Goal: Task Accomplishment & Management: Use online tool/utility

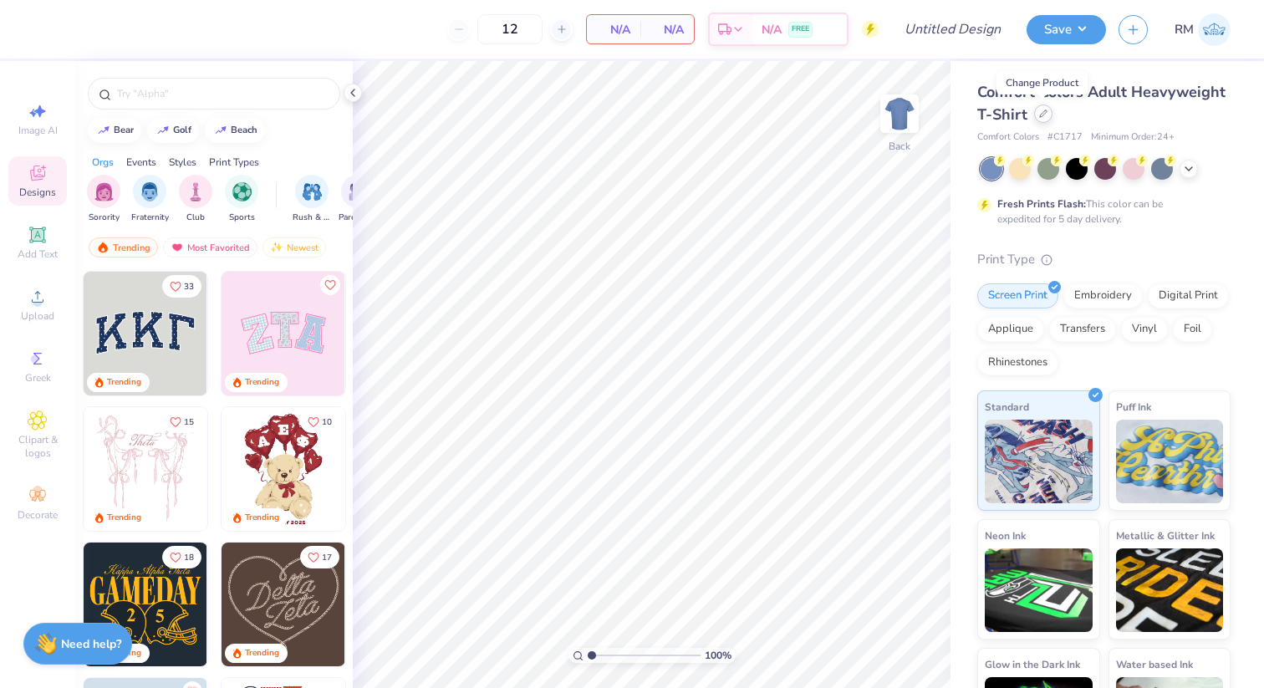
click at [1037, 116] on div at bounding box center [1043, 114] width 18 height 18
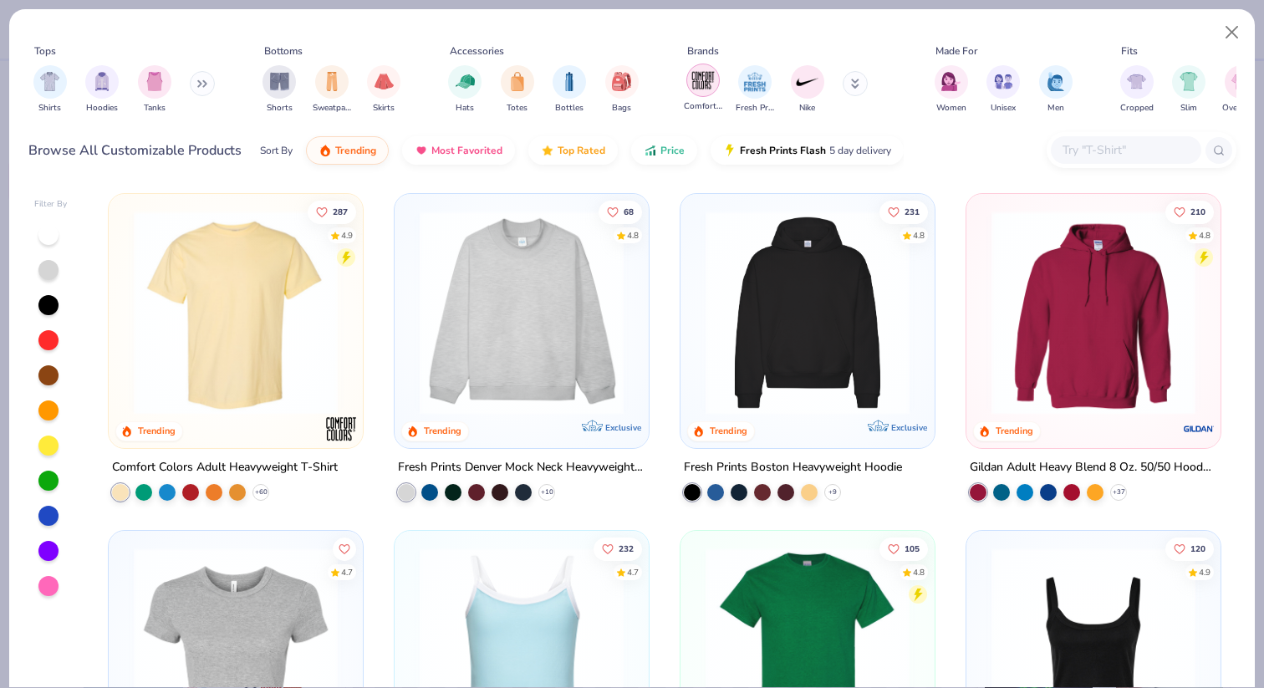
click at [708, 94] on div "filter for Comfort Colors" at bounding box center [703, 80] width 33 height 33
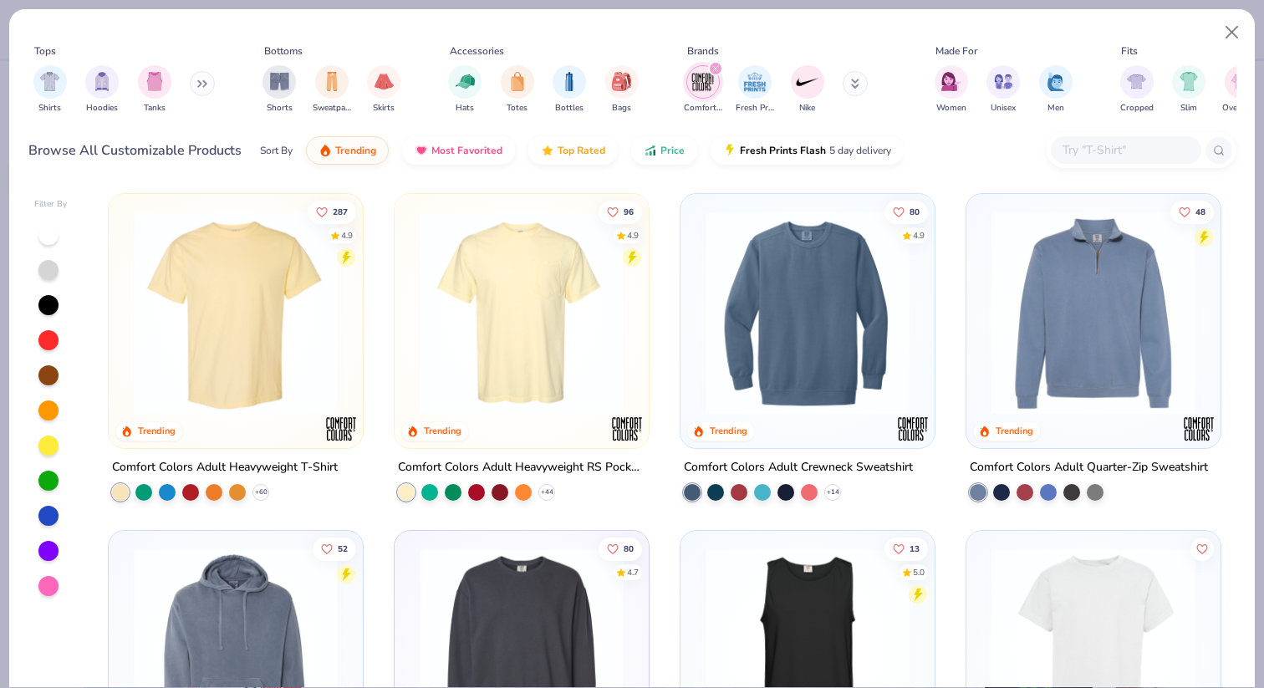
click at [515, 395] on img at bounding box center [521, 313] width 221 height 204
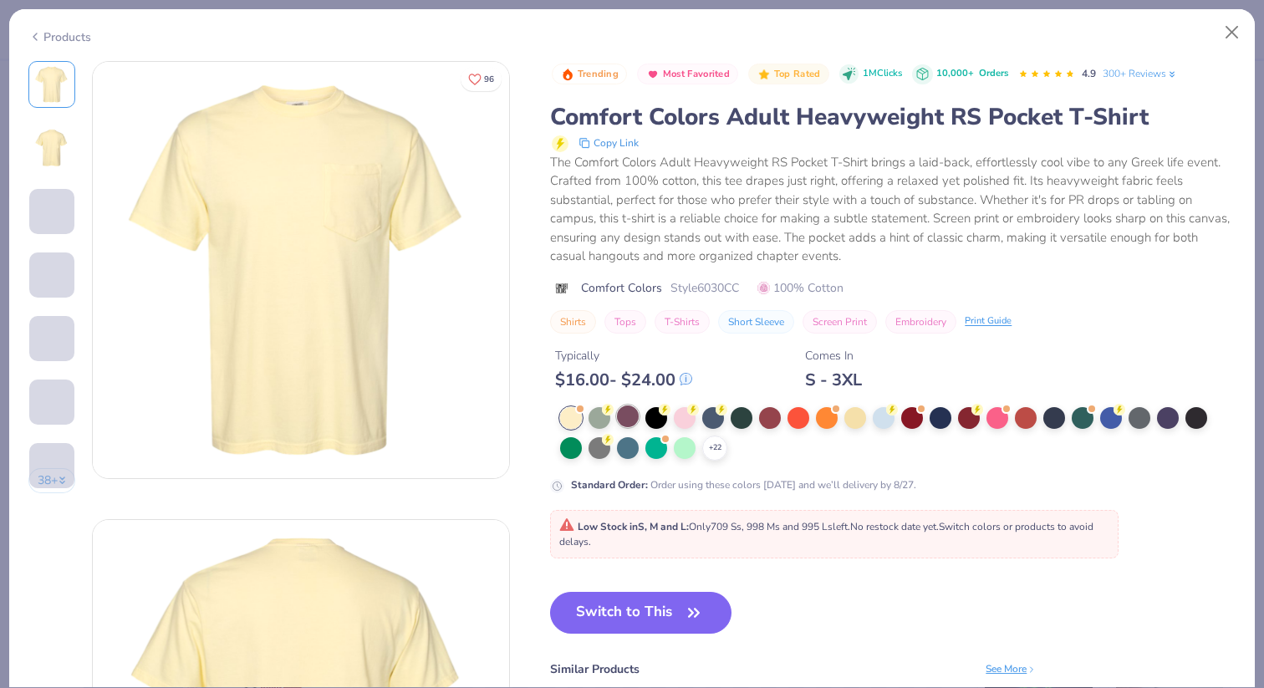
click at [632, 408] on div at bounding box center [628, 417] width 22 height 22
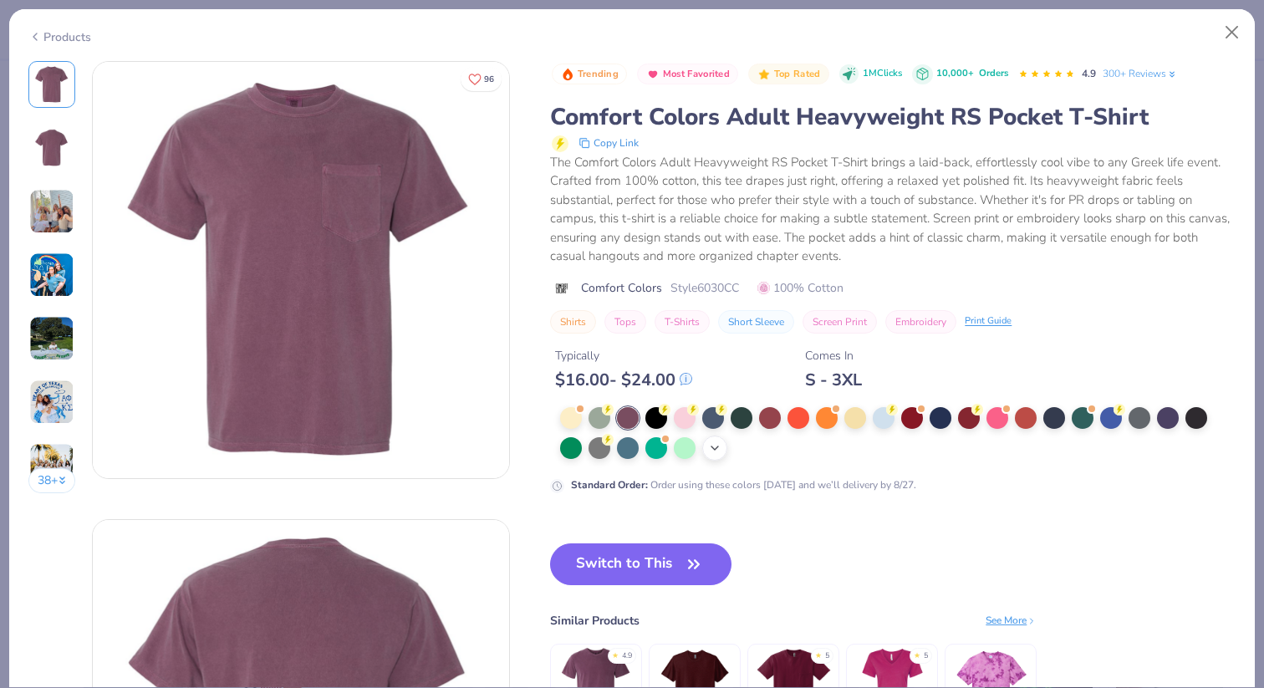
click at [717, 450] on icon at bounding box center [714, 448] width 13 height 13
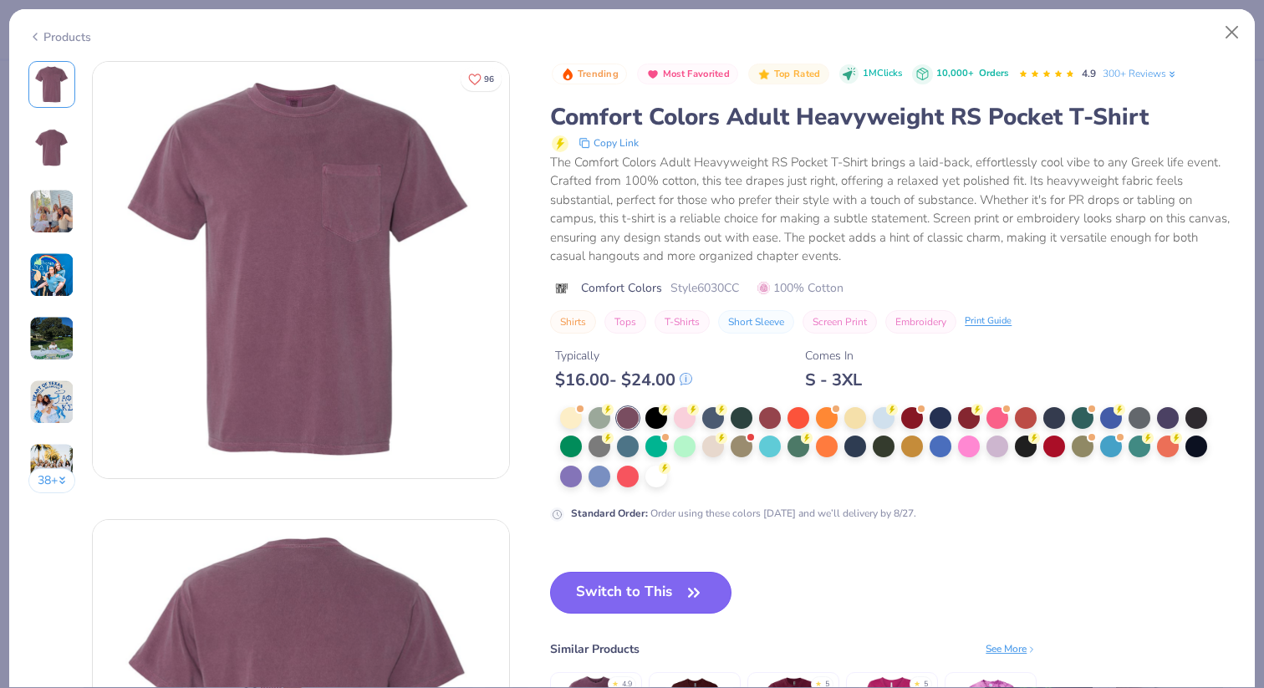
click at [626, 580] on button "Switch to This" at bounding box center [640, 593] width 181 height 42
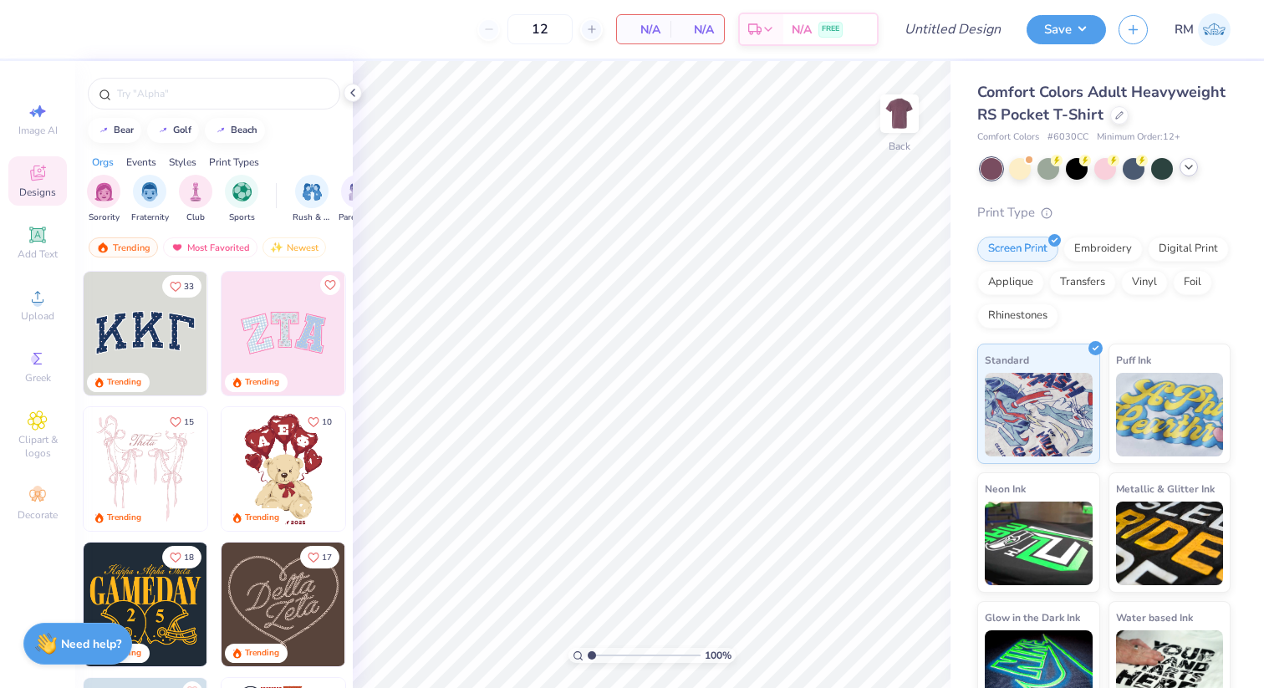
click at [1184, 165] on icon at bounding box center [1188, 167] width 13 height 13
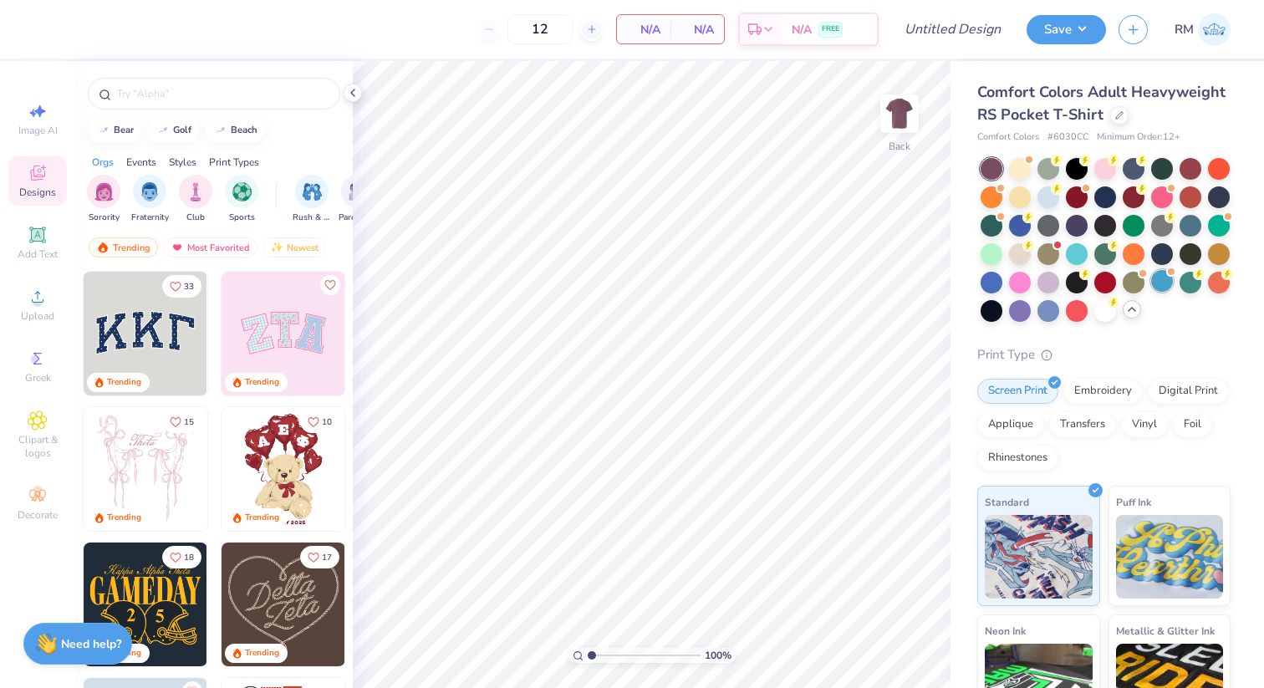
click at [1160, 278] on div at bounding box center [1163, 281] width 22 height 22
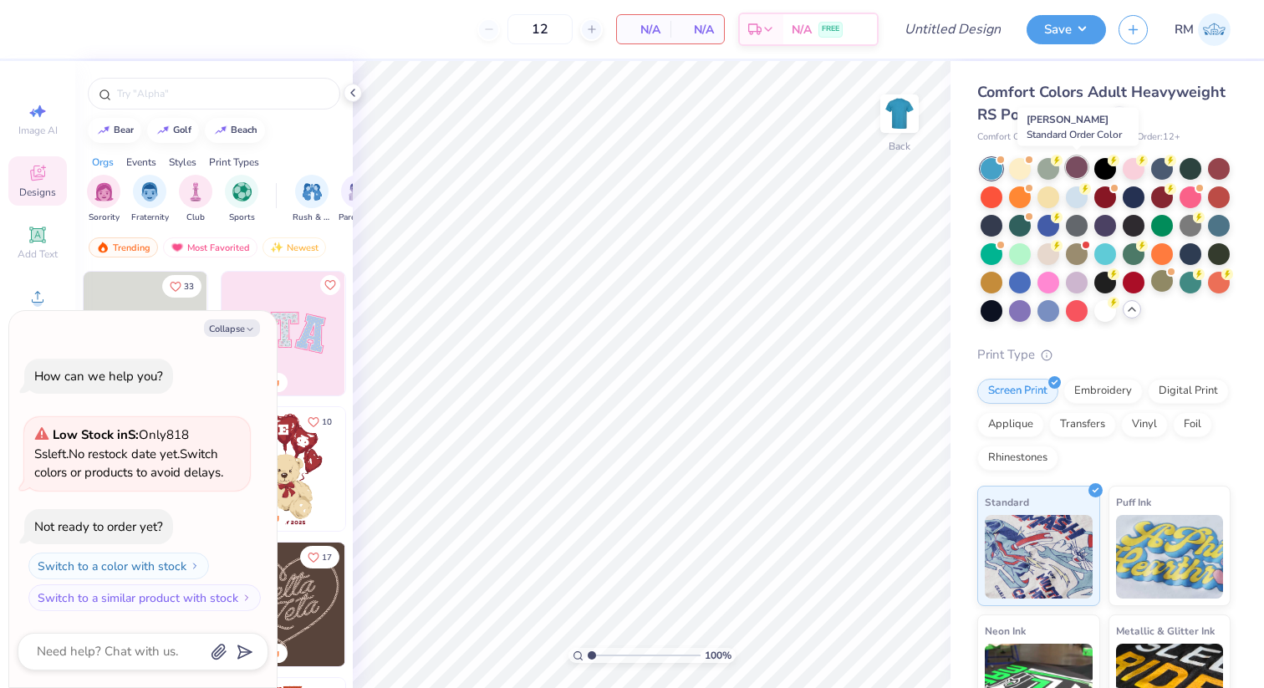
click at [1070, 171] on div at bounding box center [1077, 167] width 22 height 22
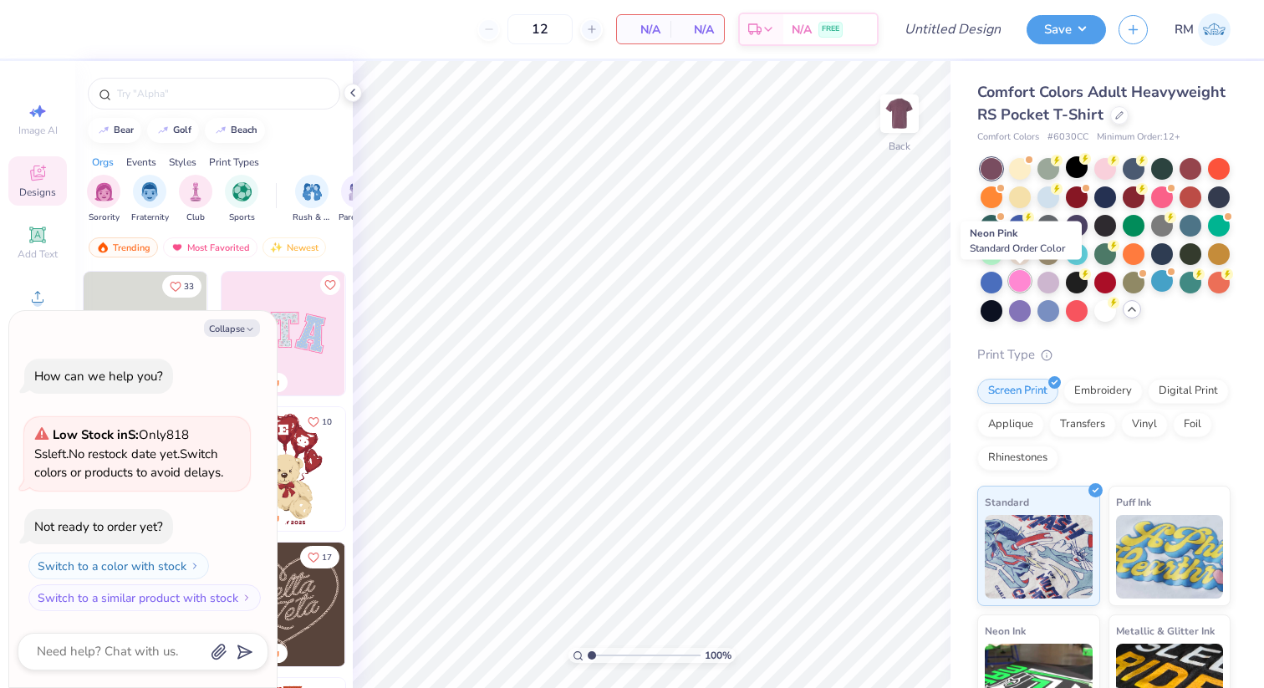
click at [1019, 283] on div at bounding box center [1020, 281] width 22 height 22
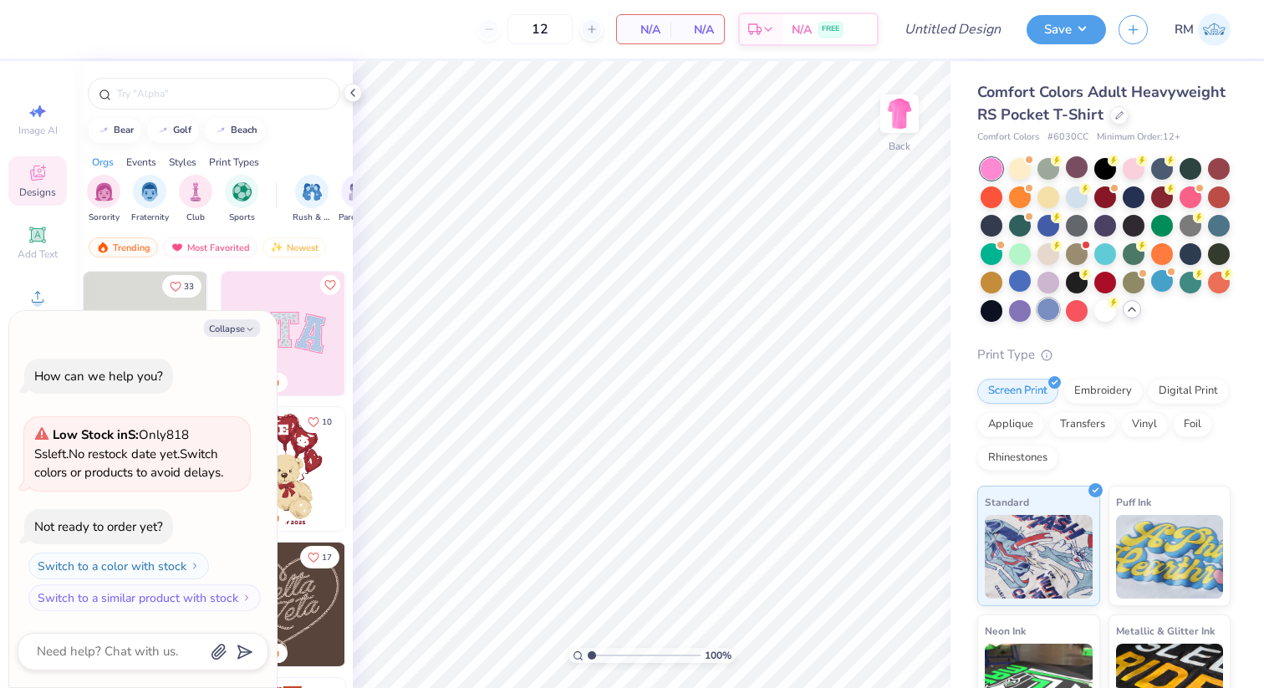
click at [1049, 318] on div at bounding box center [1049, 310] width 22 height 22
click at [1073, 195] on div at bounding box center [1077, 196] width 22 height 22
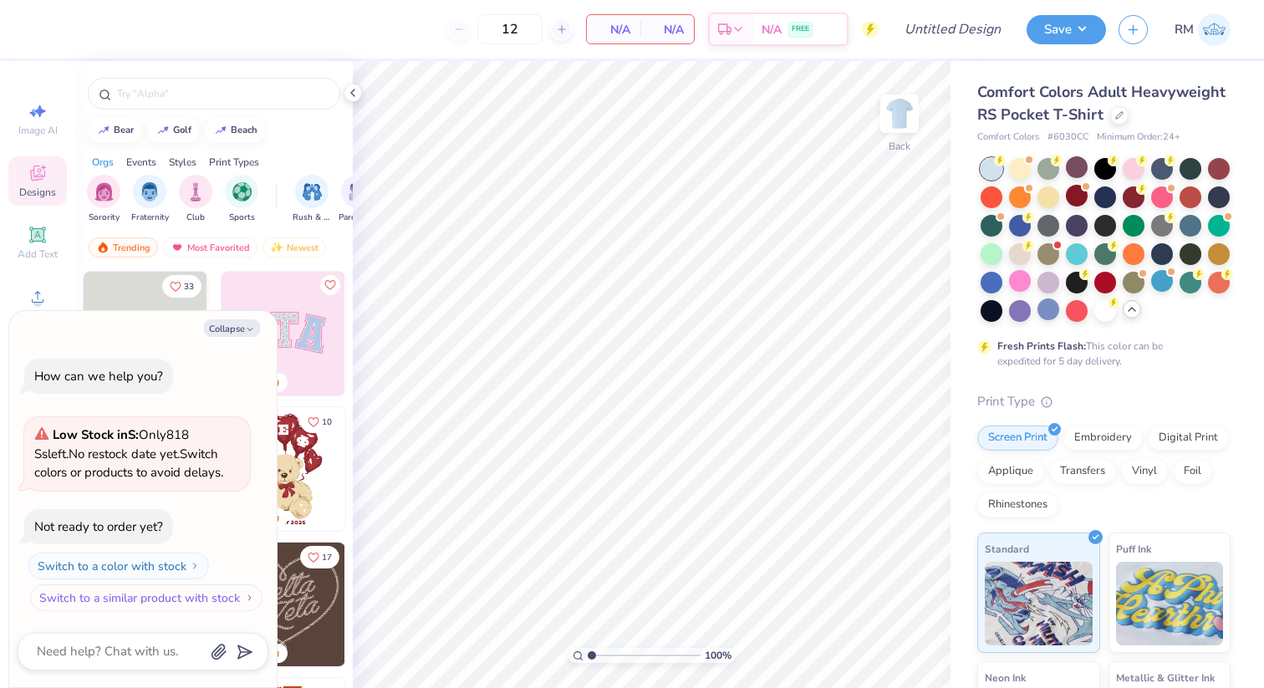
click at [196, 600] on button "Switch to a similar product with stock" at bounding box center [146, 598] width 232 height 27
type textarea "x"
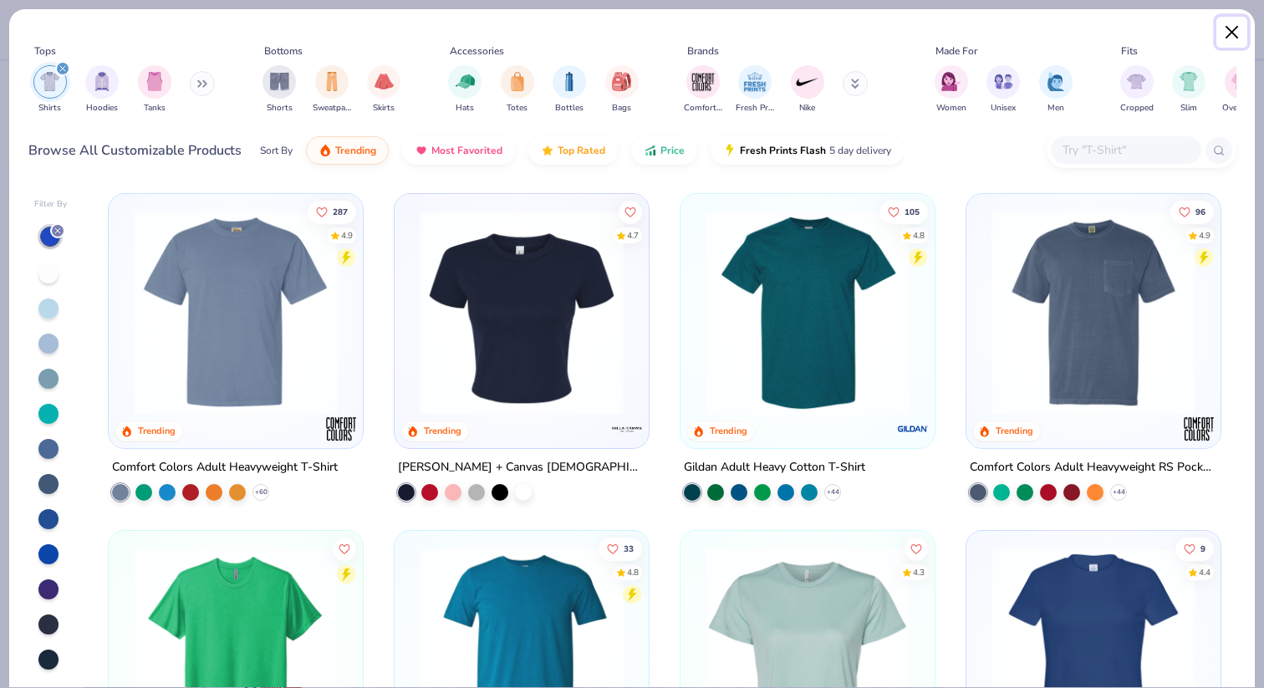
click at [1232, 32] on button "Close" at bounding box center [1233, 33] width 32 height 32
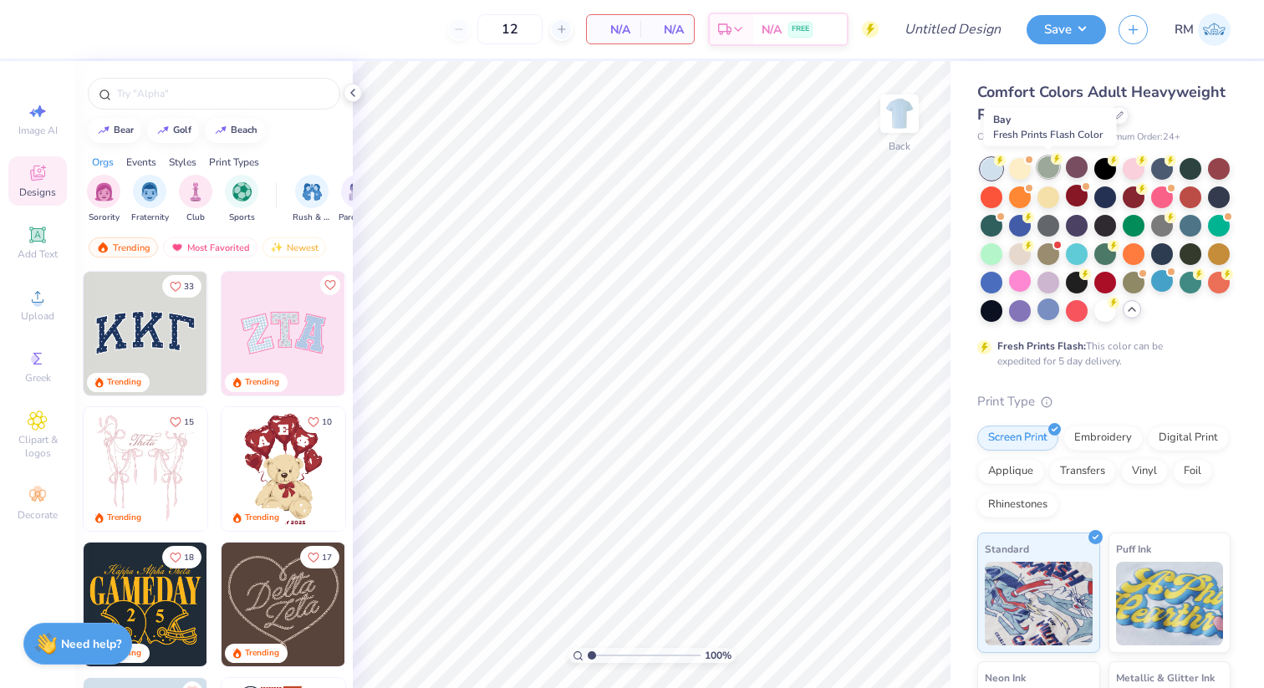
click at [1046, 173] on div at bounding box center [1049, 167] width 22 height 22
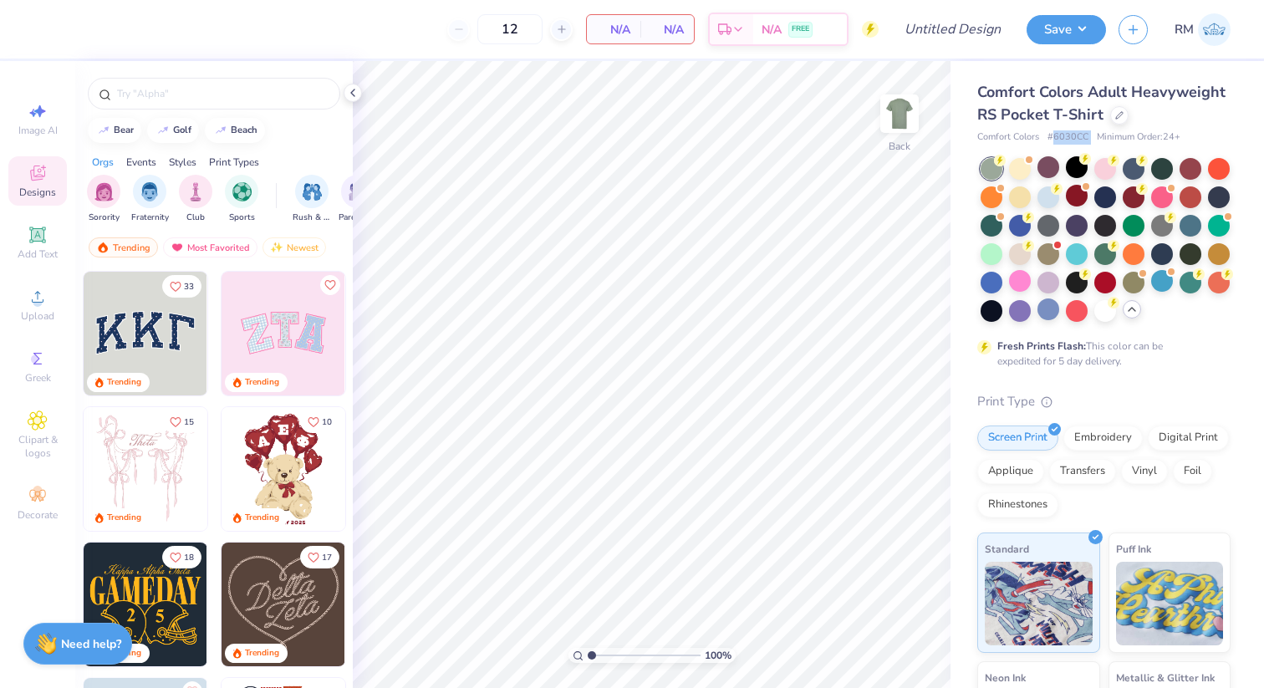
drag, startPoint x: 1055, startPoint y: 137, endPoint x: 1093, endPoint y: 140, distance: 38.6
click at [1093, 140] on div "Comfort Colors # 6030CC Minimum Order: 24 +" at bounding box center [1104, 137] width 253 height 14
copy span "6030CC"
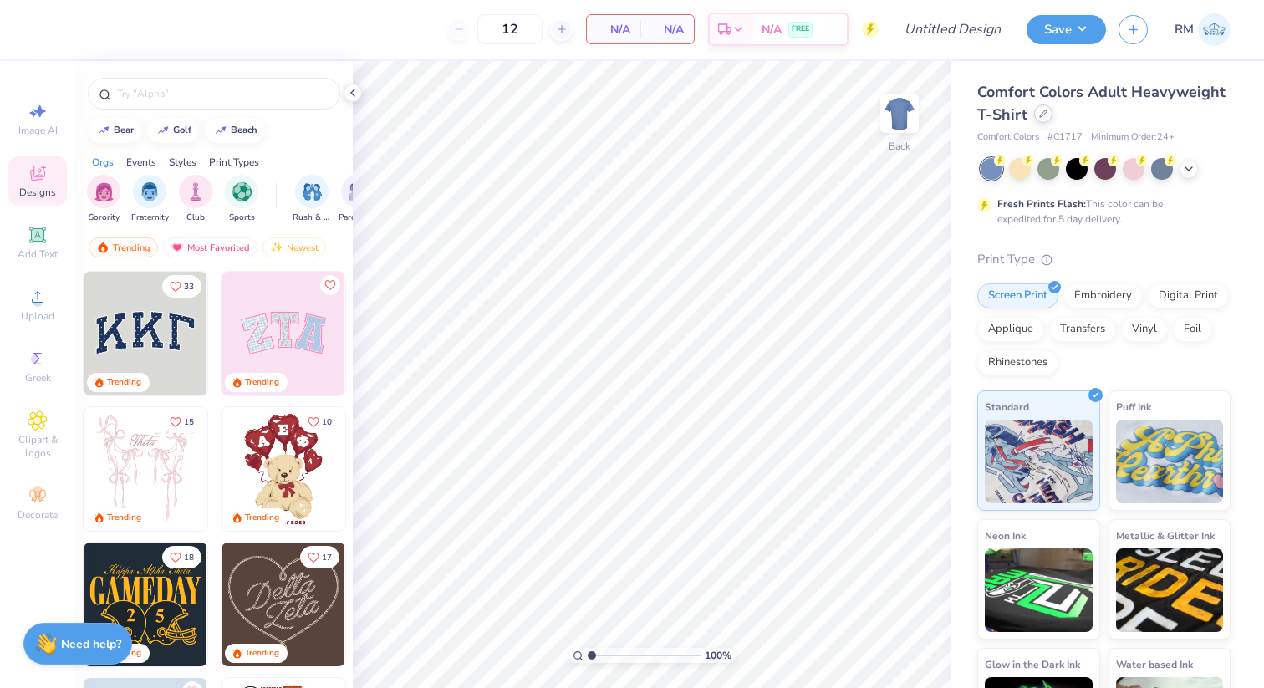
click at [1034, 116] on div at bounding box center [1043, 114] width 18 height 18
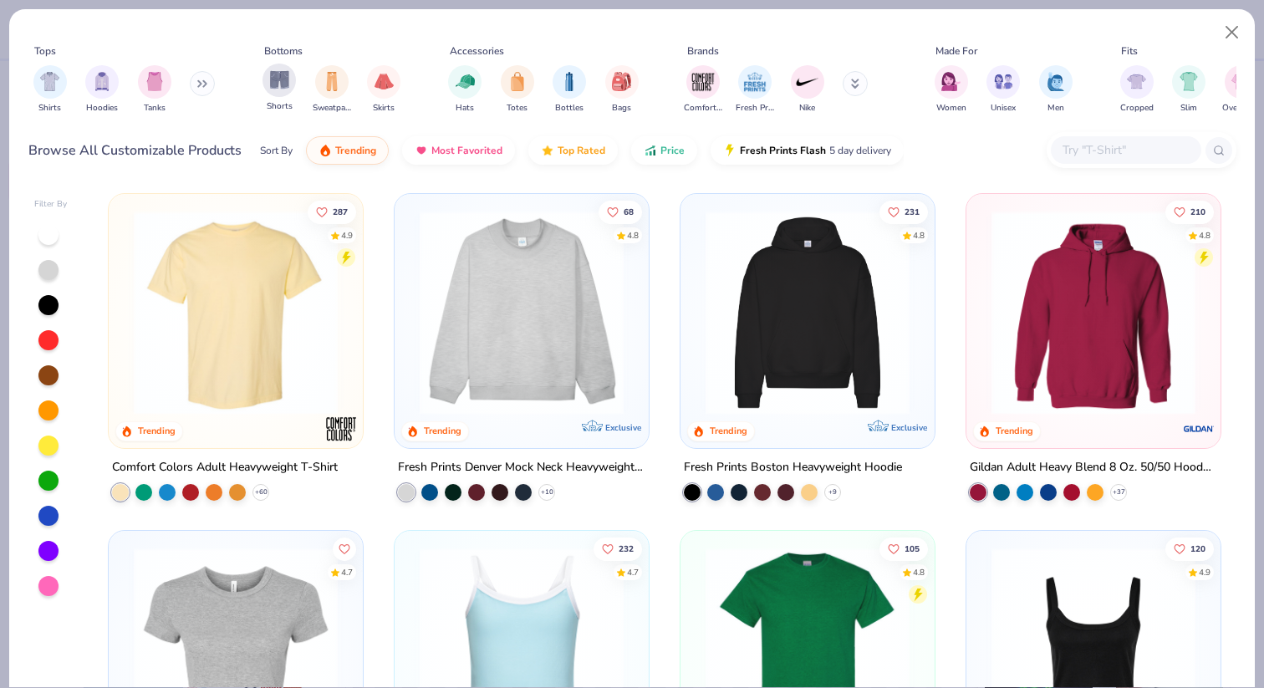
click at [263, 74] on div "Shorts" at bounding box center [279, 88] width 33 height 49
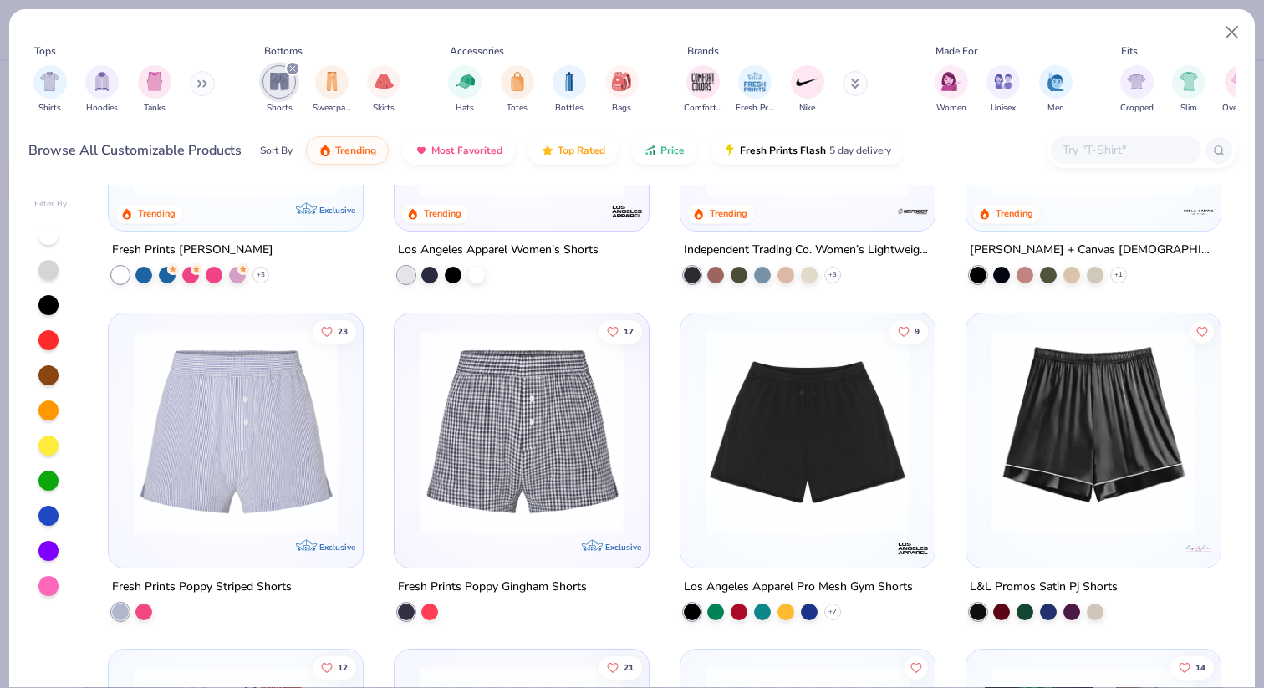
scroll to position [573, 0]
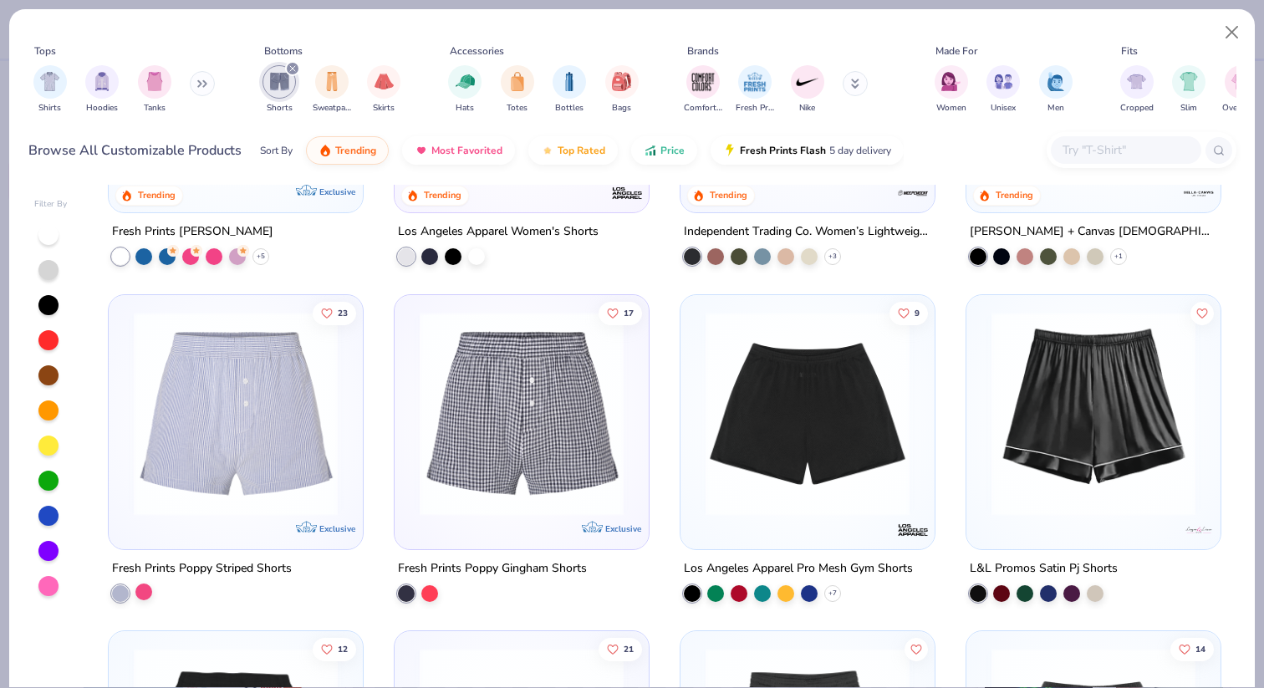
click at [151, 590] on div at bounding box center [143, 591] width 17 height 17
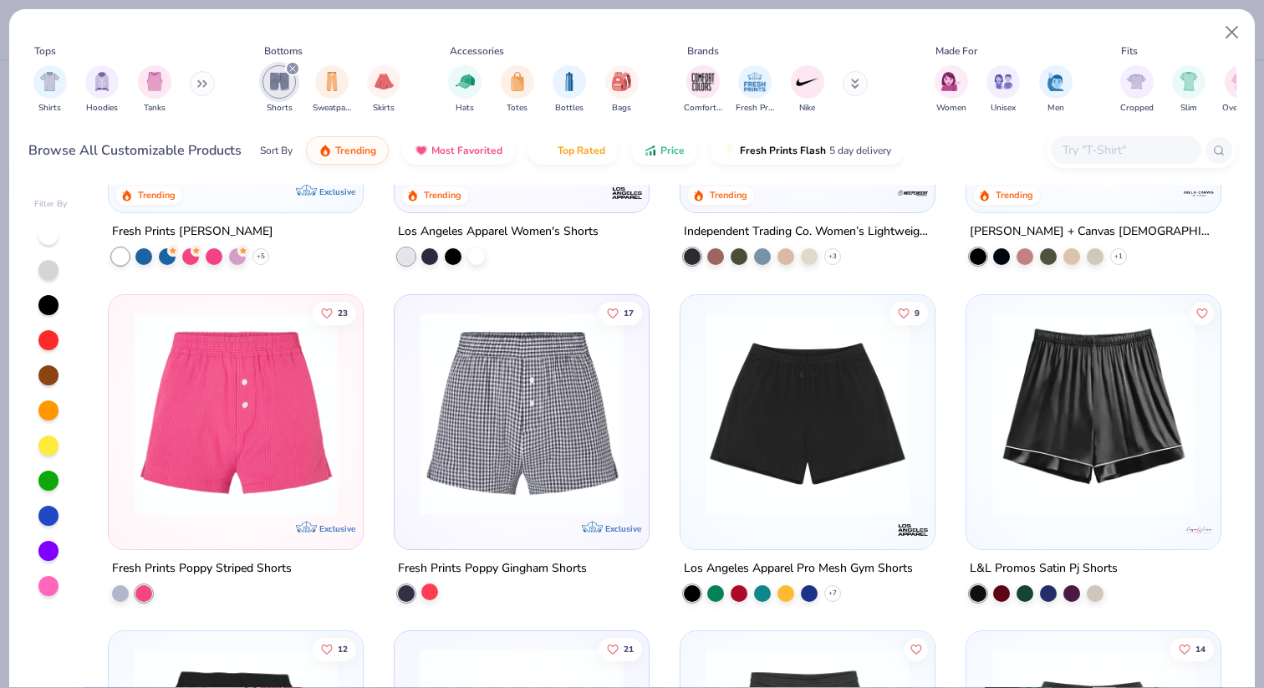
click at [436, 594] on div at bounding box center [429, 591] width 17 height 17
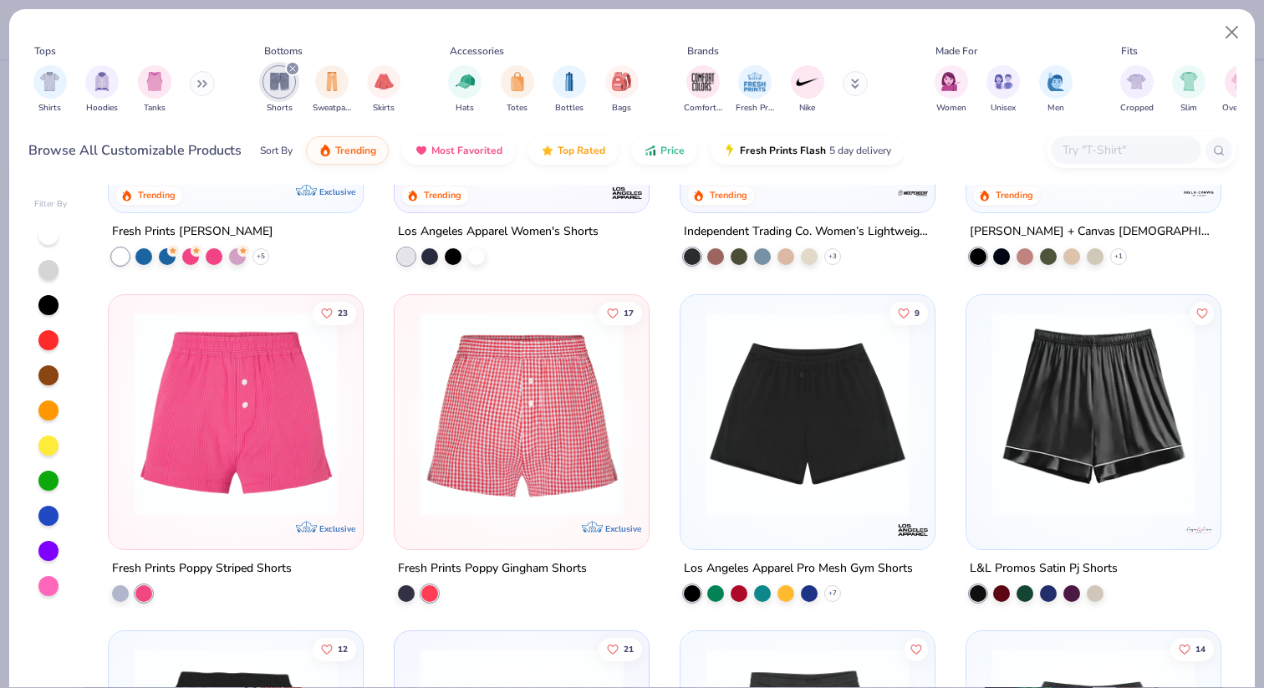
click at [498, 462] on img at bounding box center [521, 413] width 221 height 204
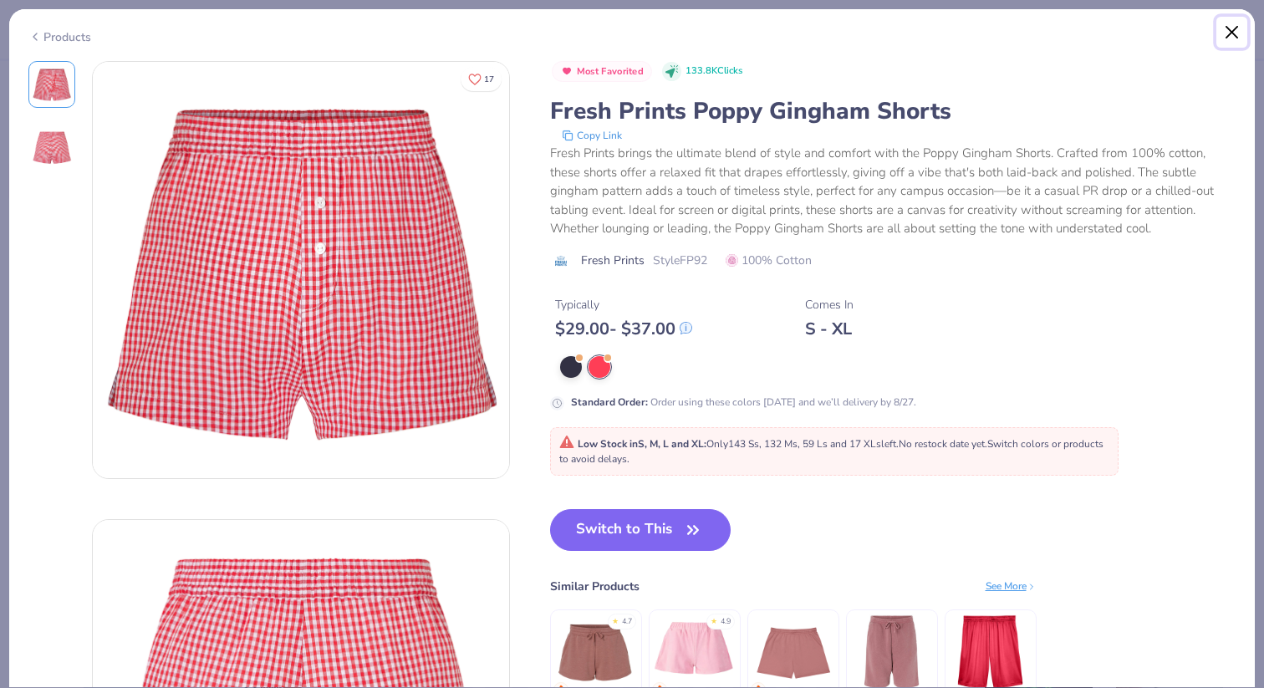
click at [1234, 34] on button "Close" at bounding box center [1233, 33] width 32 height 32
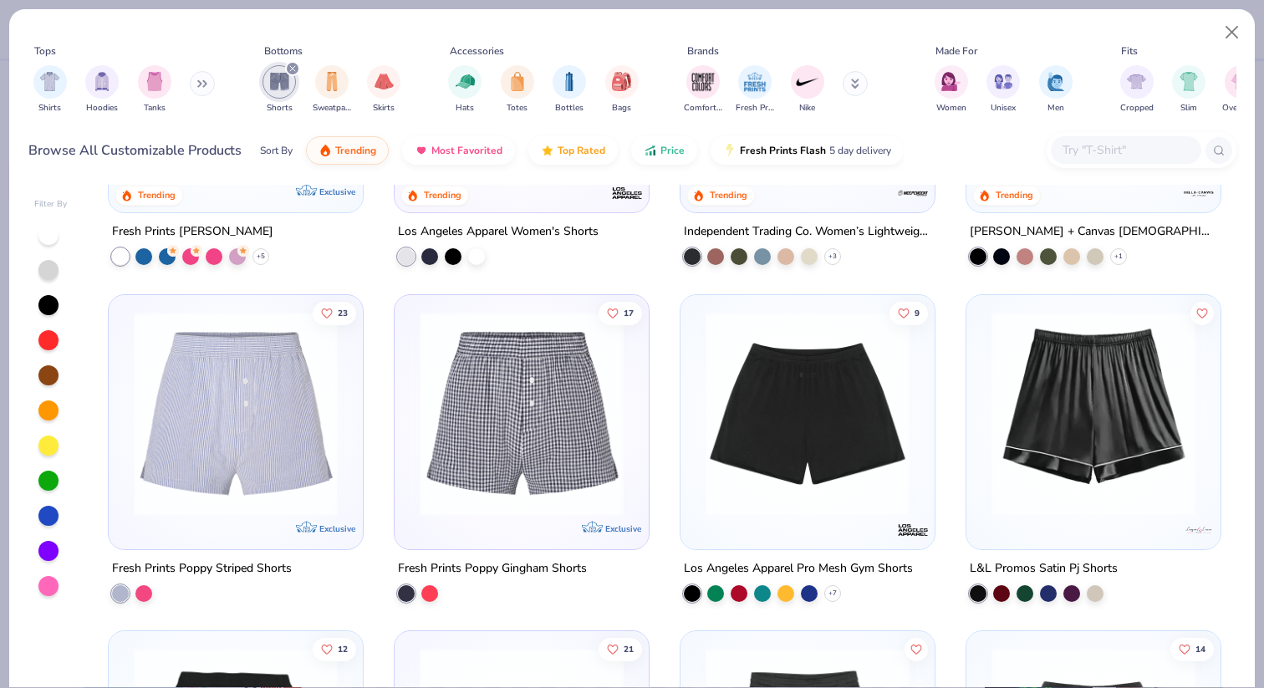
click at [268, 489] on img at bounding box center [235, 413] width 221 height 204
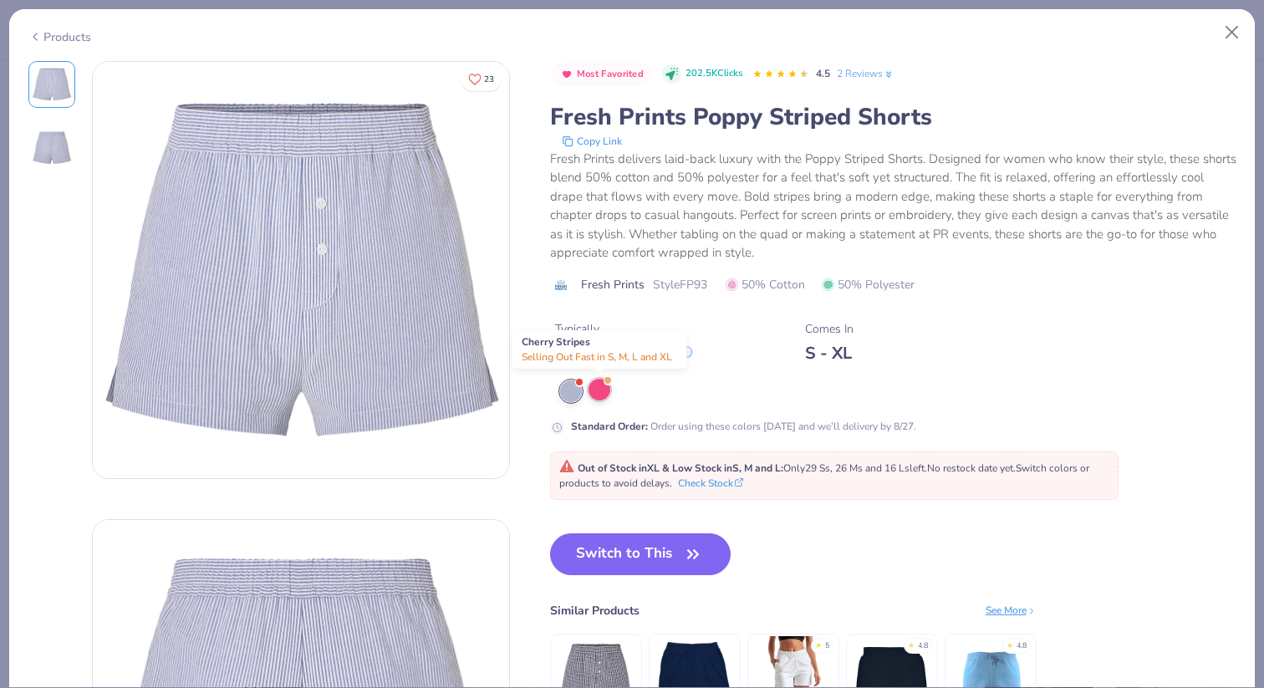
click at [605, 392] on div at bounding box center [600, 390] width 22 height 22
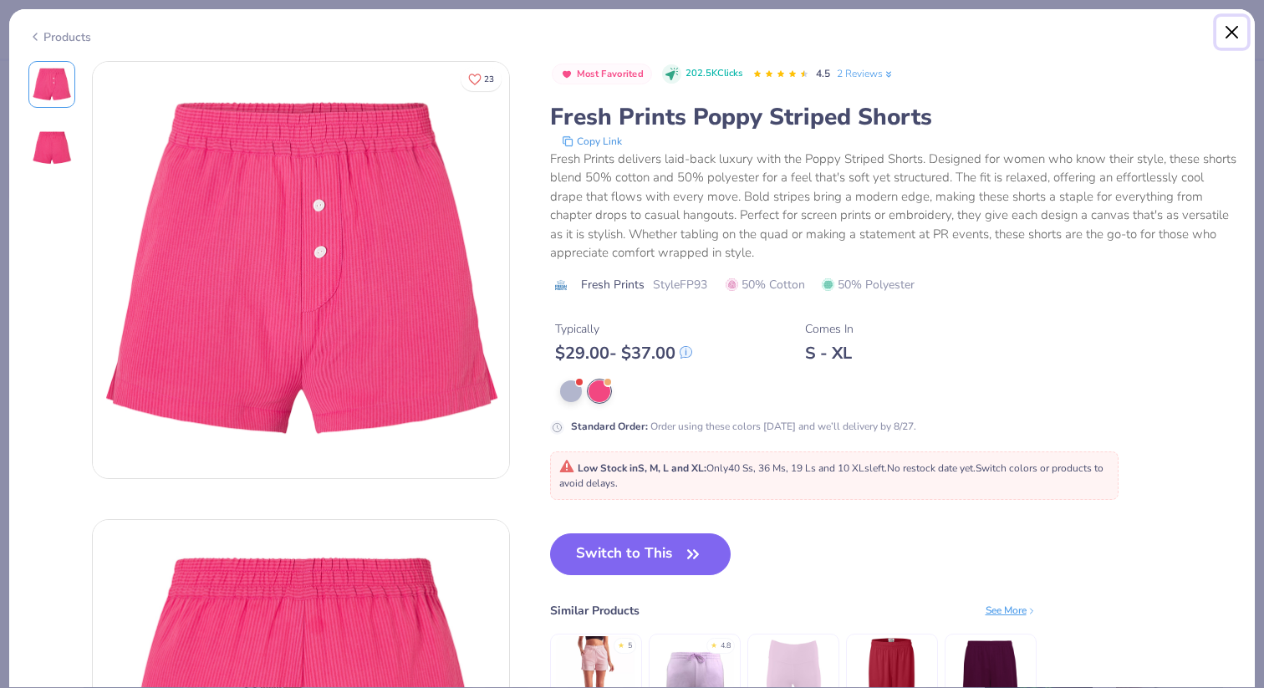
click at [1238, 33] on button "Close" at bounding box center [1233, 33] width 32 height 32
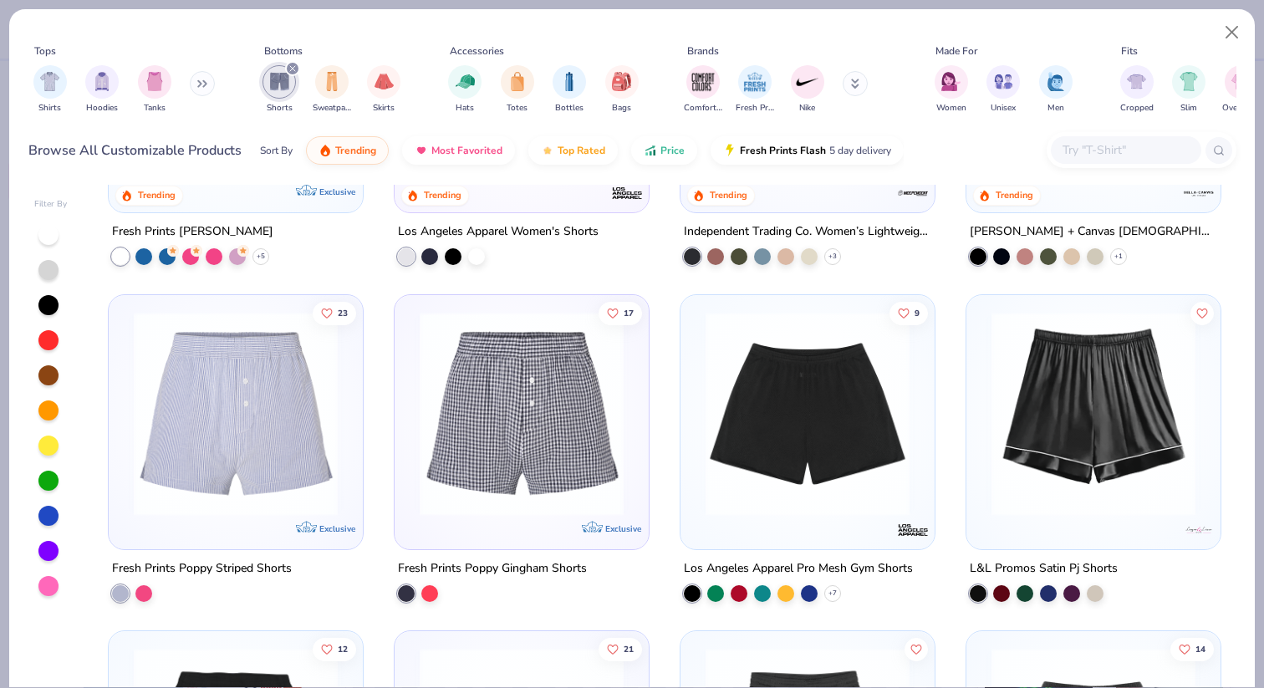
click at [455, 506] on img at bounding box center [521, 413] width 221 height 204
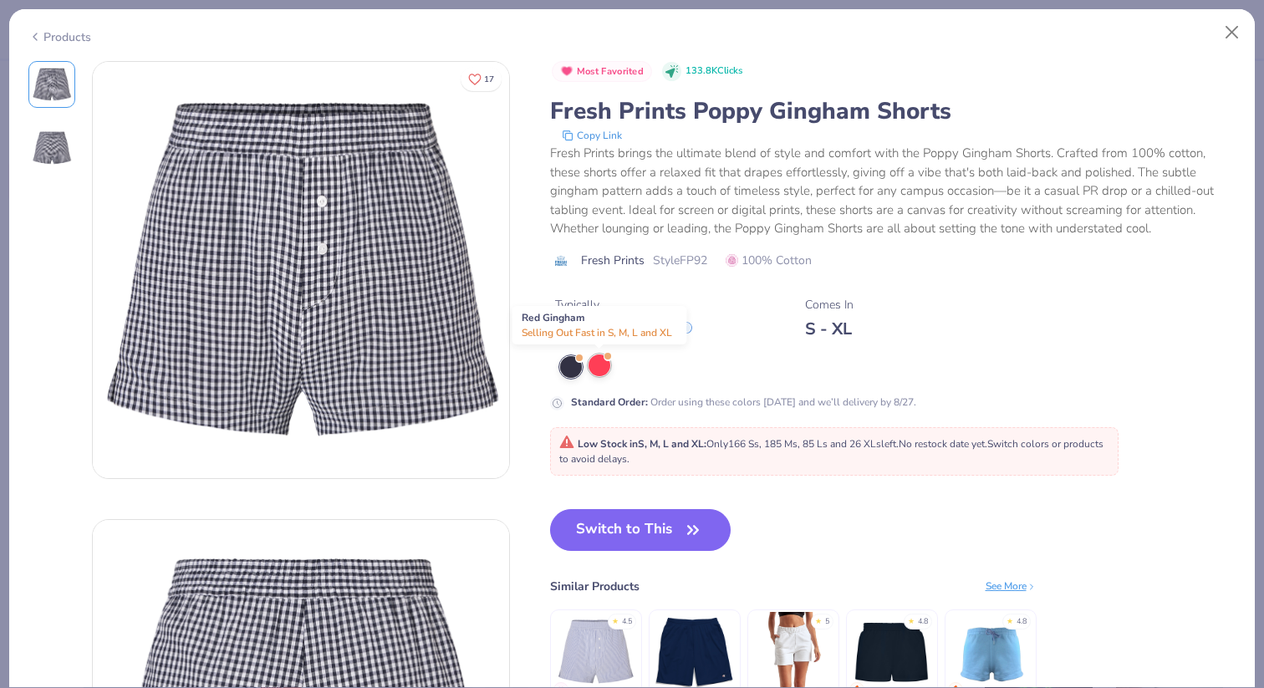
click at [599, 368] on div at bounding box center [600, 366] width 22 height 22
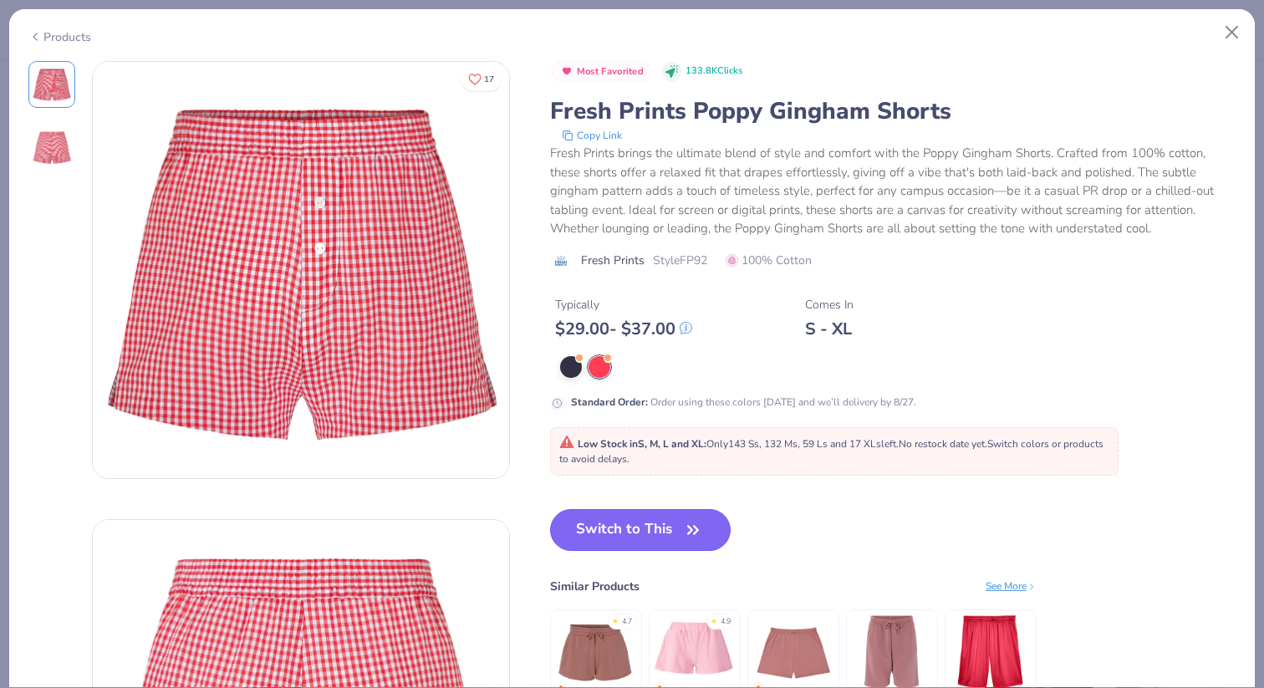
click at [674, 523] on button "Switch to This" at bounding box center [640, 530] width 181 height 42
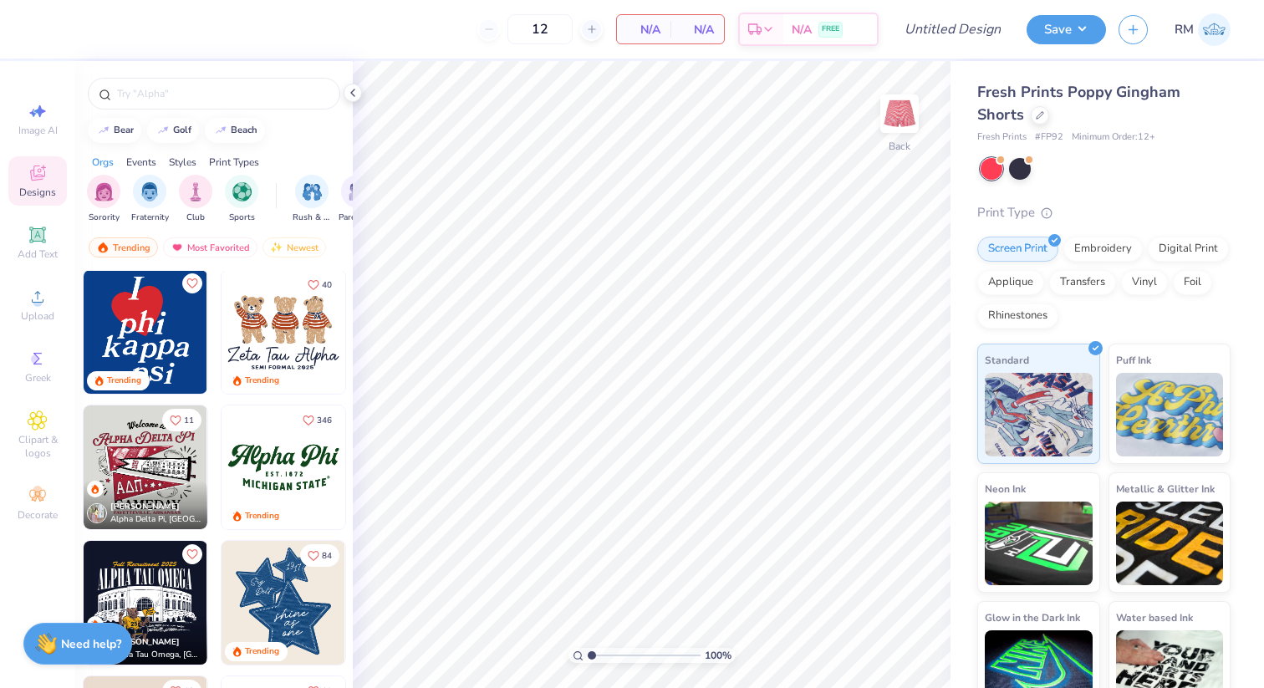
scroll to position [692, 0]
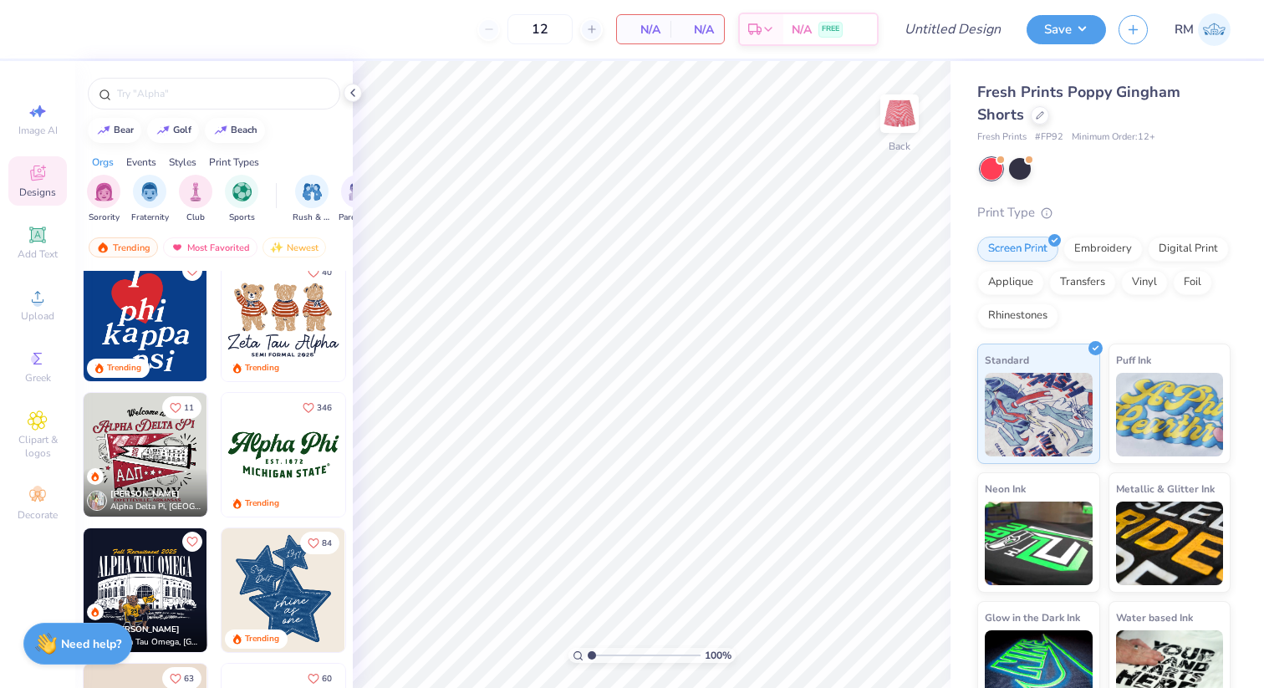
click at [274, 455] on img at bounding box center [284, 455] width 124 height 124
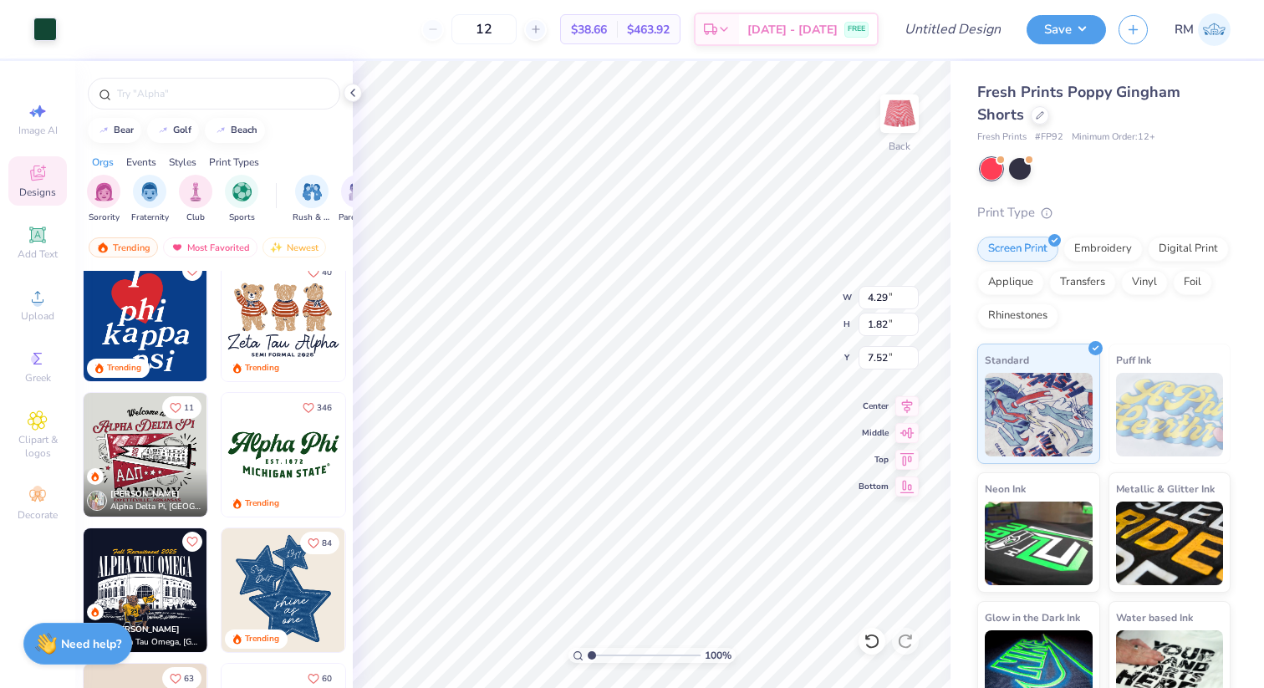
type input "7.52"
type input "1.08"
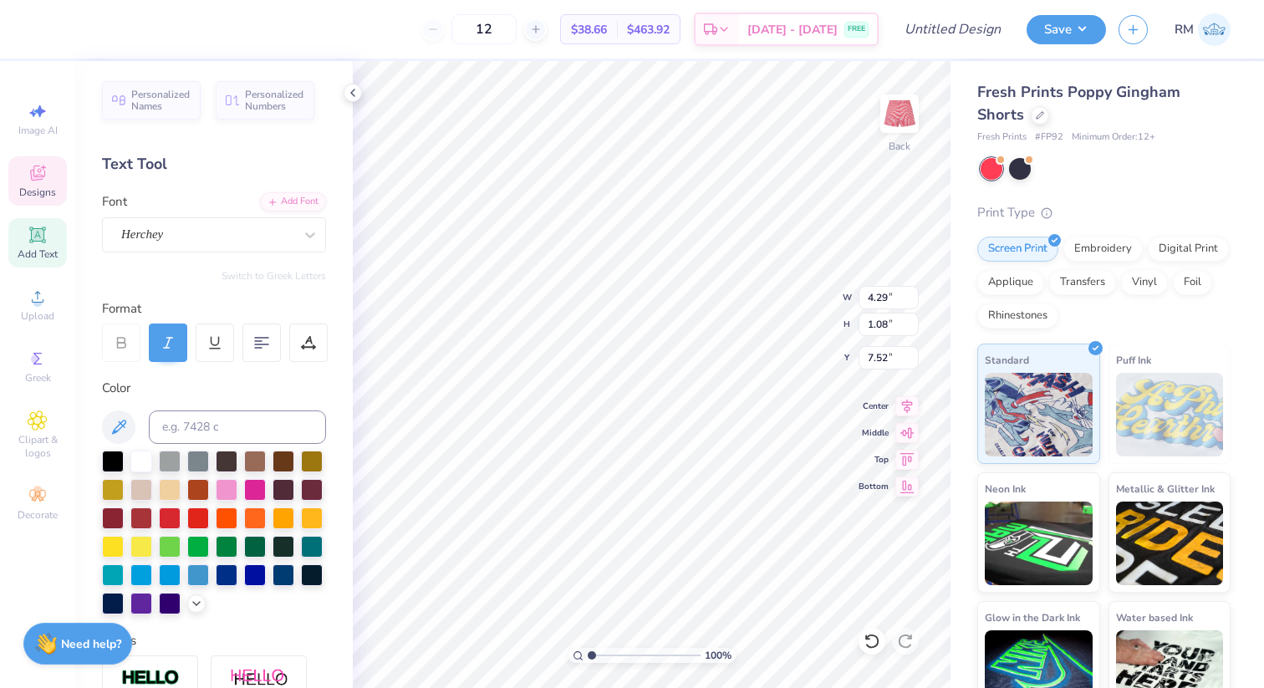
scroll to position [0, 1]
type input "3.27"
type input "0.49"
type input "8.89"
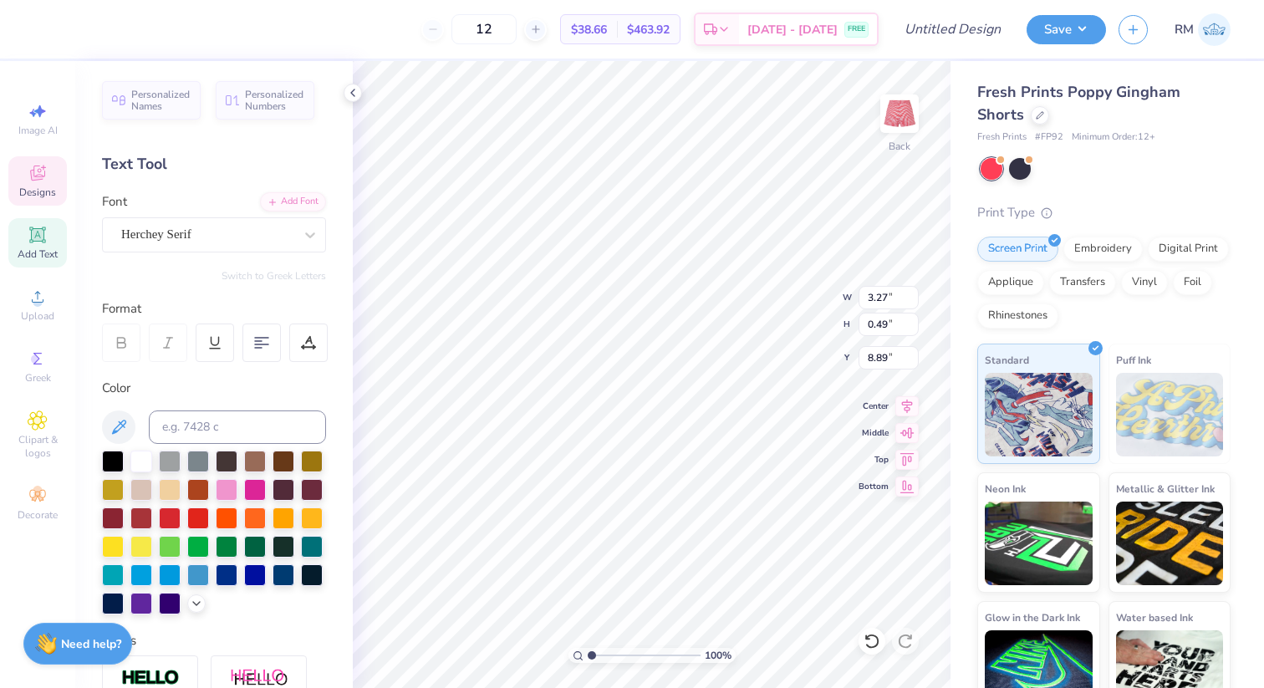
type input "1.46"
type input "0.18"
type input "8.62"
type textarea "delta tau"
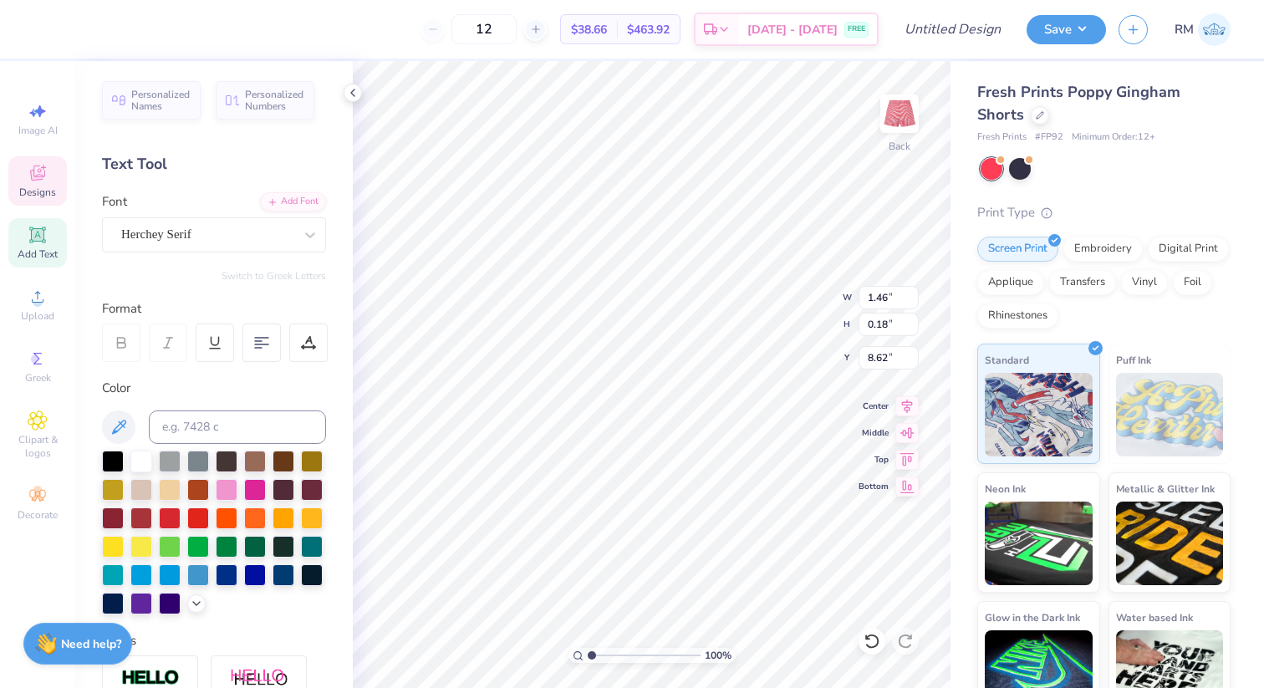
scroll to position [0, 1]
type input "8.78"
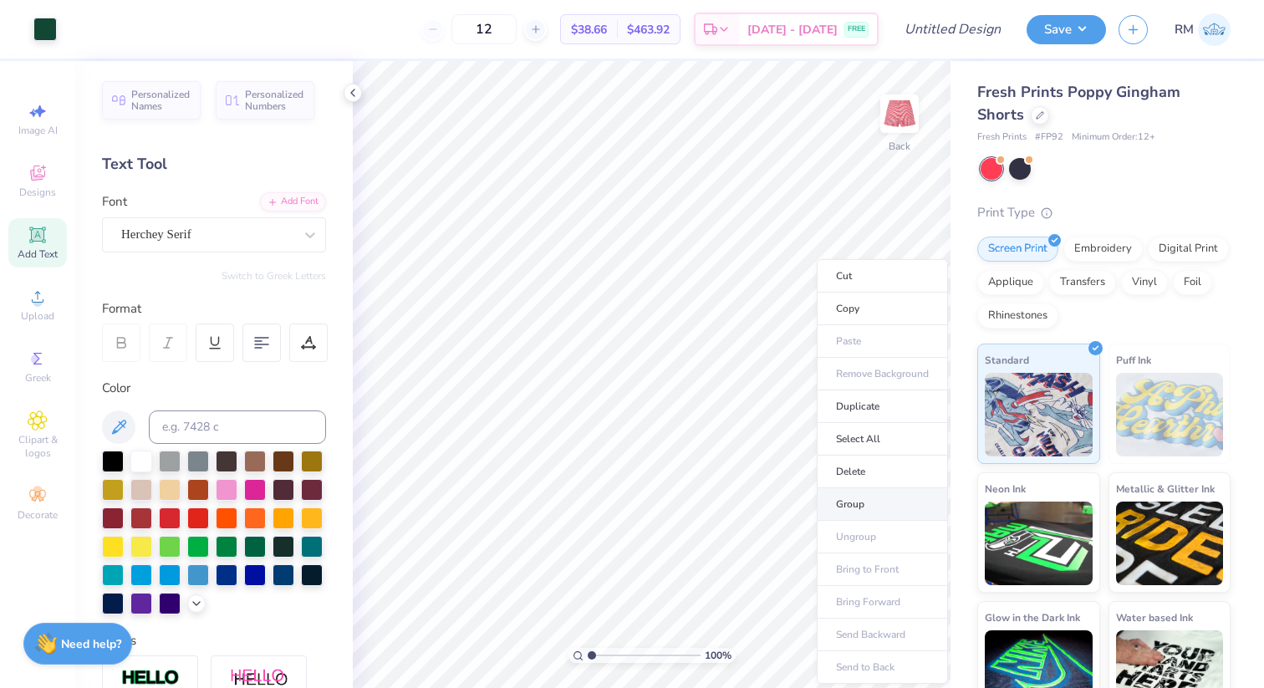
click at [876, 508] on li "Group" at bounding box center [882, 504] width 131 height 33
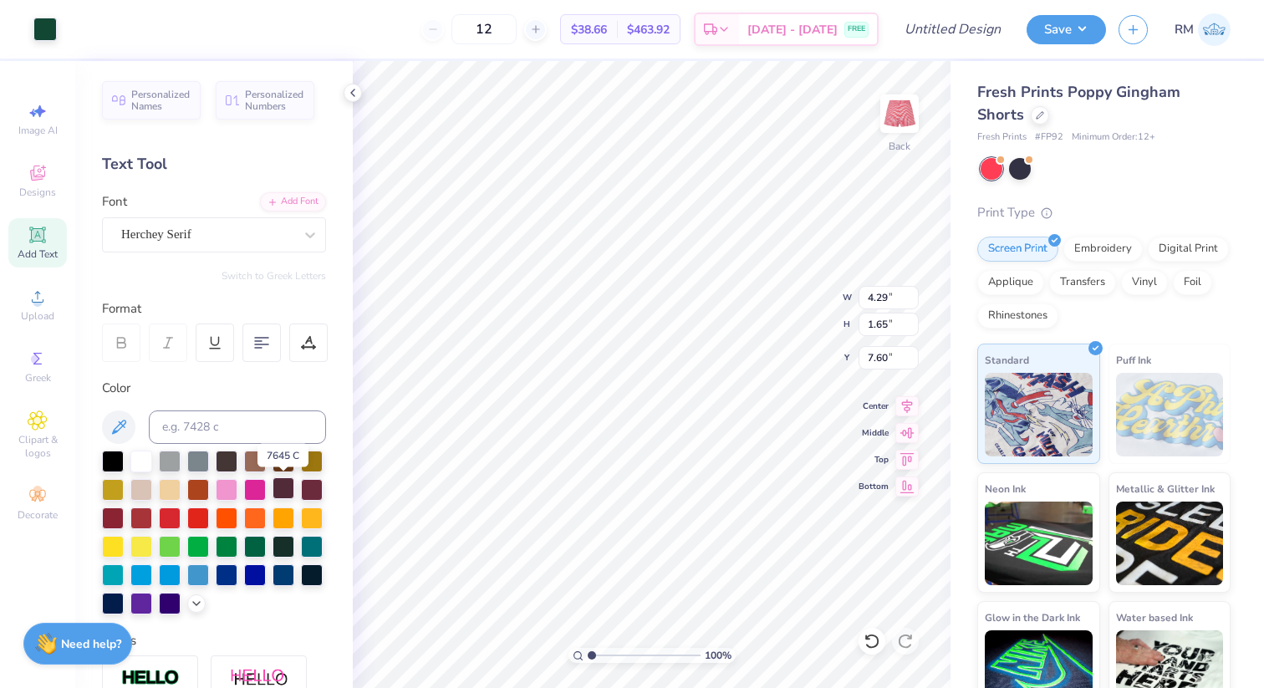
click at [278, 484] on div at bounding box center [284, 488] width 22 height 22
type input "7.63"
click at [45, 27] on div at bounding box center [44, 27] width 23 height 23
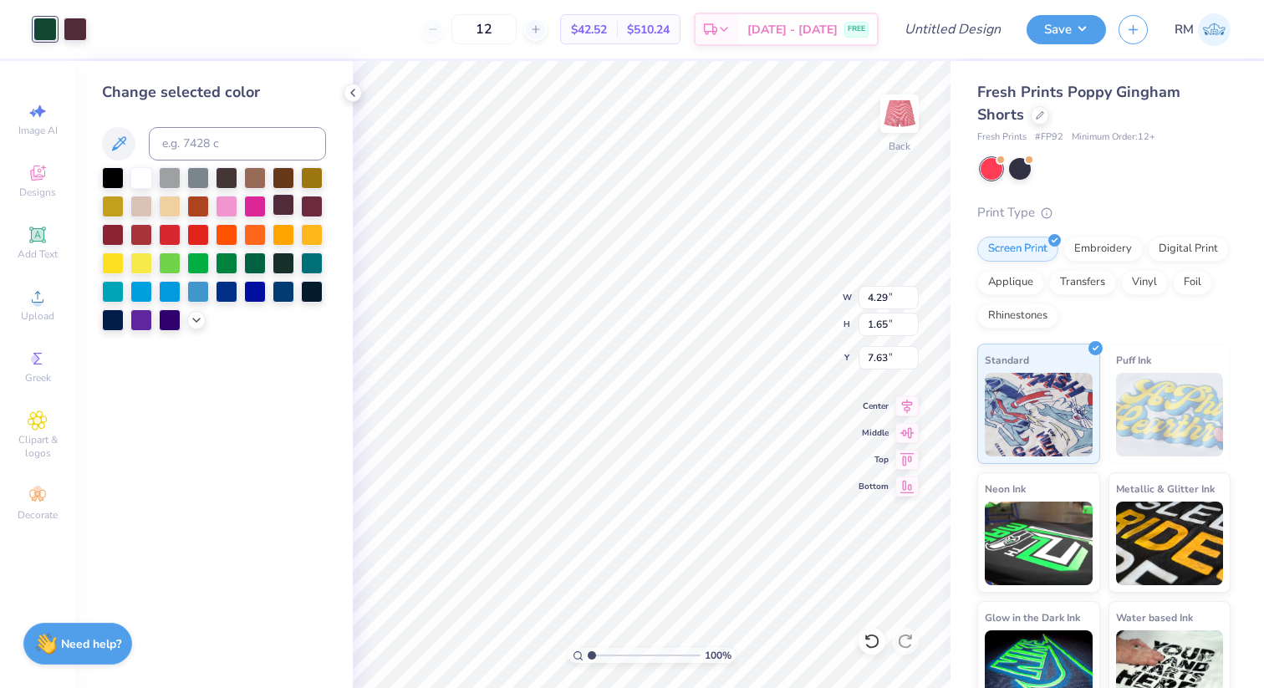
click at [291, 204] on div at bounding box center [284, 205] width 22 height 22
click at [193, 314] on icon at bounding box center [196, 318] width 13 height 13
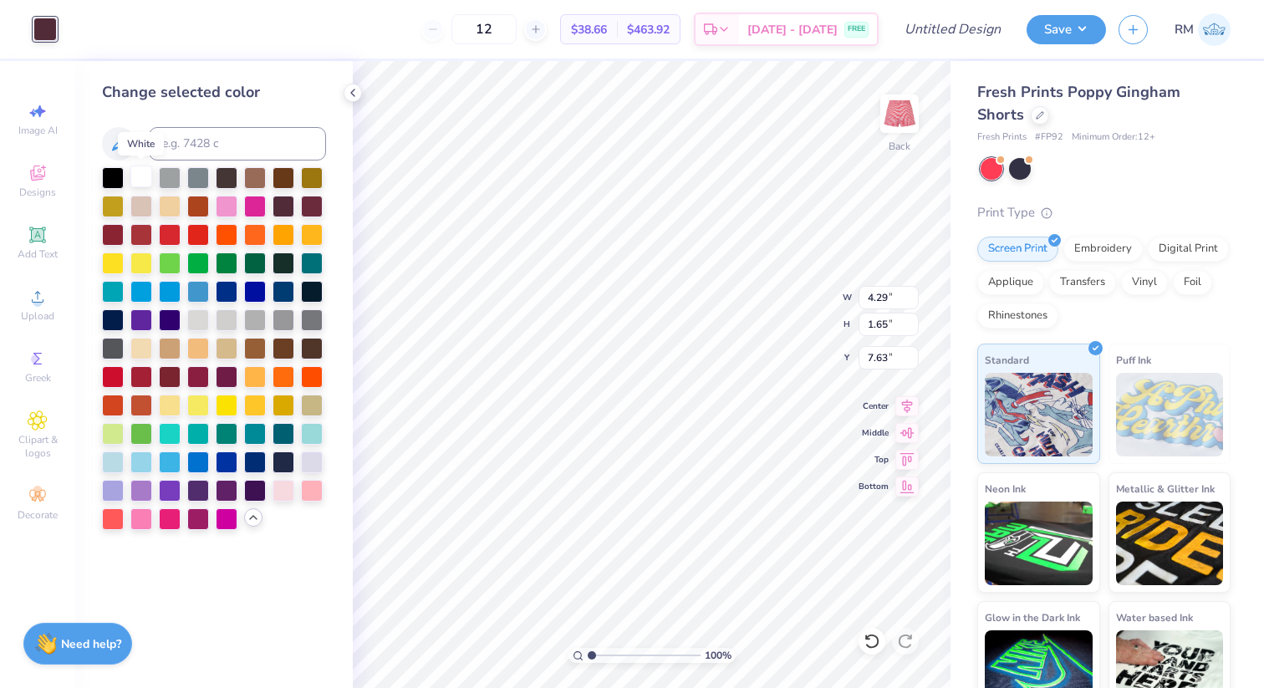
click at [135, 181] on div at bounding box center [141, 177] width 22 height 22
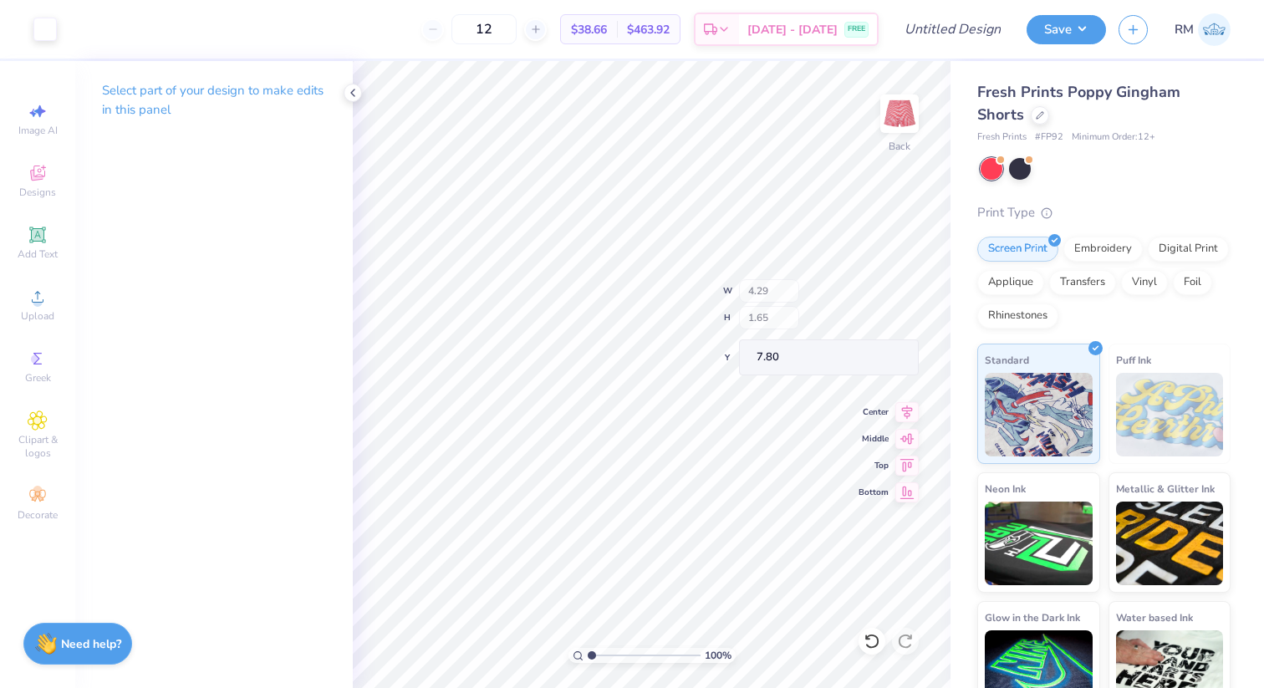
type input "7.80"
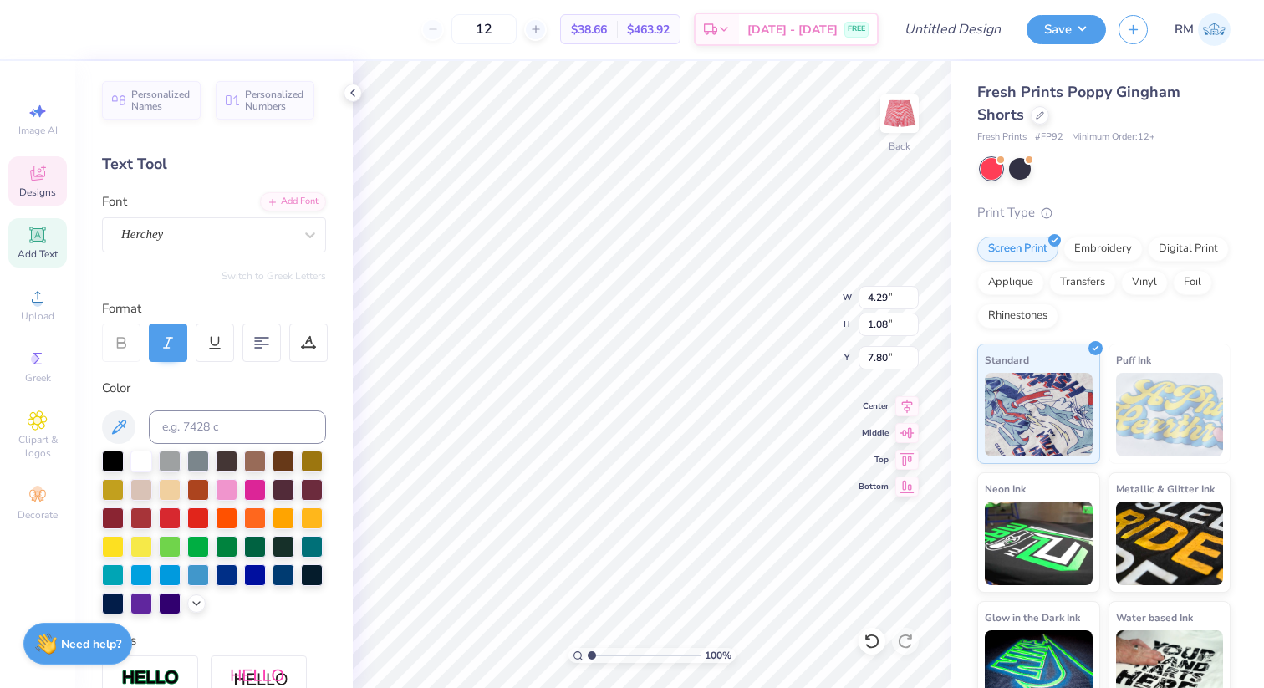
type input "3.45"
type input "0.86"
type input "8.01"
type input "7.95"
click at [874, 636] on icon at bounding box center [872, 641] width 14 height 15
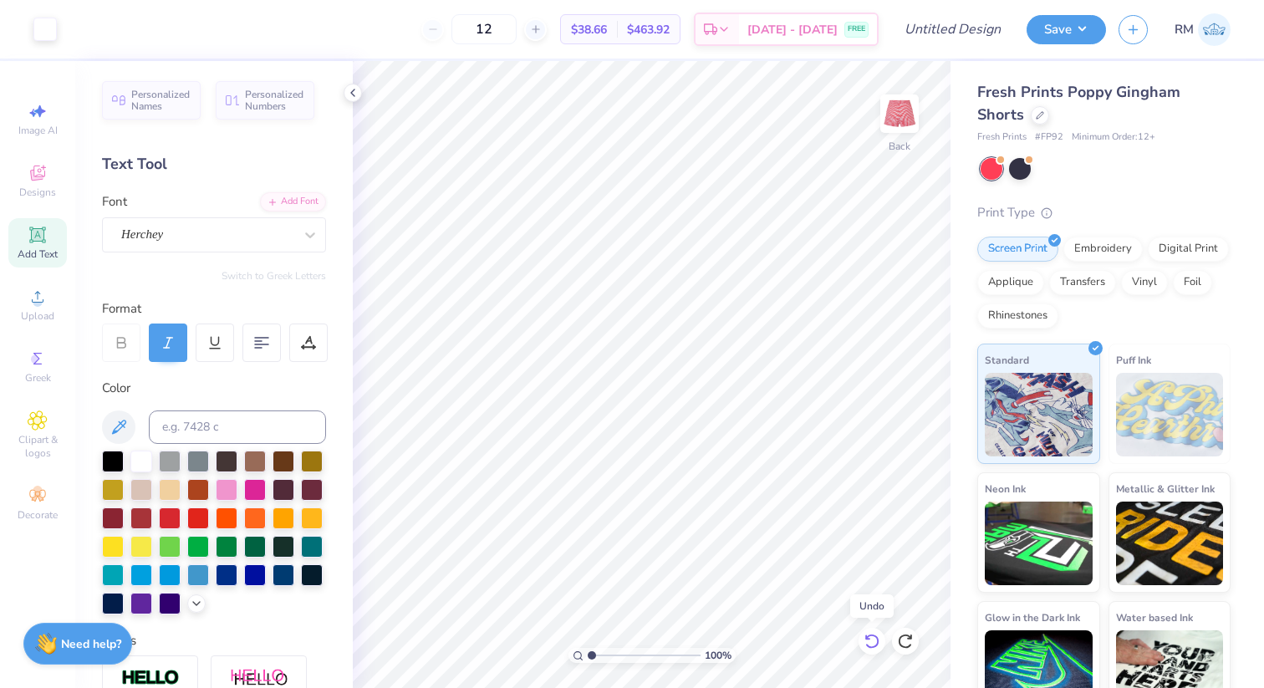
click at [874, 636] on icon at bounding box center [872, 641] width 14 height 15
type input "3.74"
type input "1.44"
type input "8.00"
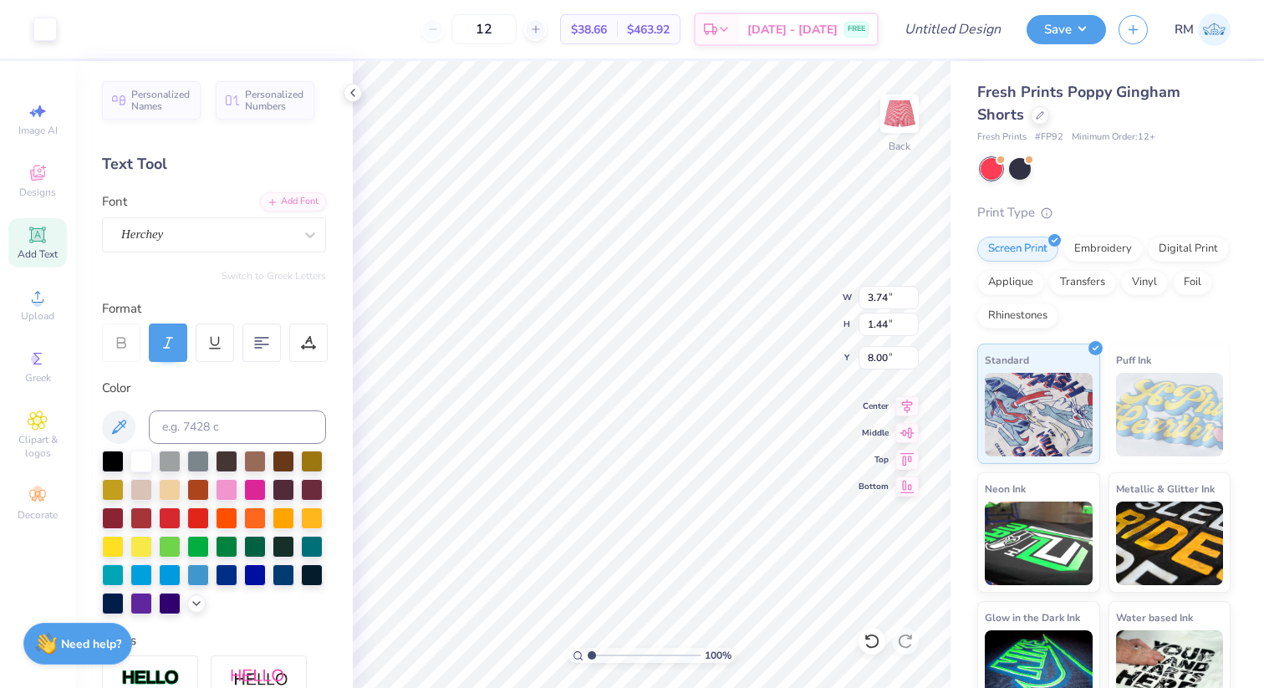
type input "7.81"
click at [195, 598] on icon at bounding box center [196, 601] width 13 height 13
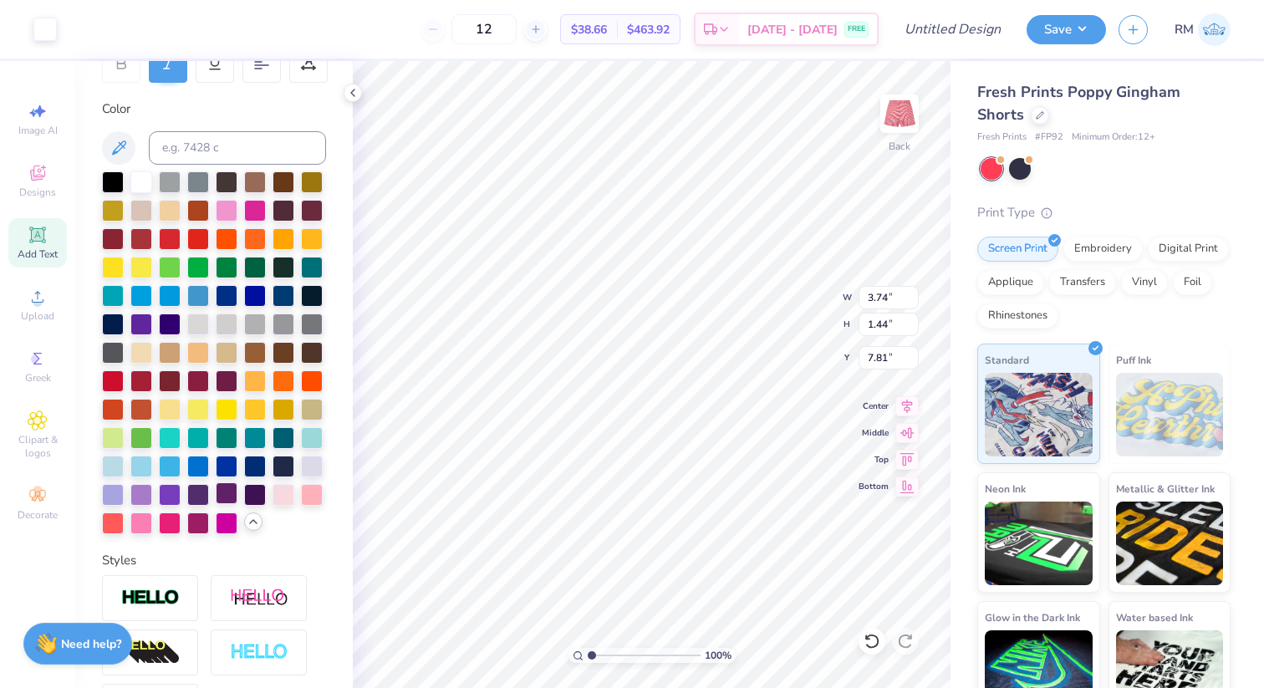
scroll to position [292, 0]
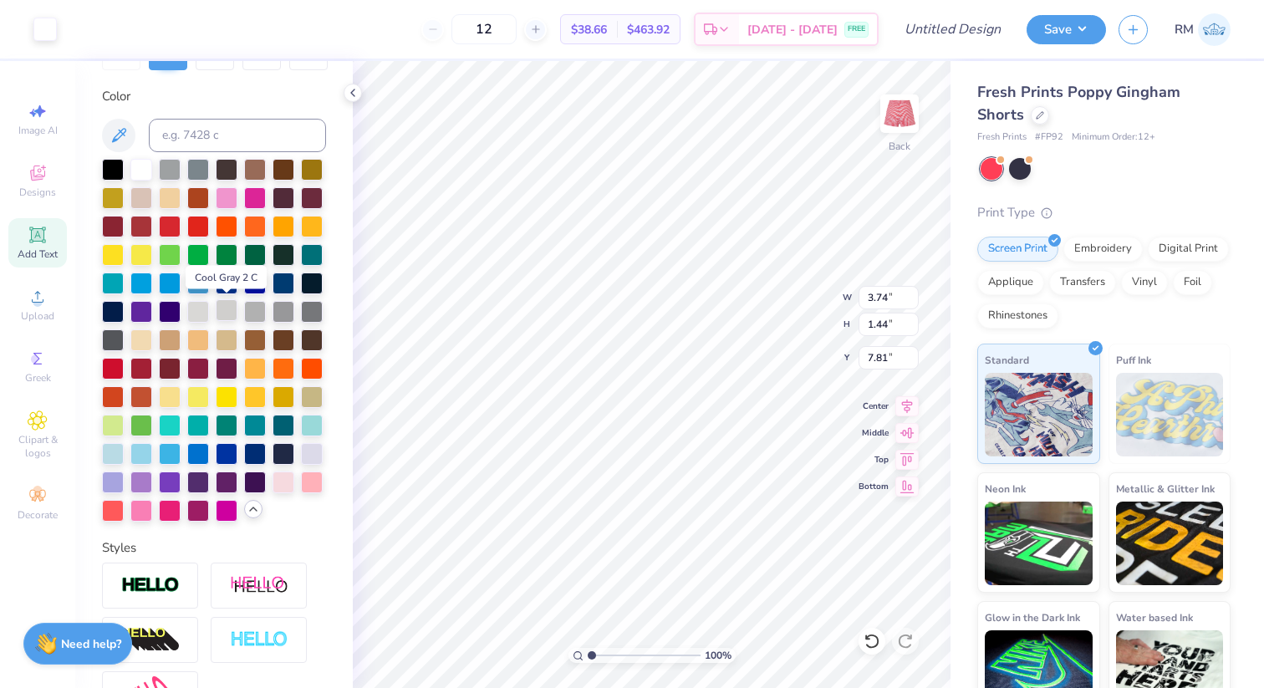
click at [227, 311] on div at bounding box center [227, 310] width 22 height 22
click at [233, 312] on div at bounding box center [227, 310] width 22 height 22
click at [46, 28] on div at bounding box center [44, 27] width 23 height 23
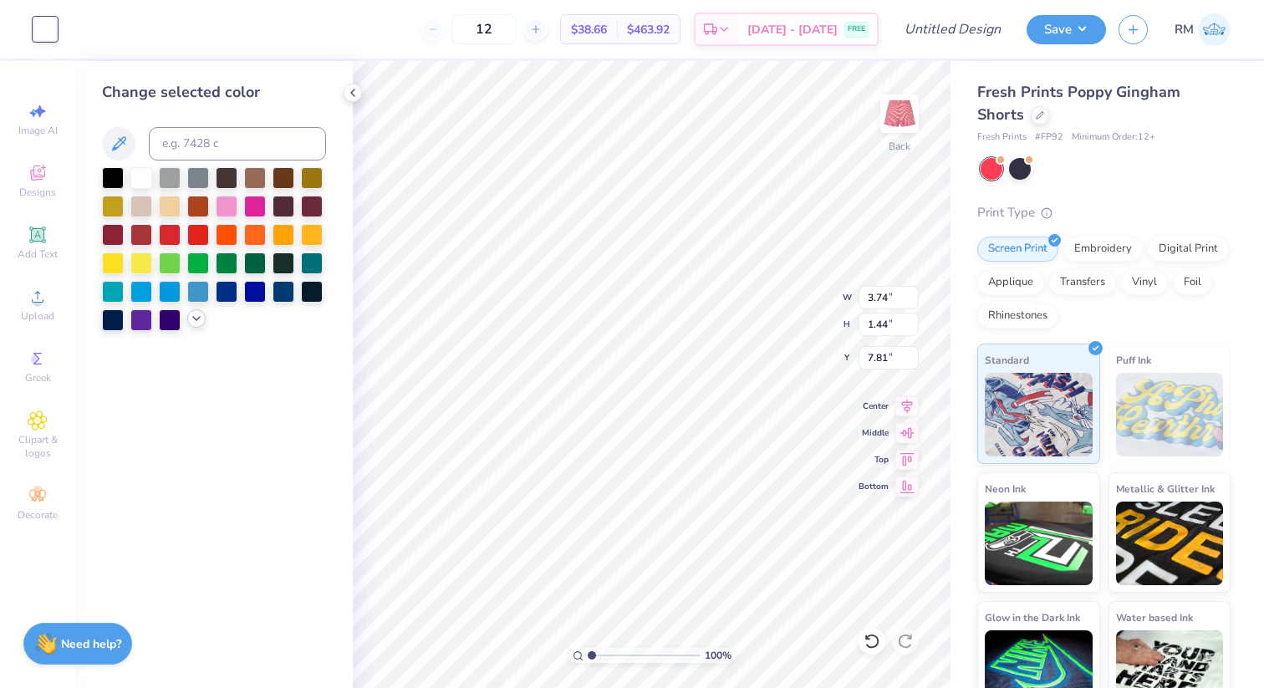
click at [193, 324] on icon at bounding box center [196, 318] width 13 height 13
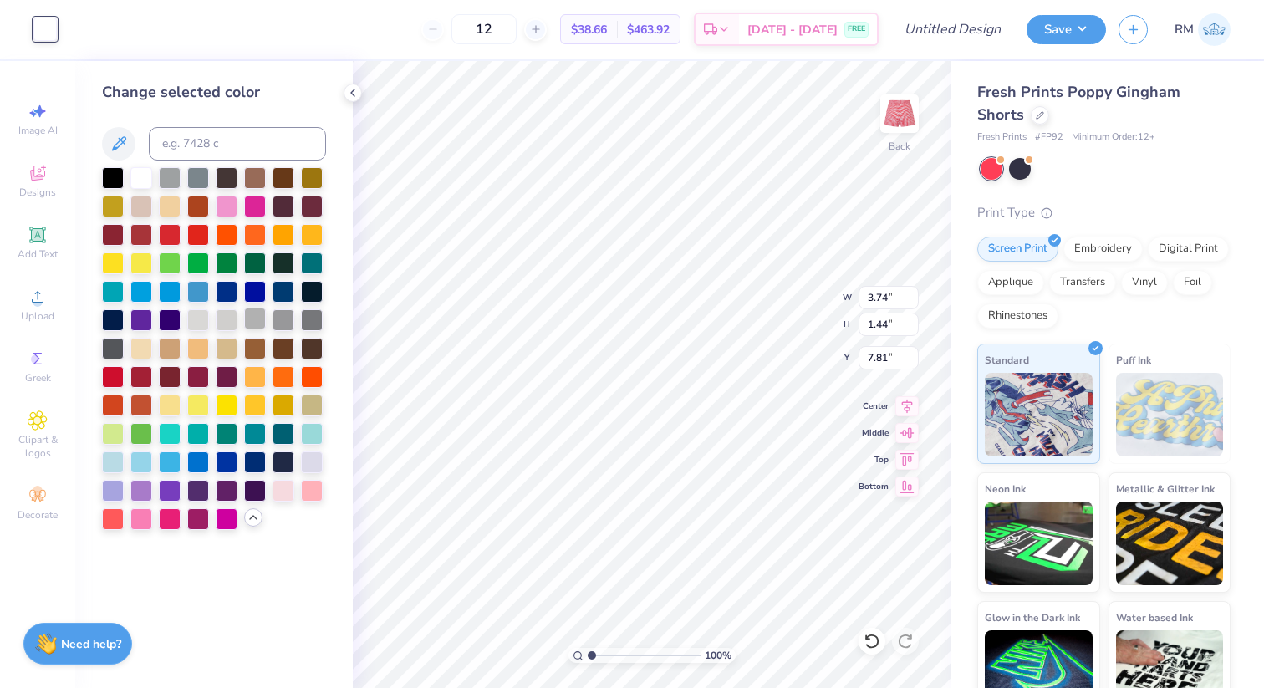
click at [253, 319] on div at bounding box center [255, 319] width 22 height 22
click at [228, 321] on div at bounding box center [227, 319] width 22 height 22
click at [203, 318] on div at bounding box center [198, 319] width 22 height 22
click at [135, 175] on div at bounding box center [141, 177] width 22 height 22
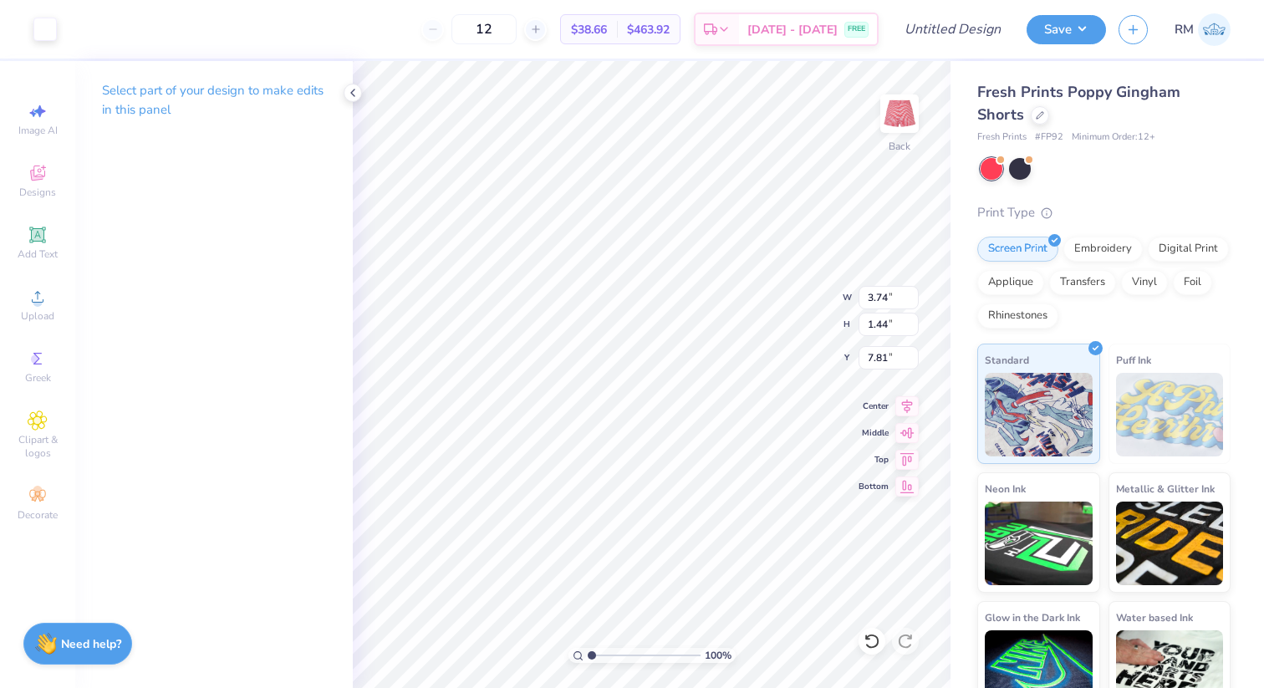
type input "3.43"
type input "1.32"
type input "7.92"
type input "8.08"
click at [38, 29] on div at bounding box center [44, 27] width 23 height 23
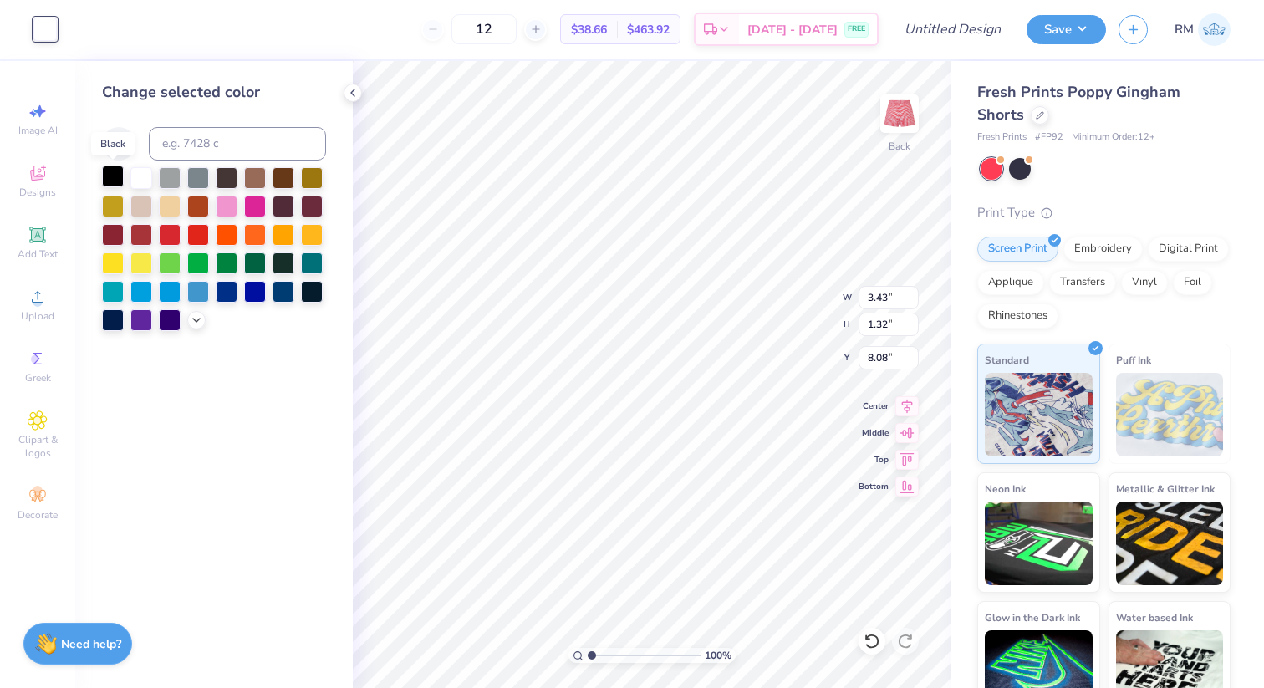
click at [102, 171] on div at bounding box center [113, 177] width 22 height 22
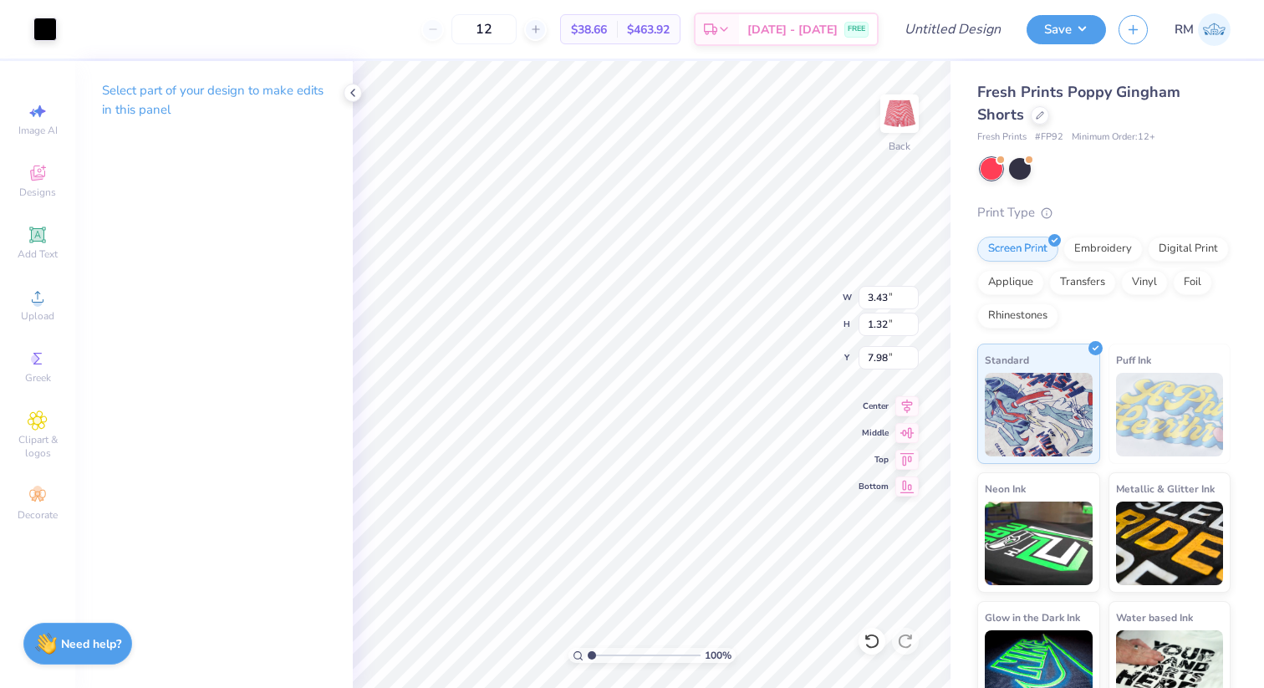
type input "7.98"
click at [950, 240] on div "Art colors 12 $38.66 Per Item $463.92 Total Est. Delivery Aug 24 - 27 FREE Desi…" at bounding box center [632, 344] width 1264 height 688
drag, startPoint x: 517, startPoint y: 31, endPoint x: 482, endPoint y: 29, distance: 35.2
click at [481, 30] on input "12" at bounding box center [484, 29] width 65 height 30
type input "50"
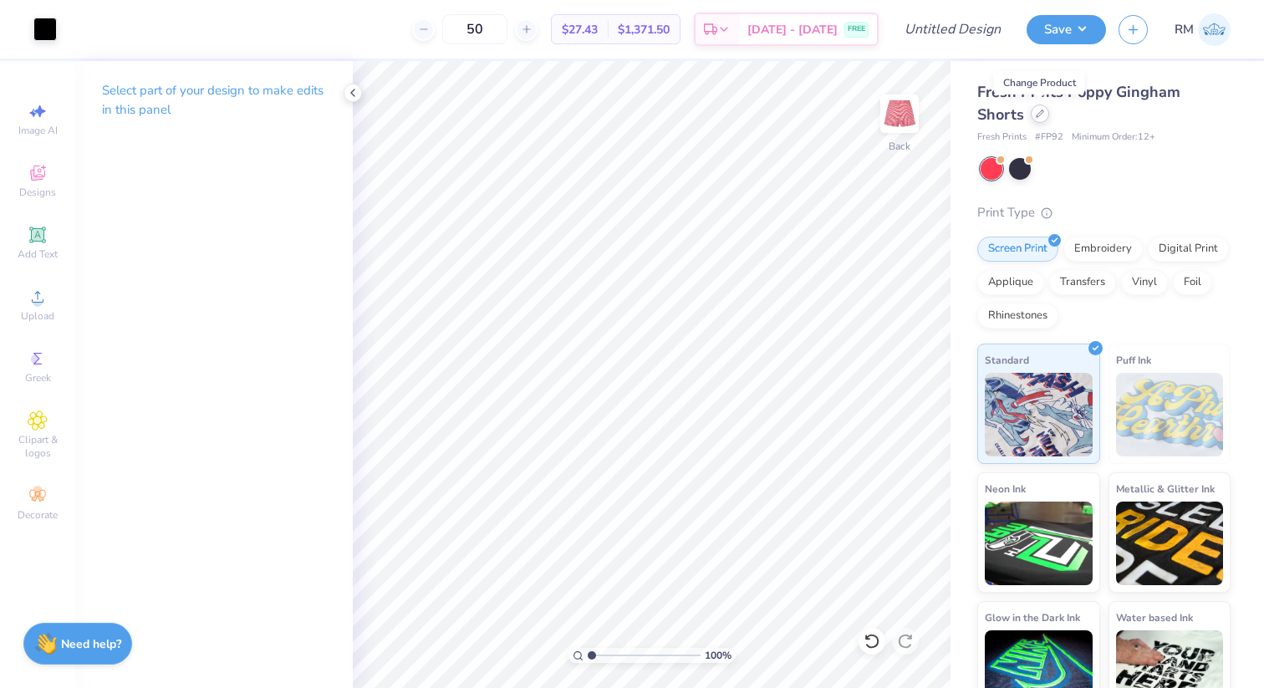
click at [1039, 119] on div at bounding box center [1040, 114] width 18 height 18
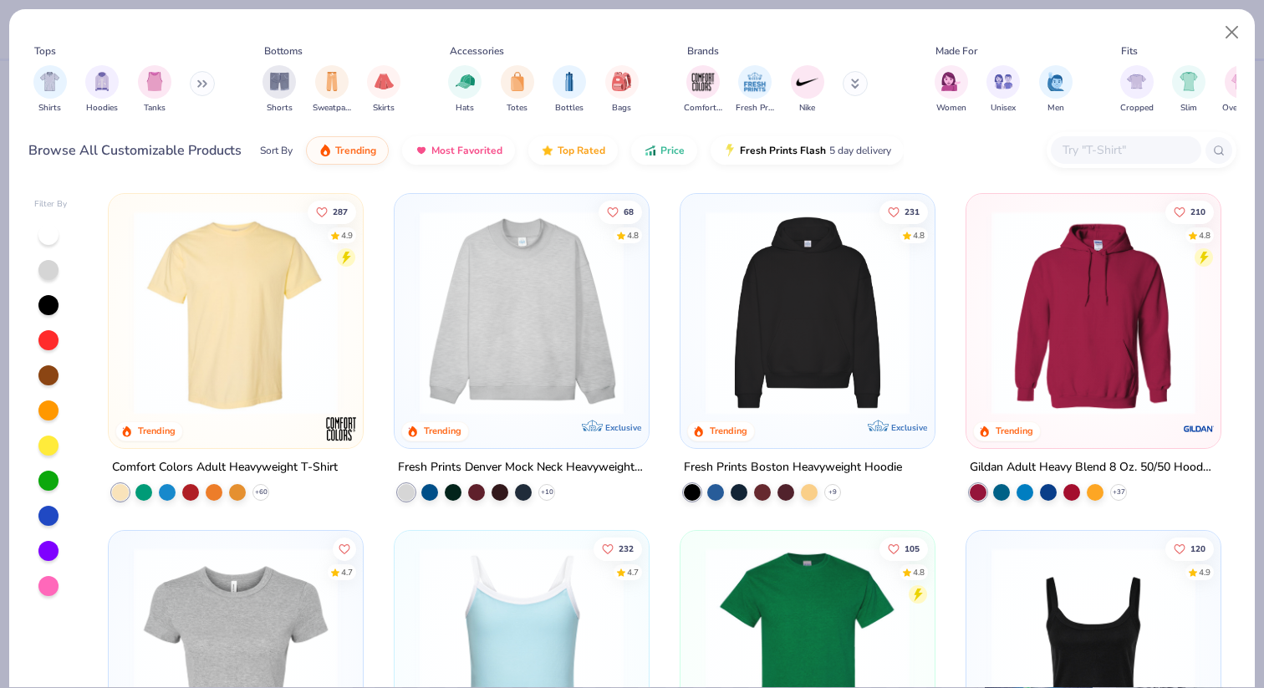
scroll to position [28, 0]
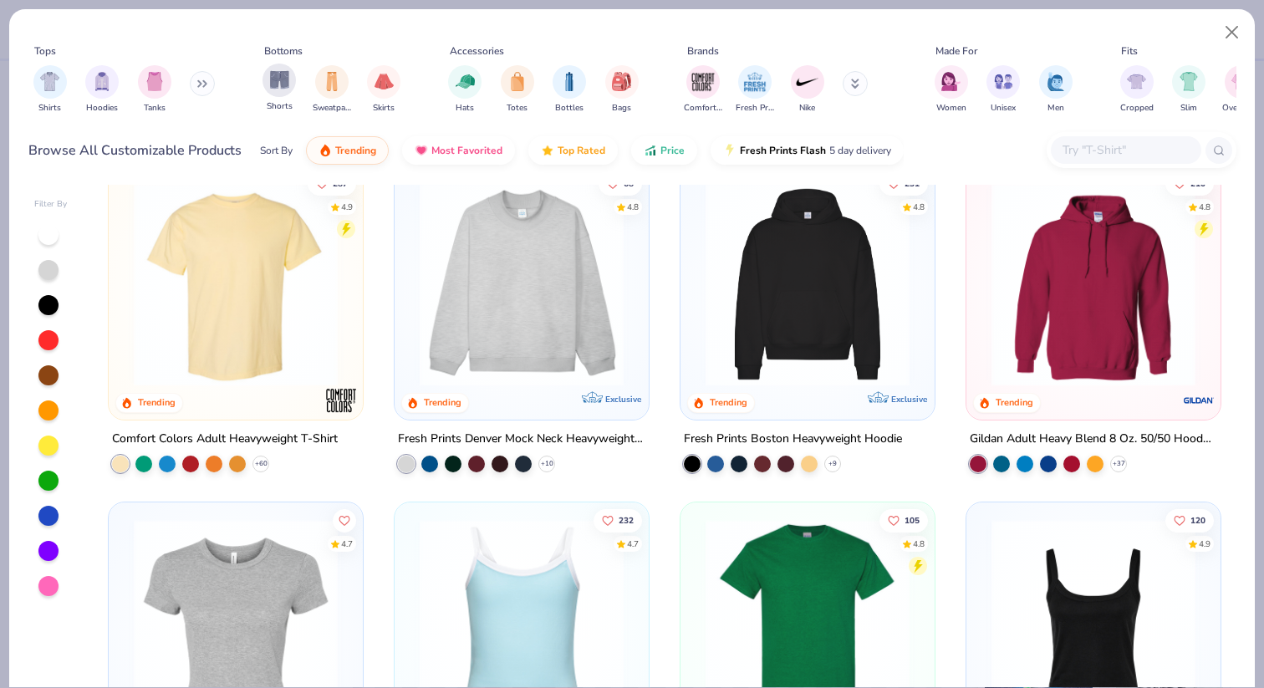
click at [291, 94] on div "Shorts" at bounding box center [279, 88] width 33 height 49
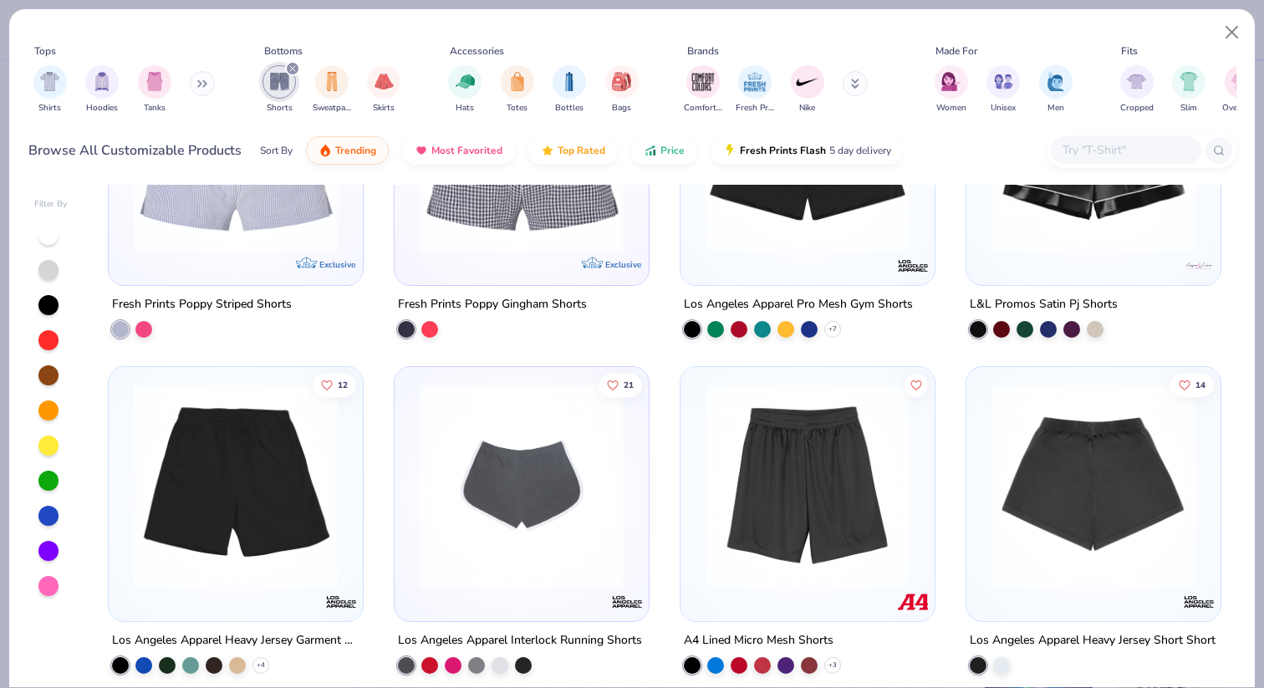
scroll to position [843, 0]
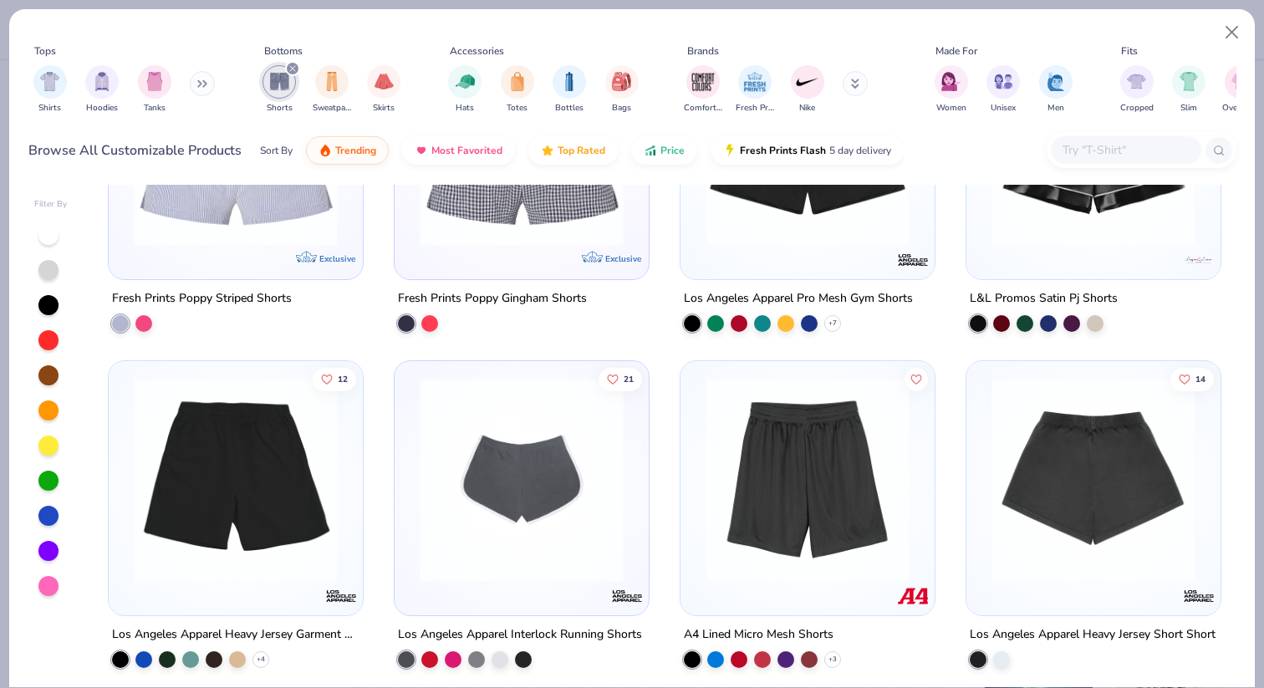
click at [170, 246] on div at bounding box center [235, 147] width 237 height 229
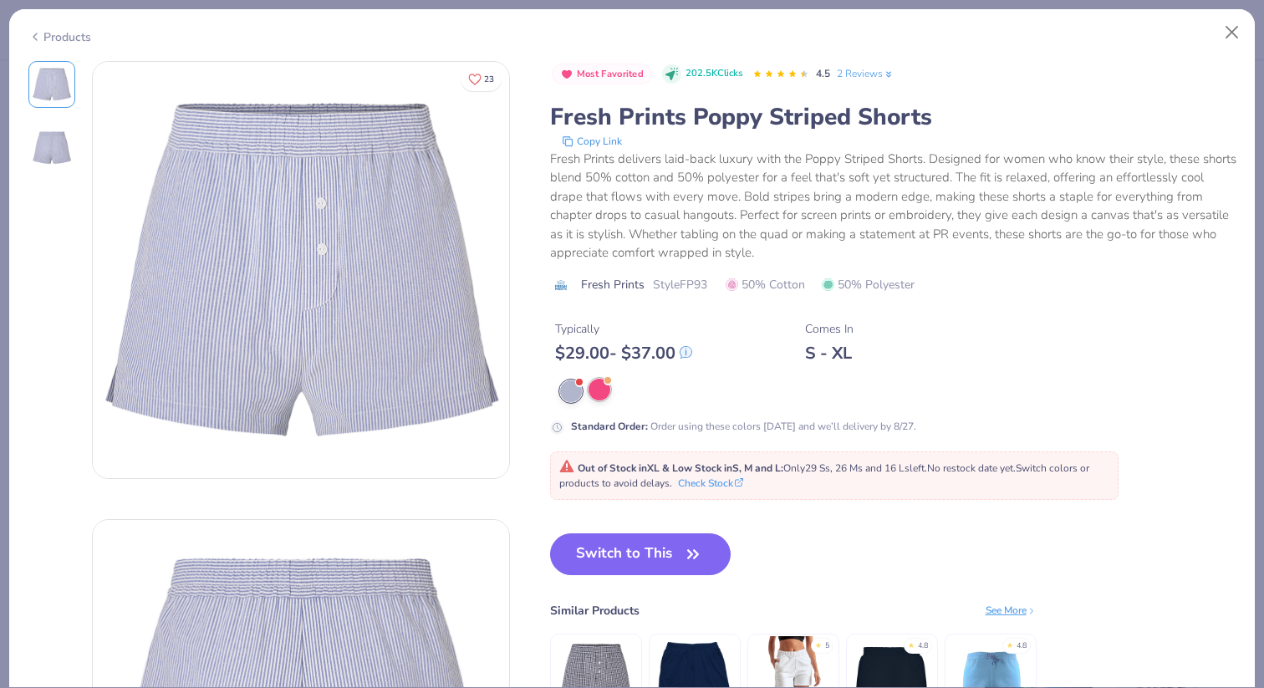
click at [604, 400] on div at bounding box center [600, 390] width 22 height 22
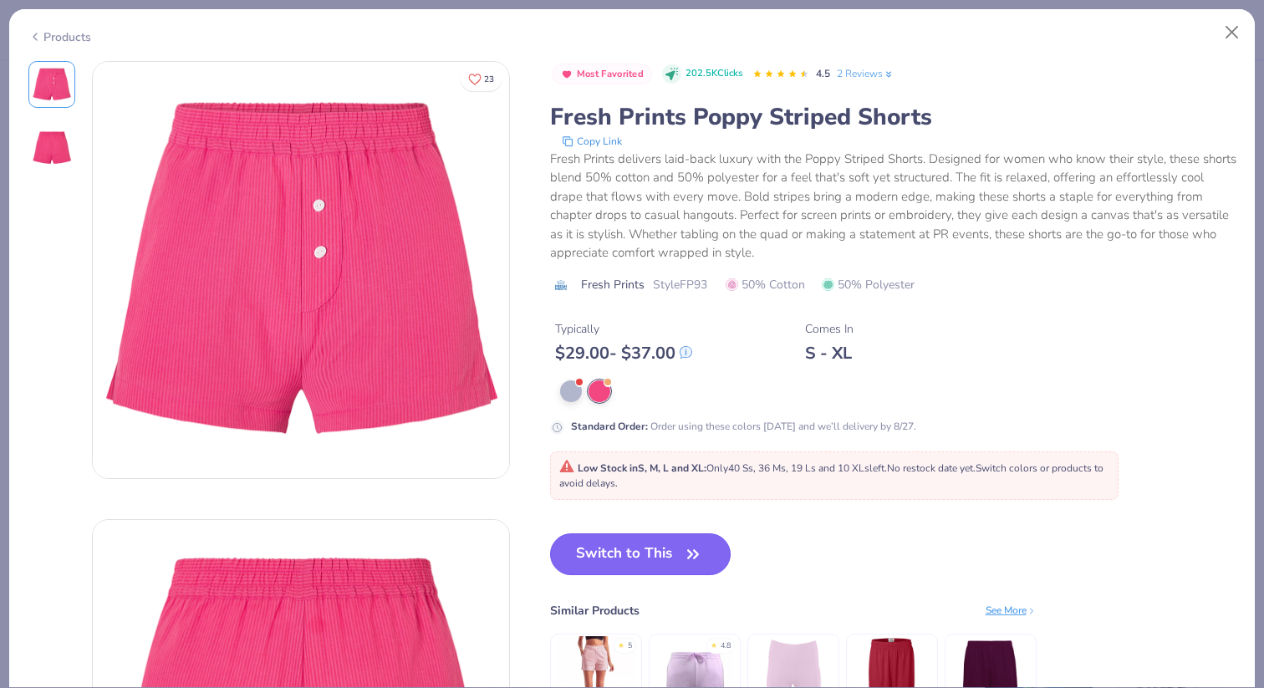
click at [636, 565] on button "Switch to This" at bounding box center [640, 555] width 181 height 42
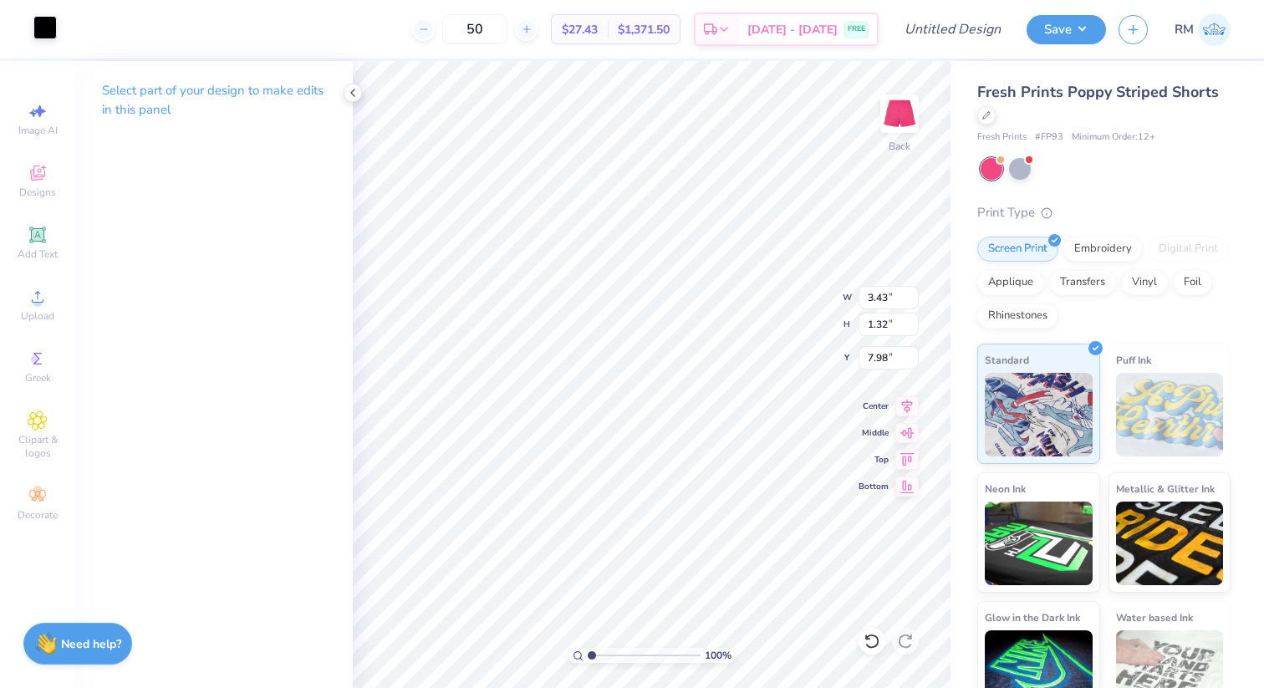
click at [42, 28] on div at bounding box center [44, 27] width 23 height 23
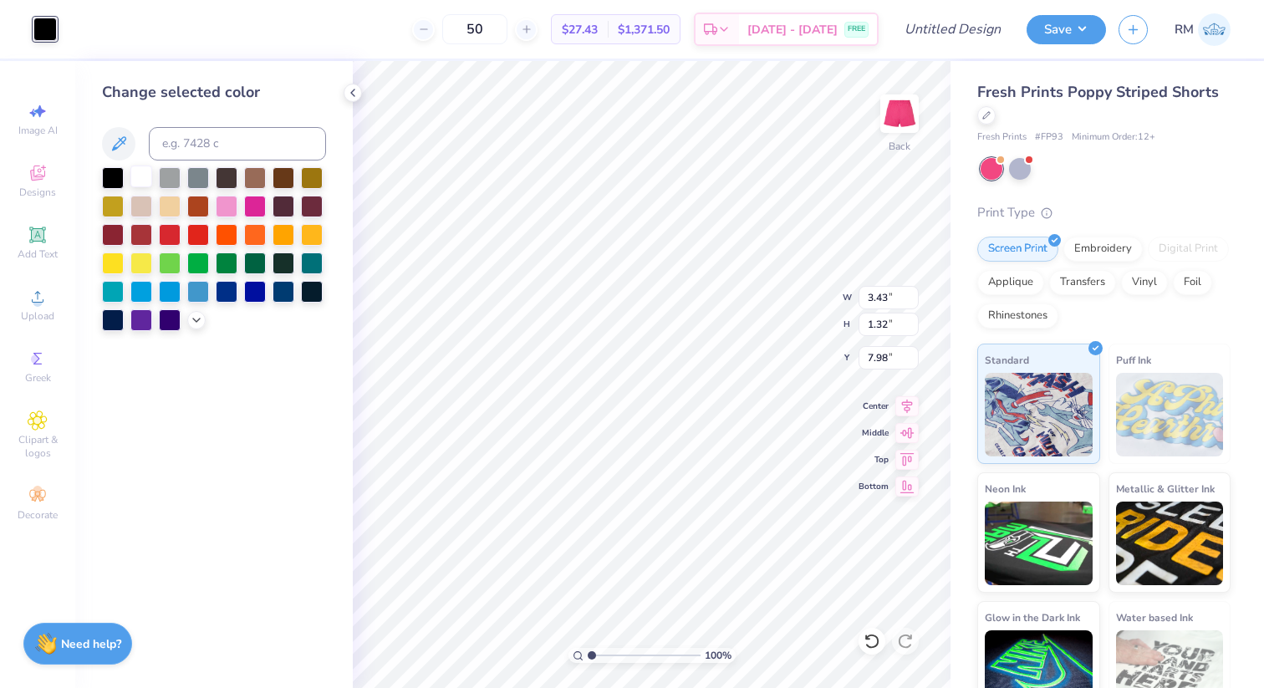
click at [136, 189] on div at bounding box center [214, 249] width 224 height 164
click at [138, 186] on div at bounding box center [141, 177] width 22 height 22
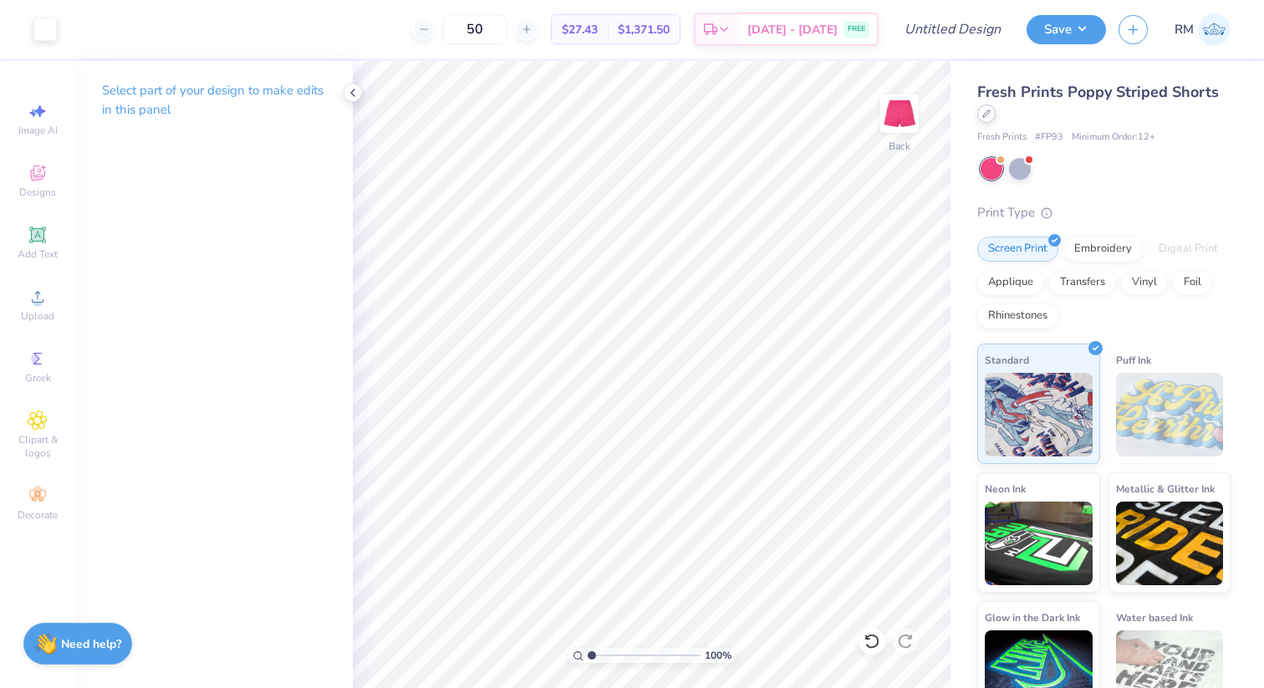
click at [980, 115] on div at bounding box center [987, 114] width 18 height 18
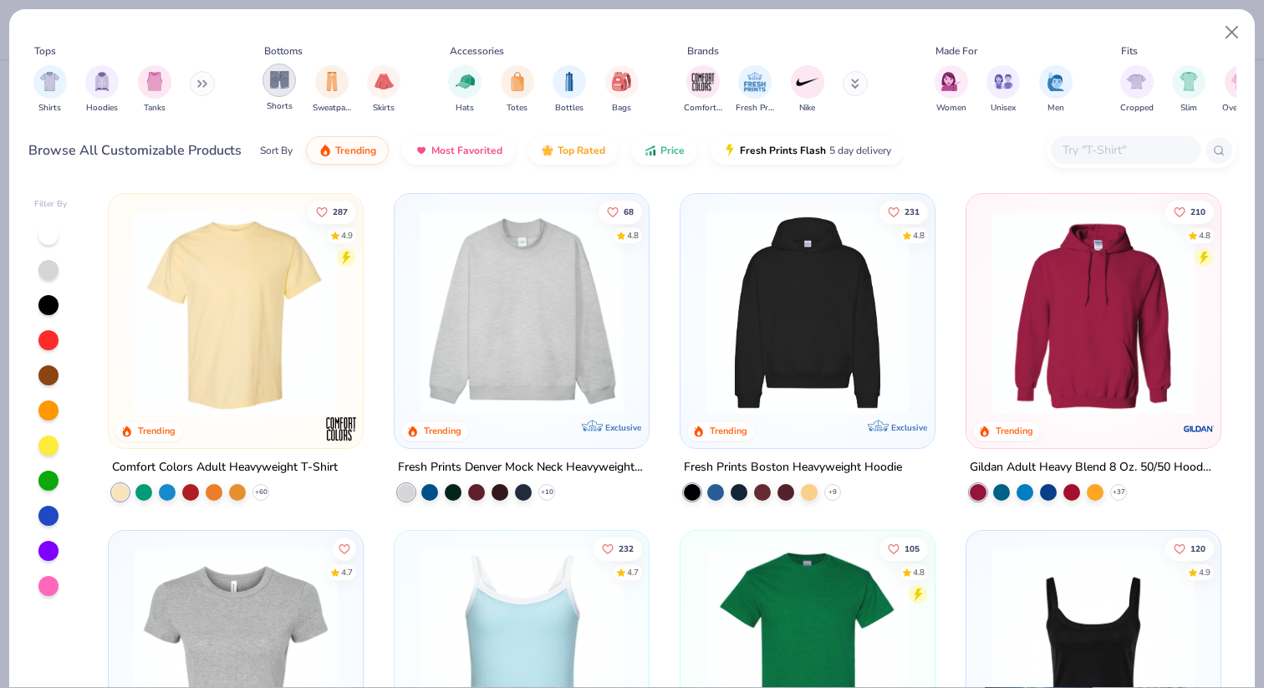
click at [272, 94] on div "filter for Shorts" at bounding box center [279, 80] width 33 height 33
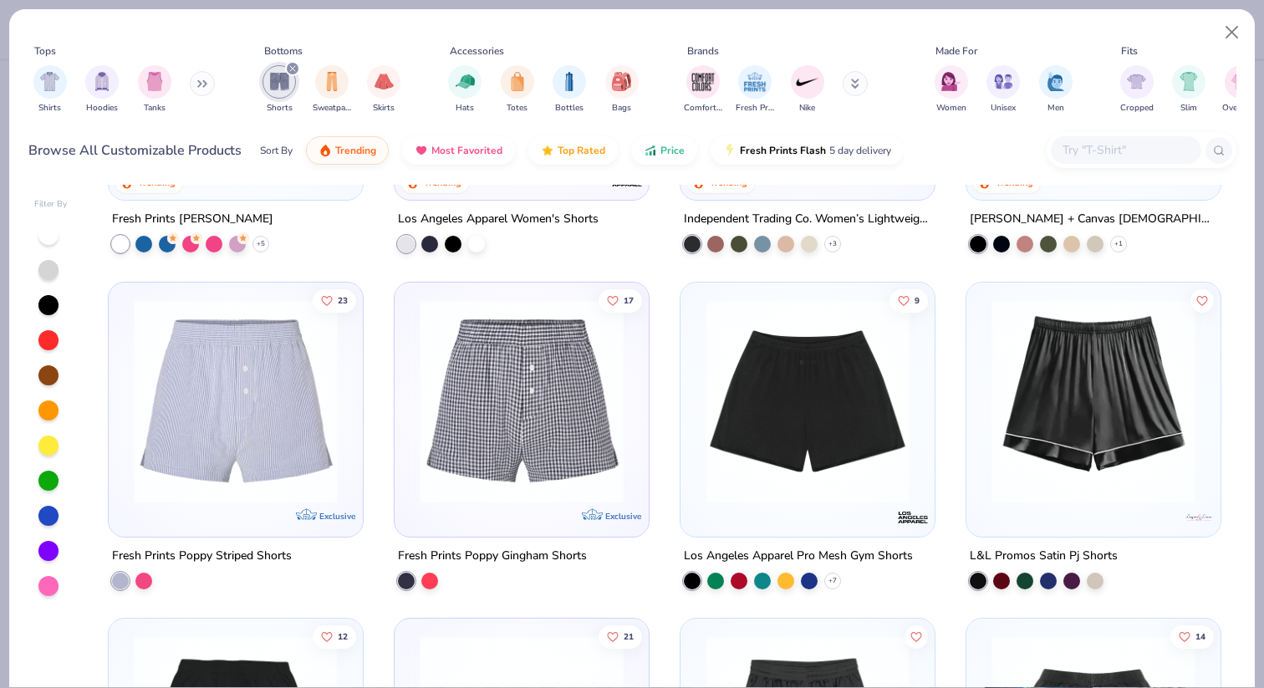
scroll to position [590, 0]
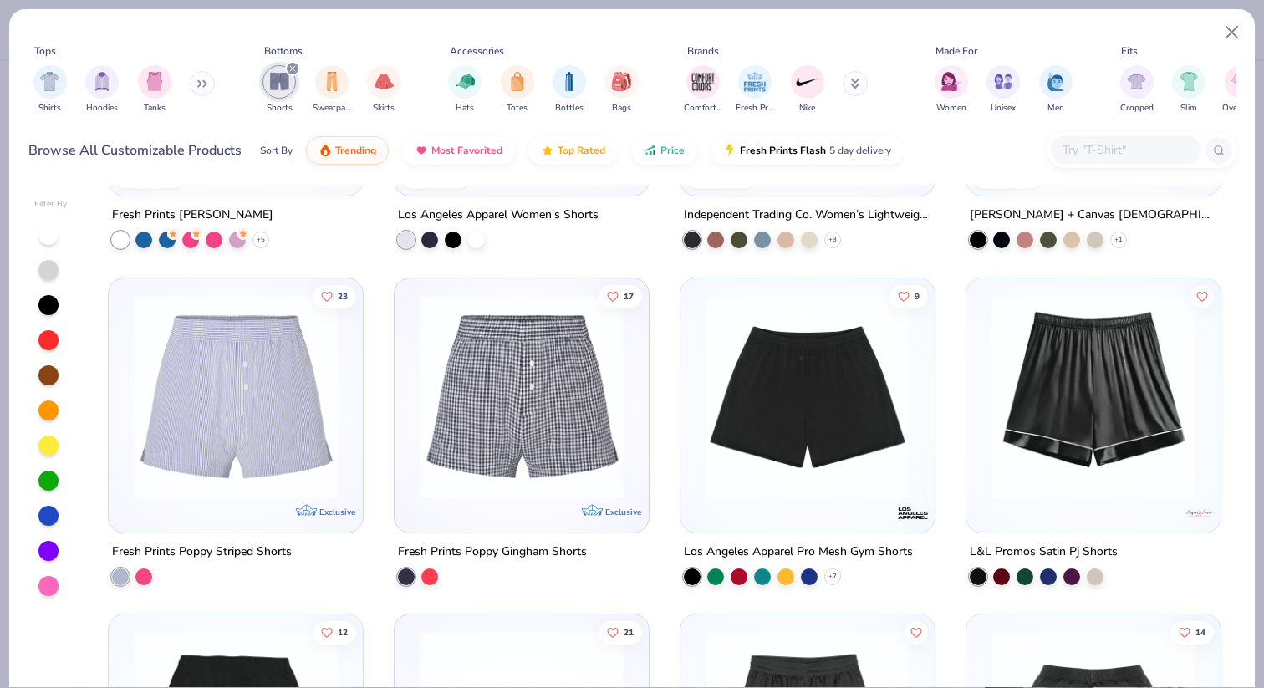
click at [493, 414] on img at bounding box center [521, 396] width 221 height 204
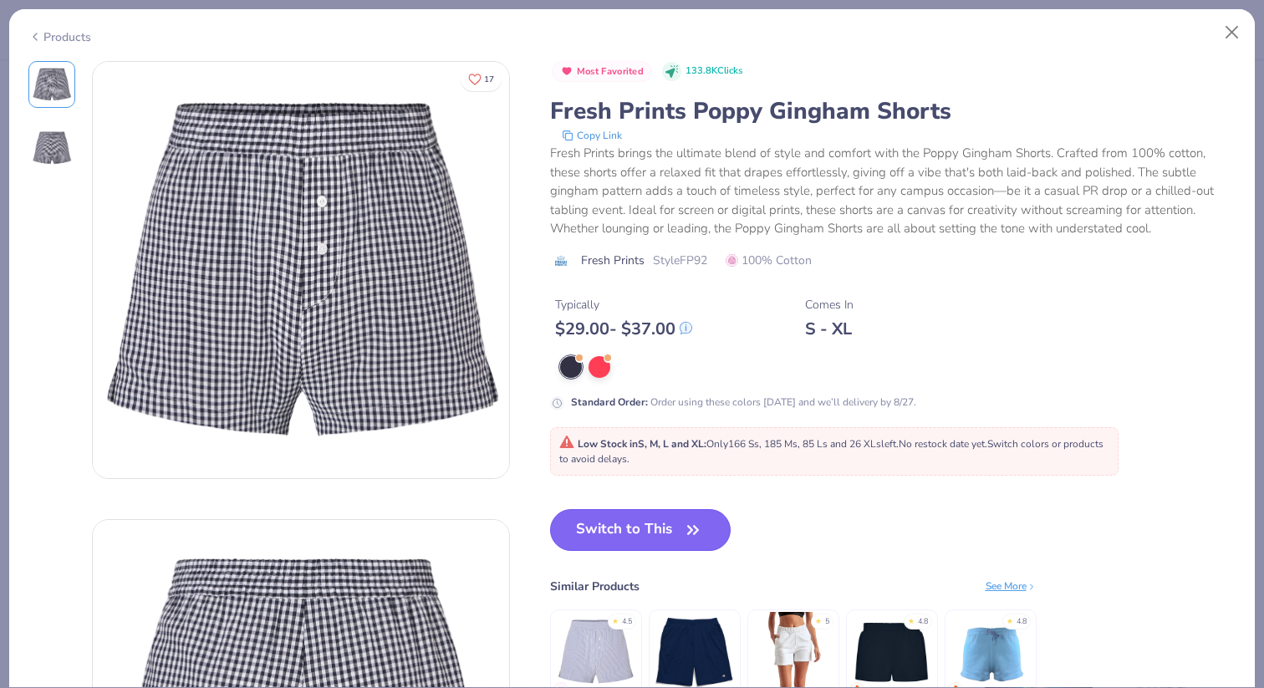
click at [647, 539] on button "Switch to This" at bounding box center [640, 530] width 181 height 42
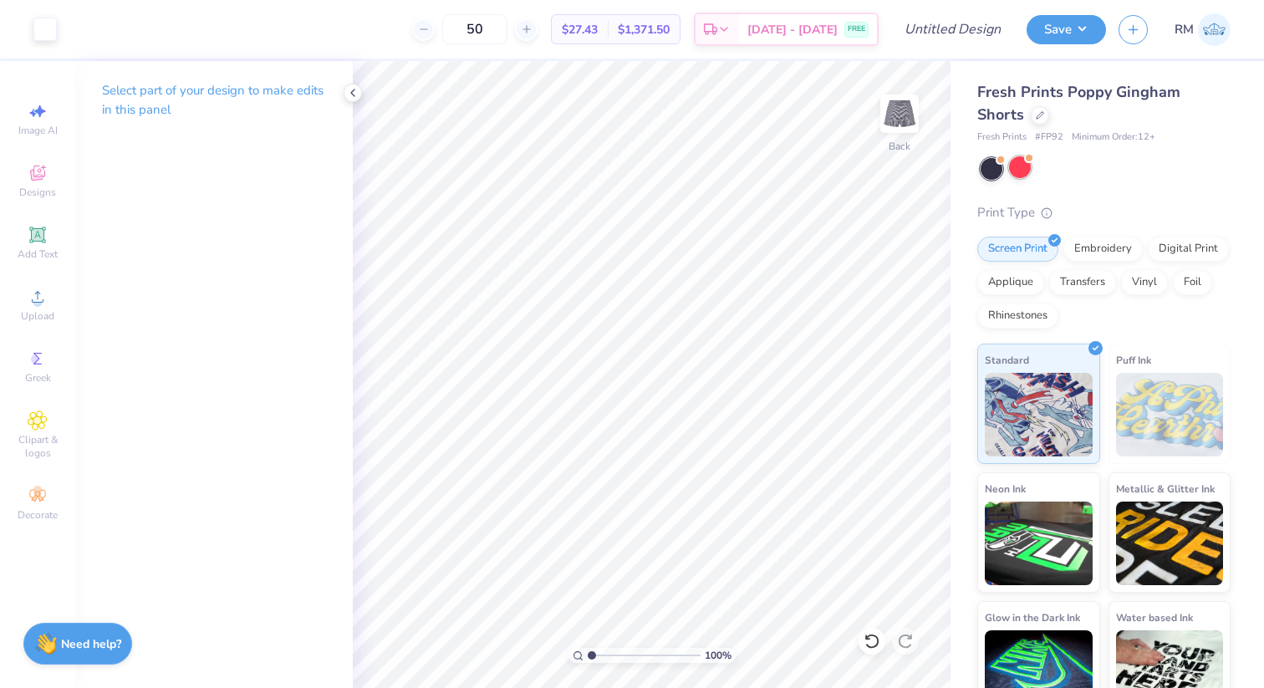
click at [1024, 166] on div at bounding box center [1020, 167] width 22 height 22
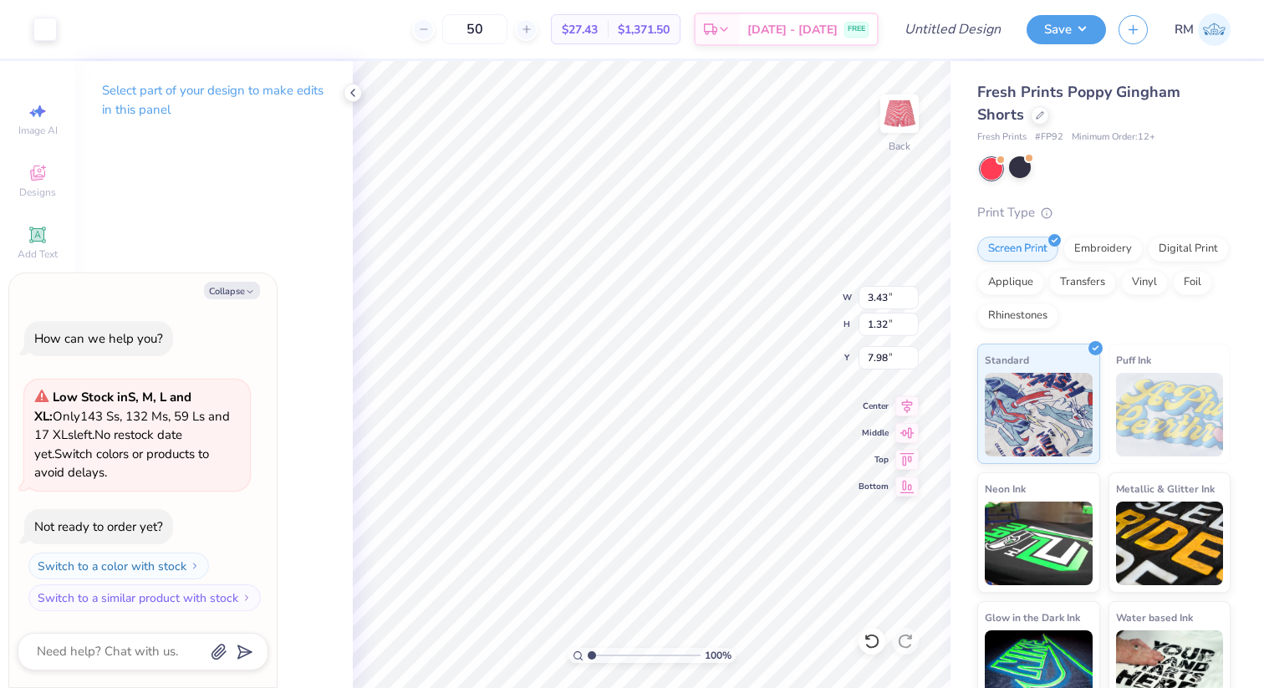
type textarea "x"
type input "7.94"
click at [250, 282] on button "Collapse" at bounding box center [232, 291] width 56 height 18
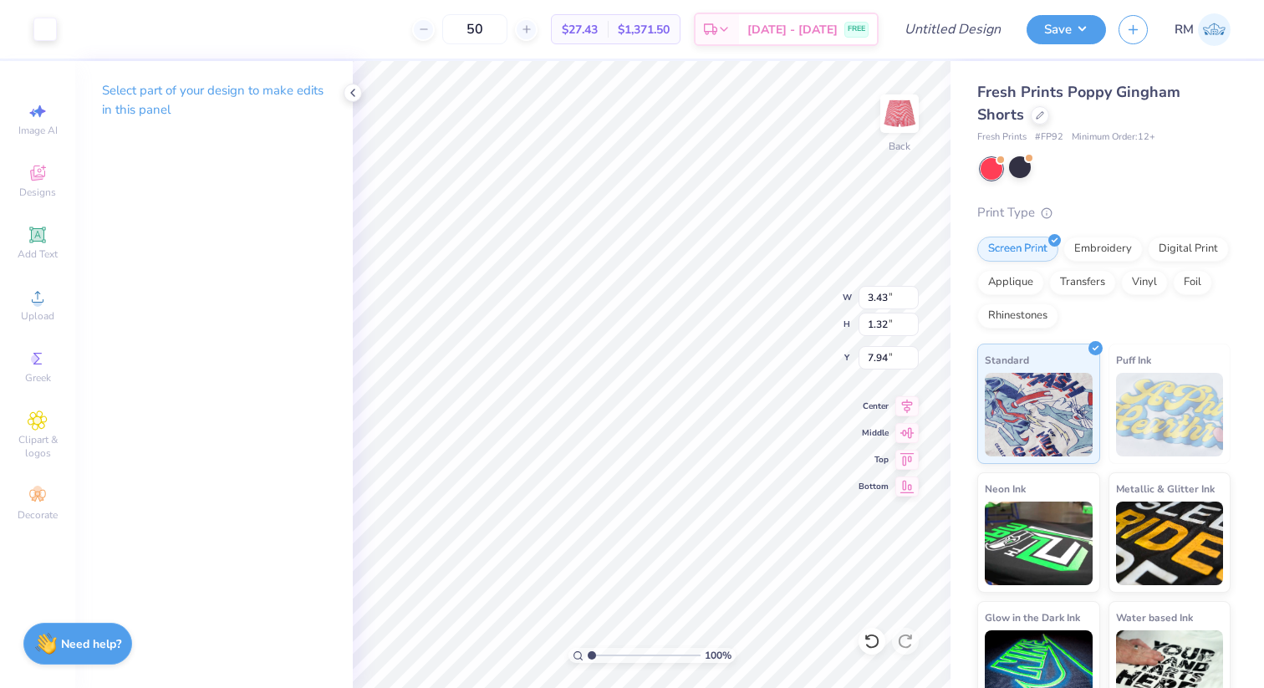
type textarea "x"
click at [347, 89] on icon at bounding box center [352, 92] width 13 height 13
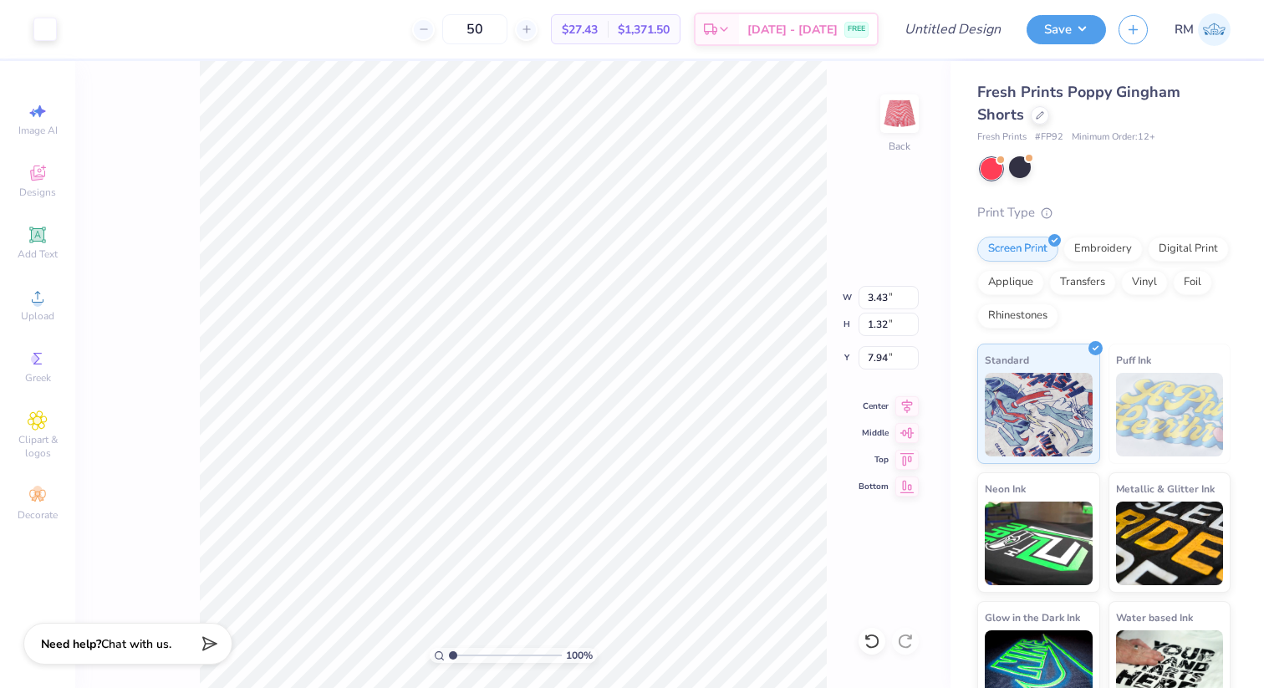
type input "7.97"
click at [1059, 23] on button "Save" at bounding box center [1066, 27] width 79 height 29
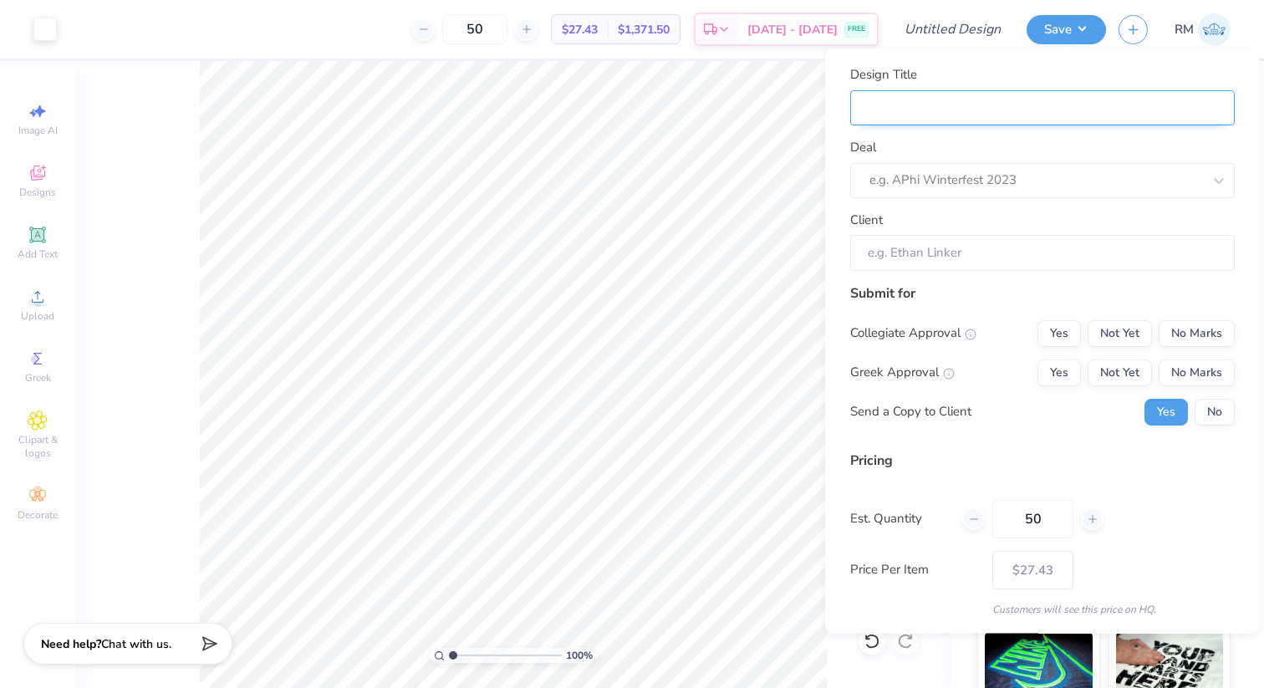
click at [924, 109] on input "Design Title" at bounding box center [1042, 107] width 385 height 36
type input "APHI pc'25 shorts"
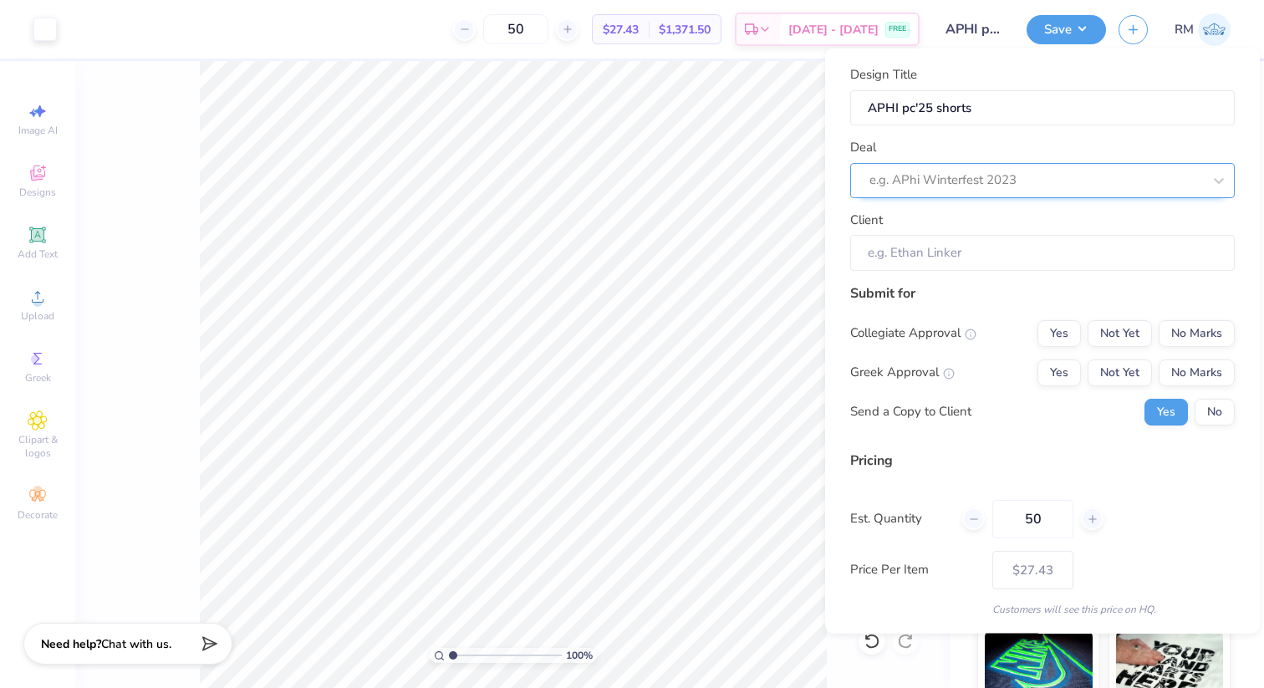
click at [993, 178] on div at bounding box center [1036, 180] width 333 height 23
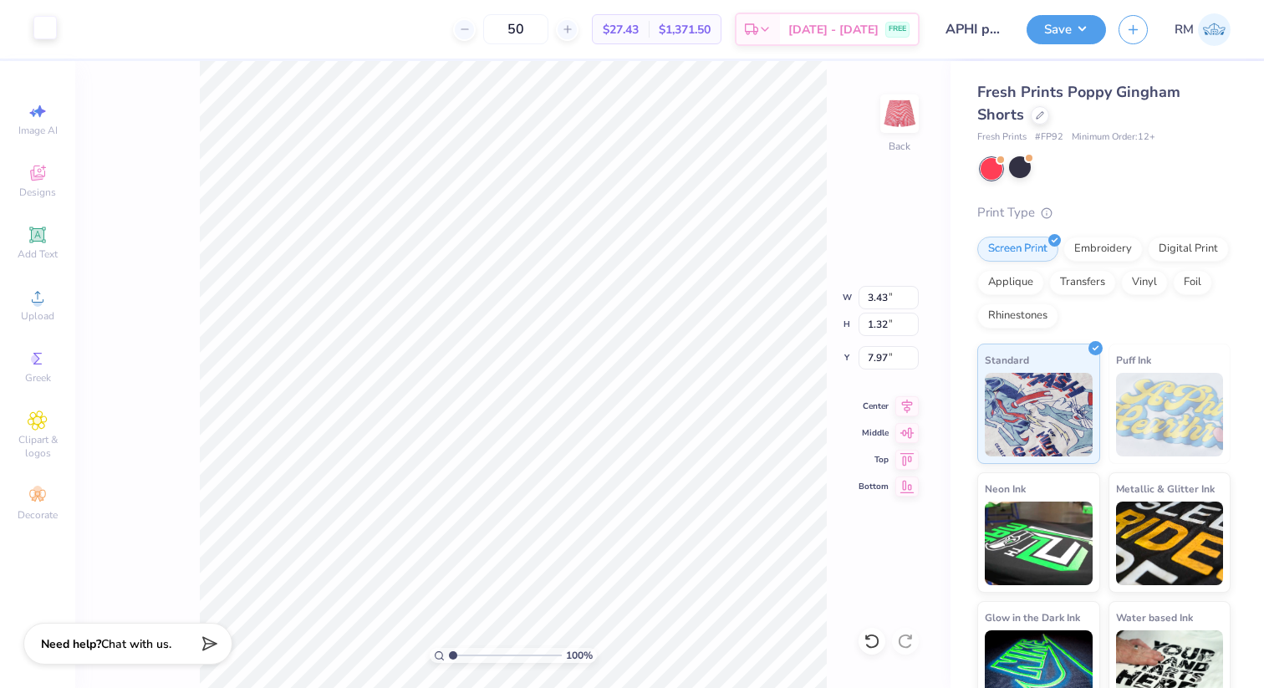
click at [47, 25] on div at bounding box center [44, 27] width 23 height 23
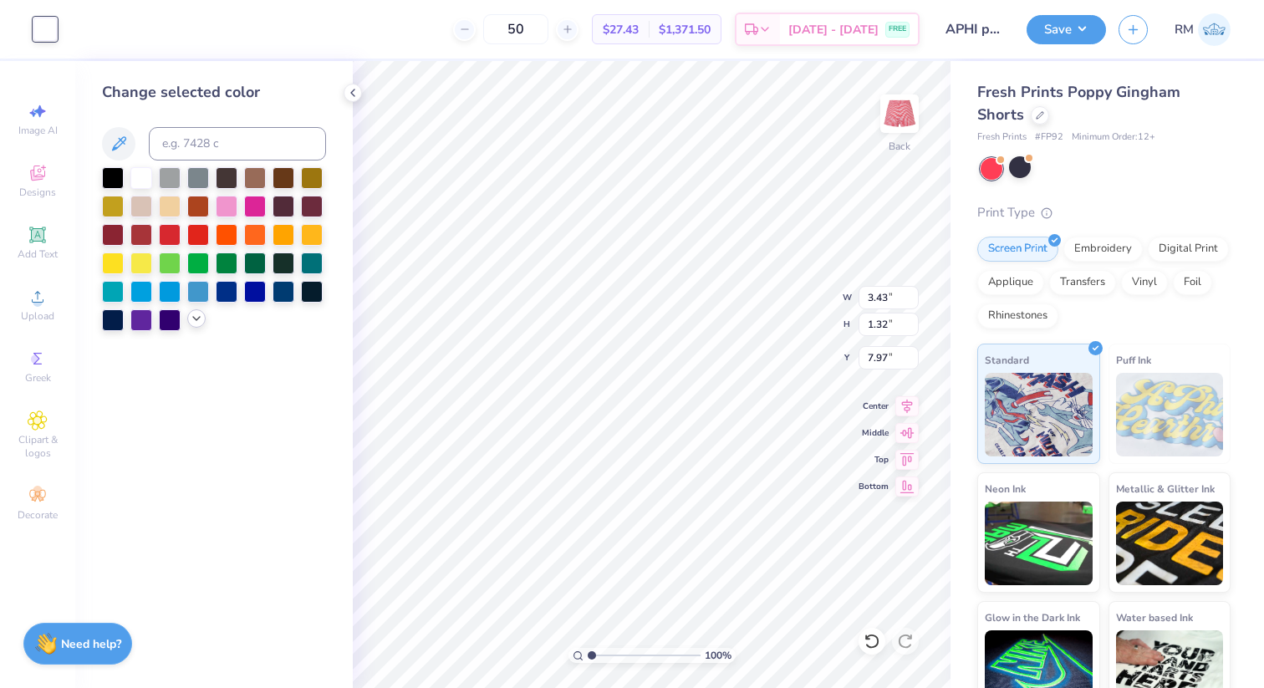
click at [203, 312] on div at bounding box center [196, 318] width 18 height 18
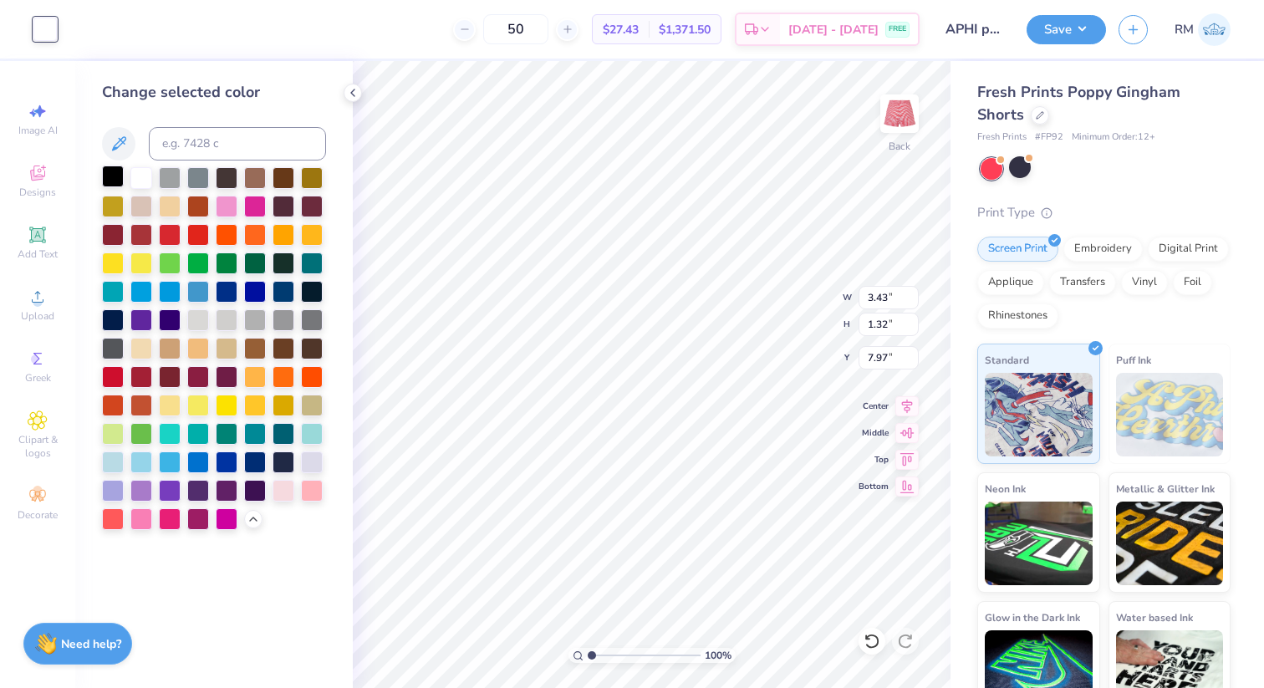
click at [112, 166] on div at bounding box center [113, 177] width 22 height 22
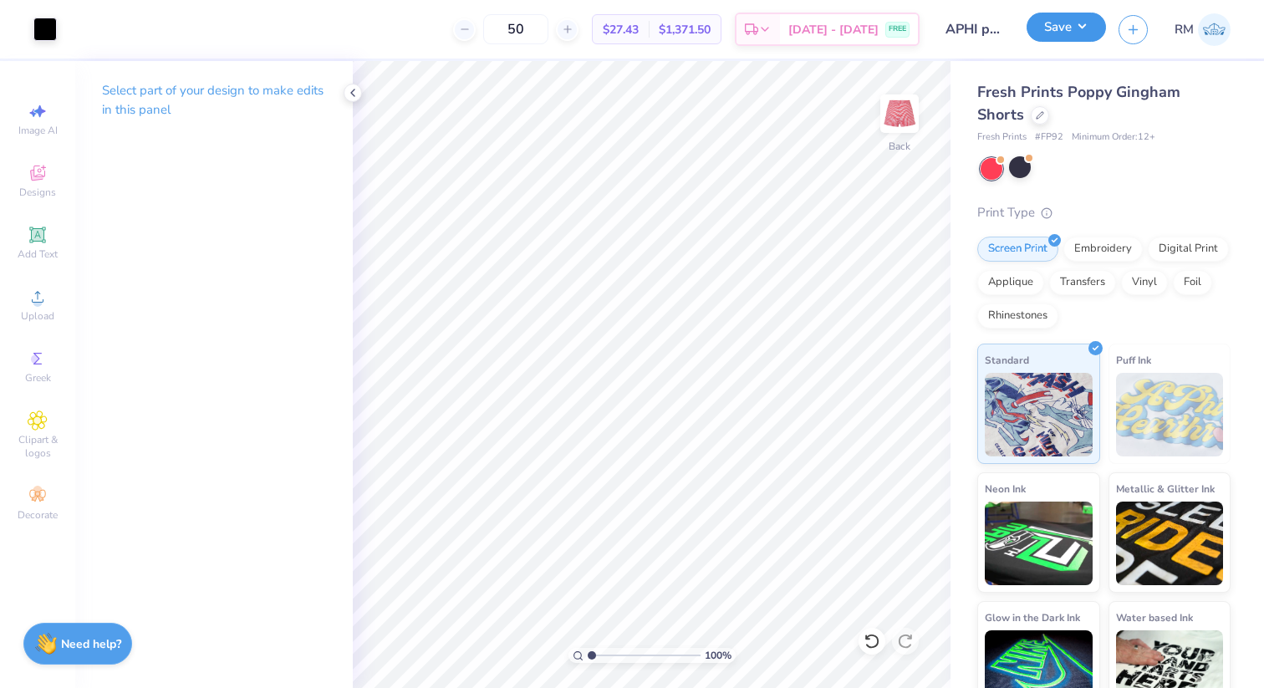
click at [1047, 34] on button "Save" at bounding box center [1066, 27] width 79 height 29
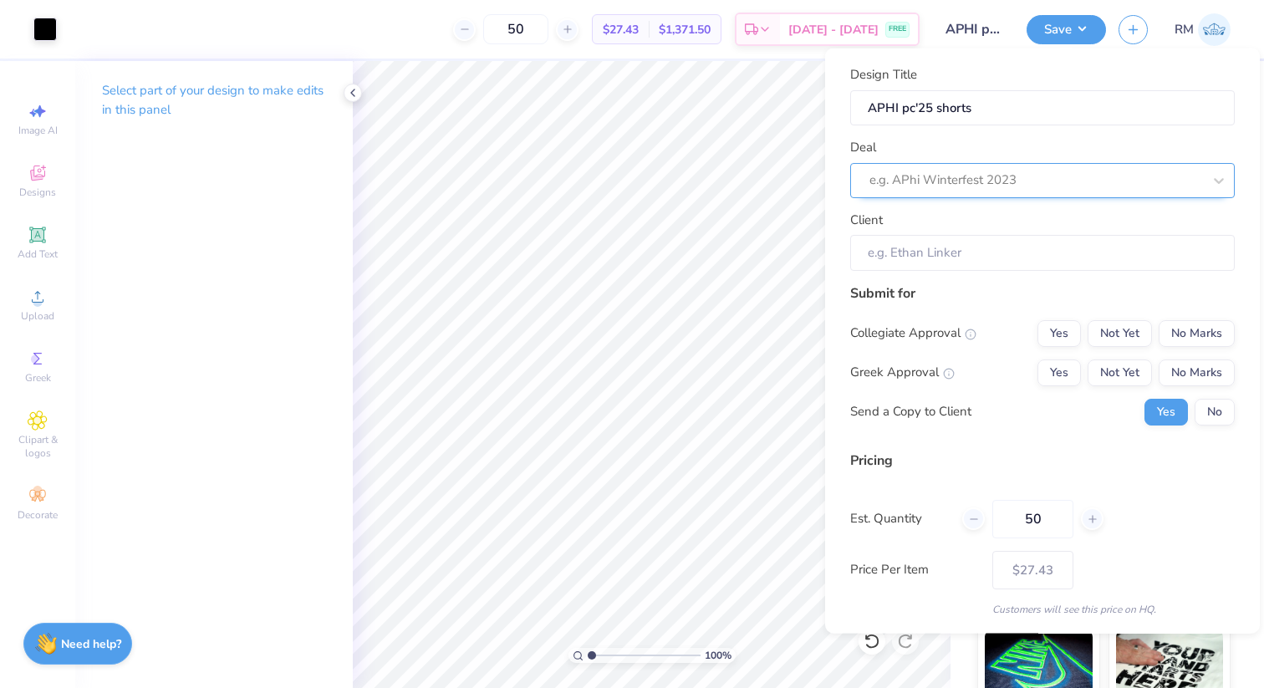
click at [986, 190] on div at bounding box center [1036, 180] width 333 height 23
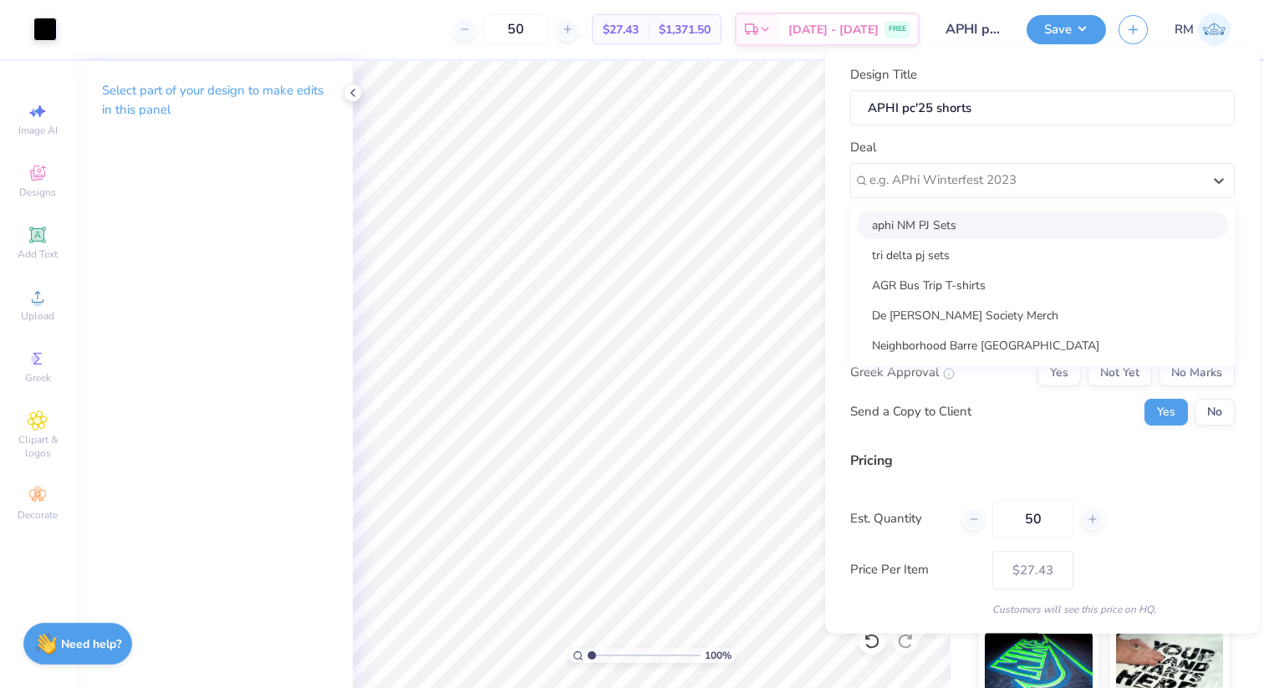
click at [978, 234] on div "aphi NM PJ Sets" at bounding box center [1042, 225] width 371 height 28
type input "Bella Bull"
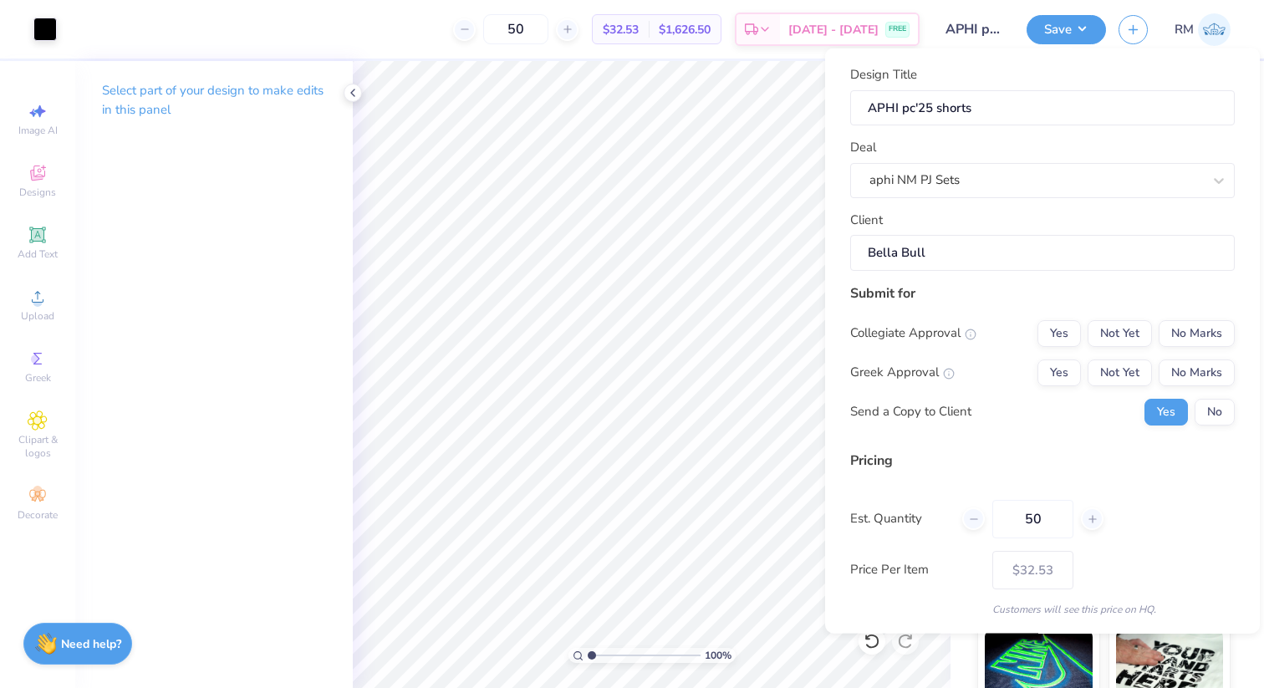
click at [1213, 393] on div "Collegiate Approval Yes Not Yet No Marks Greek Approval Yes Not Yet No Marks Se…" at bounding box center [1042, 371] width 385 height 105
click at [1214, 400] on button "No" at bounding box center [1215, 411] width 40 height 27
click at [1125, 367] on button "Not Yet" at bounding box center [1120, 372] width 64 height 27
click at [1186, 337] on button "No Marks" at bounding box center [1197, 332] width 76 height 27
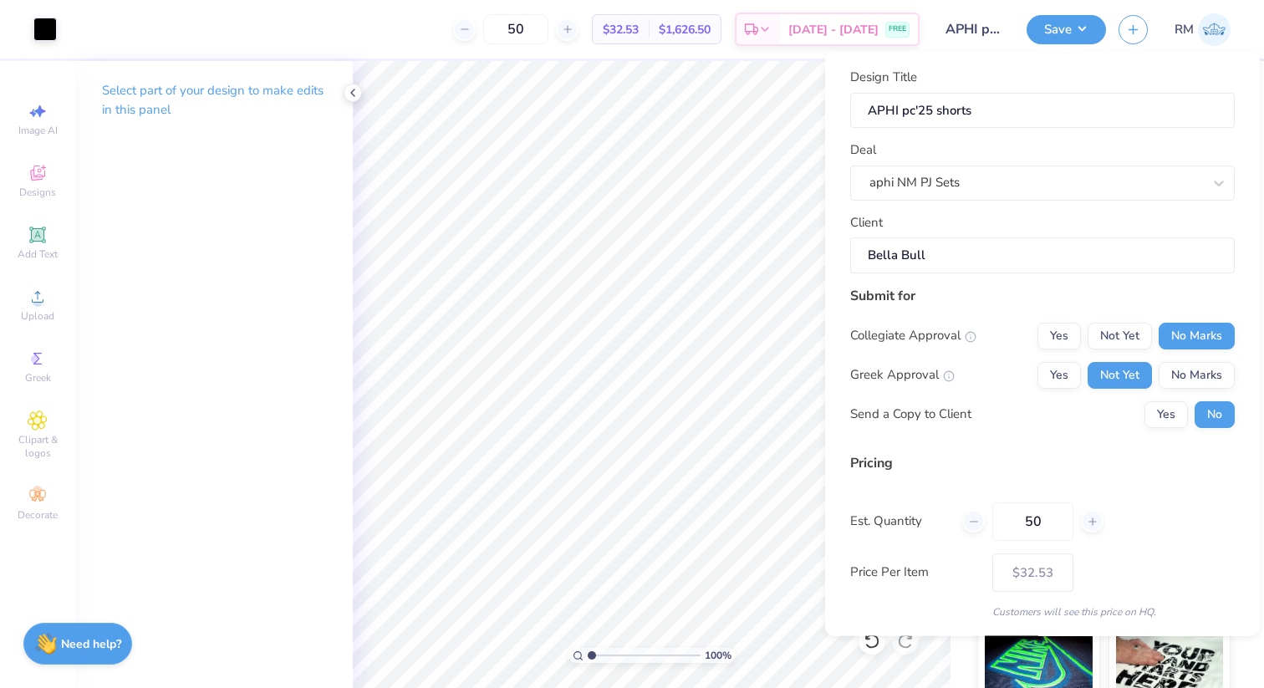
scroll to position [53, 0]
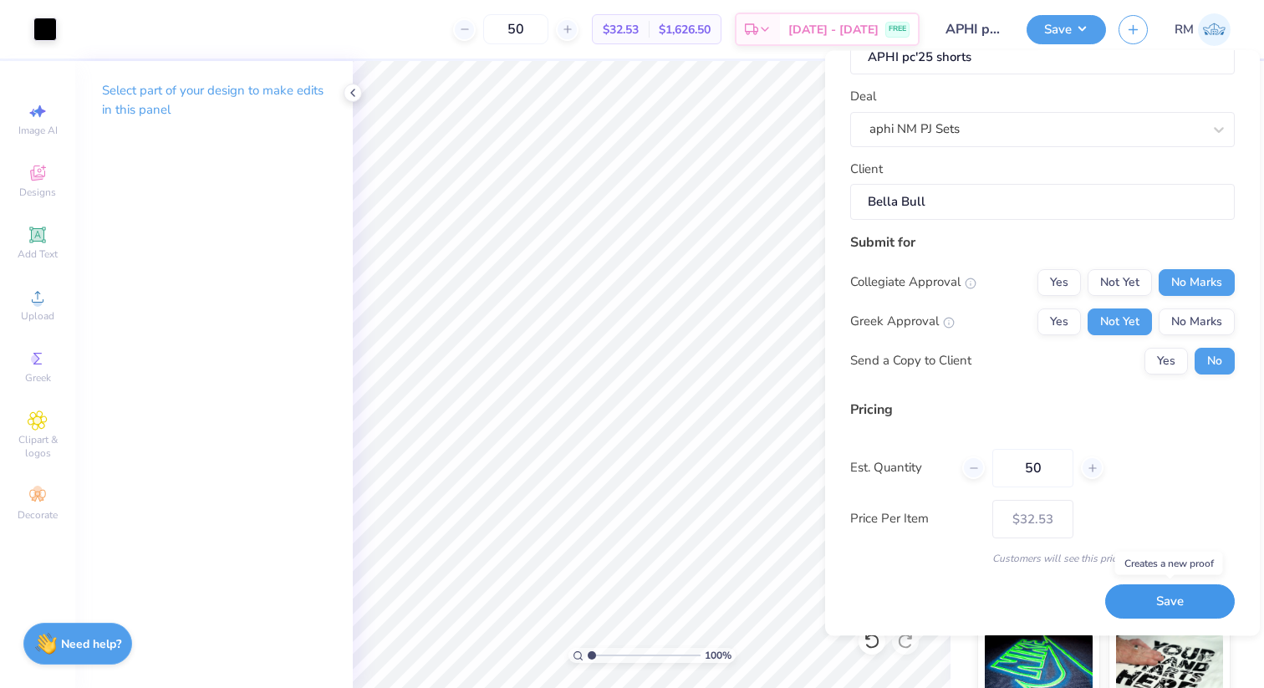
click at [1172, 606] on button "Save" at bounding box center [1171, 602] width 130 height 34
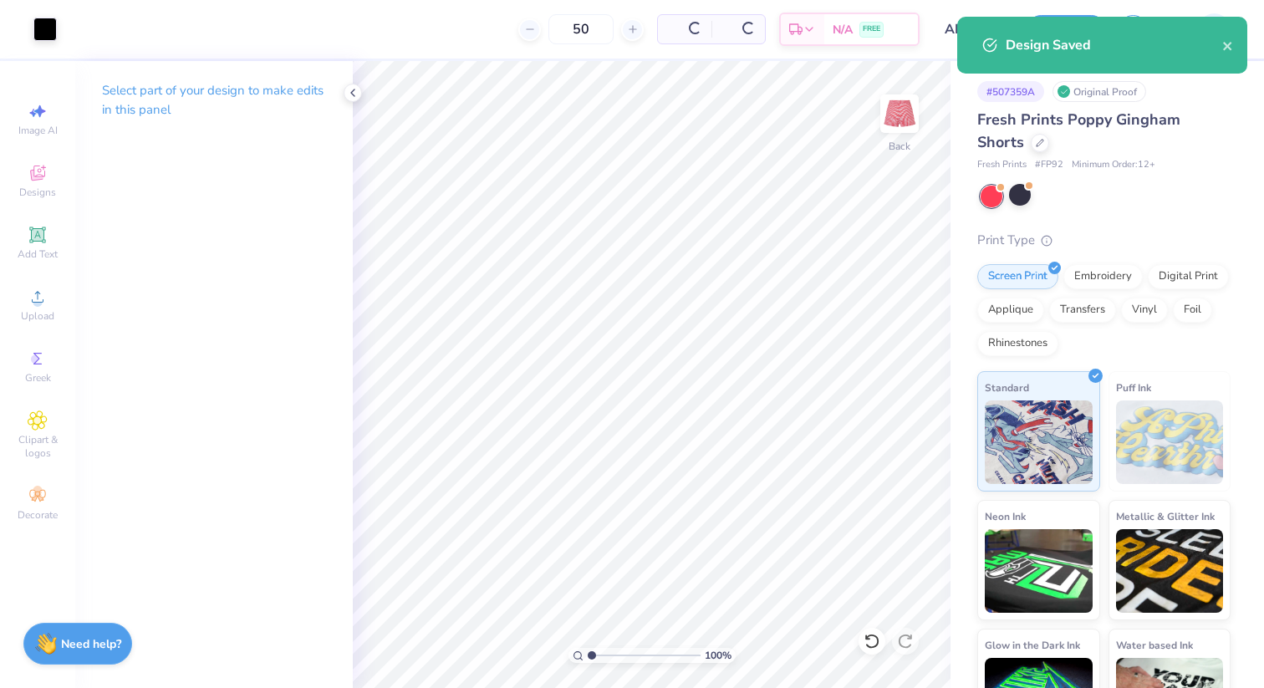
type input "$32.53"
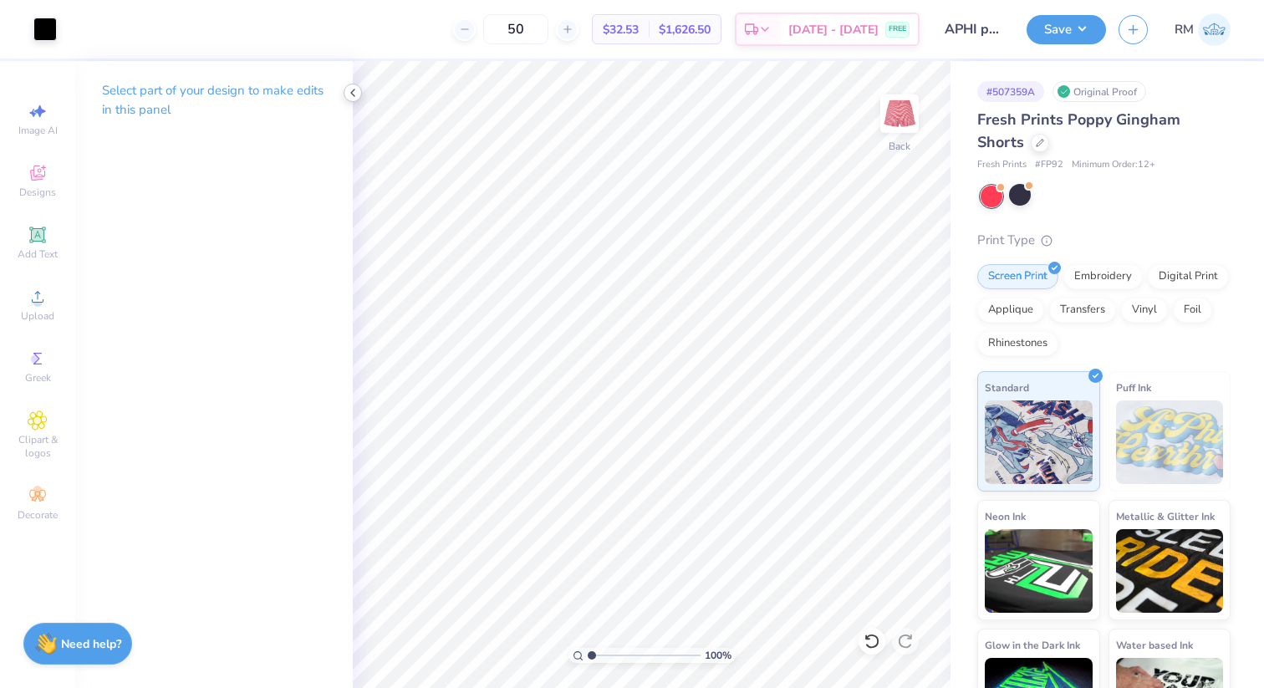
click at [348, 96] on icon at bounding box center [352, 92] width 13 height 13
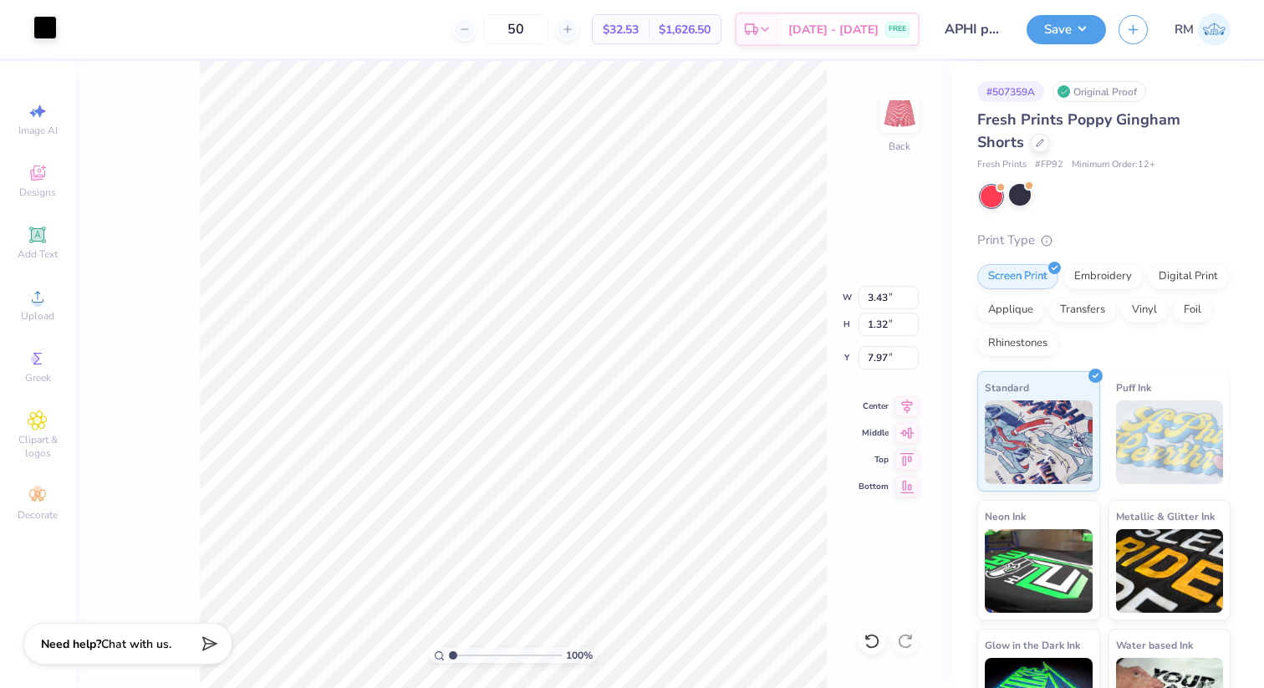
click at [33, 33] on div at bounding box center [44, 27] width 23 height 23
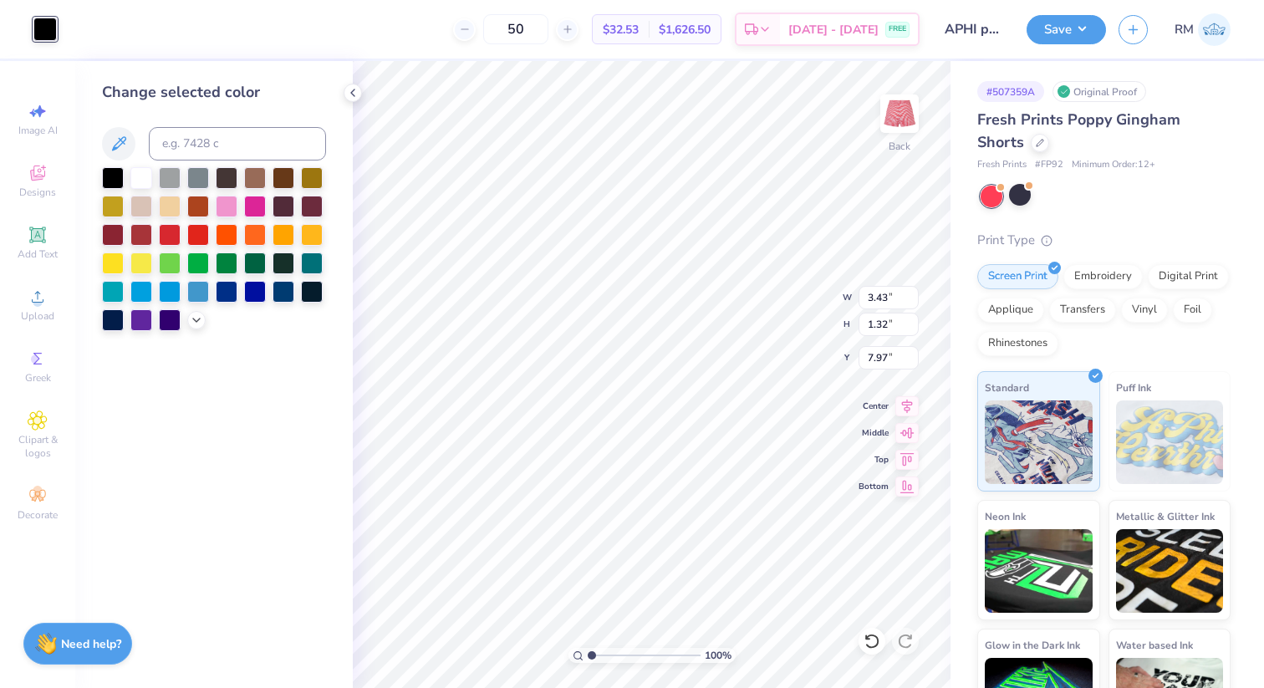
click at [205, 311] on div at bounding box center [214, 249] width 224 height 164
click at [199, 317] on polyline at bounding box center [196, 318] width 7 height 3
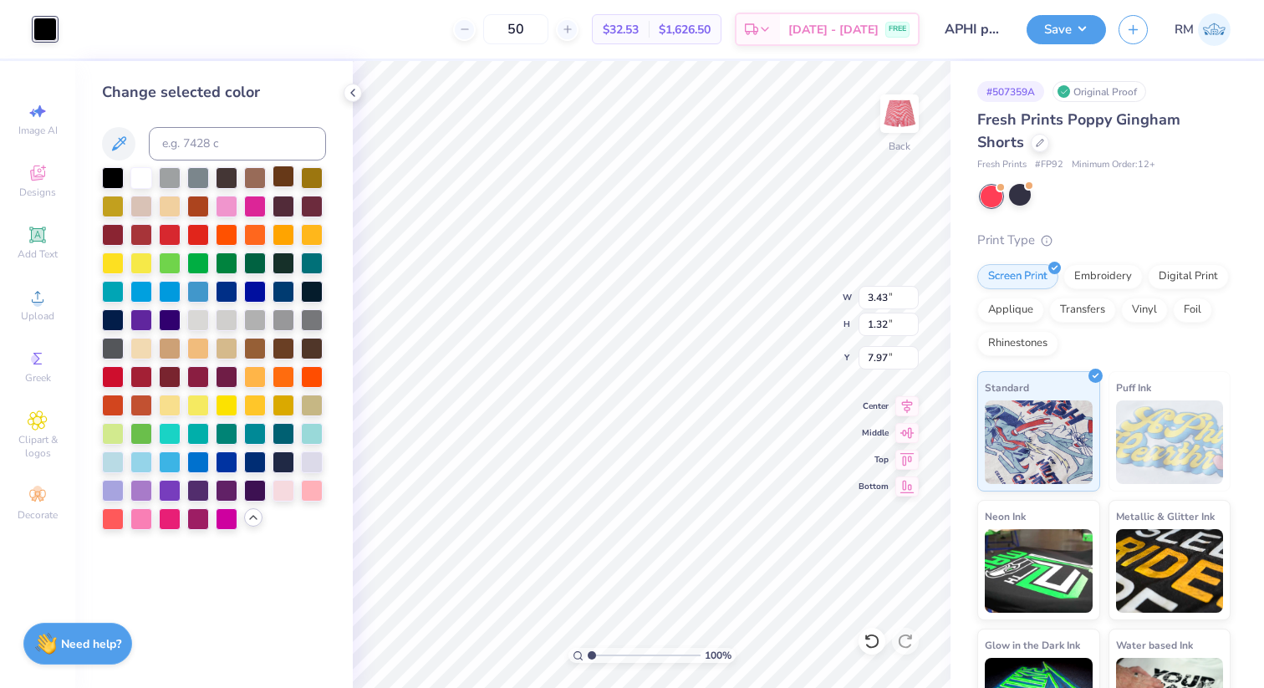
click at [284, 179] on div at bounding box center [284, 177] width 22 height 22
click at [282, 181] on div at bounding box center [284, 177] width 22 height 22
click at [319, 207] on div at bounding box center [312, 205] width 22 height 22
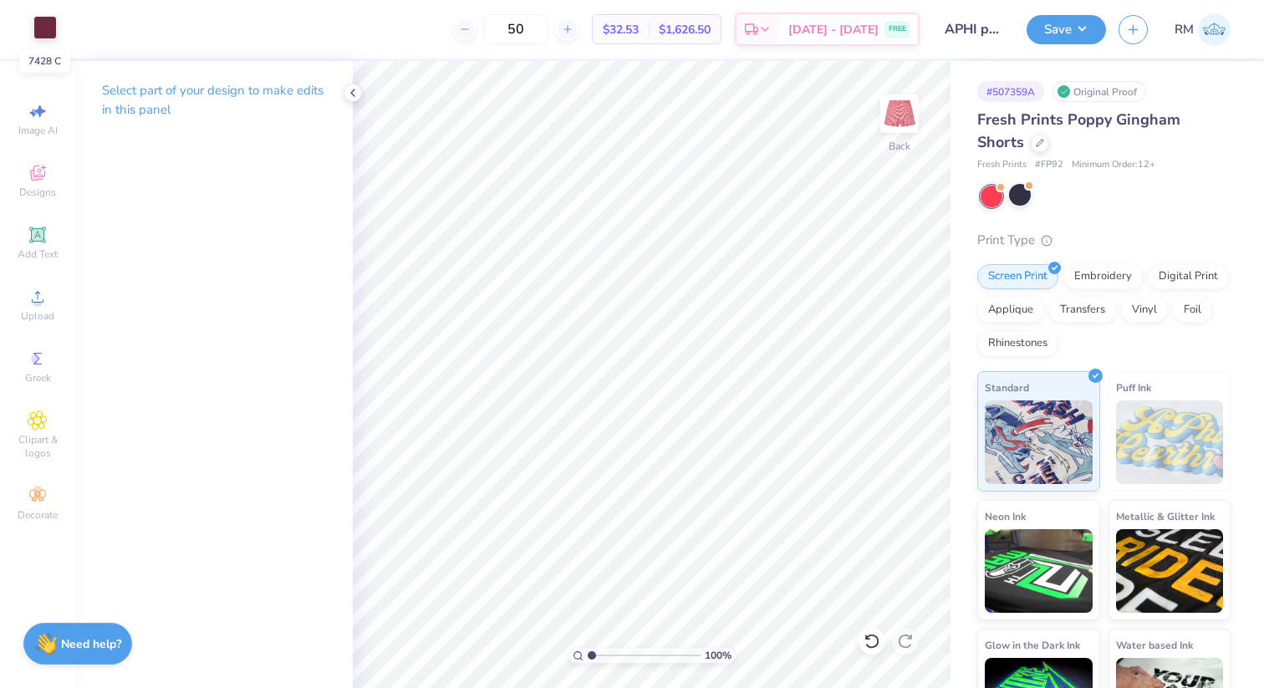
click at [43, 33] on div at bounding box center [44, 27] width 23 height 23
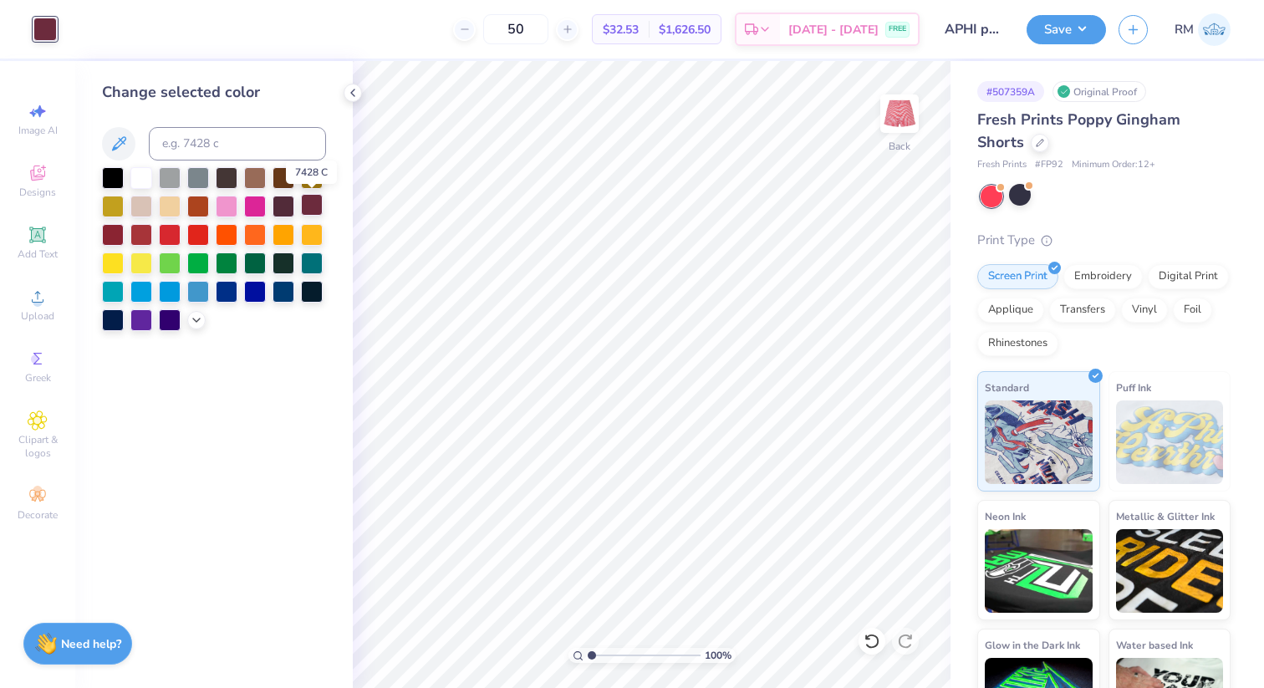
click at [315, 211] on div at bounding box center [312, 205] width 22 height 22
click at [119, 175] on div at bounding box center [113, 177] width 22 height 22
click at [320, 202] on div at bounding box center [312, 205] width 22 height 22
click at [194, 324] on icon at bounding box center [196, 318] width 13 height 13
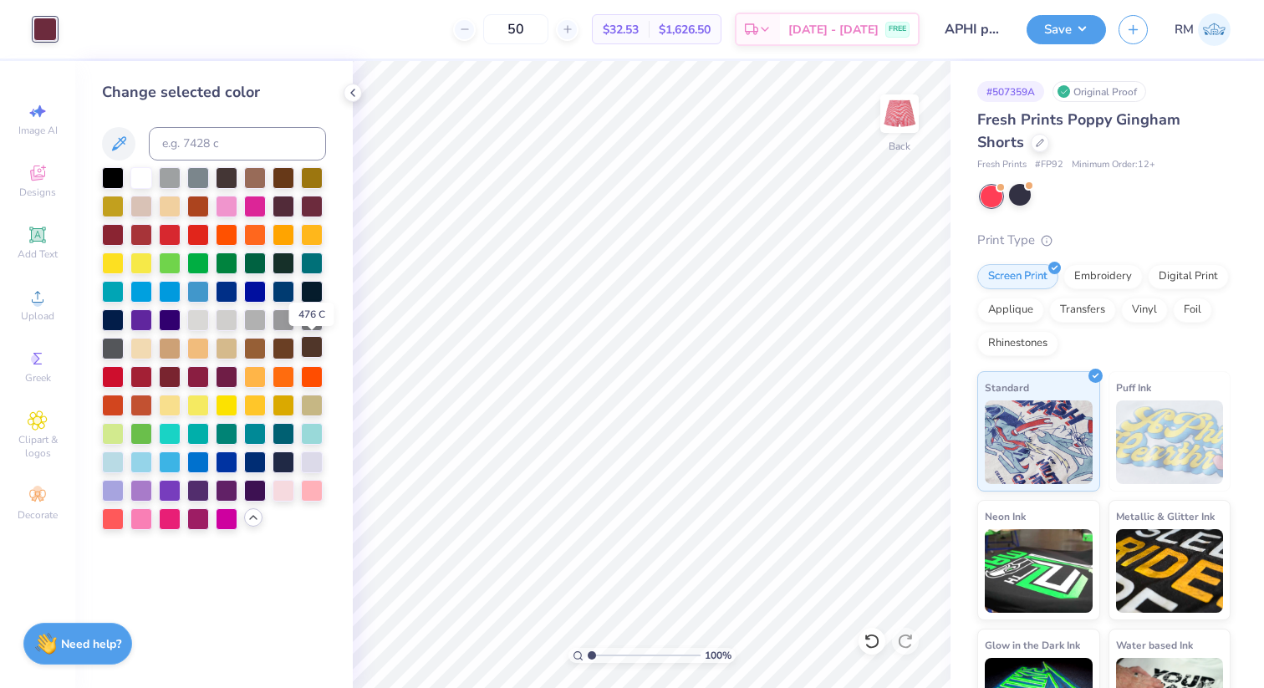
click at [316, 350] on div at bounding box center [312, 347] width 22 height 22
drag, startPoint x: 1062, startPoint y: 168, endPoint x: 1037, endPoint y: 167, distance: 25.1
click at [1037, 167] on span "# FP92" at bounding box center [1049, 165] width 28 height 14
copy span "# FP92"
click at [340, 83] on div "Change selected color" at bounding box center [214, 374] width 278 height 627
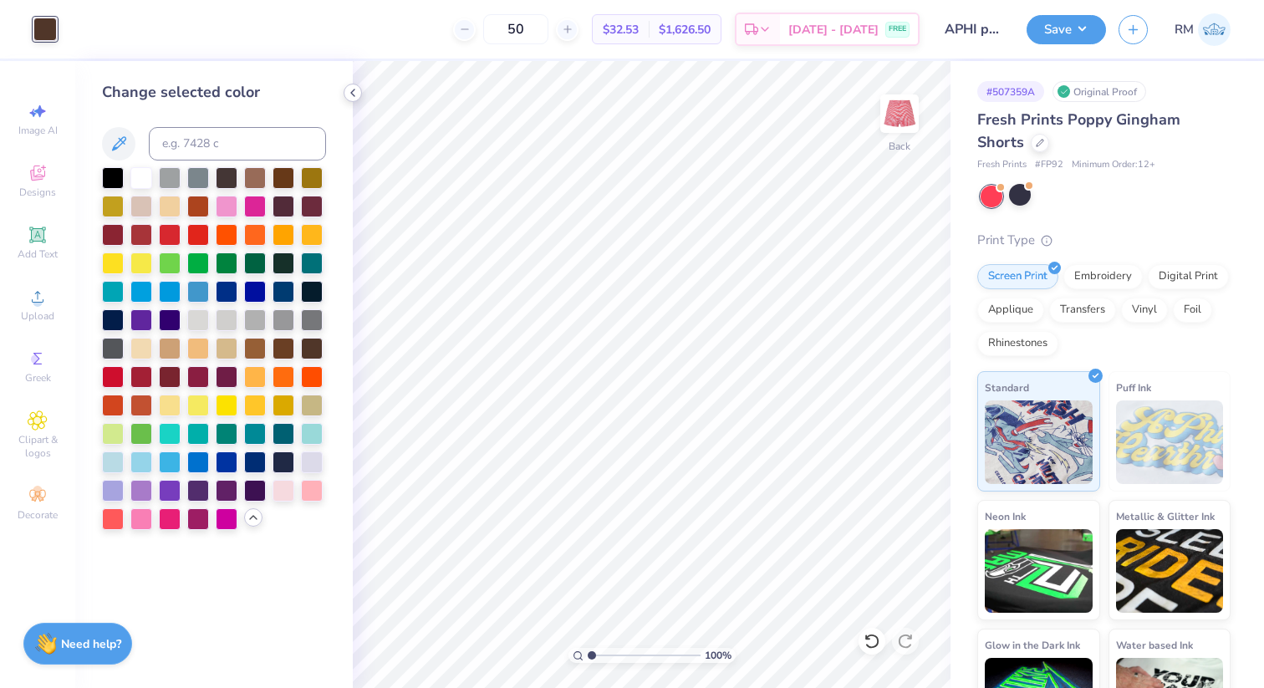
click at [345, 89] on div at bounding box center [353, 93] width 18 height 18
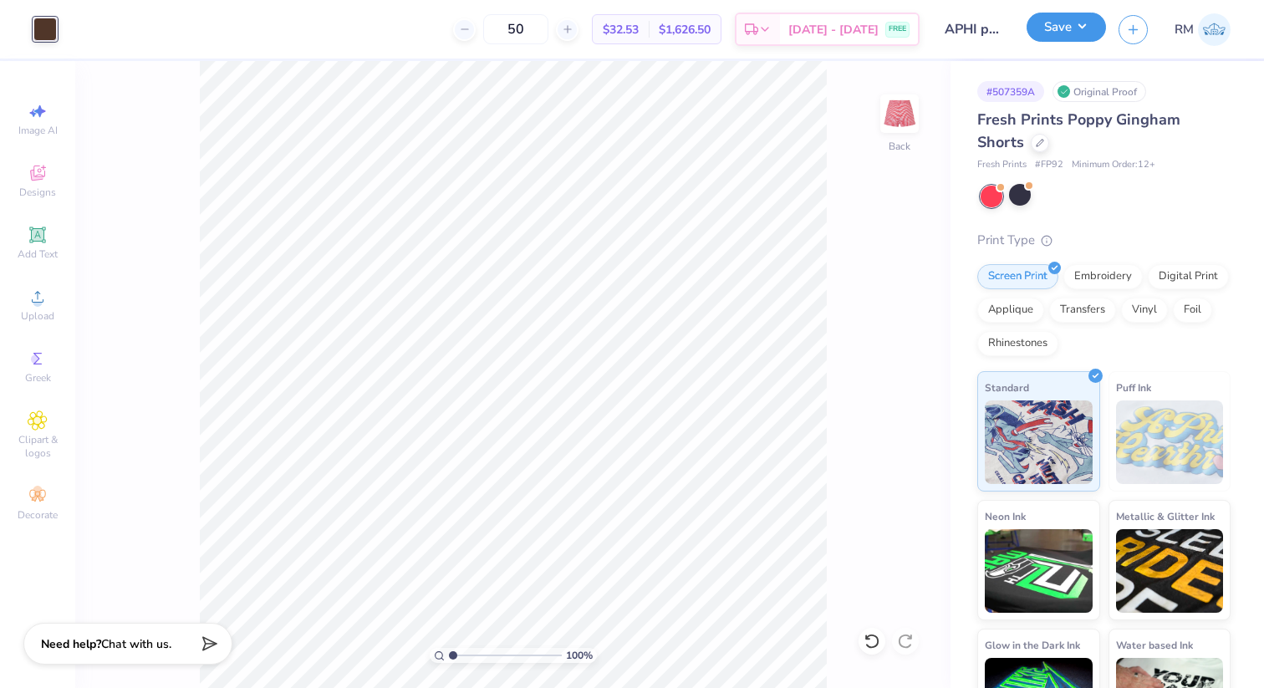
click at [1050, 36] on button "Save" at bounding box center [1066, 27] width 79 height 29
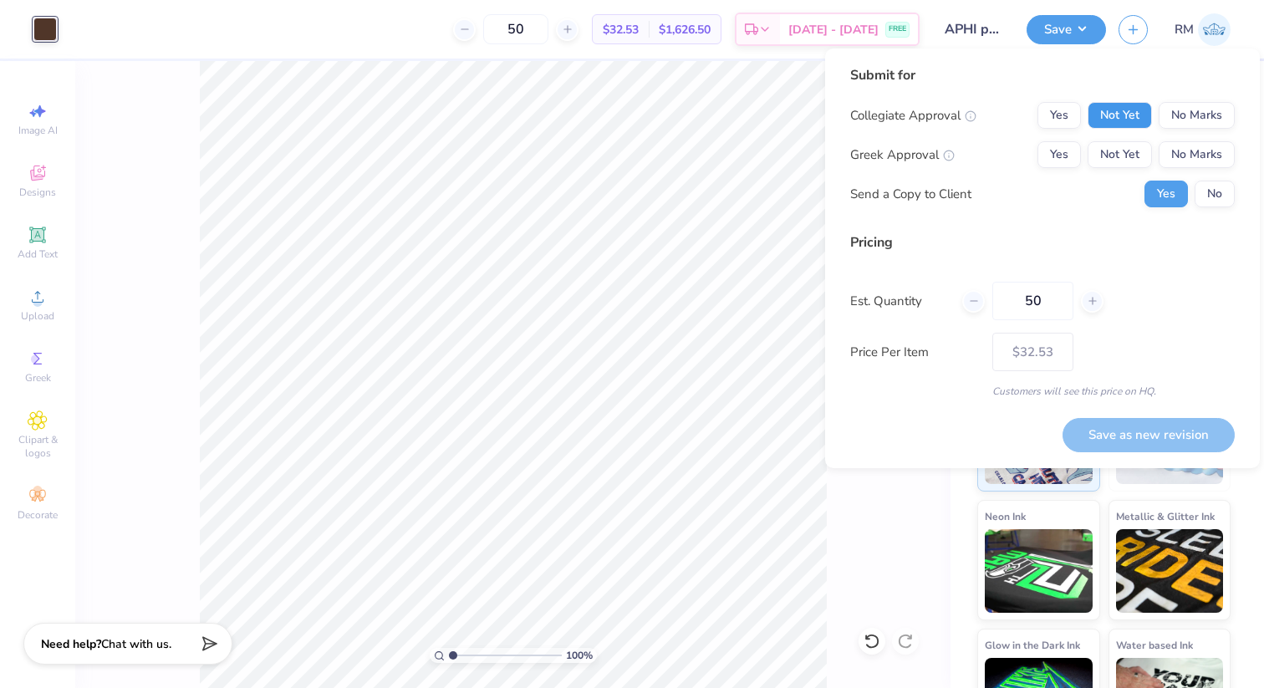
click at [1135, 110] on button "Not Yet" at bounding box center [1120, 115] width 64 height 27
click at [1197, 147] on button "No Marks" at bounding box center [1197, 154] width 76 height 27
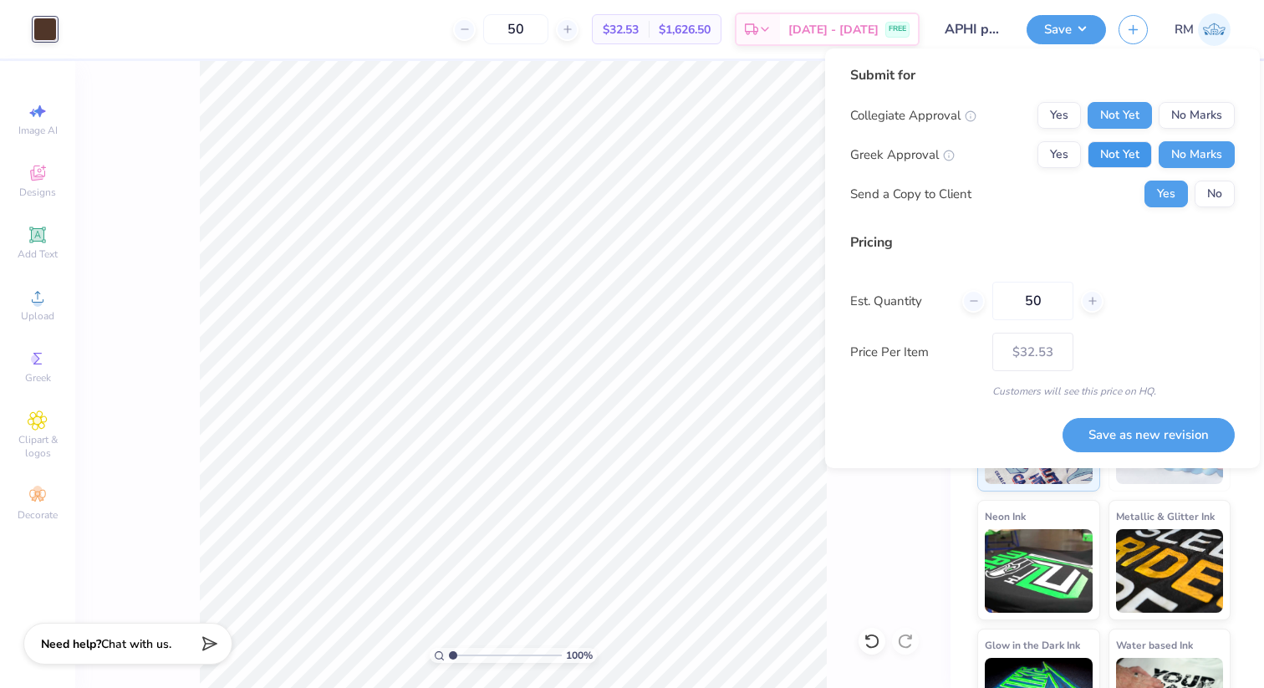
click at [1119, 147] on button "Not Yet" at bounding box center [1120, 154] width 64 height 27
click at [1178, 124] on button "No Marks" at bounding box center [1197, 115] width 76 height 27
drag, startPoint x: 1056, startPoint y: 309, endPoint x: 984, endPoint y: 300, distance: 72.5
click at [984, 300] on div "50" at bounding box center [1033, 301] width 141 height 38
type input "80"
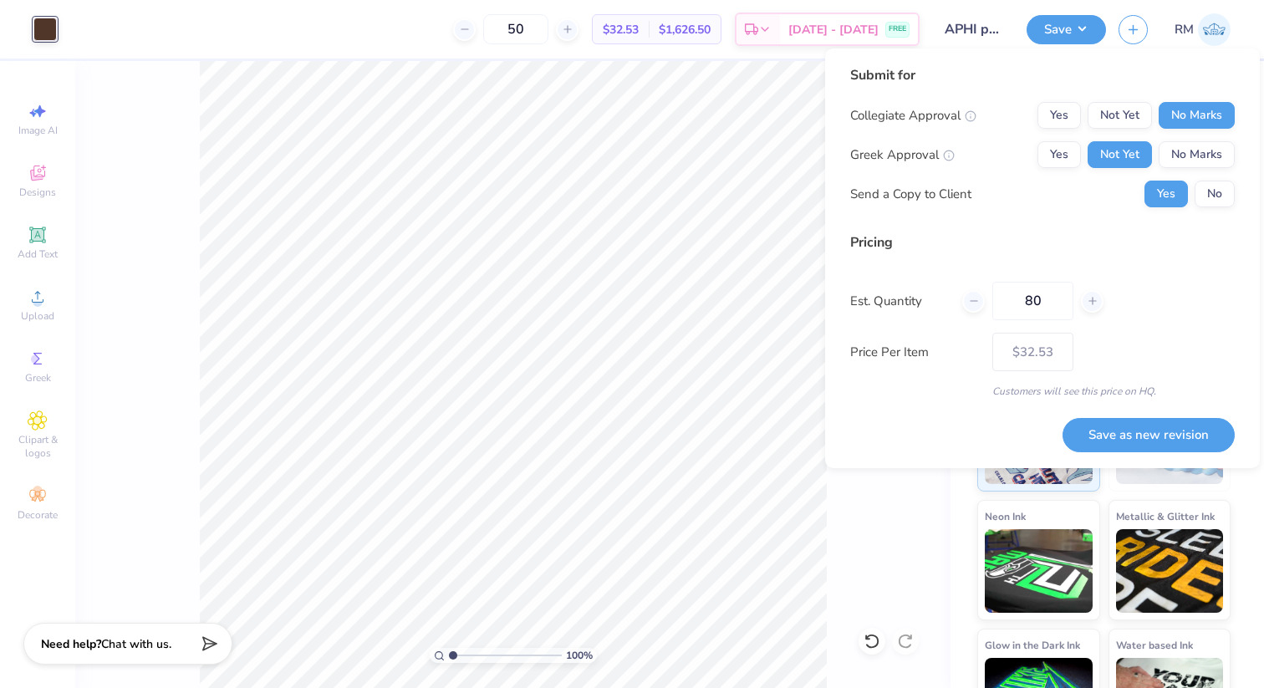
type input "80"
type input "$31.56"
type input "80"
click at [1136, 443] on button "Save as new revision" at bounding box center [1149, 435] width 172 height 34
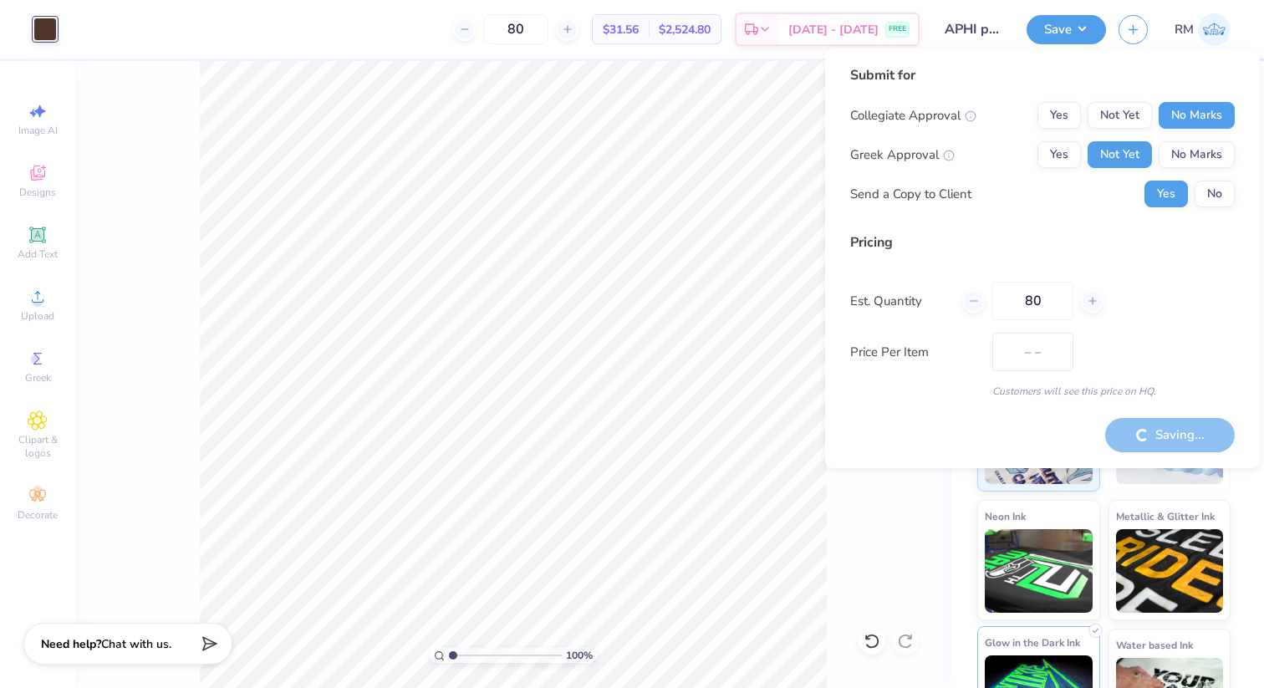
type input "$31.56"
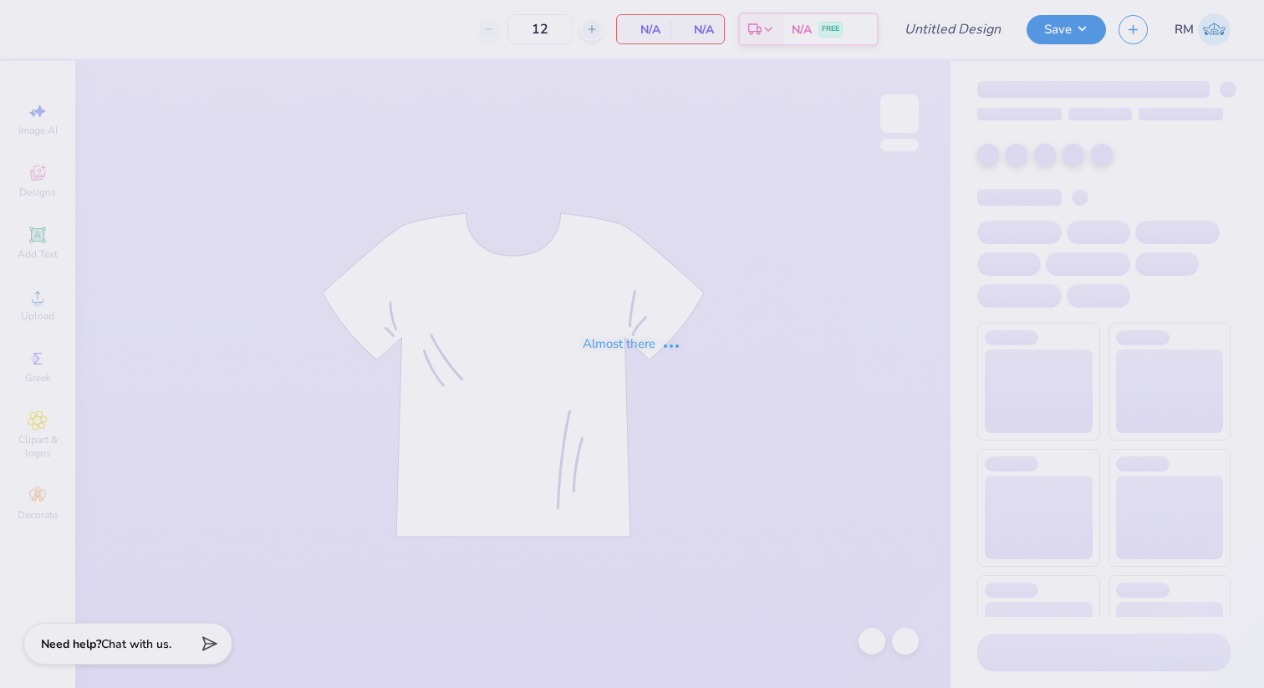
type input "APHI PC'25 TANK"
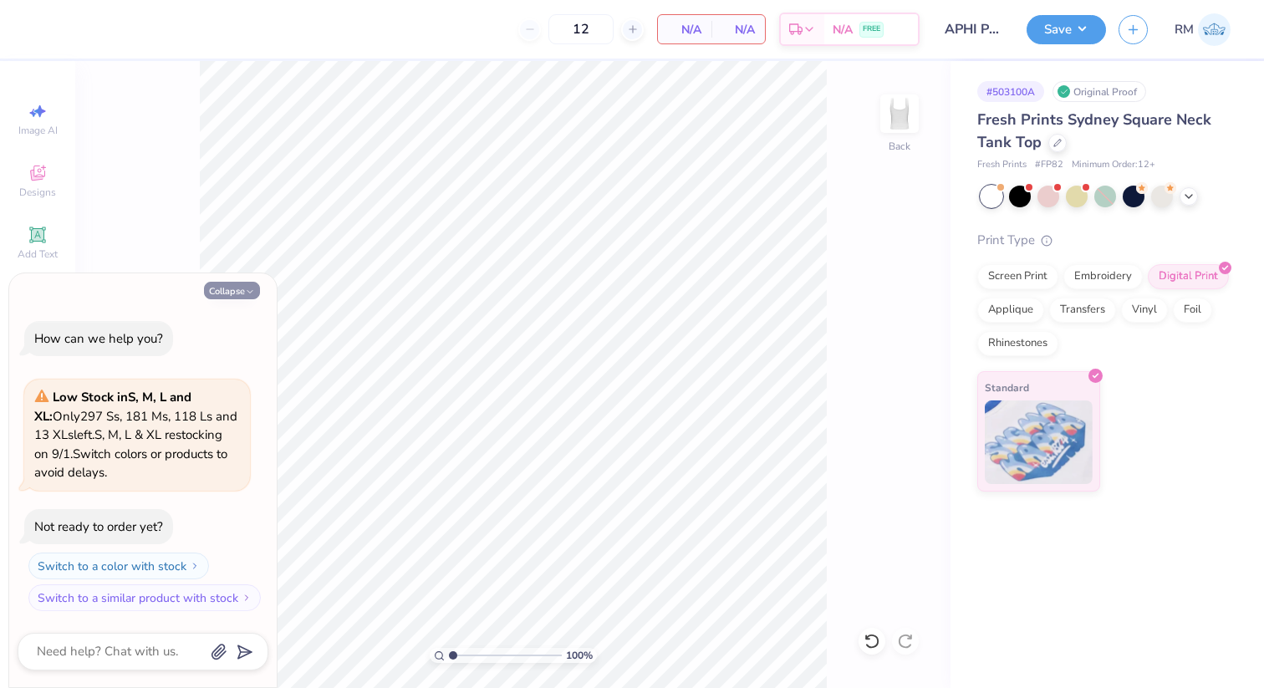
click at [235, 284] on button "Collapse" at bounding box center [232, 291] width 56 height 18
type textarea "x"
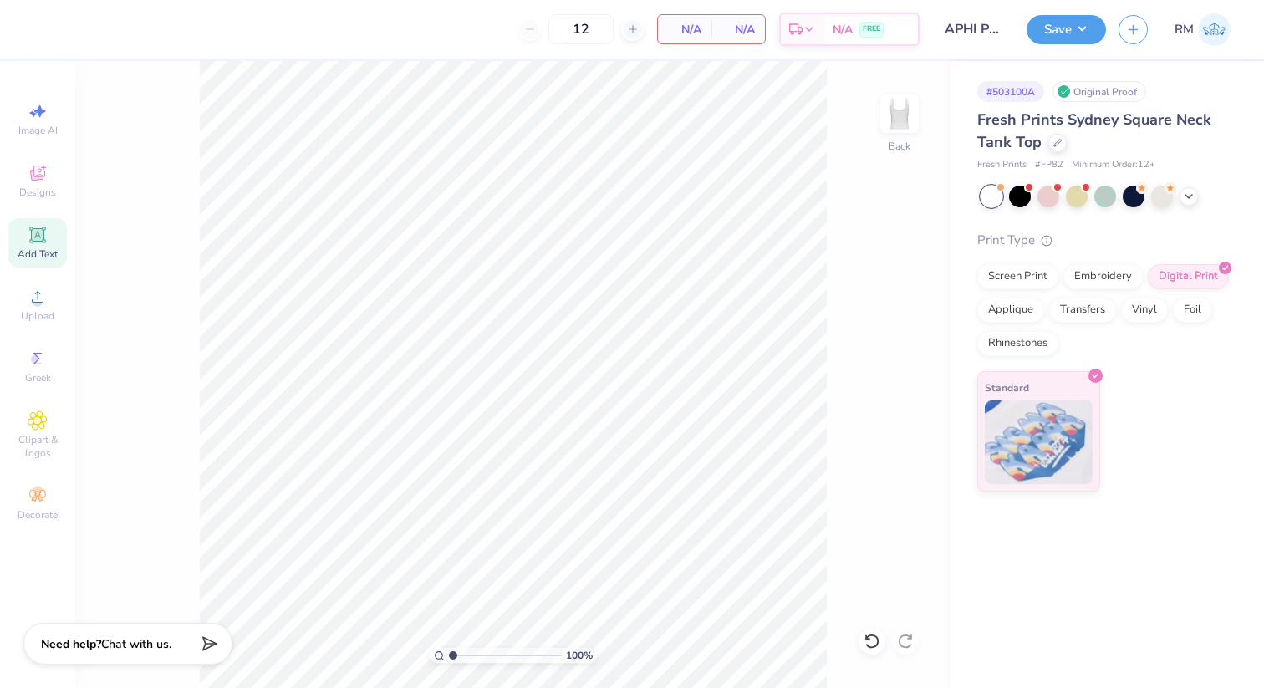
click at [54, 240] on div "Add Text" at bounding box center [37, 242] width 59 height 49
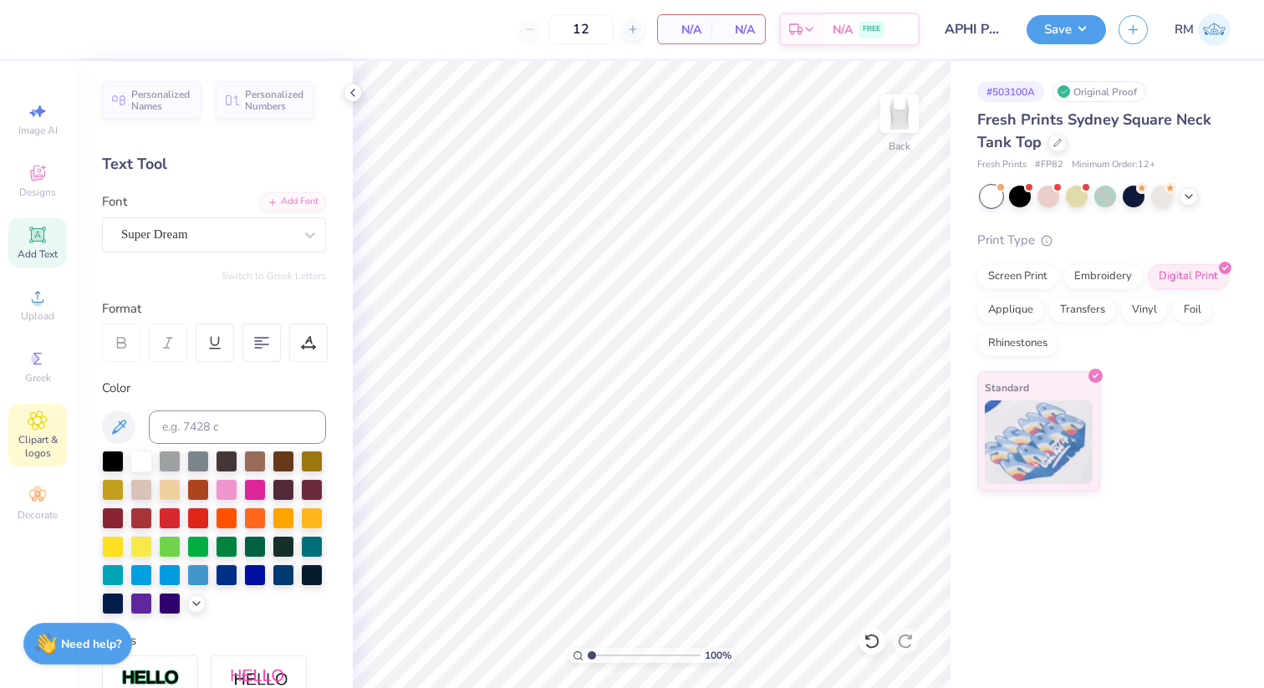
click at [37, 456] on span "Clipart & logos" at bounding box center [37, 446] width 59 height 27
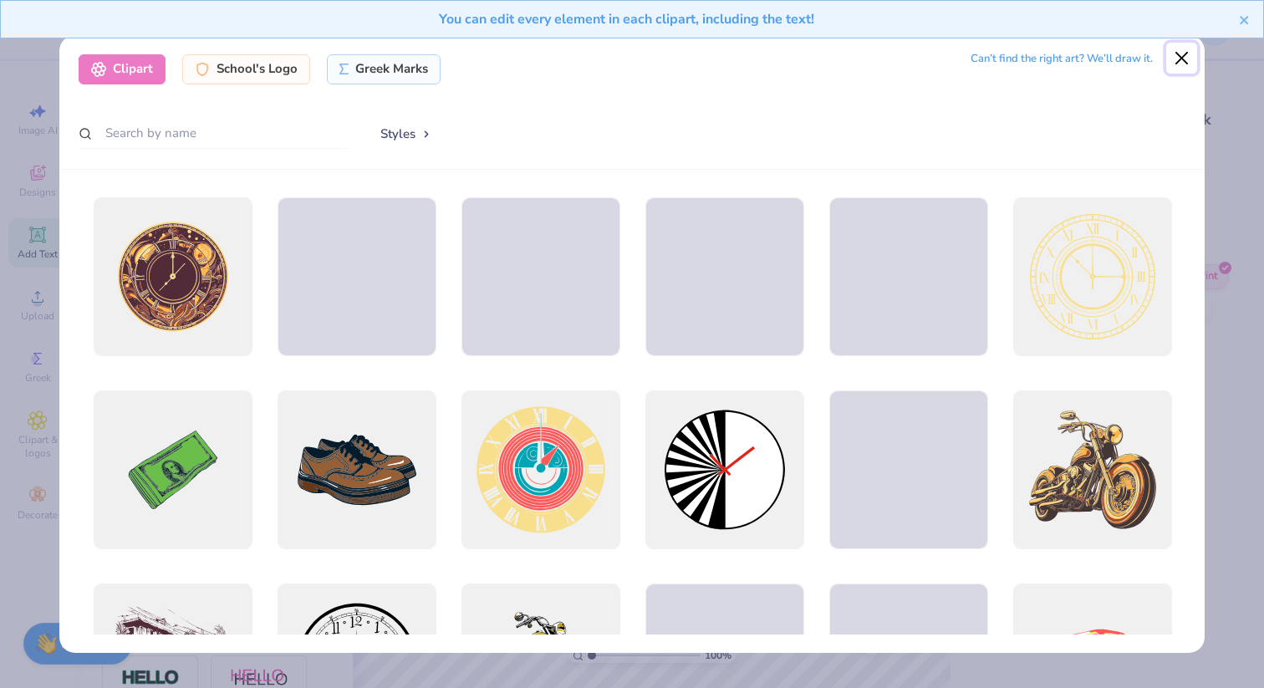
click at [1190, 65] on button "Close" at bounding box center [1183, 59] width 32 height 32
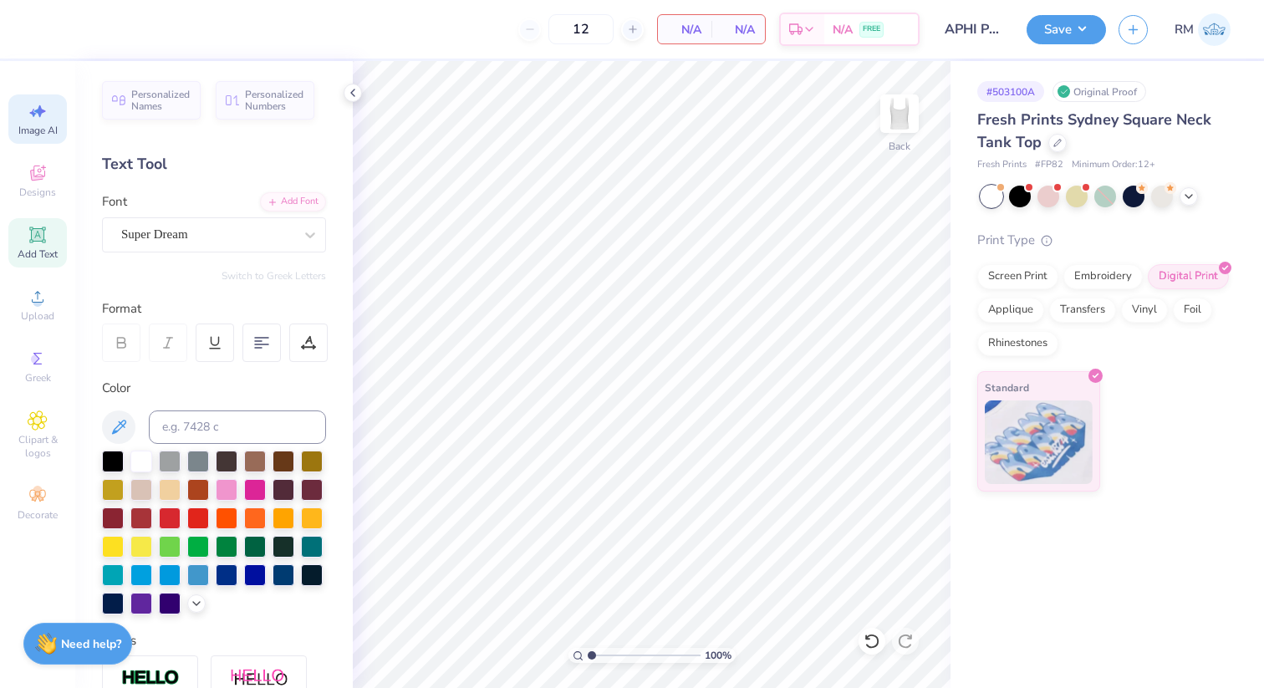
click at [60, 120] on div "Image AI" at bounding box center [37, 118] width 59 height 49
select select "4"
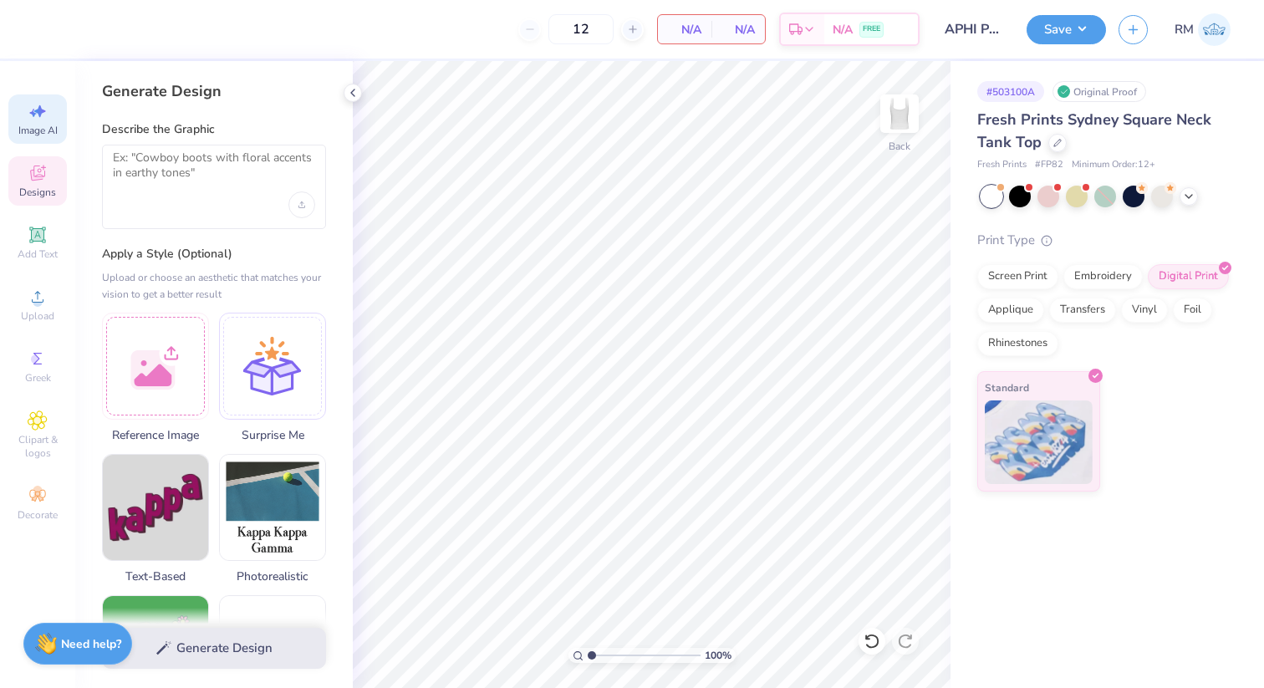
click at [44, 193] on span "Designs" at bounding box center [37, 192] width 37 height 13
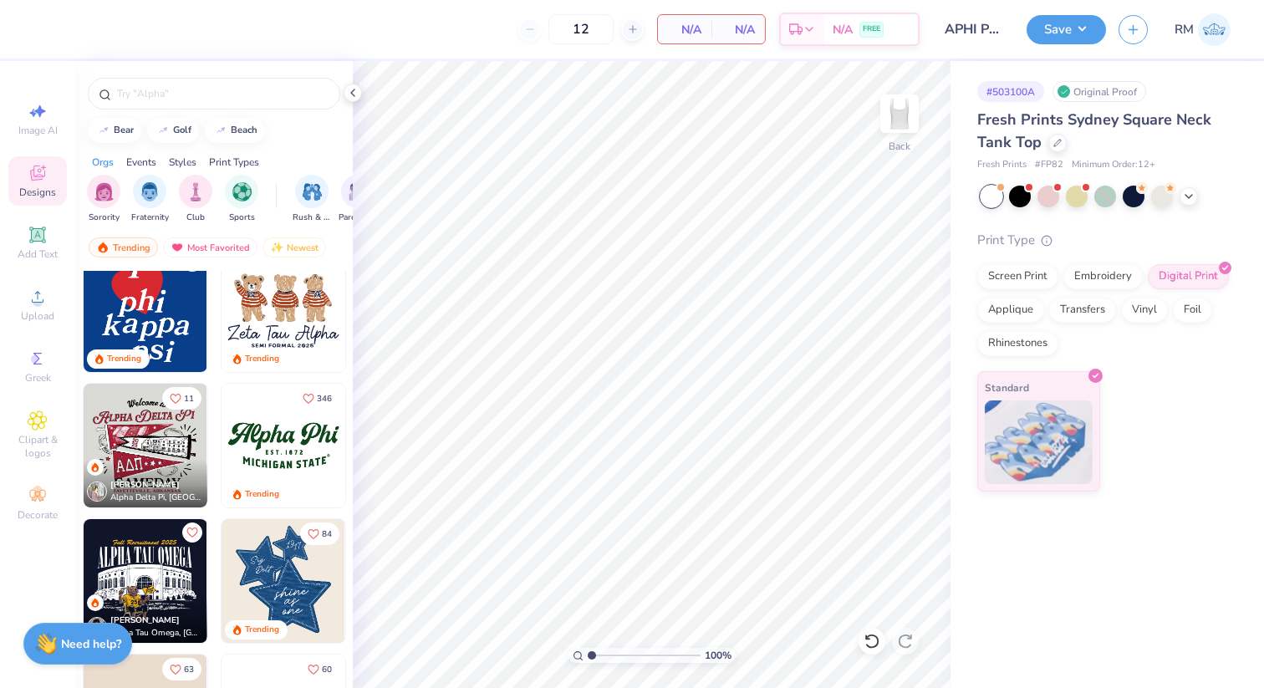
scroll to position [734, 0]
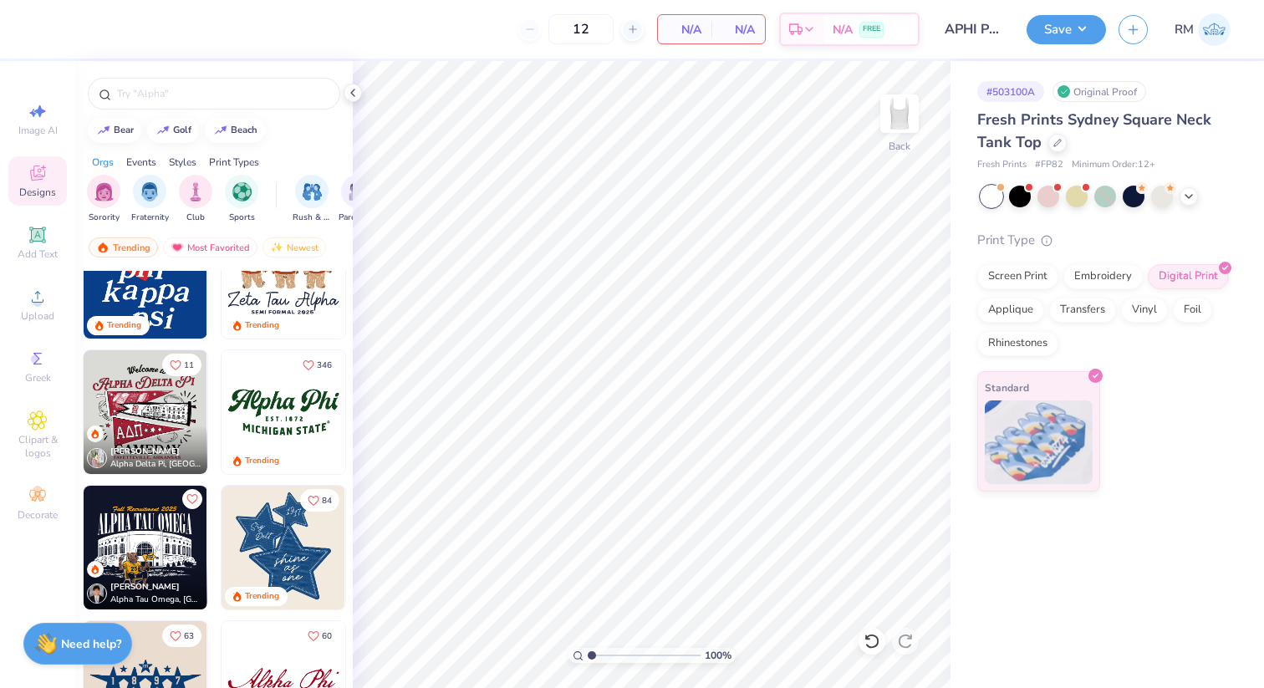
click at [278, 407] on img at bounding box center [284, 412] width 124 height 124
type input "0.64"
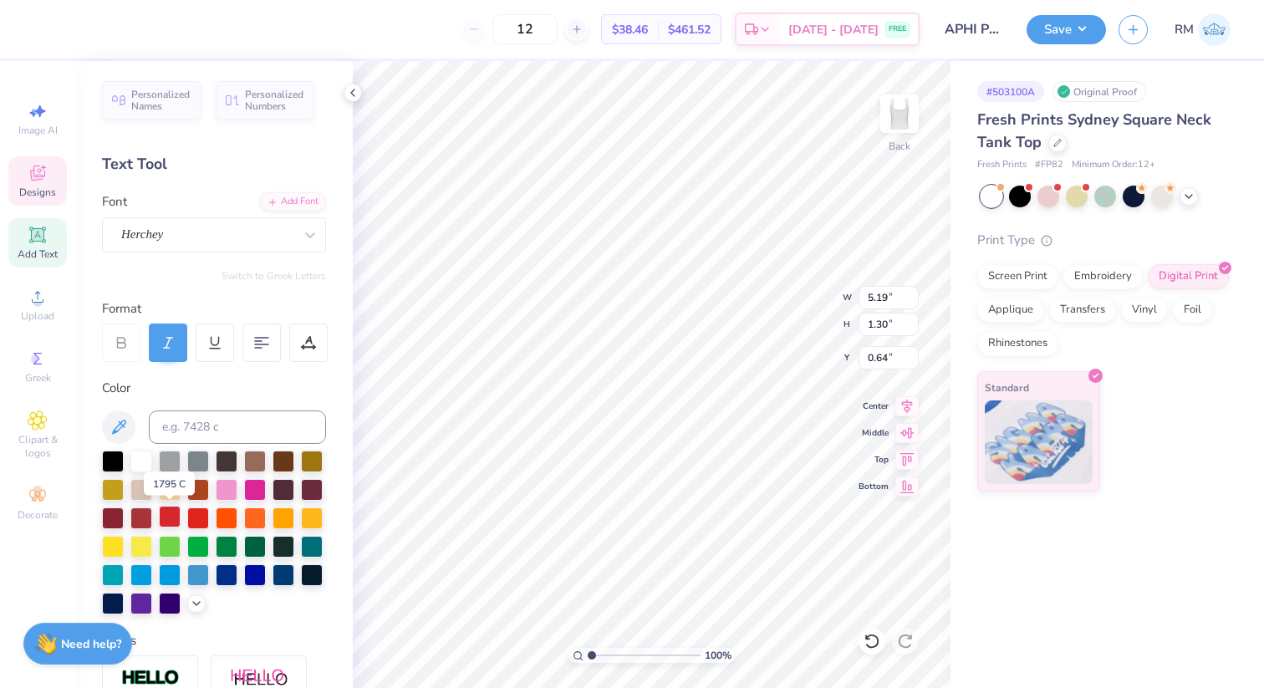
click at [172, 518] on div at bounding box center [170, 517] width 22 height 22
type input "5.29"
type input "1.33"
type input "0.53"
click at [115, 462] on div at bounding box center [113, 460] width 22 height 22
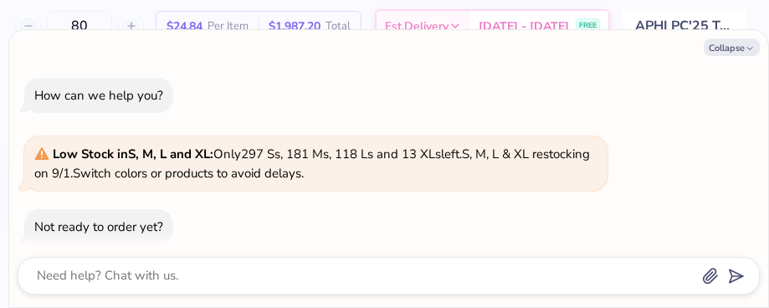
type textarea "x"
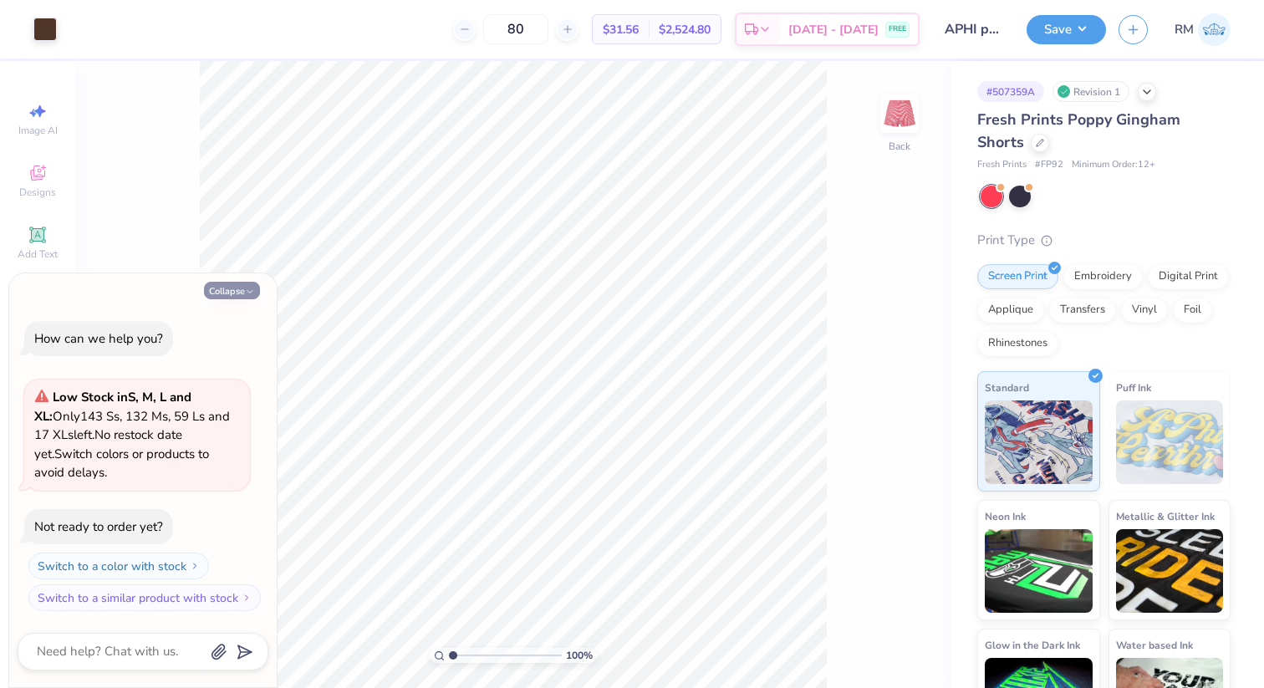
click at [212, 296] on button "Collapse" at bounding box center [232, 291] width 56 height 18
type textarea "x"
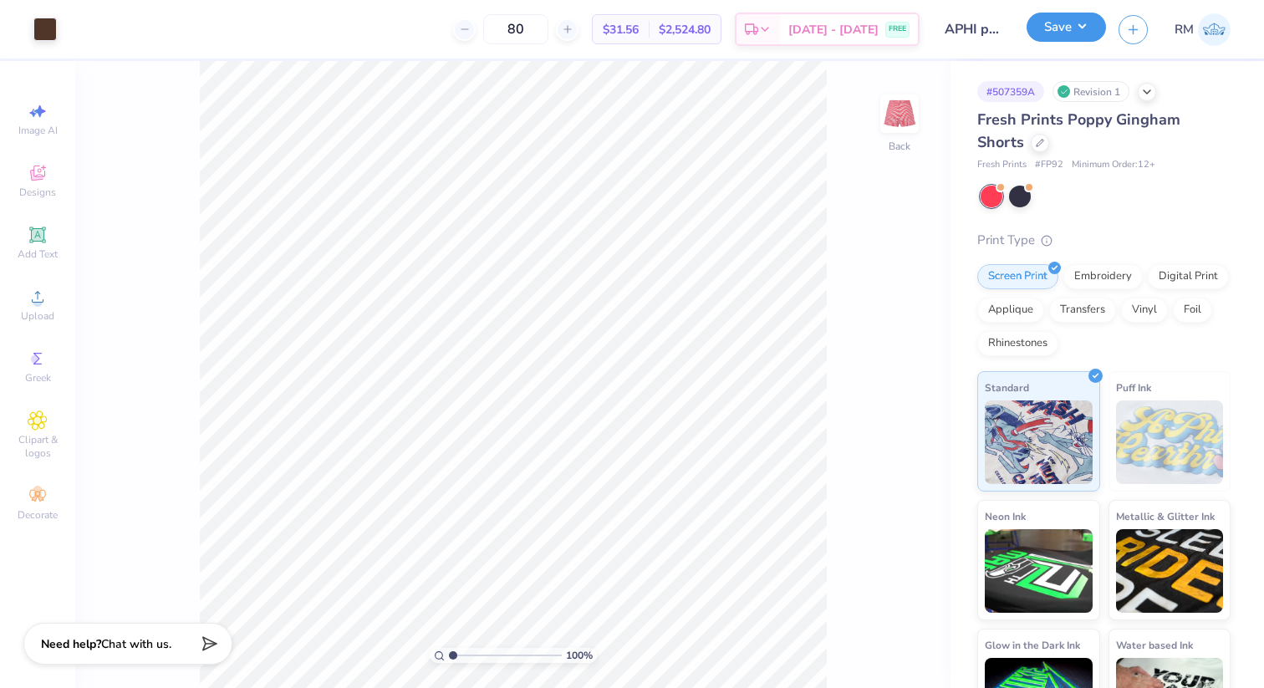
click at [768, 25] on button "Save" at bounding box center [1066, 27] width 79 height 29
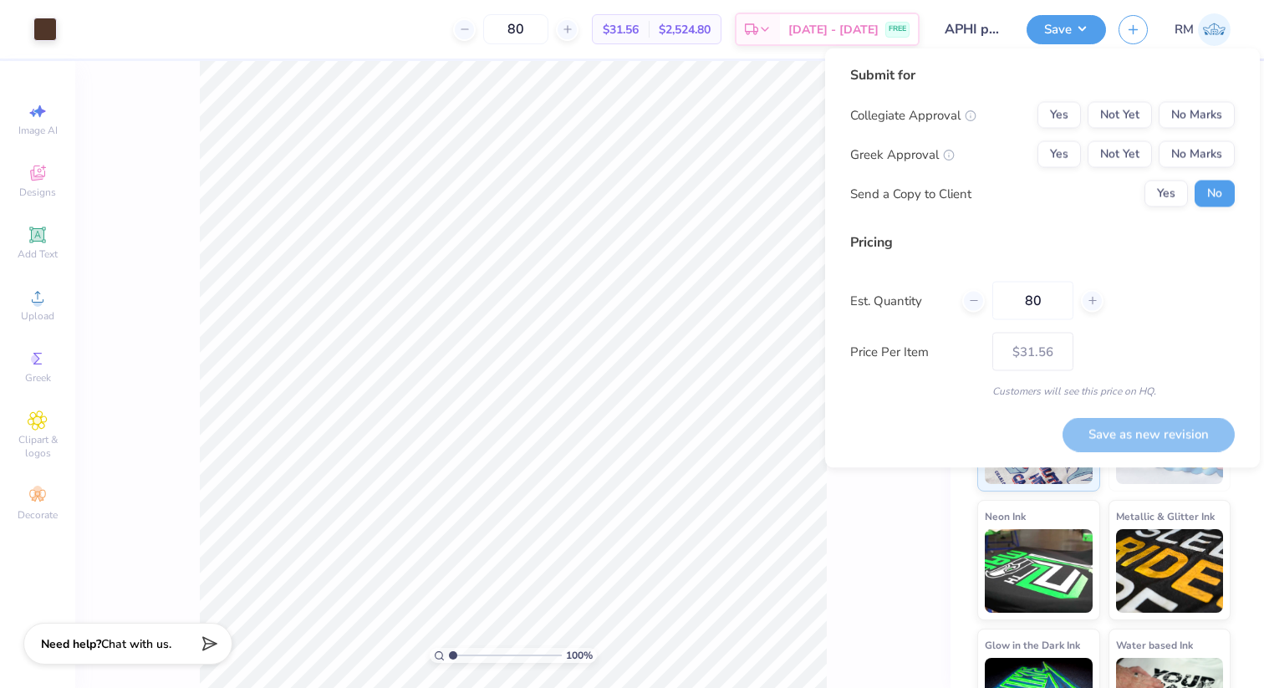
click at [768, 167] on div "Collegiate Approval Yes Not Yet No Marks Greek Approval Yes Not Yet No Marks Se…" at bounding box center [1042, 154] width 385 height 105
click at [768, 151] on button "Not Yet" at bounding box center [1120, 154] width 64 height 27
click at [768, 104] on button "No Marks" at bounding box center [1197, 115] width 76 height 27
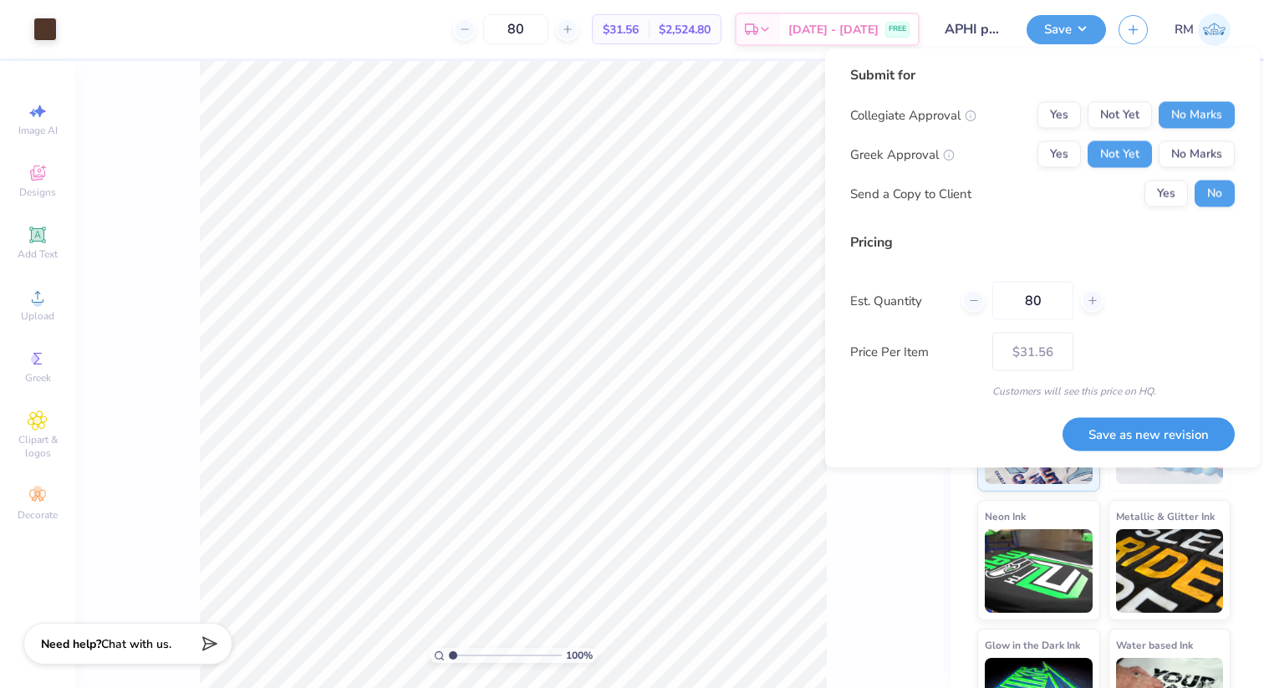
click at [768, 307] on button "Save as new revision" at bounding box center [1149, 434] width 172 height 34
type input "$31.56"
drag, startPoint x: 681, startPoint y: 37, endPoint x: 758, endPoint y: 43, distance: 78.0
click at [759, 40] on div "80 $31.56 Per Item $2,524.80 Total Est. Delivery [DATE] - [DATE] FREE" at bounding box center [494, 29] width 850 height 59
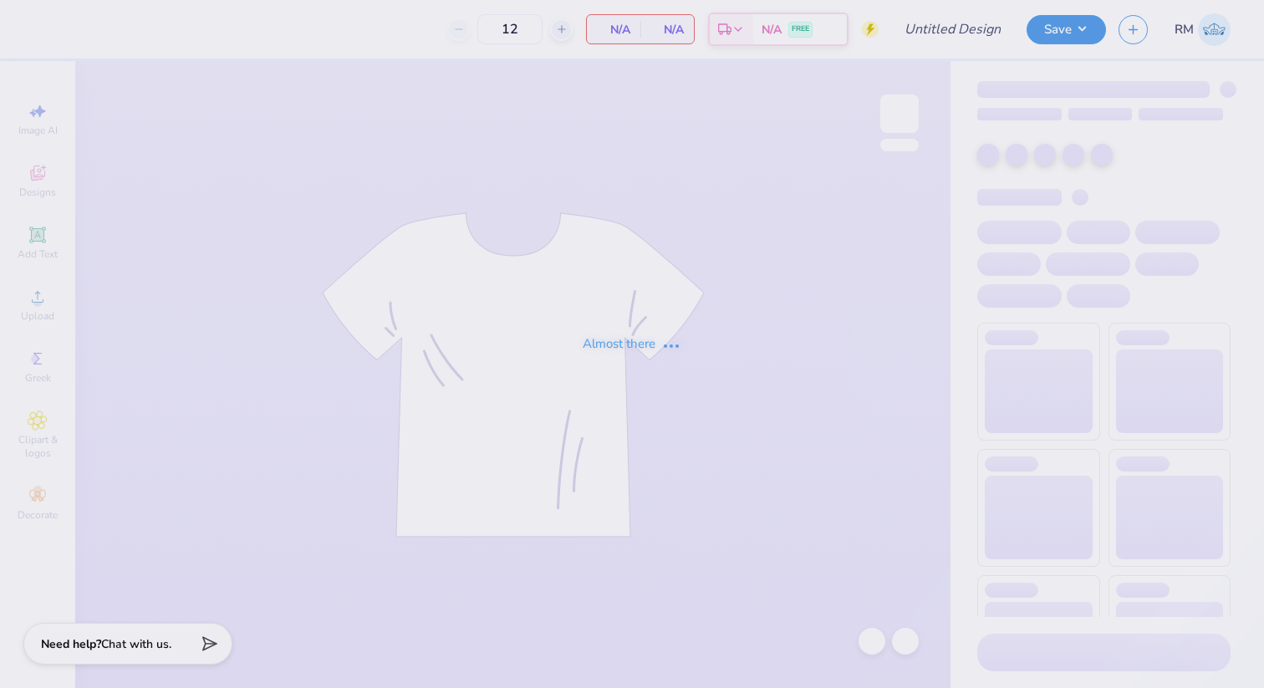
type input "APHI PC'25 TANK"
type input "80"
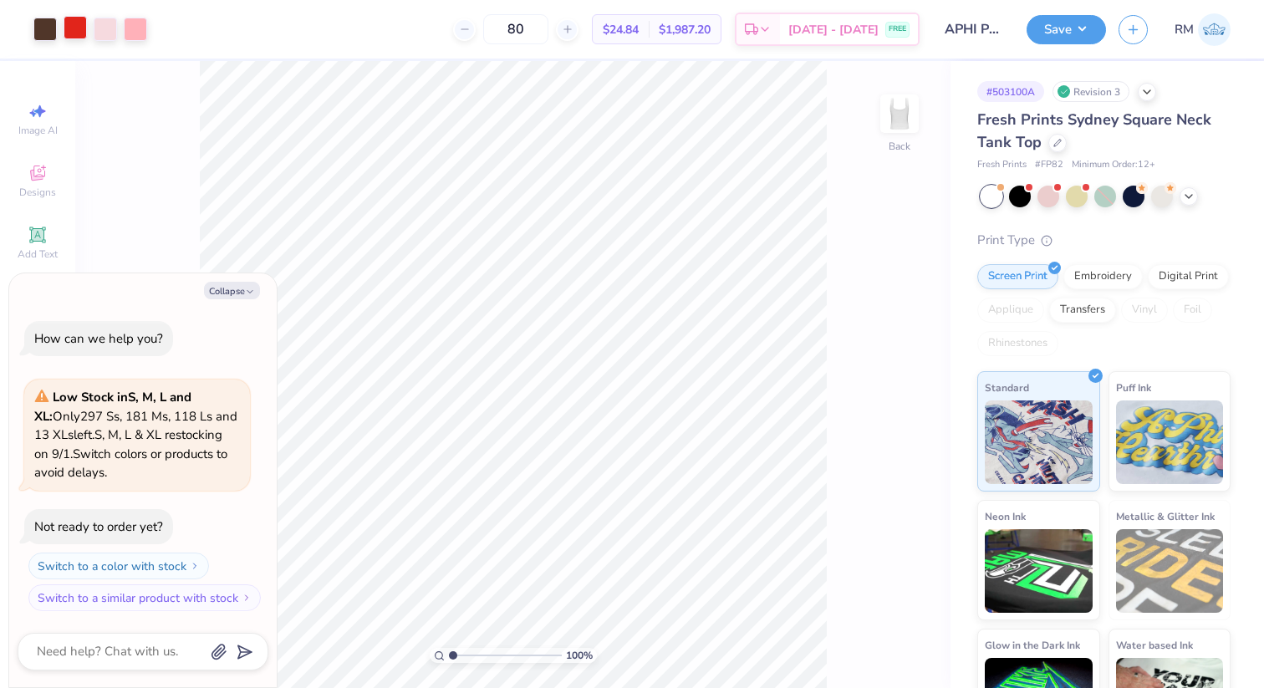
click at [69, 19] on div at bounding box center [75, 27] width 23 height 23
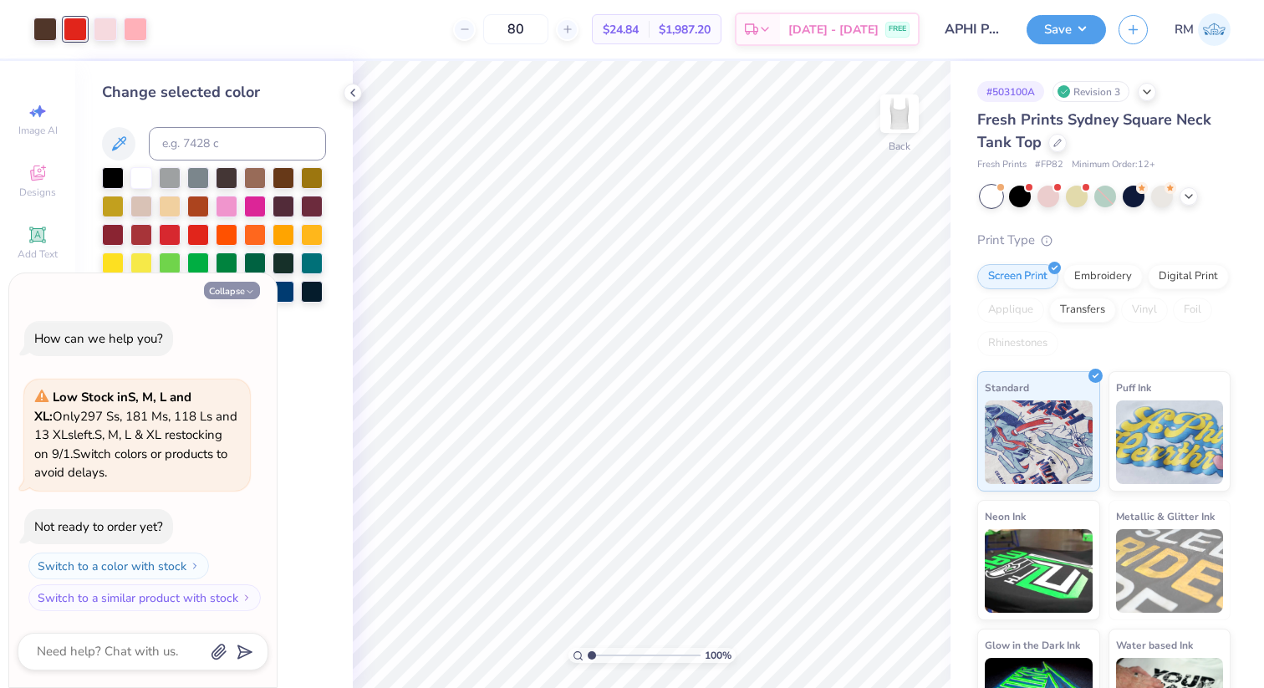
click at [239, 289] on button "Collapse" at bounding box center [232, 291] width 56 height 18
type textarea "x"
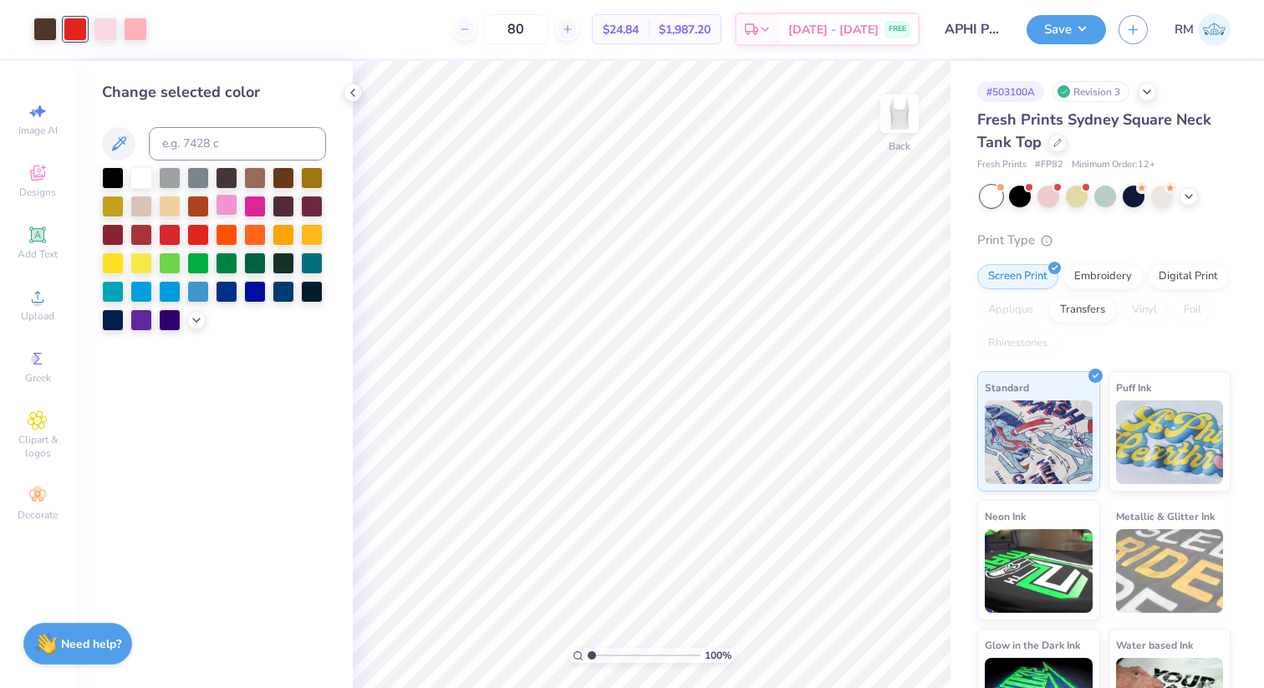
click at [224, 202] on div at bounding box center [227, 205] width 22 height 22
click at [353, 90] on polyline at bounding box center [352, 92] width 3 height 7
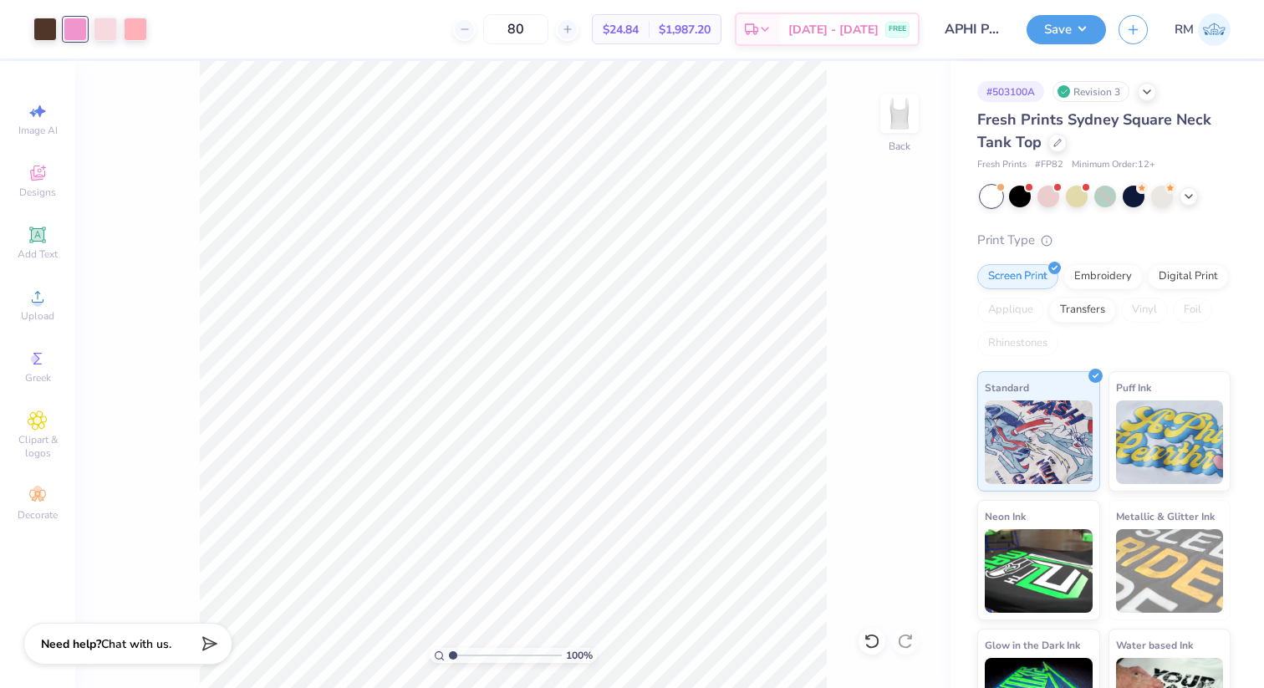
click at [73, 22] on div at bounding box center [75, 29] width 23 height 23
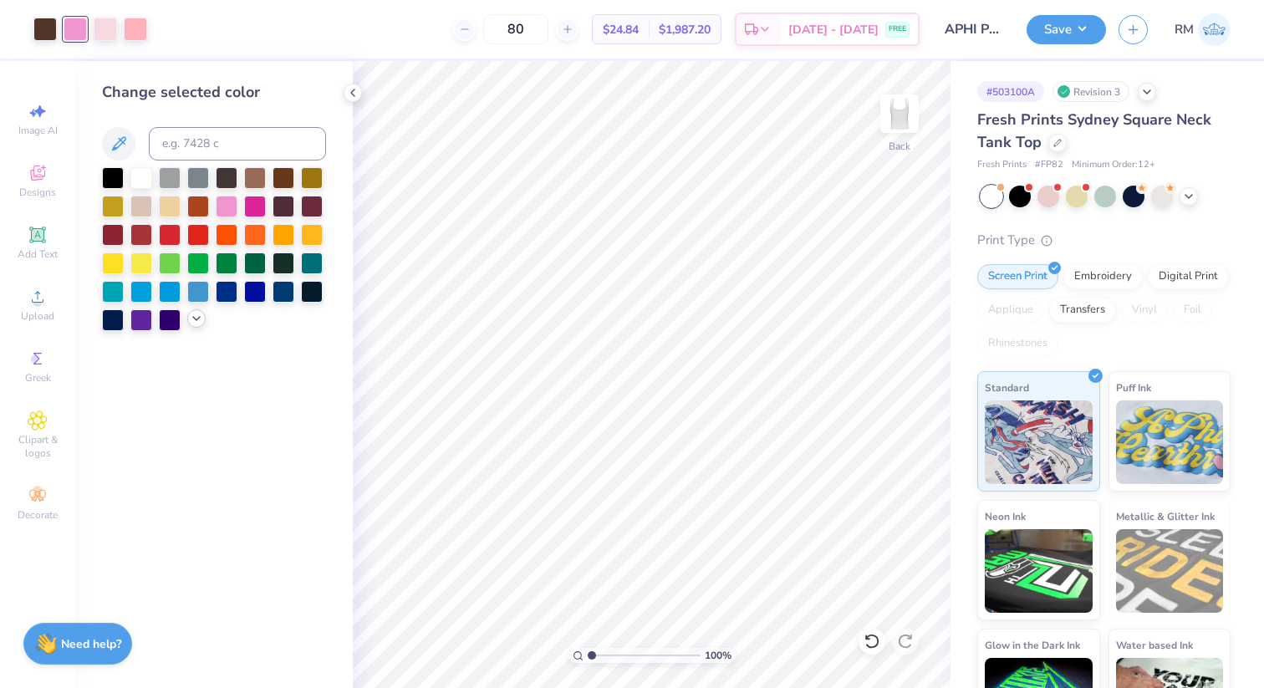
click at [201, 319] on icon at bounding box center [196, 318] width 13 height 13
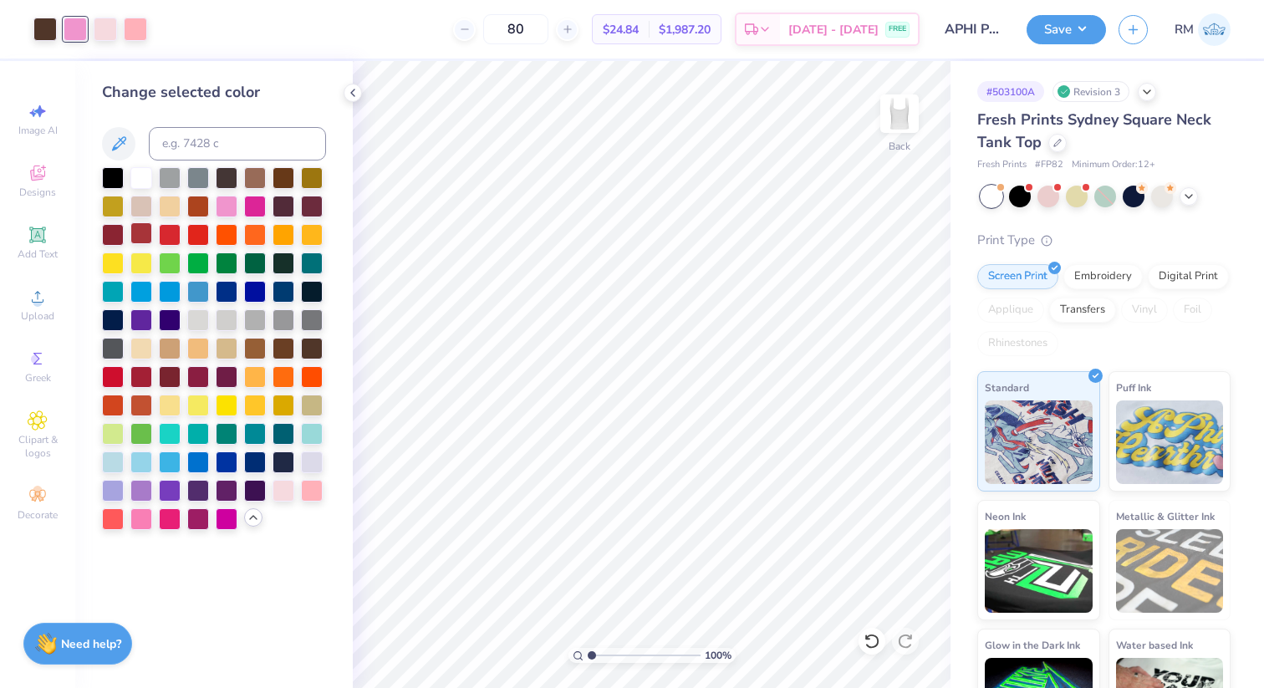
click at [141, 237] on div at bounding box center [141, 233] width 22 height 22
click at [108, 31] on div at bounding box center [105, 27] width 23 height 23
click at [197, 235] on div at bounding box center [198, 233] width 22 height 22
click at [135, 31] on div at bounding box center [135, 27] width 23 height 23
click at [105, 374] on div at bounding box center [113, 376] width 22 height 22
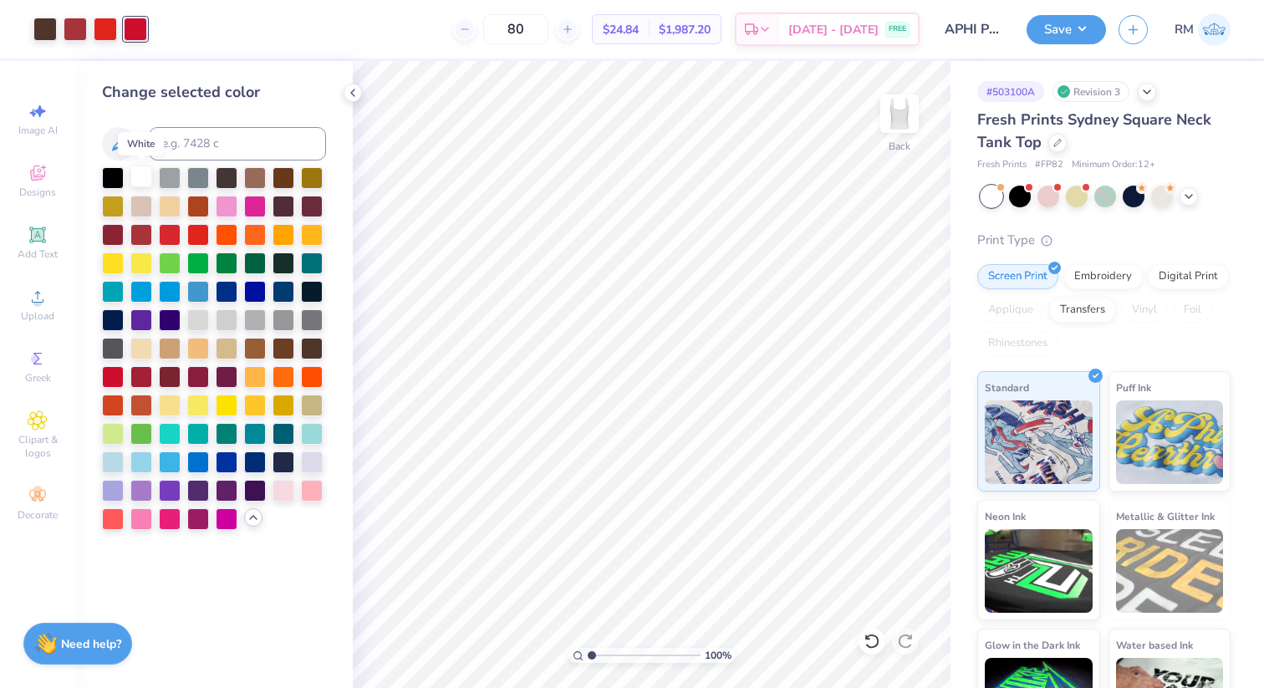
click at [147, 180] on div at bounding box center [141, 177] width 22 height 22
click at [120, 375] on div at bounding box center [113, 376] width 22 height 22
click at [146, 402] on div at bounding box center [141, 404] width 22 height 22
click at [108, 402] on div at bounding box center [113, 404] width 22 height 22
click at [134, 401] on div at bounding box center [141, 404] width 22 height 22
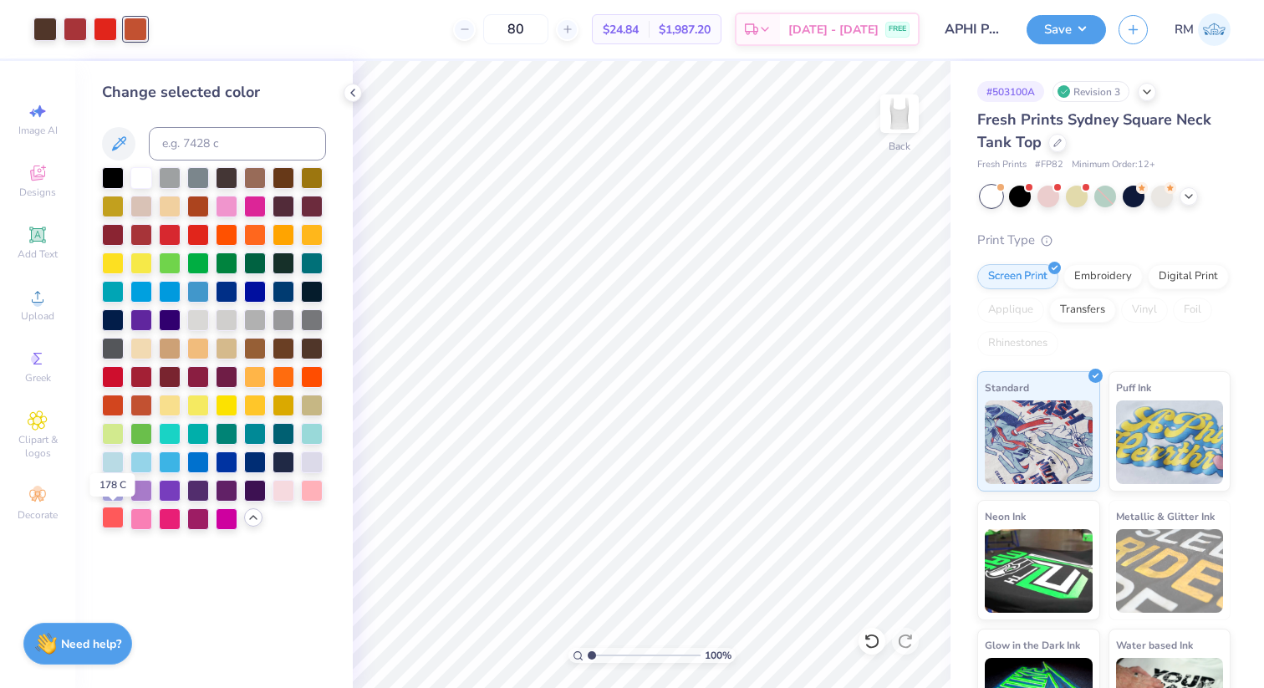
click at [102, 525] on div at bounding box center [113, 518] width 22 height 22
click at [120, 135] on icon at bounding box center [119, 144] width 20 height 20
click at [117, 143] on icon at bounding box center [119, 143] width 14 height 14
click at [111, 375] on div at bounding box center [113, 376] width 22 height 22
click at [111, 401] on div at bounding box center [113, 404] width 22 height 22
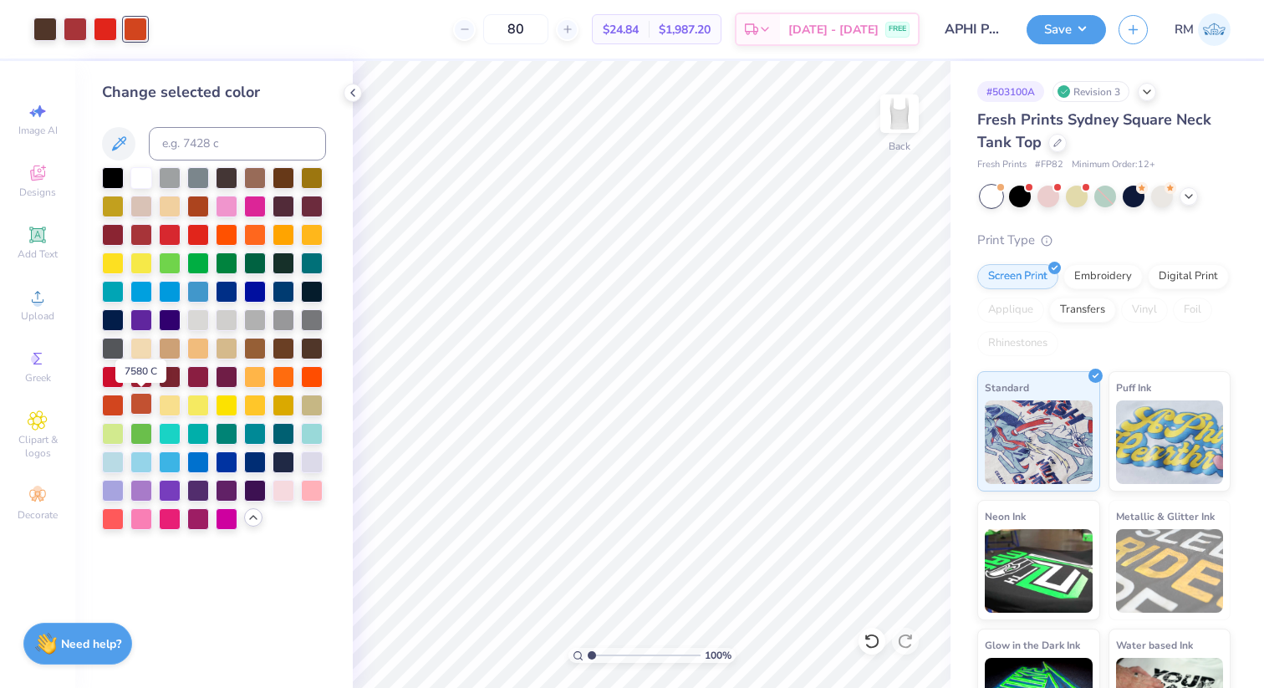
click at [141, 406] on div at bounding box center [141, 404] width 22 height 22
click at [110, 375] on div at bounding box center [113, 376] width 22 height 22
click at [197, 380] on div at bounding box center [198, 376] width 22 height 22
click at [289, 376] on div at bounding box center [284, 376] width 22 height 22
click at [115, 376] on div at bounding box center [113, 376] width 22 height 22
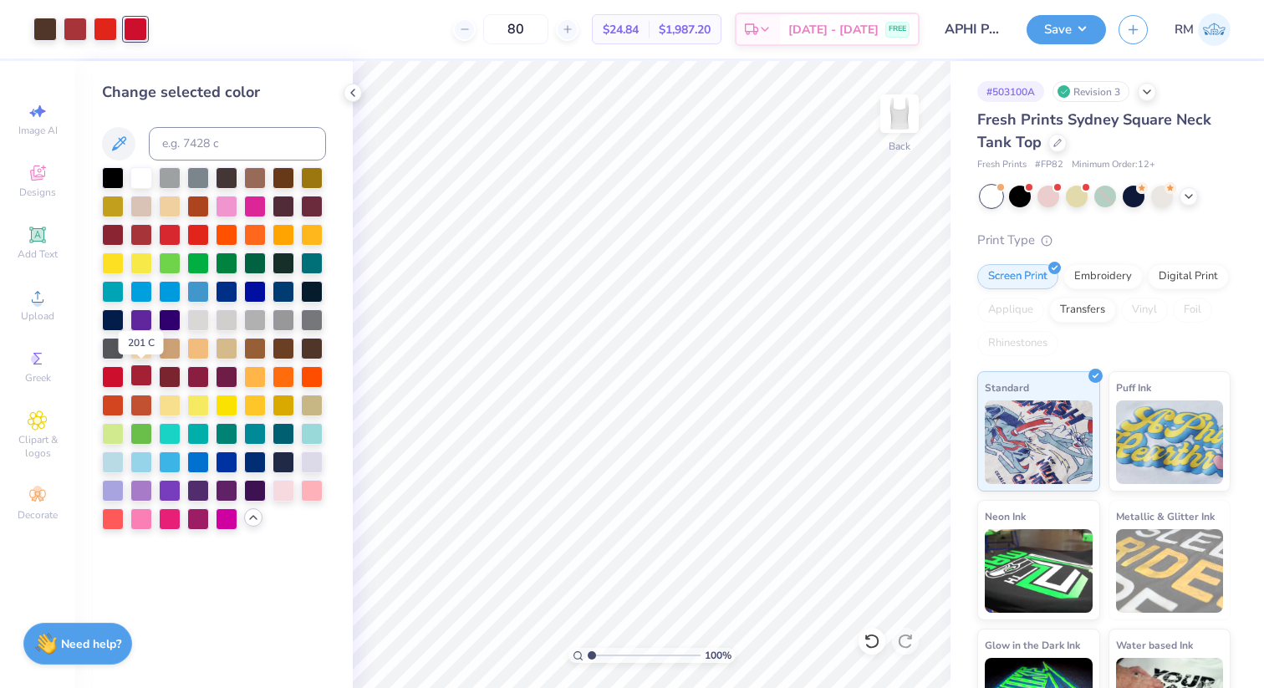
click at [142, 381] on div at bounding box center [141, 376] width 22 height 22
click at [145, 404] on div at bounding box center [141, 404] width 22 height 22
click at [109, 404] on div at bounding box center [113, 404] width 22 height 22
click at [107, 24] on div at bounding box center [105, 27] width 23 height 23
click at [198, 233] on div at bounding box center [198, 233] width 22 height 22
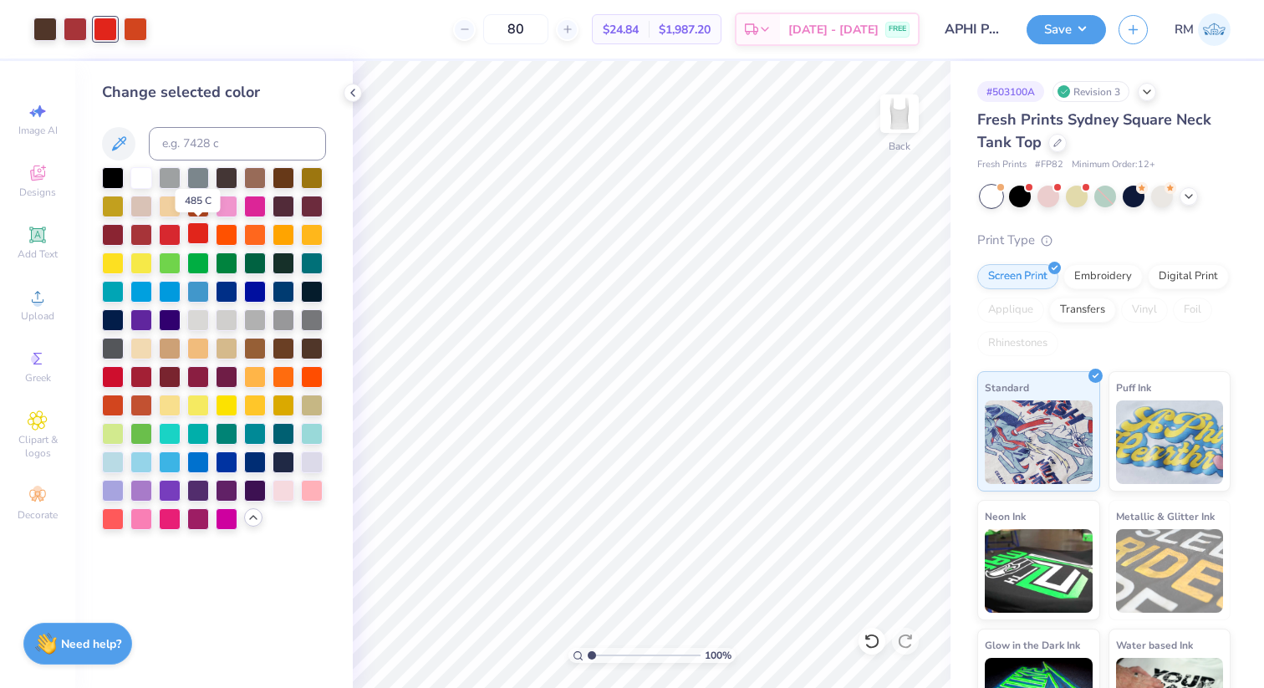
click at [198, 230] on div at bounding box center [198, 233] width 22 height 22
click at [165, 232] on div at bounding box center [170, 233] width 22 height 22
click at [140, 176] on div at bounding box center [141, 177] width 22 height 22
click at [74, 28] on div at bounding box center [75, 27] width 23 height 23
click at [202, 200] on div at bounding box center [198, 205] width 22 height 22
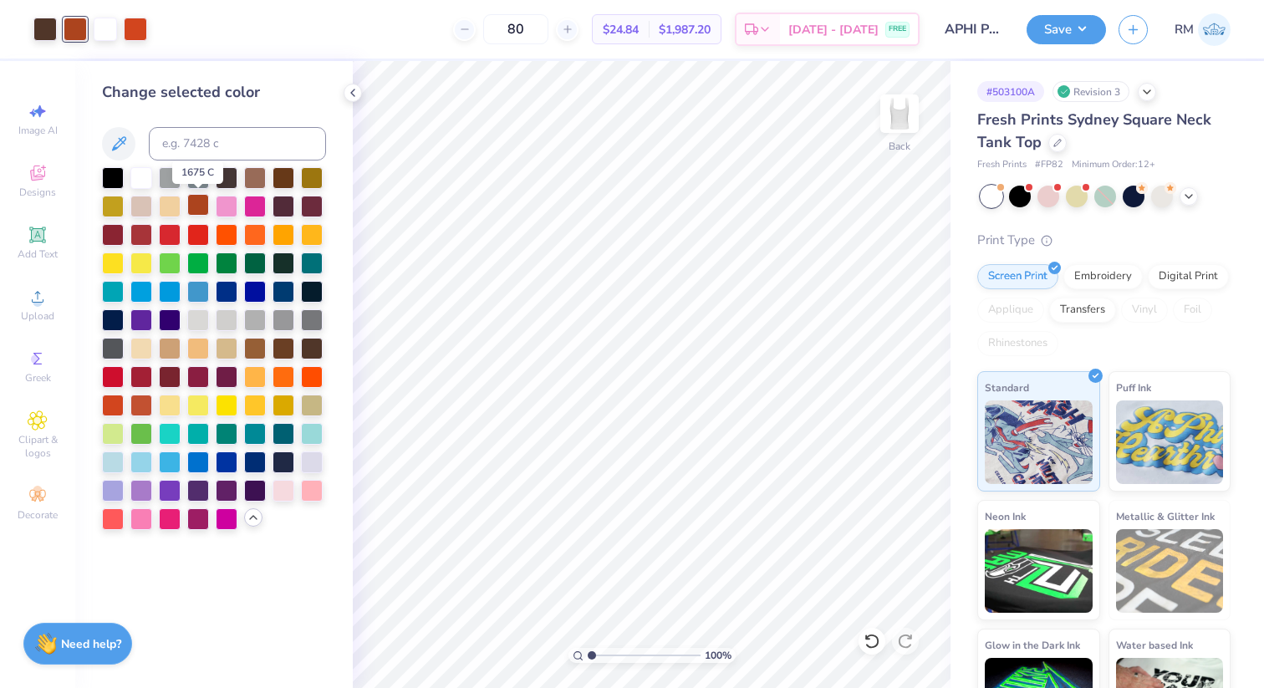
click at [202, 199] on div at bounding box center [198, 205] width 22 height 22
click at [227, 202] on div at bounding box center [227, 205] width 22 height 22
click at [111, 34] on div at bounding box center [105, 27] width 23 height 23
click at [174, 236] on div at bounding box center [170, 233] width 22 height 22
click at [95, 30] on div at bounding box center [105, 29] width 23 height 23
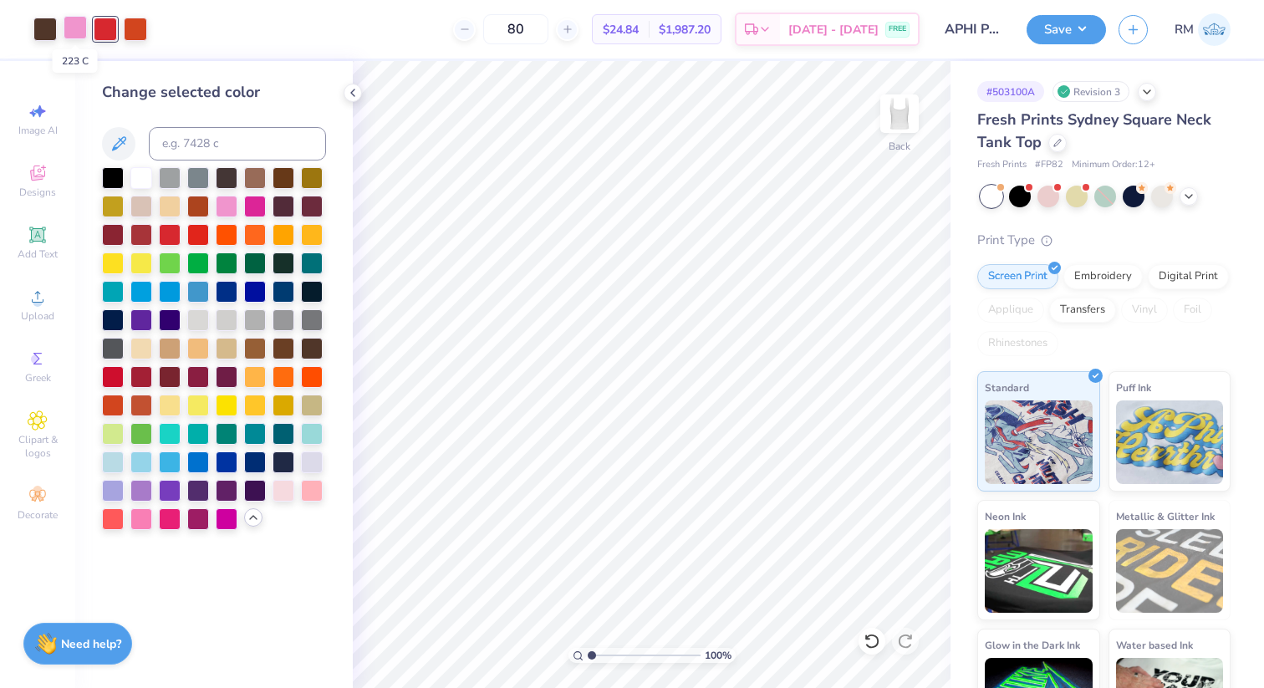
click at [74, 24] on div at bounding box center [75, 27] width 23 height 23
click at [137, 181] on div at bounding box center [141, 177] width 22 height 22
click at [50, 28] on div at bounding box center [44, 27] width 23 height 23
click at [205, 235] on div at bounding box center [198, 233] width 22 height 22
click at [116, 174] on div at bounding box center [113, 177] width 22 height 22
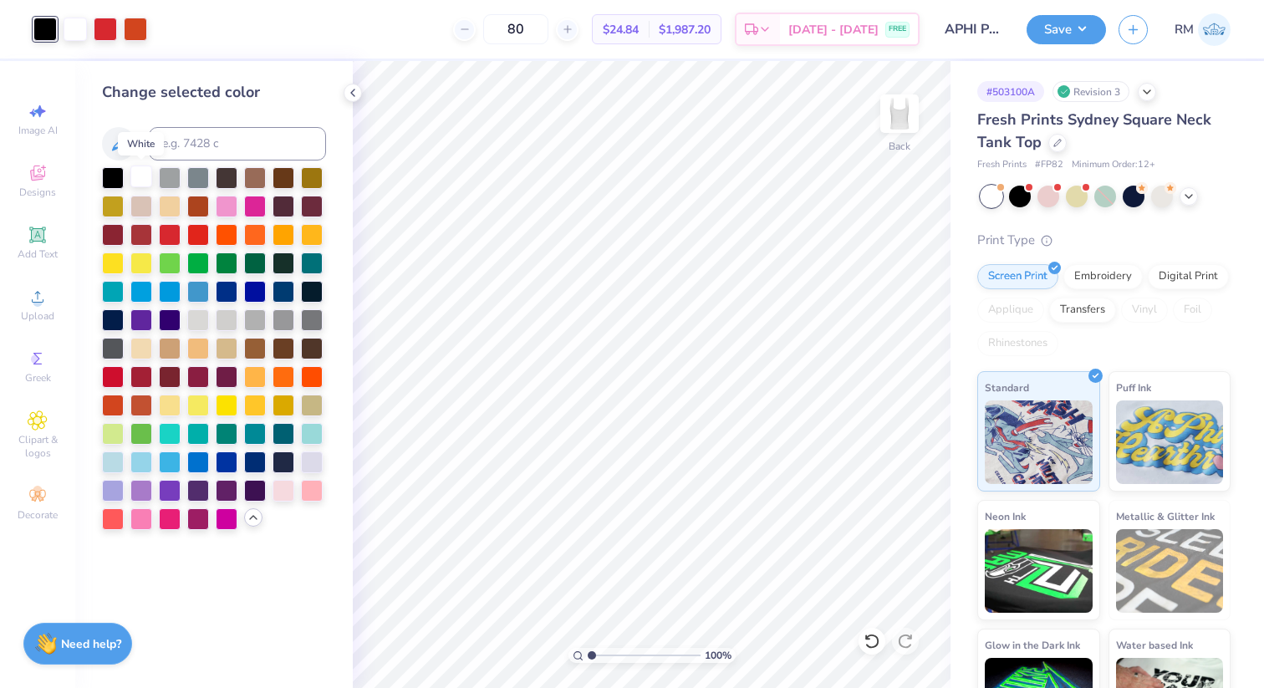
click at [145, 176] on div at bounding box center [141, 177] width 22 height 22
click at [172, 234] on div at bounding box center [170, 233] width 22 height 22
click at [870, 641] on icon at bounding box center [872, 641] width 17 height 17
click at [38, 24] on div at bounding box center [44, 27] width 23 height 23
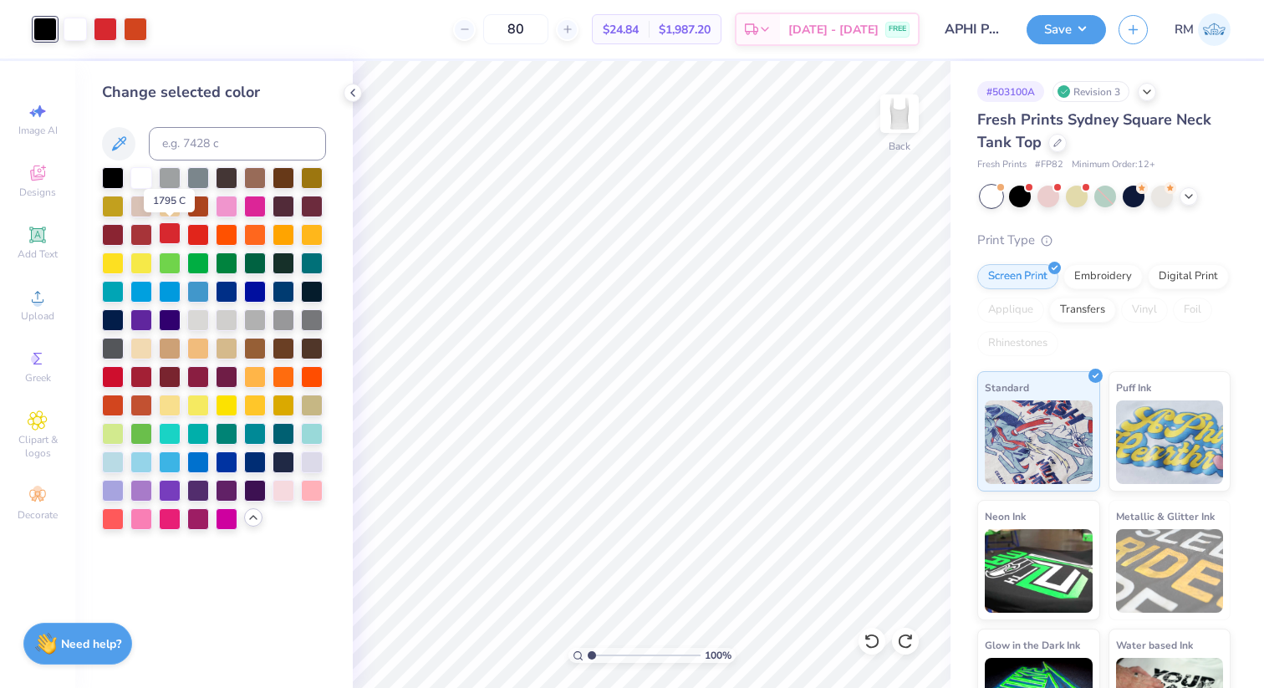
click at [176, 233] on div at bounding box center [170, 233] width 22 height 22
click at [138, 27] on div "80 $24.40 Per Item $1,952.00 Total Est. Delivery Aug 24 - 27 FREE" at bounding box center [525, 29] width 790 height 59
click at [136, 28] on div "80 $24.40 Per Item $1,952.00 Total Est. Delivery Aug 24 - 27 FREE" at bounding box center [525, 29] width 790 height 59
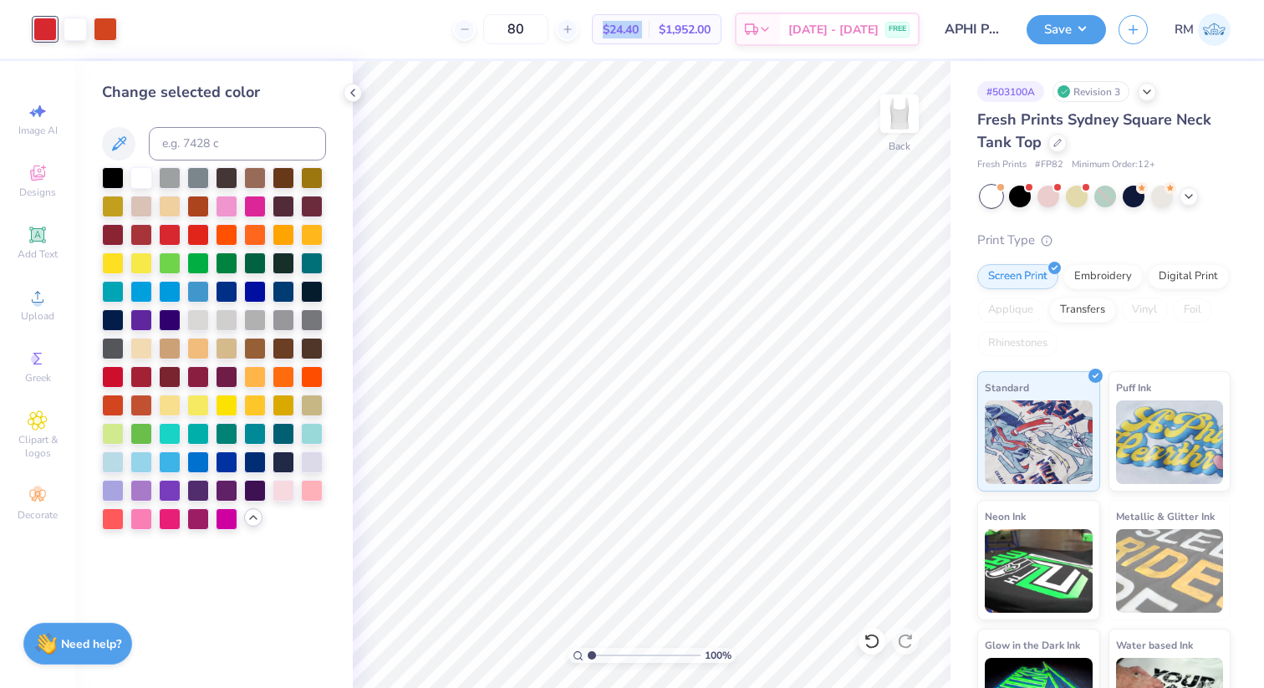
click at [136, 28] on div "80 $24.40 Per Item $1,952.00 Total Est. Delivery Aug 24 - 27 FREE" at bounding box center [525, 29] width 790 height 59
click at [76, 24] on div at bounding box center [75, 27] width 23 height 23
click at [204, 232] on div at bounding box center [198, 233] width 22 height 22
click at [173, 227] on div at bounding box center [170, 233] width 22 height 22
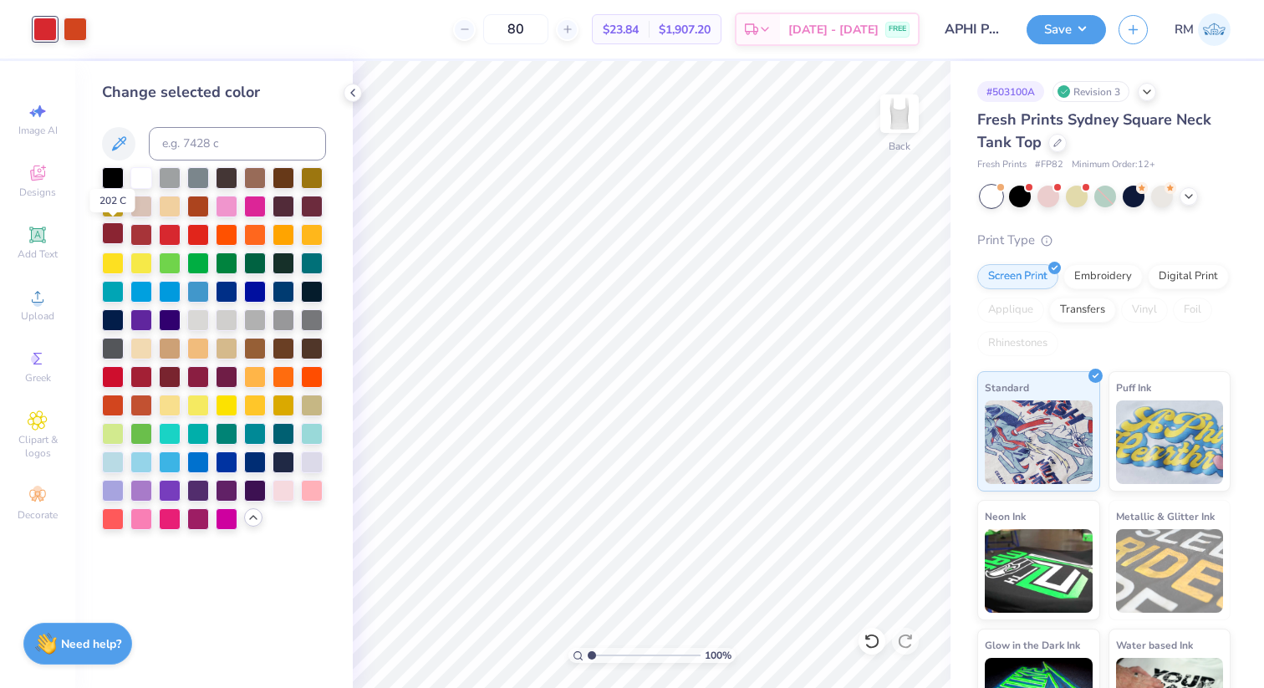
click at [124, 236] on div at bounding box center [113, 233] width 22 height 22
click at [140, 406] on div at bounding box center [141, 404] width 22 height 22
click at [110, 403] on div at bounding box center [113, 404] width 22 height 22
click at [196, 236] on div at bounding box center [198, 233] width 22 height 22
click at [160, 235] on div at bounding box center [170, 233] width 22 height 22
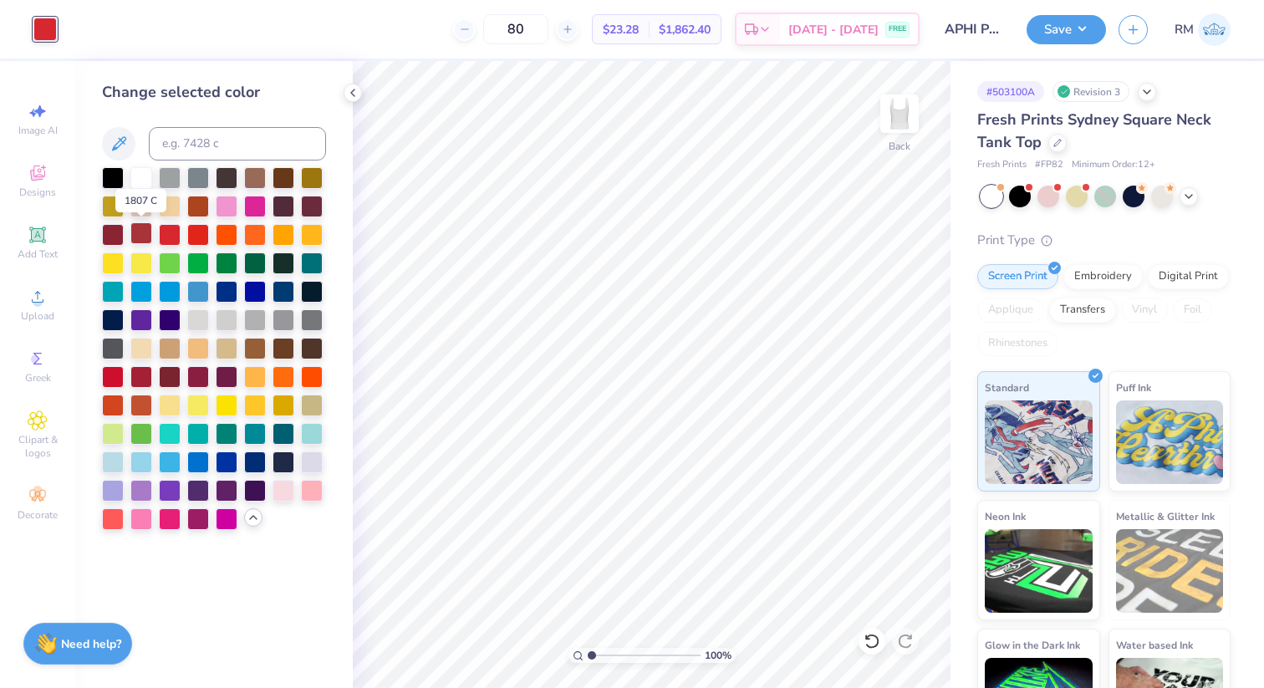
click at [143, 237] on div at bounding box center [141, 233] width 22 height 22
click at [138, 376] on div at bounding box center [141, 376] width 22 height 22
click at [103, 375] on div at bounding box center [113, 376] width 22 height 22
click at [140, 404] on div at bounding box center [141, 404] width 22 height 22
click at [110, 403] on div at bounding box center [113, 404] width 22 height 22
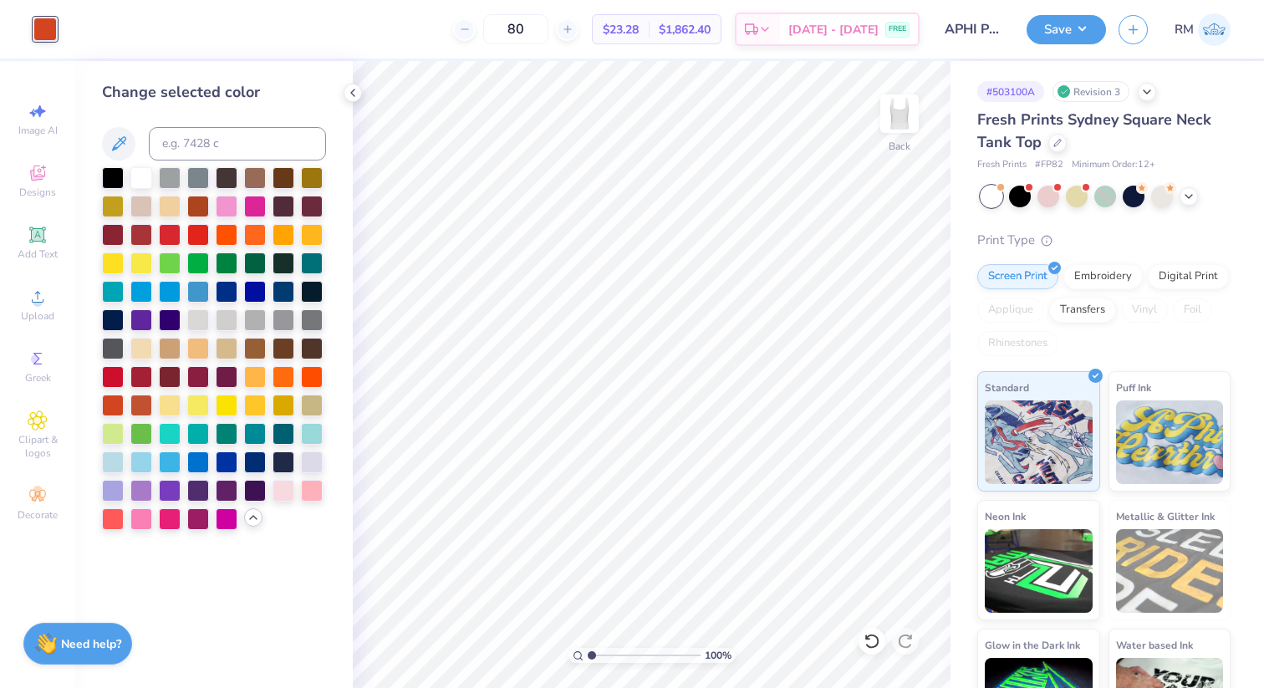
click at [72, 36] on div "80 $23.28 Per Item $1,862.40 Total Est. Delivery Aug 24 - 27 FREE" at bounding box center [494, 29] width 850 height 59
click at [45, 30] on div at bounding box center [44, 29] width 23 height 23
click at [875, 646] on icon at bounding box center [872, 641] width 17 height 17
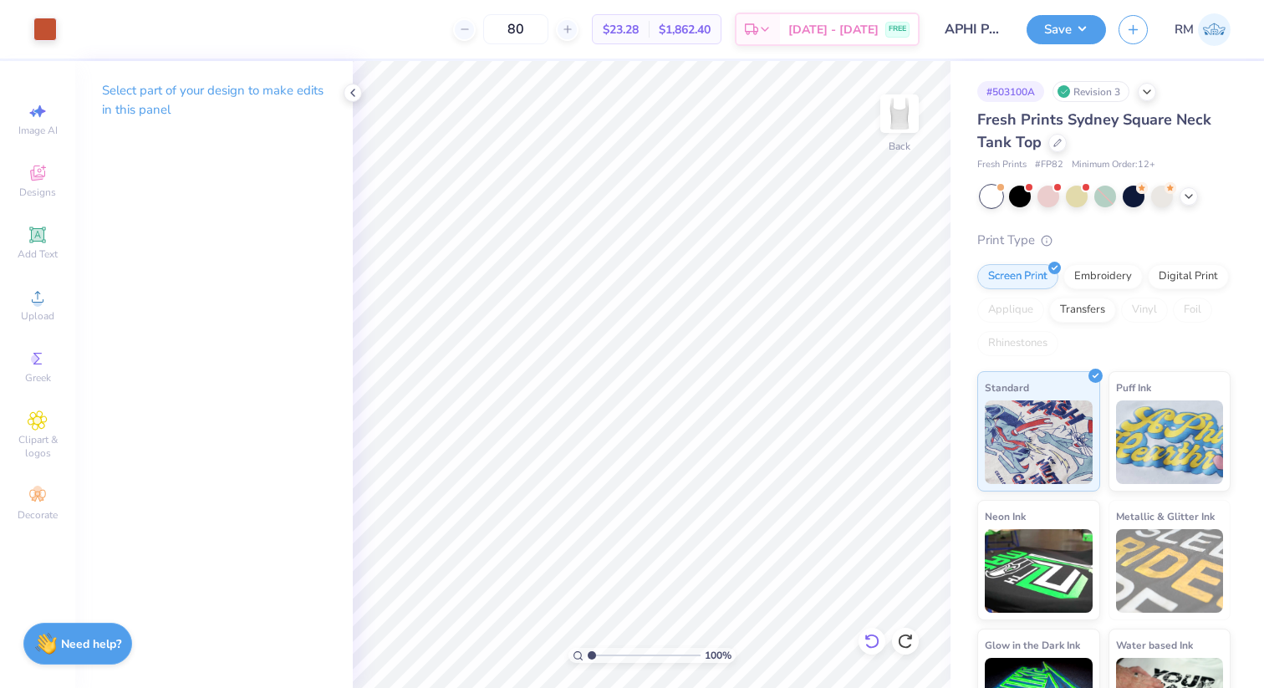
click at [875, 646] on icon at bounding box center [872, 641] width 17 height 17
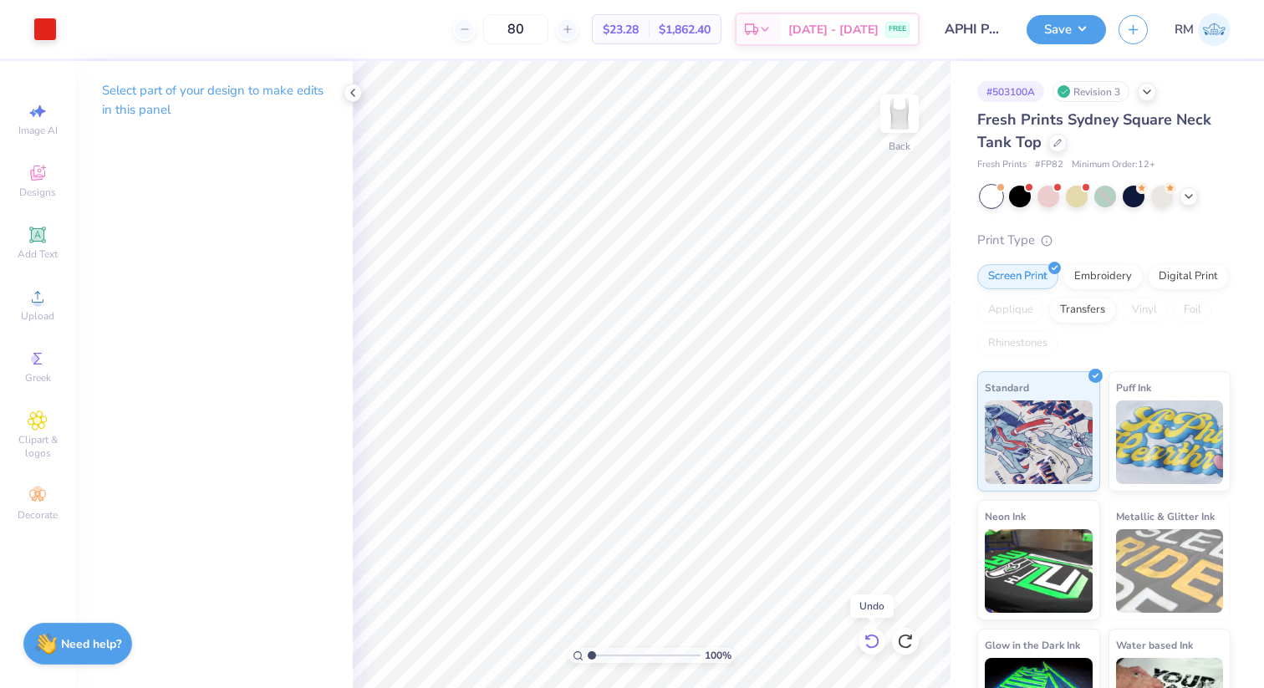
click at [875, 646] on icon at bounding box center [872, 641] width 17 height 17
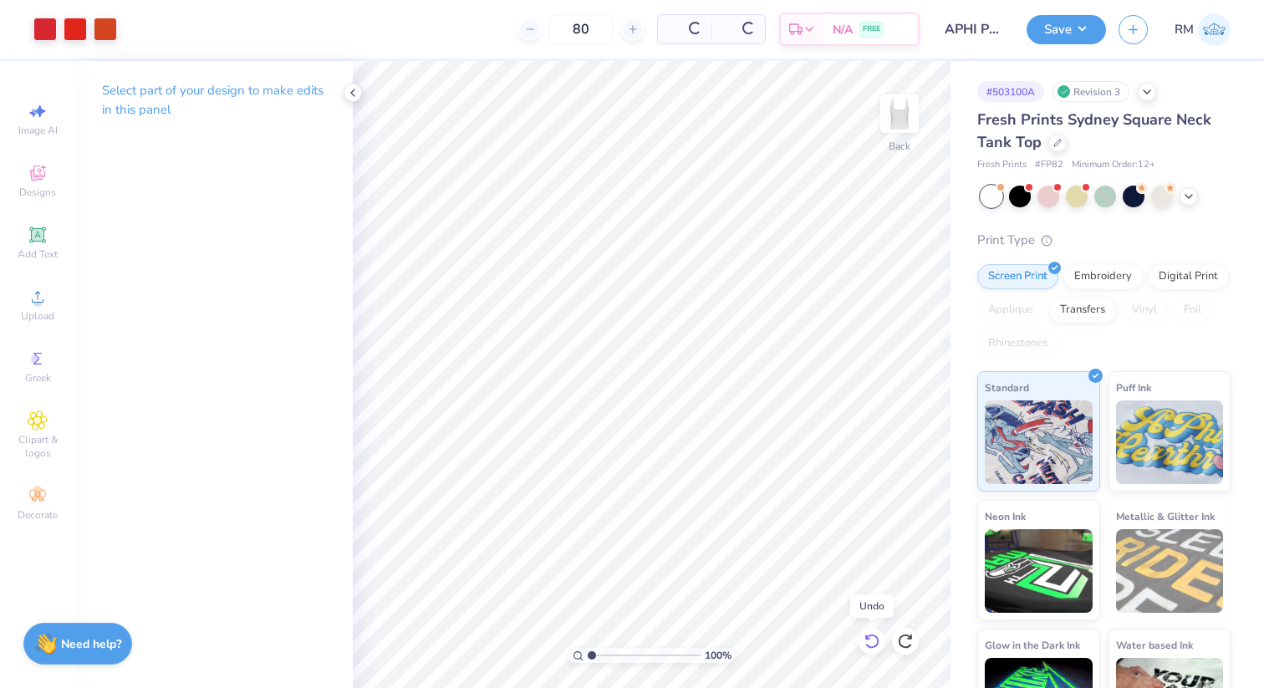
click at [875, 646] on icon at bounding box center [872, 641] width 17 height 17
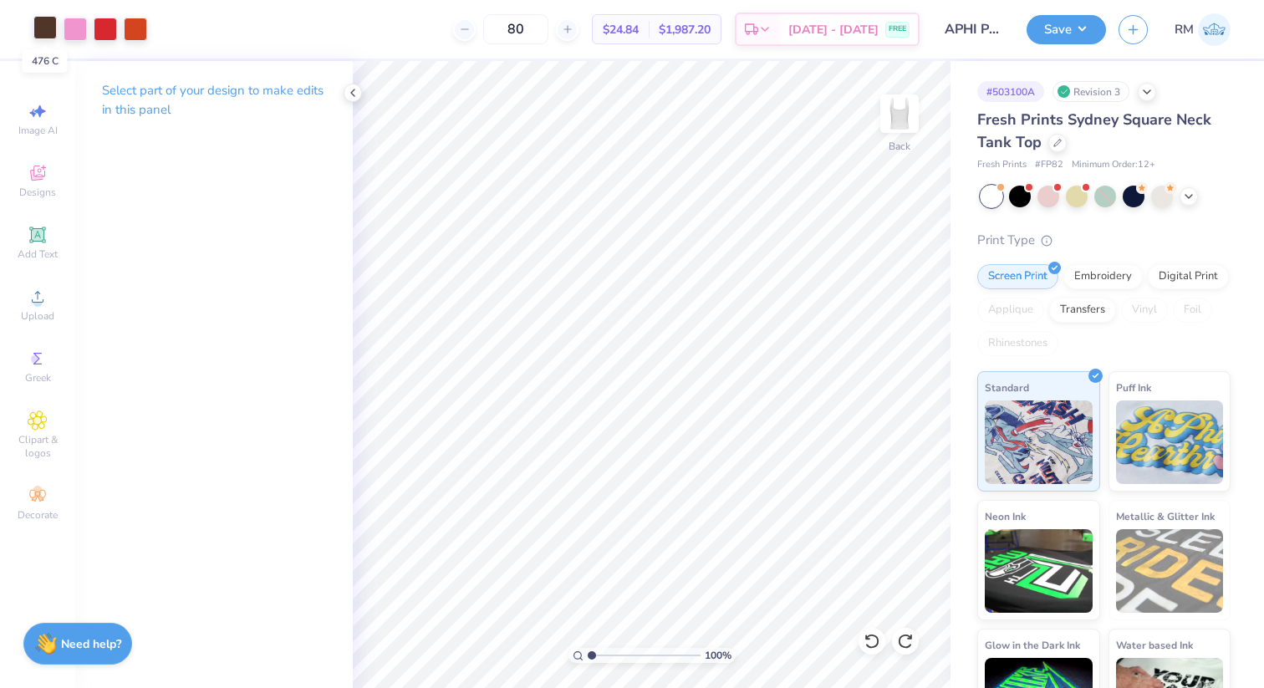
click at [43, 31] on div at bounding box center [44, 27] width 23 height 23
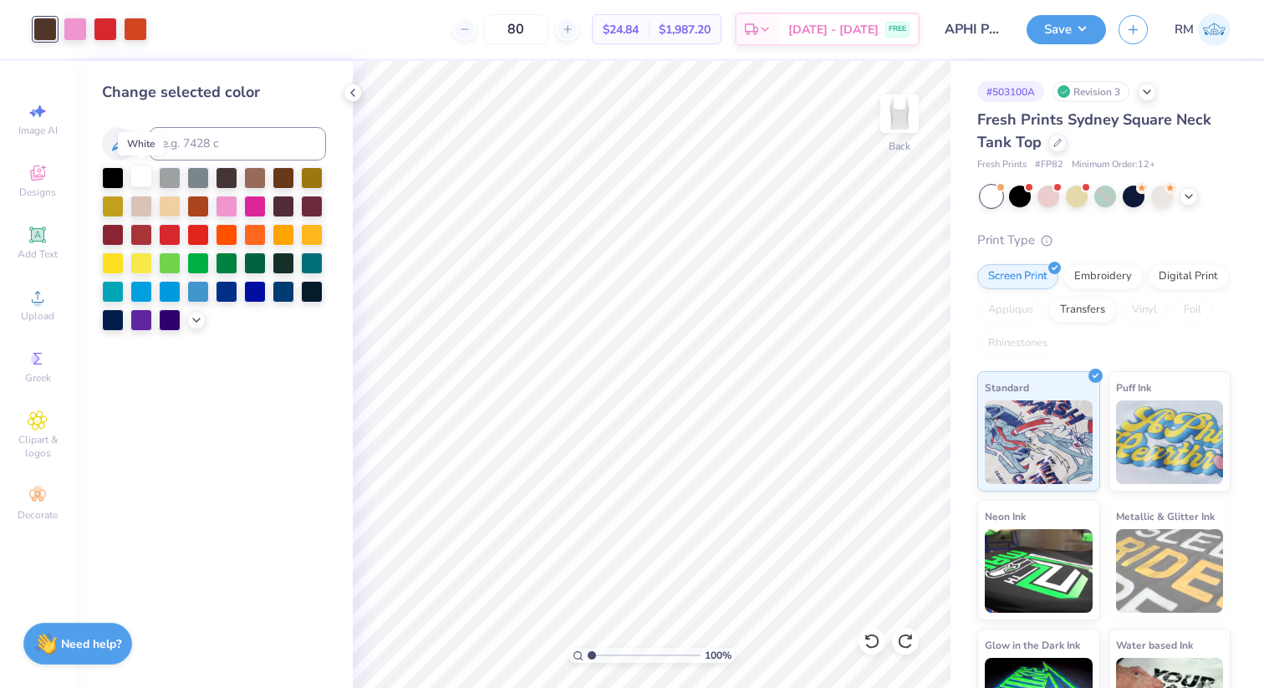
click at [143, 179] on div at bounding box center [141, 177] width 22 height 22
click at [77, 33] on div at bounding box center [75, 27] width 23 height 23
click at [172, 236] on div at bounding box center [170, 233] width 22 height 22
click at [868, 645] on icon at bounding box center [872, 641] width 14 height 15
click at [168, 234] on div at bounding box center [170, 233] width 22 height 22
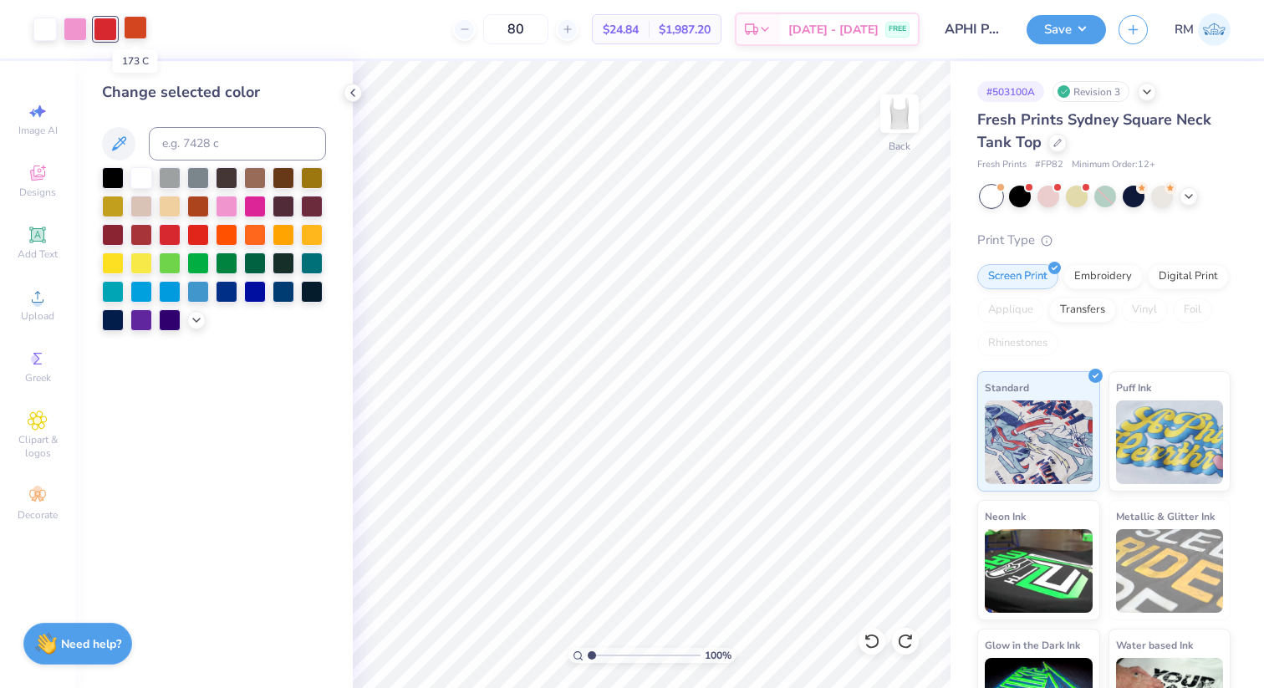
click at [137, 33] on div at bounding box center [135, 27] width 23 height 23
click at [253, 203] on div at bounding box center [255, 205] width 22 height 22
click at [137, 237] on div at bounding box center [141, 233] width 22 height 22
click at [197, 323] on icon at bounding box center [196, 318] width 13 height 13
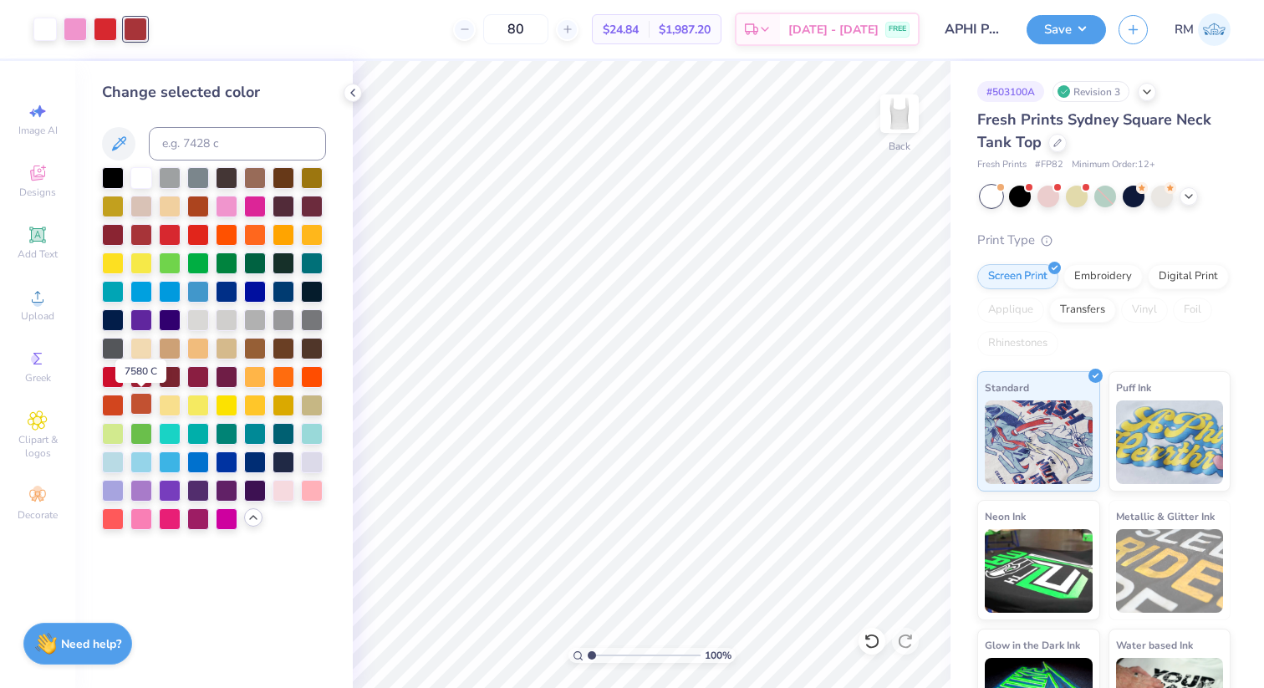
click at [147, 402] on div at bounding box center [141, 404] width 22 height 22
click at [107, 379] on div at bounding box center [113, 376] width 22 height 22
click at [38, 36] on div at bounding box center [44, 27] width 23 height 23
click at [115, 228] on div at bounding box center [113, 233] width 22 height 22
click at [82, 32] on div at bounding box center [75, 27] width 23 height 23
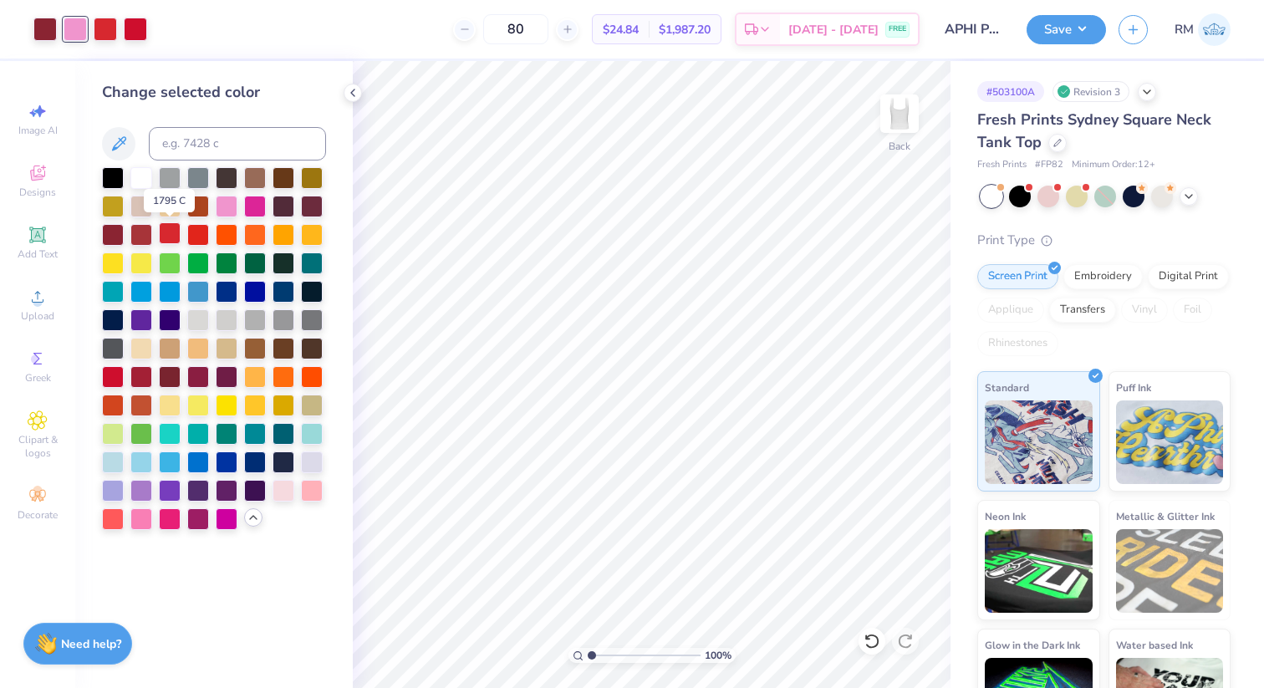
click at [166, 236] on div at bounding box center [170, 233] width 22 height 22
click at [202, 236] on div at bounding box center [198, 233] width 22 height 22
click at [114, 375] on div at bounding box center [113, 376] width 22 height 22
click at [880, 646] on icon at bounding box center [872, 641] width 17 height 17
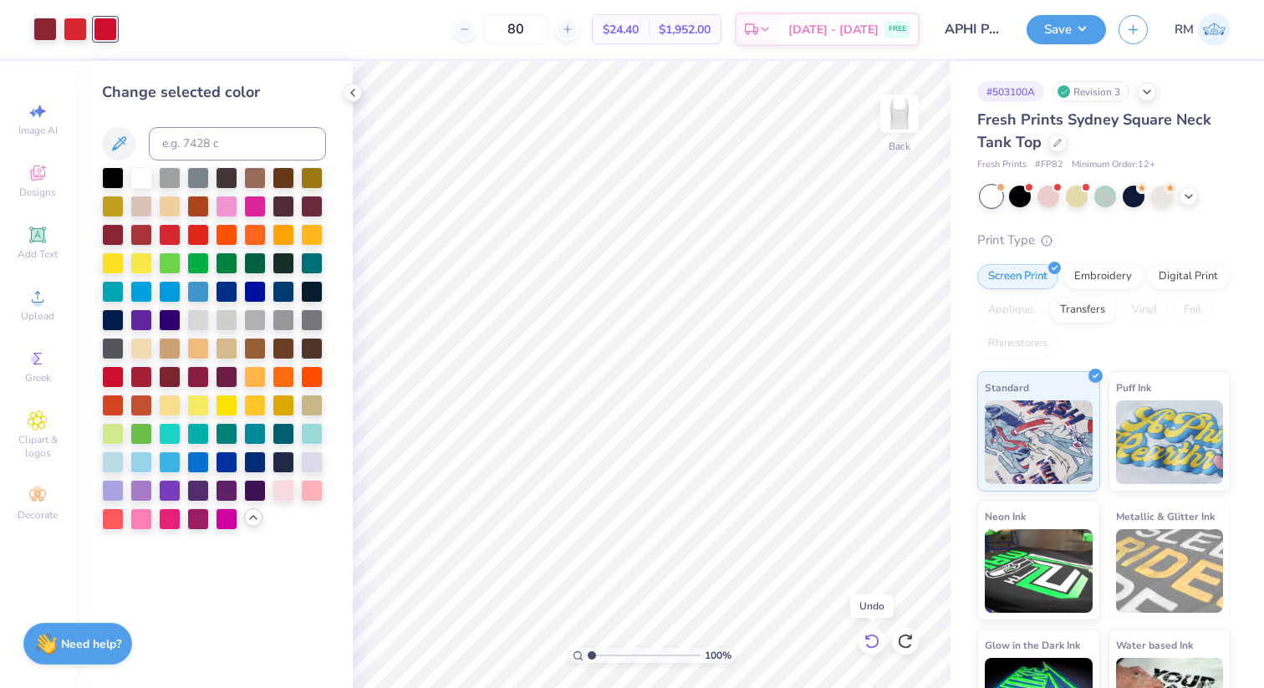
click at [880, 646] on icon at bounding box center [872, 641] width 17 height 17
click at [78, 33] on div at bounding box center [75, 27] width 23 height 23
click at [143, 401] on div at bounding box center [141, 404] width 22 height 22
click at [227, 380] on div at bounding box center [227, 376] width 22 height 22
click at [115, 378] on div at bounding box center [113, 376] width 22 height 22
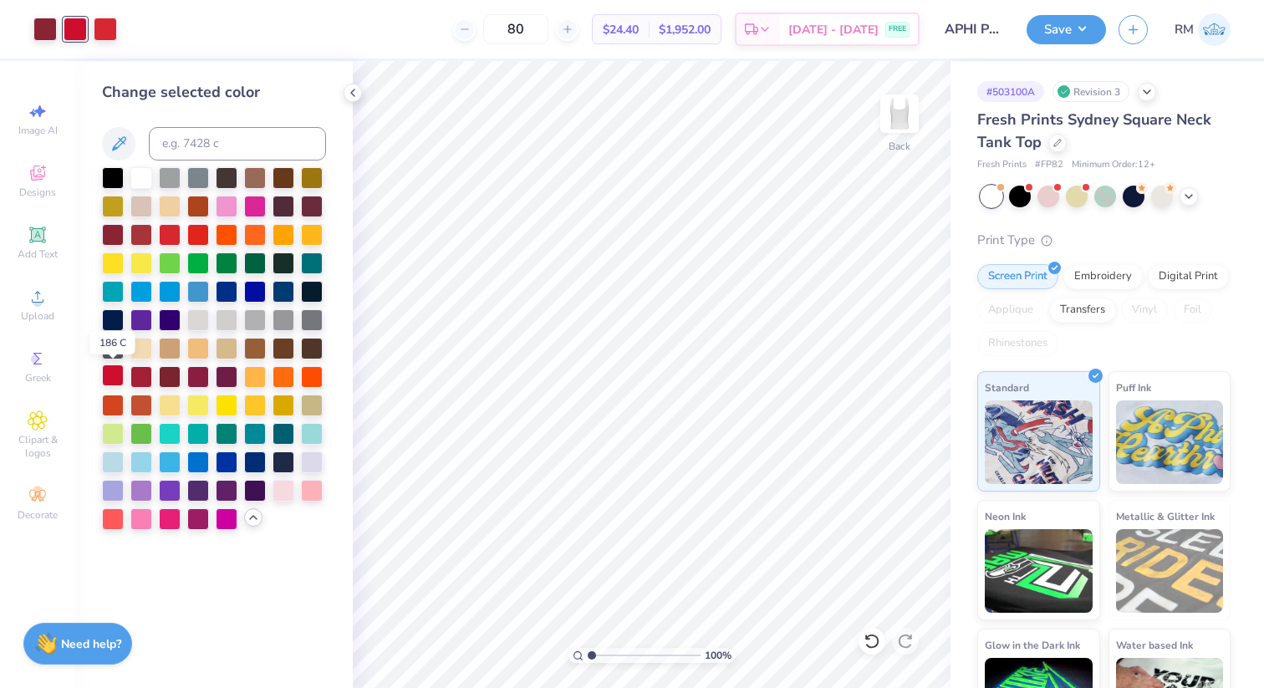
click at [115, 378] on div at bounding box center [113, 376] width 22 height 22
click at [873, 644] on icon at bounding box center [872, 641] width 17 height 17
click at [136, 32] on div at bounding box center [135, 29] width 23 height 23
click at [227, 208] on div at bounding box center [227, 205] width 22 height 22
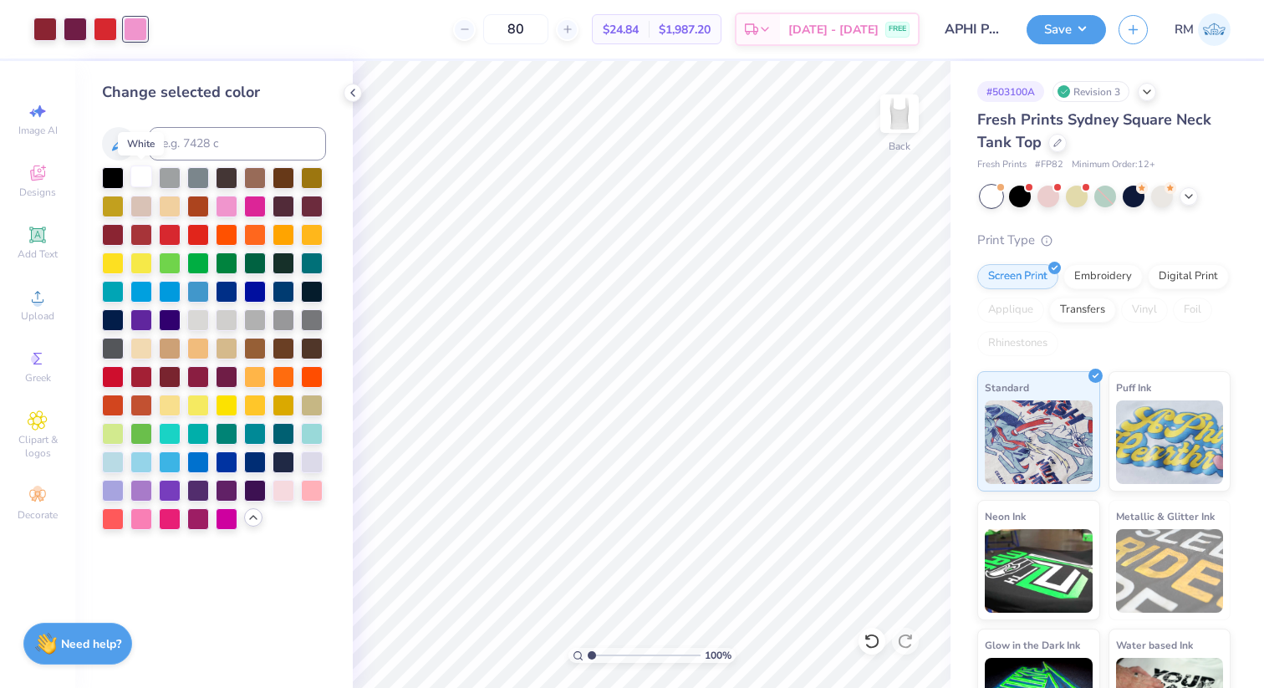
click at [143, 186] on div at bounding box center [141, 177] width 22 height 22
click at [199, 381] on div at bounding box center [198, 376] width 22 height 22
click at [108, 518] on div at bounding box center [113, 518] width 22 height 22
click at [143, 380] on div at bounding box center [141, 376] width 22 height 22
click at [203, 232] on div at bounding box center [198, 233] width 22 height 22
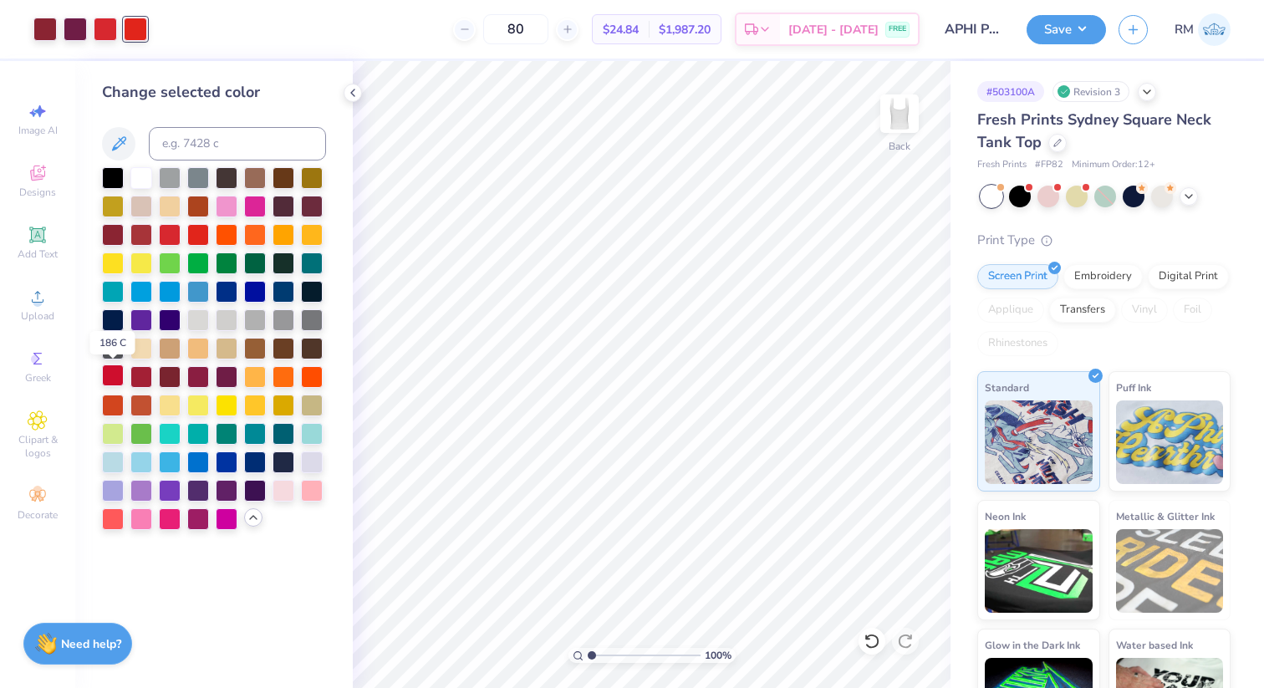
click at [111, 380] on div at bounding box center [113, 376] width 22 height 22
click at [74, 33] on div at bounding box center [75, 27] width 23 height 23
click at [194, 289] on div at bounding box center [198, 290] width 22 height 22
click at [112, 380] on div at bounding box center [113, 376] width 22 height 22
click at [866, 648] on icon at bounding box center [872, 641] width 17 height 17
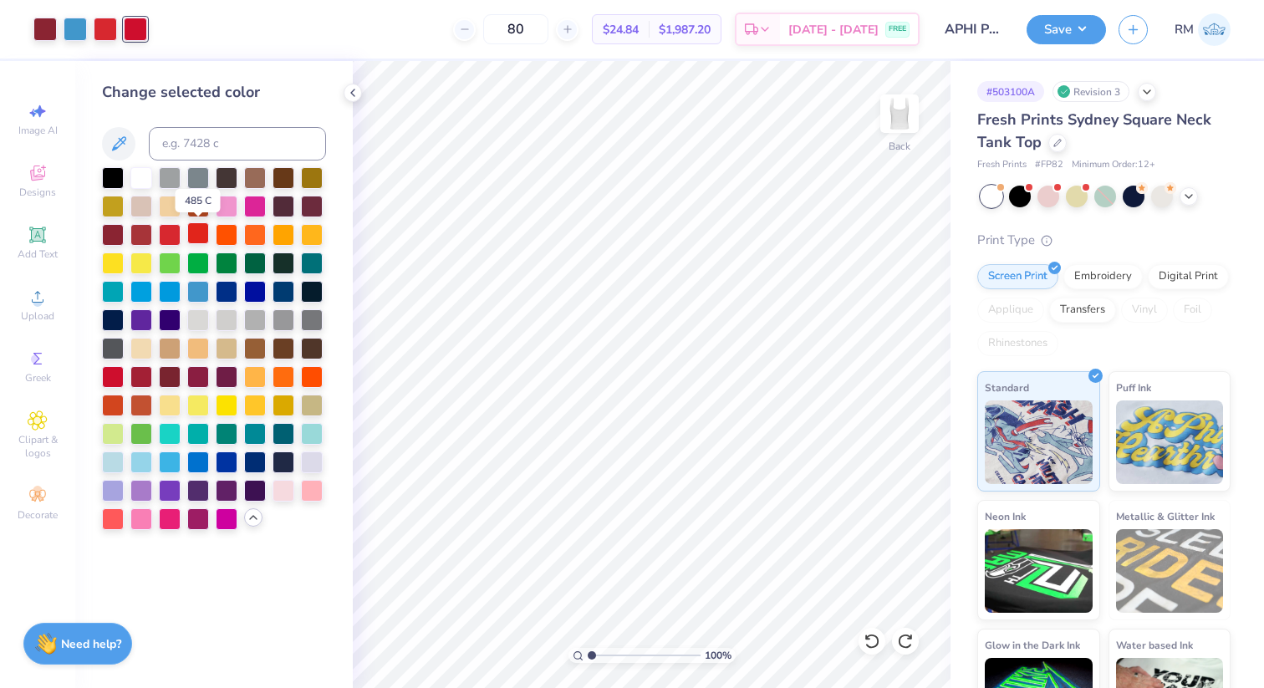
click at [194, 239] on div at bounding box center [198, 233] width 22 height 22
click at [71, 26] on div at bounding box center [75, 27] width 23 height 23
click at [107, 375] on div at bounding box center [113, 376] width 22 height 22
click at [146, 180] on div at bounding box center [141, 177] width 22 height 22
click at [112, 379] on div at bounding box center [113, 376] width 22 height 22
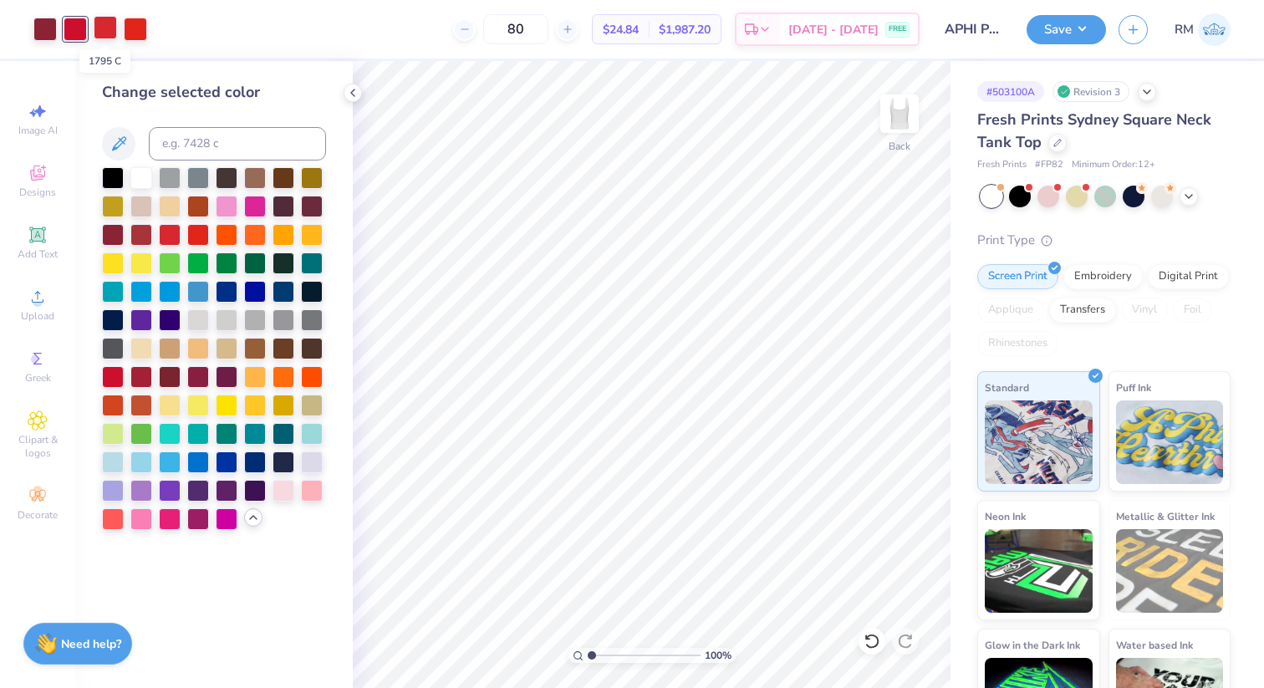
click at [112, 33] on div at bounding box center [105, 27] width 23 height 23
click at [138, 177] on div at bounding box center [141, 177] width 22 height 22
click at [174, 237] on div at bounding box center [170, 233] width 22 height 22
click at [134, 26] on div at bounding box center [135, 27] width 23 height 23
click at [147, 176] on div at bounding box center [141, 177] width 22 height 22
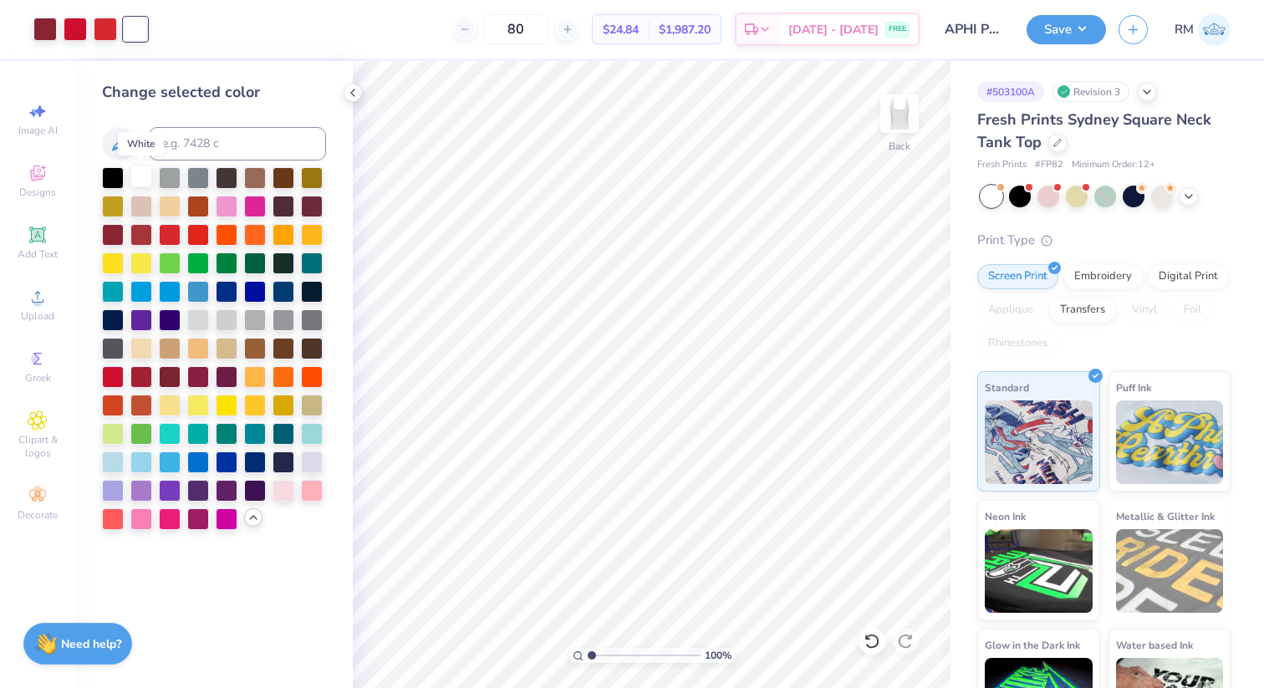
click at [147, 176] on div at bounding box center [141, 177] width 22 height 22
click at [868, 651] on div at bounding box center [872, 641] width 27 height 27
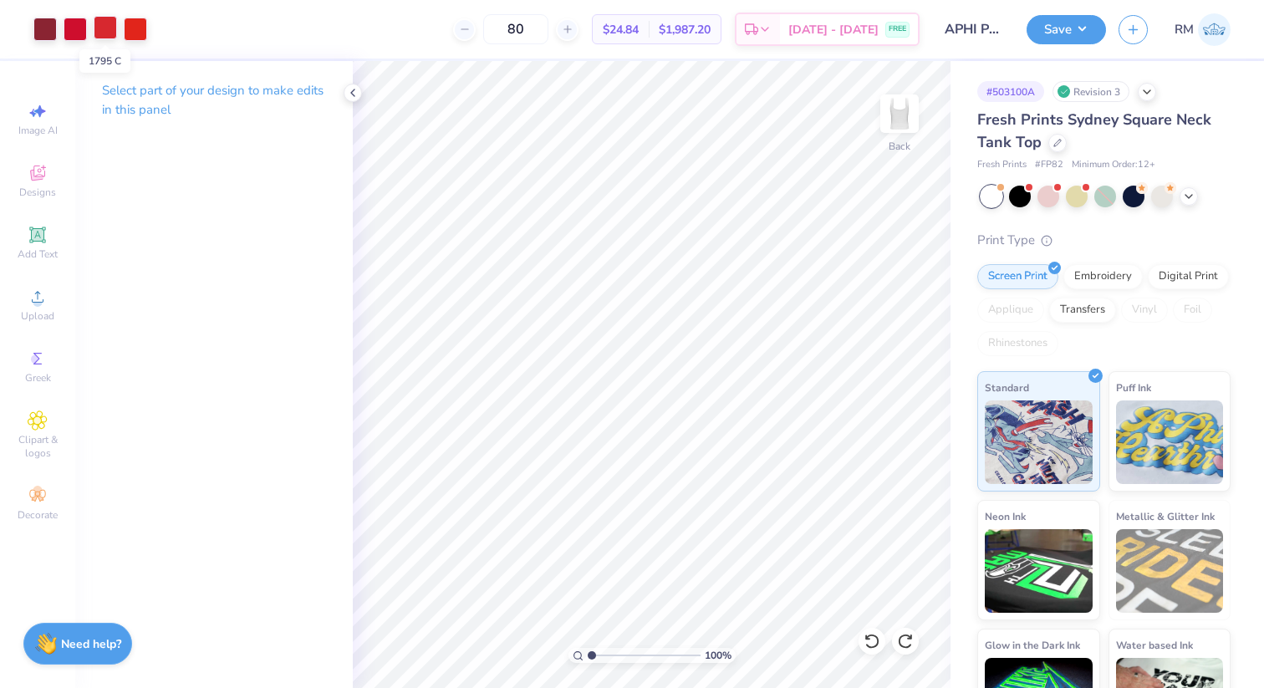
click at [109, 27] on div at bounding box center [105, 27] width 23 height 23
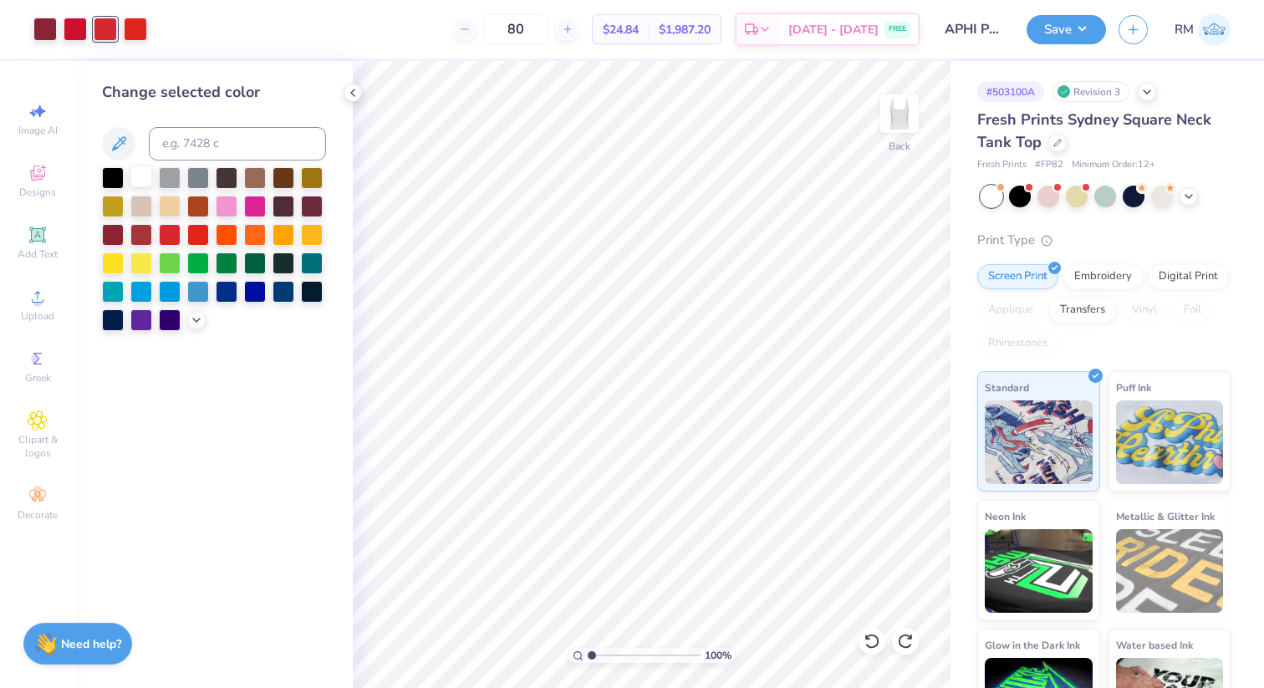
click at [140, 171] on div at bounding box center [141, 177] width 22 height 22
click at [871, 642] on icon at bounding box center [872, 641] width 17 height 17
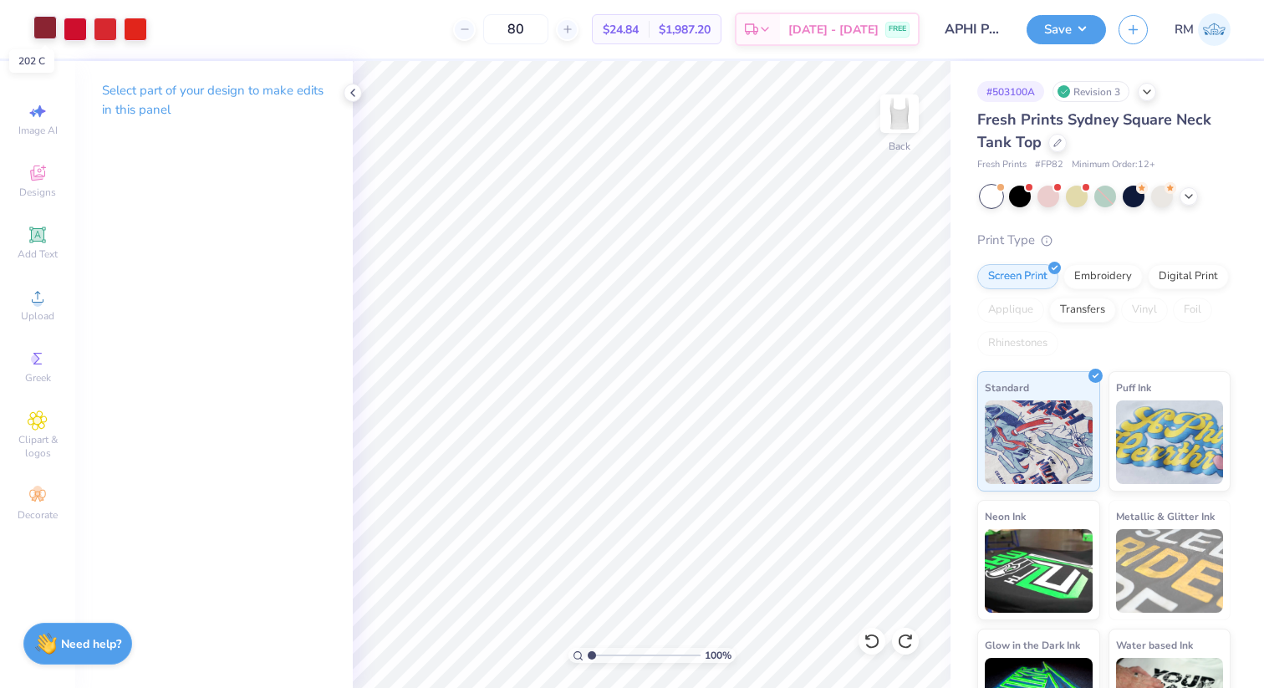
click at [39, 27] on div at bounding box center [44, 27] width 23 height 23
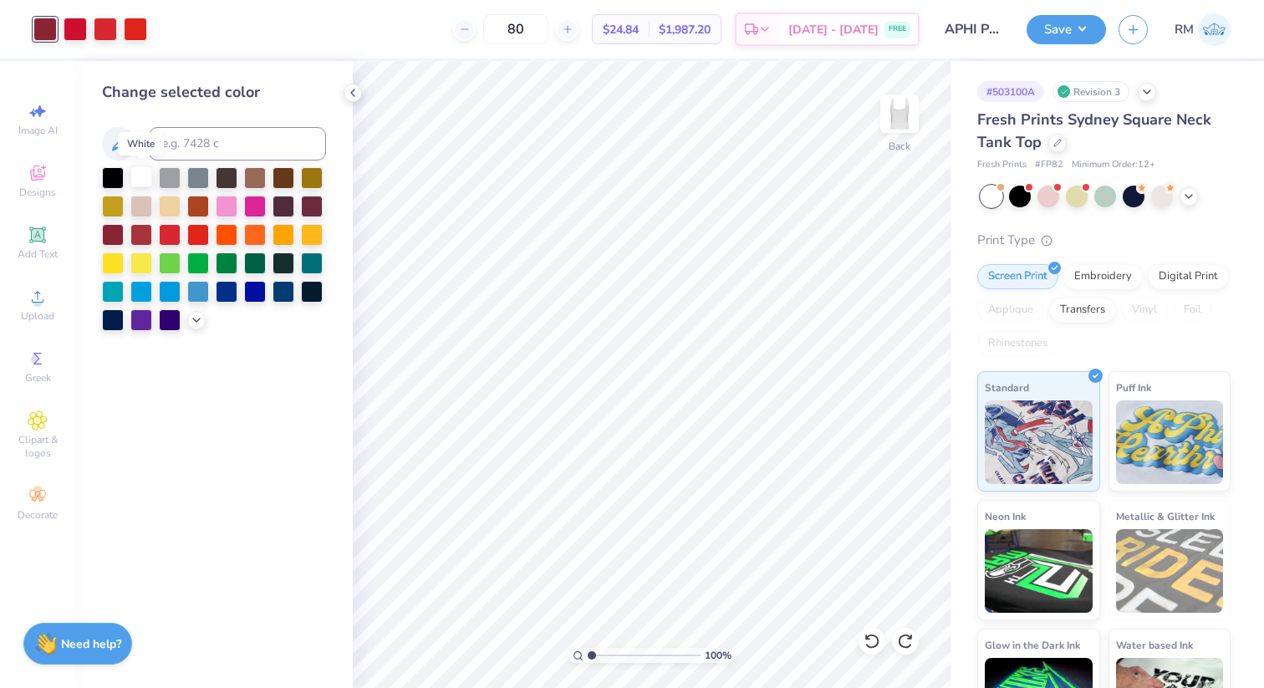
click at [138, 185] on div at bounding box center [141, 177] width 22 height 22
click at [868, 644] on icon at bounding box center [872, 641] width 17 height 17
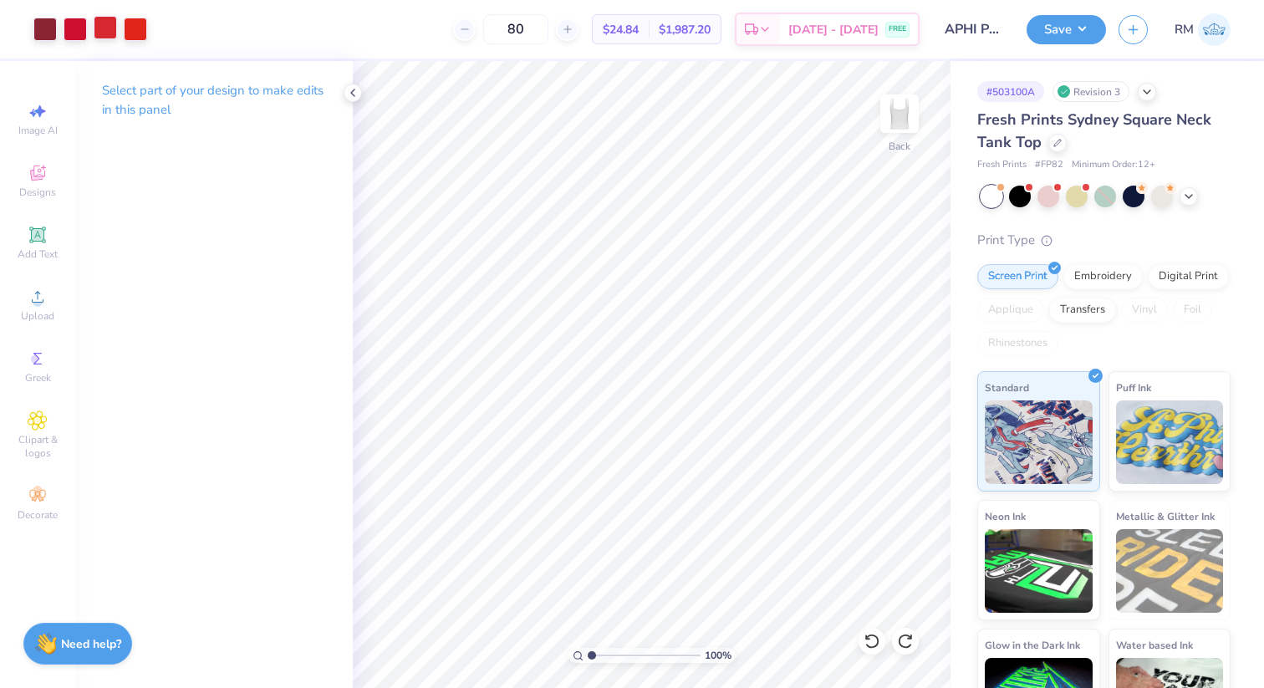
click at [112, 28] on div at bounding box center [105, 27] width 23 height 23
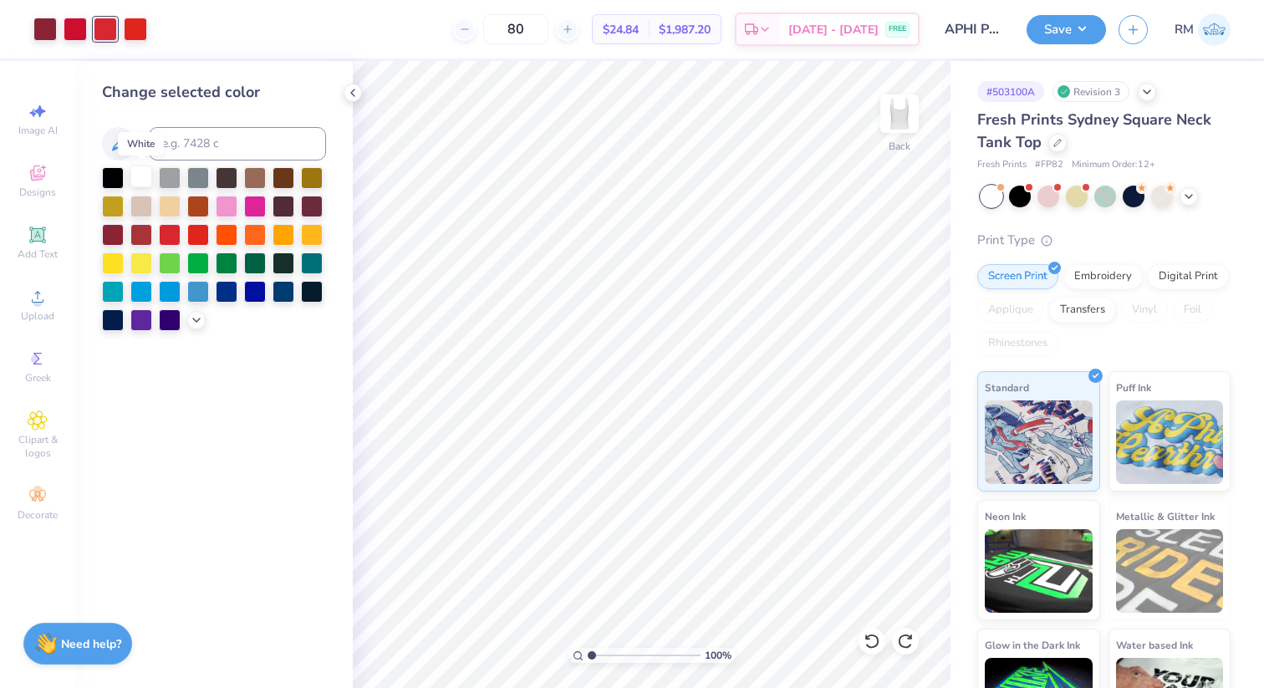
click at [140, 186] on div at bounding box center [141, 177] width 22 height 22
click at [867, 638] on icon at bounding box center [867, 637] width 3 height 3
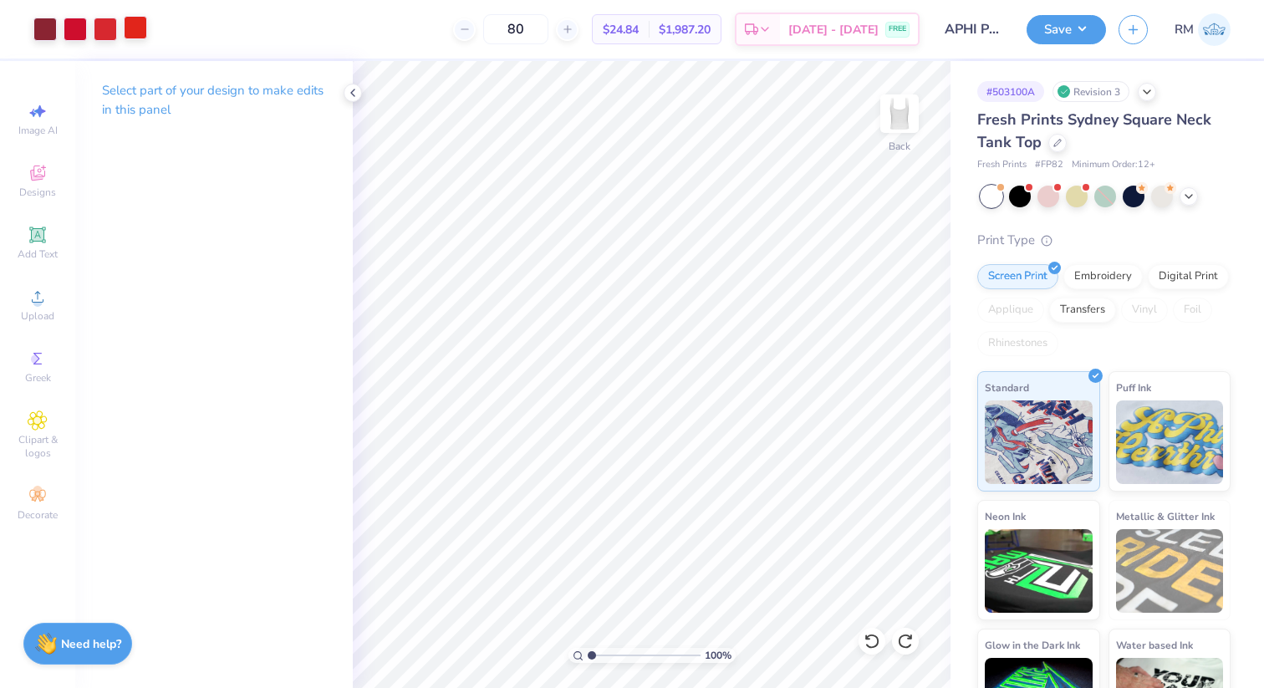
click at [138, 23] on div at bounding box center [135, 27] width 23 height 23
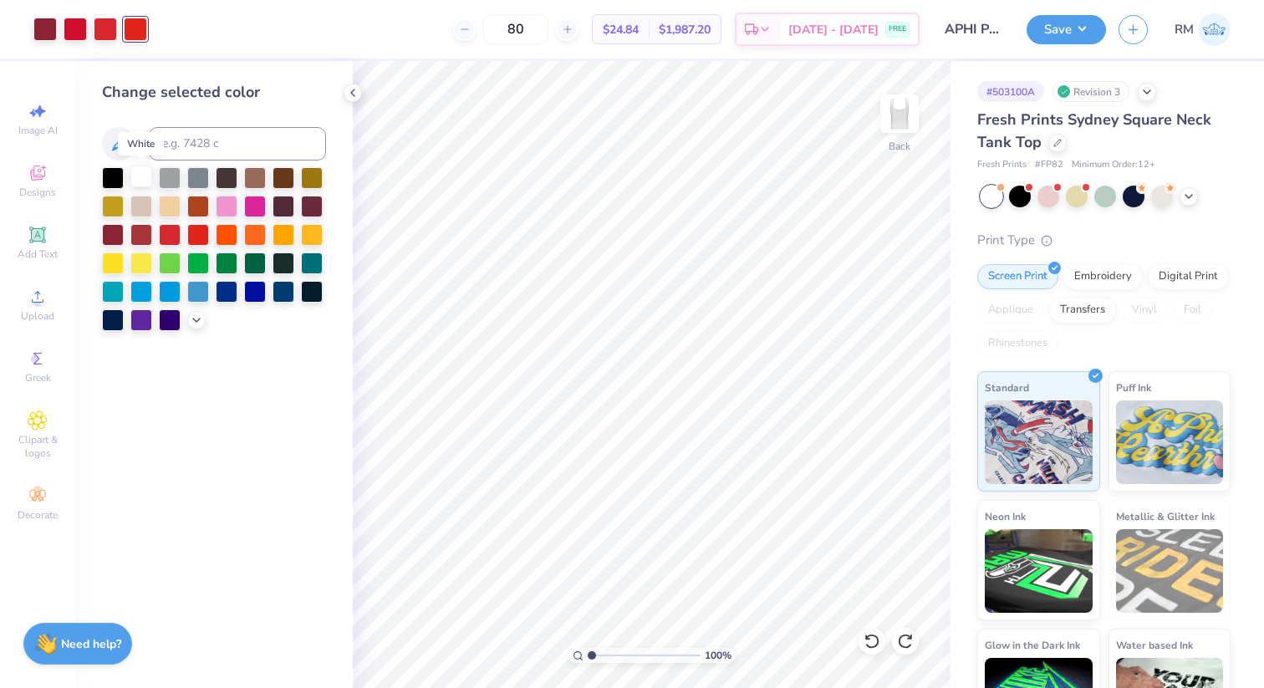
click at [141, 179] on div at bounding box center [141, 177] width 22 height 22
click at [874, 638] on icon at bounding box center [872, 641] width 17 height 17
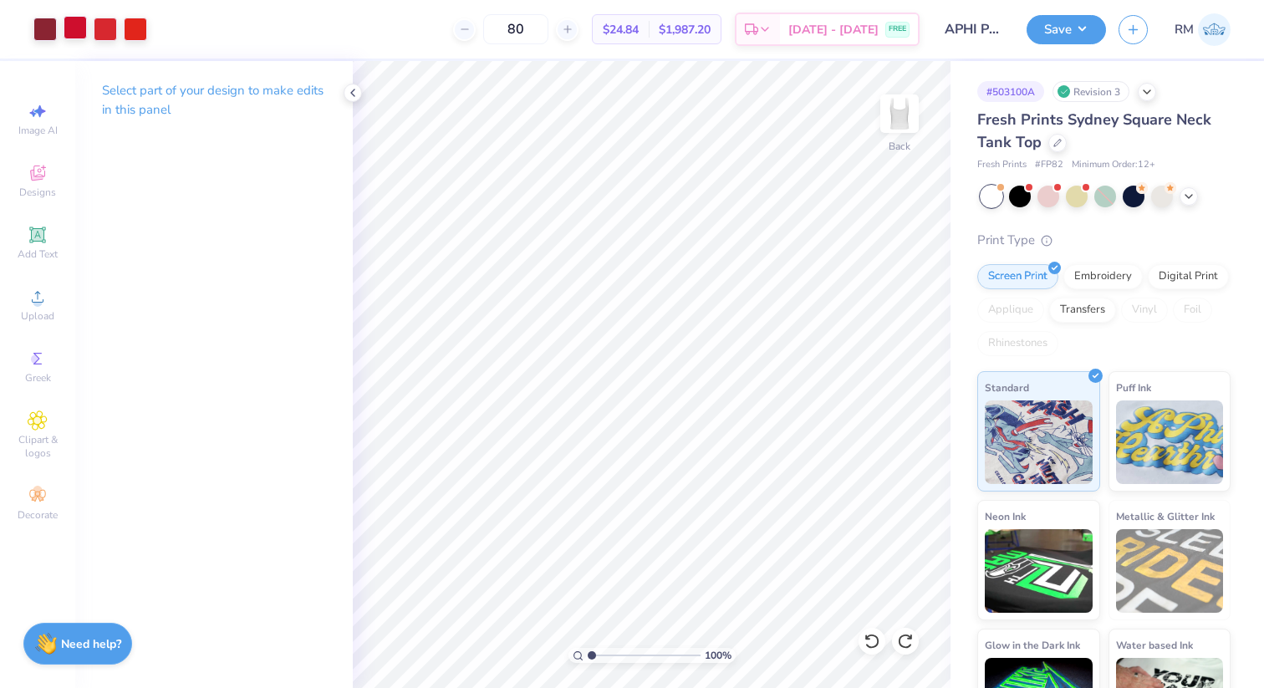
click at [72, 23] on div at bounding box center [75, 27] width 23 height 23
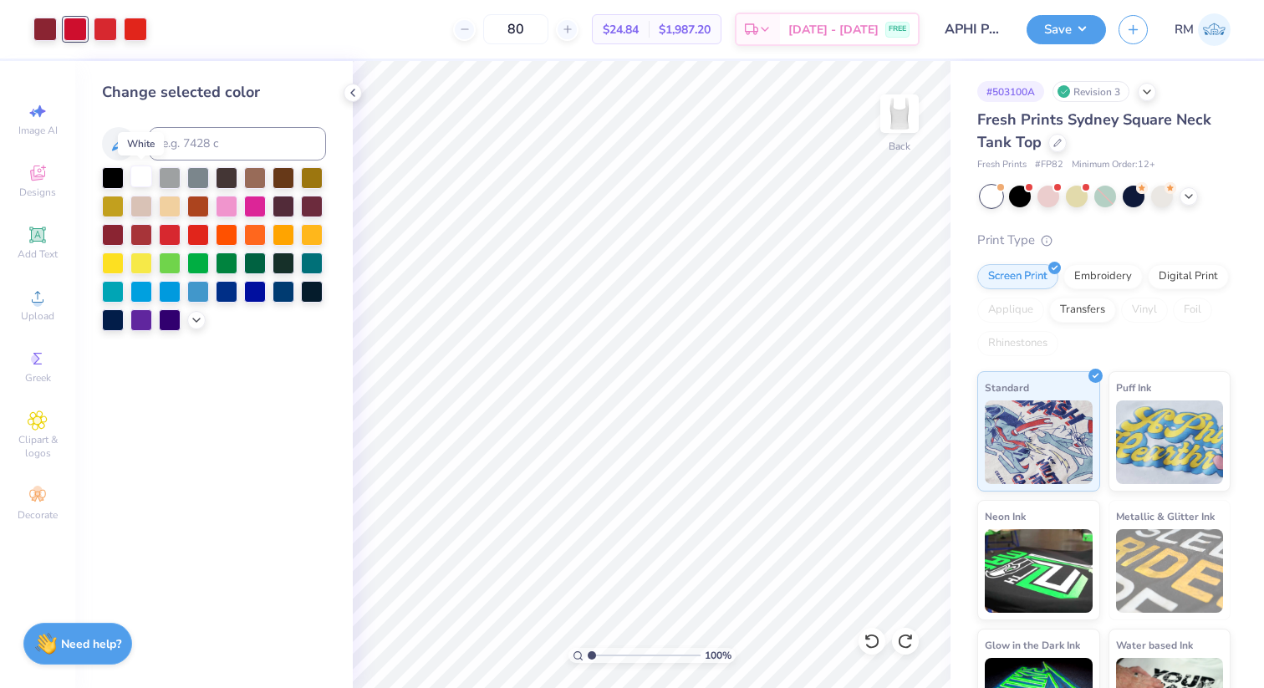
click at [136, 176] on div at bounding box center [141, 177] width 22 height 22
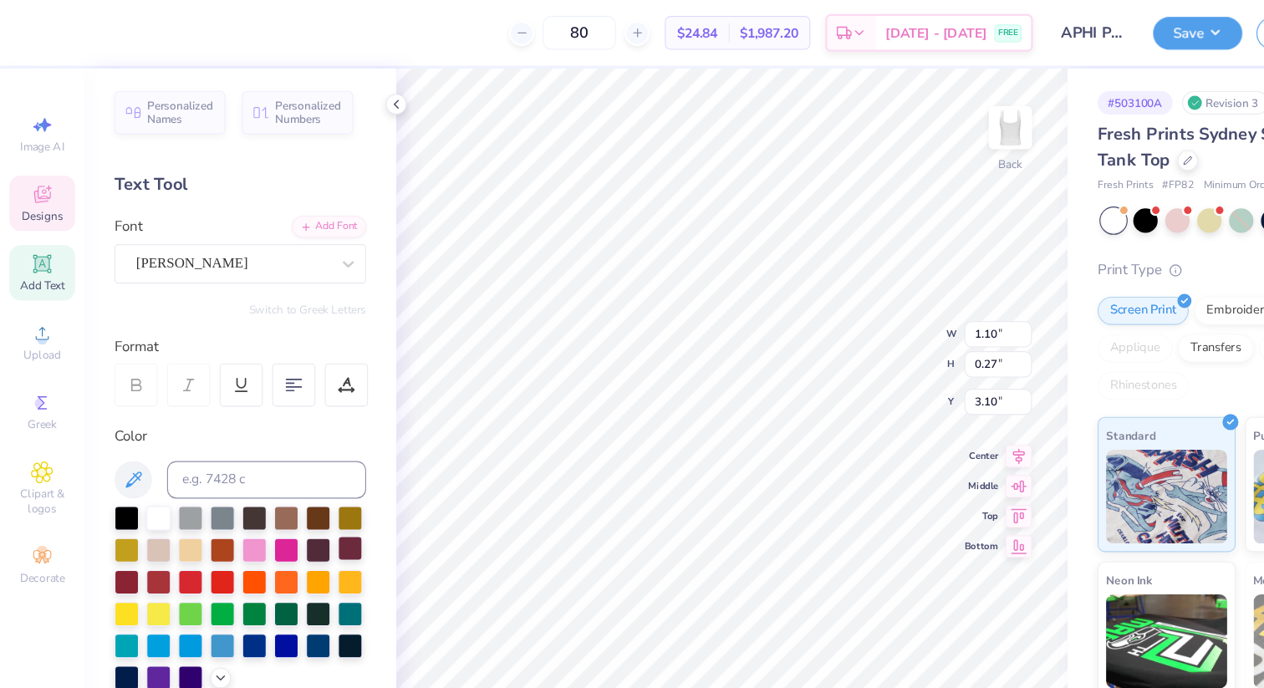
click at [312, 489] on div at bounding box center [312, 488] width 22 height 22
type input "1.02"
type input "0.25"
type input "3.37"
click at [309, 484] on div at bounding box center [312, 488] width 22 height 22
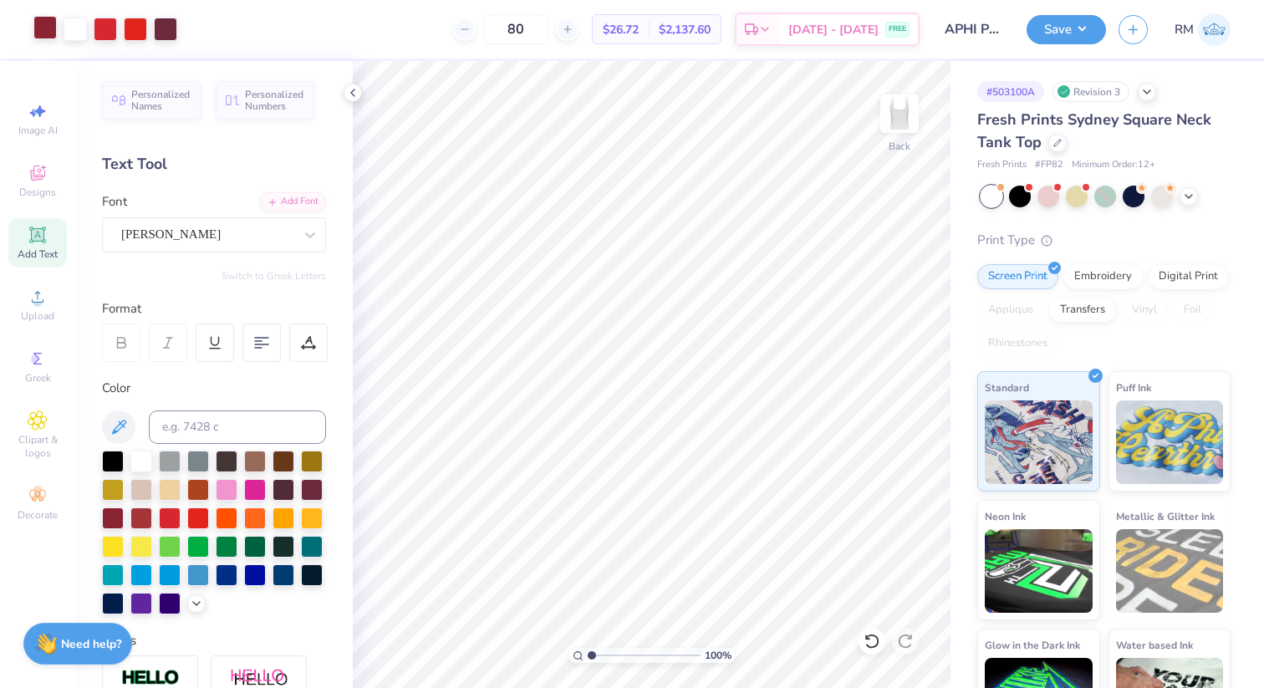
click at [57, 32] on div at bounding box center [44, 27] width 23 height 23
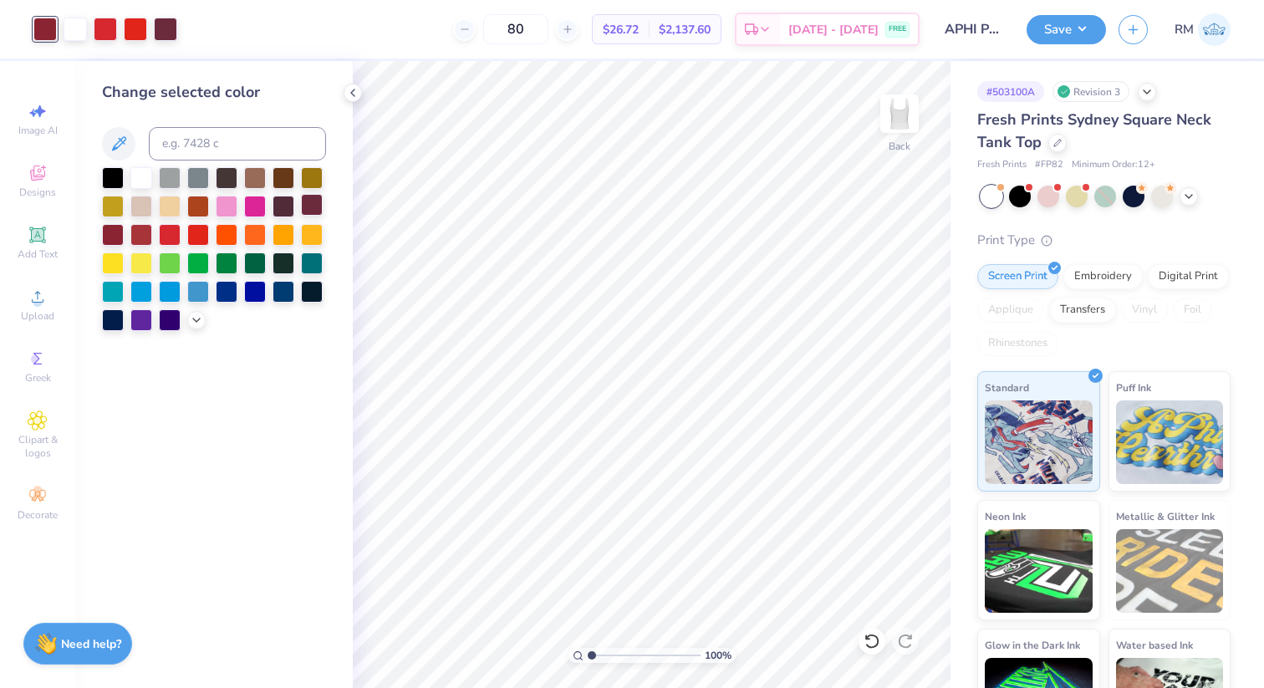
click at [318, 209] on div at bounding box center [312, 205] width 22 height 22
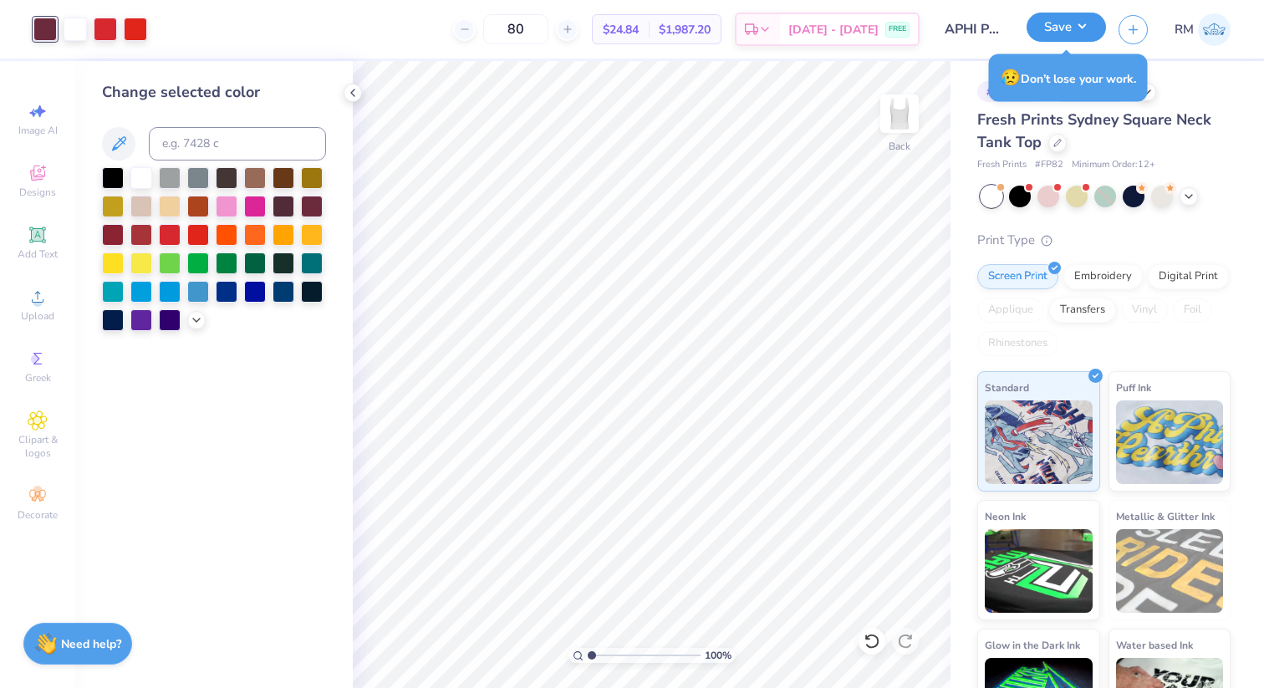
click at [1082, 29] on button "Save" at bounding box center [1066, 27] width 79 height 29
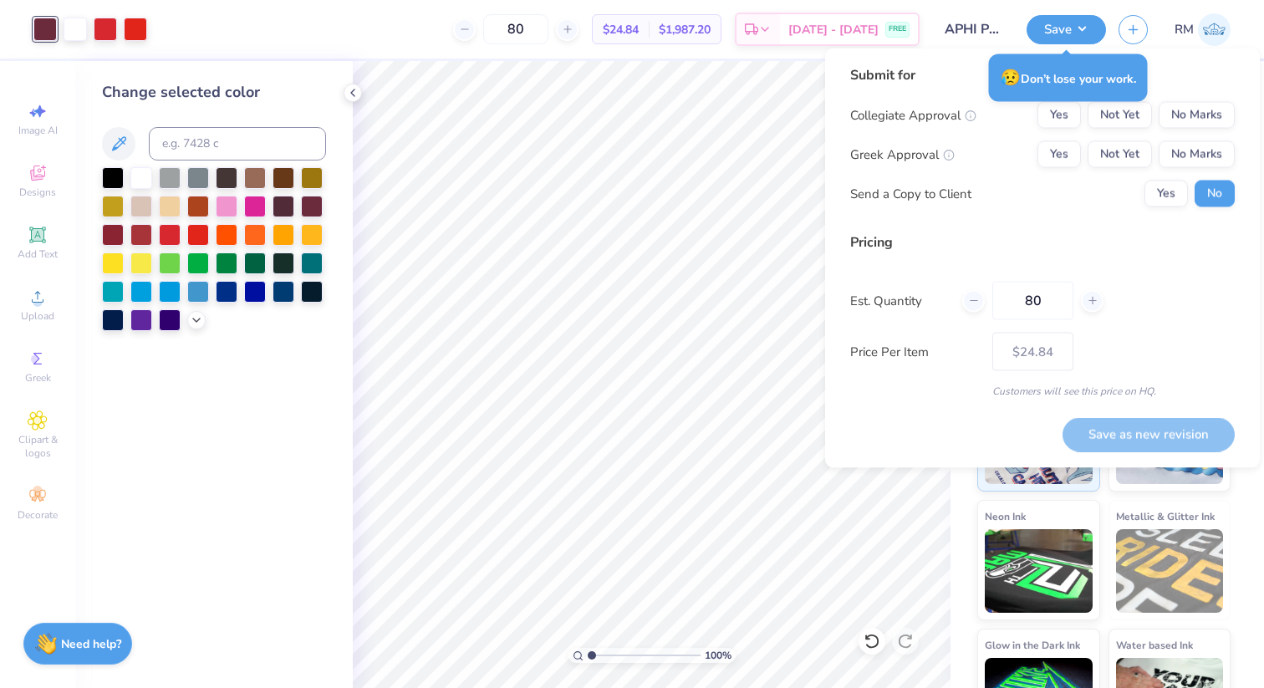
click at [1134, 104] on div "😥 Don’t lose your work." at bounding box center [1068, 78] width 169 height 58
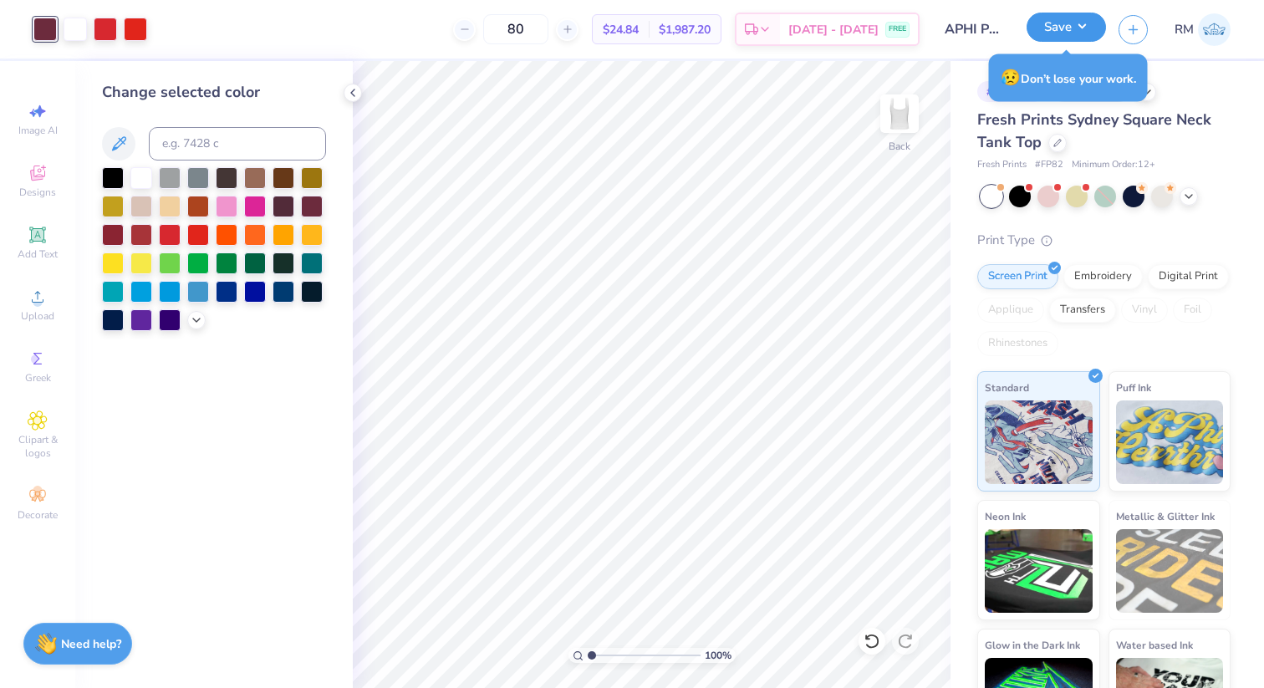
click at [1084, 17] on button "Save" at bounding box center [1066, 27] width 79 height 29
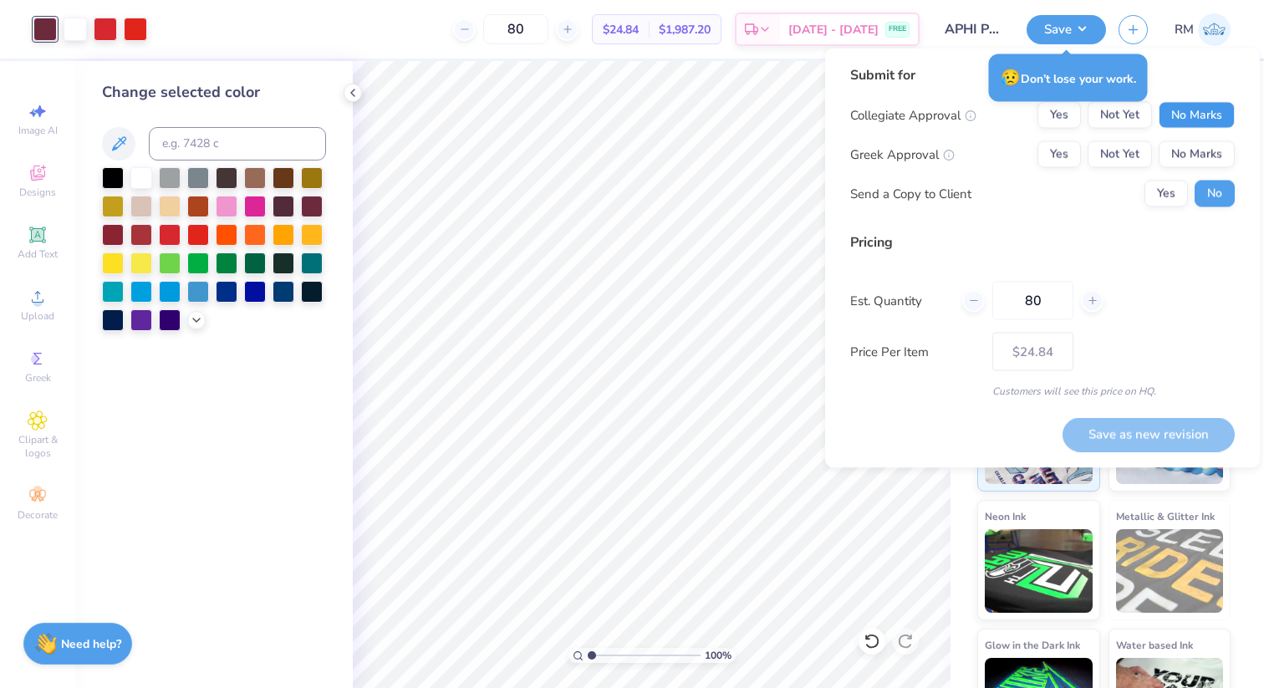
click at [1198, 118] on button "No Marks" at bounding box center [1197, 115] width 76 height 27
click at [1141, 146] on button "Not Yet" at bounding box center [1120, 154] width 64 height 27
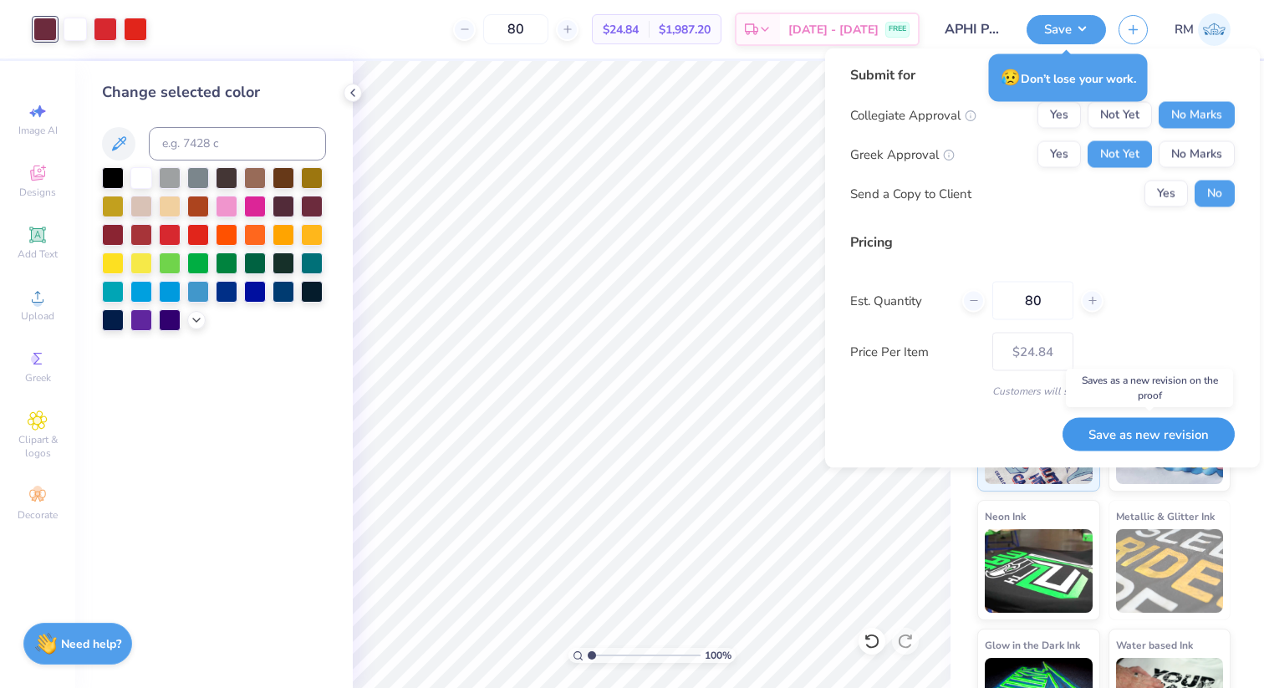
click at [1115, 431] on button "Save as new revision" at bounding box center [1149, 434] width 172 height 34
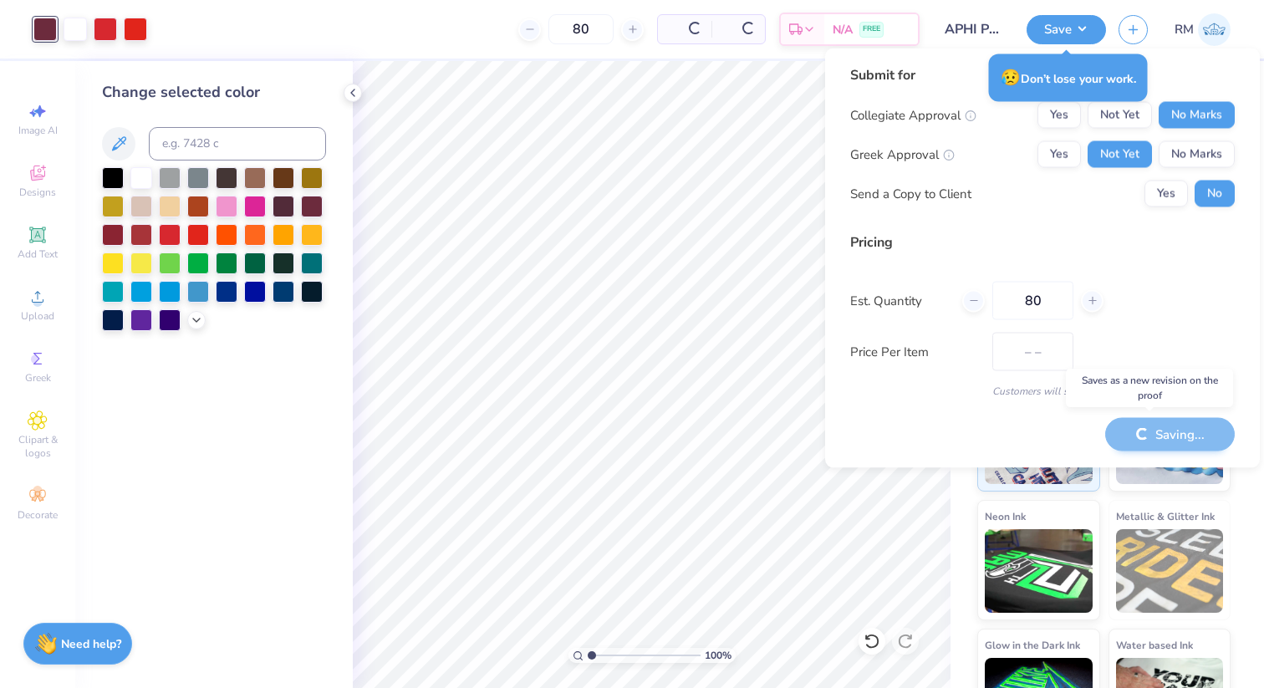
type input "$24.84"
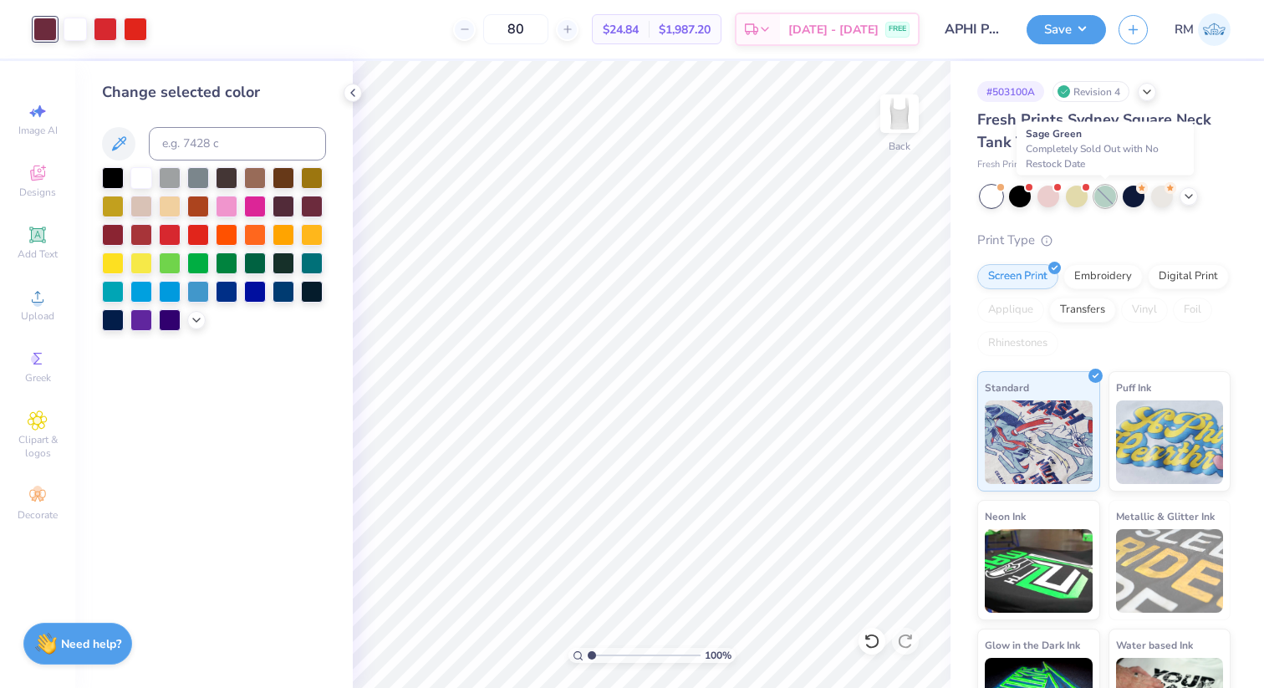
click at [1097, 194] on div at bounding box center [1106, 197] width 22 height 22
click at [197, 323] on icon at bounding box center [196, 318] width 13 height 13
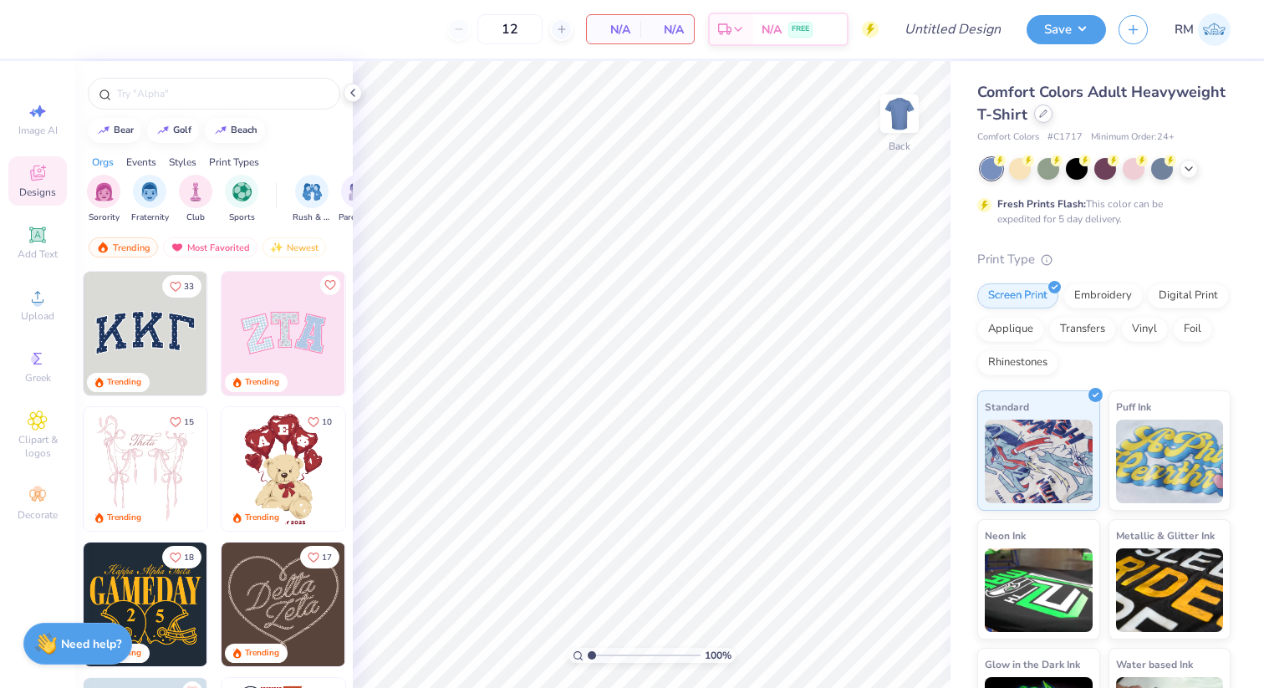
click at [1039, 115] on icon at bounding box center [1043, 114] width 8 height 8
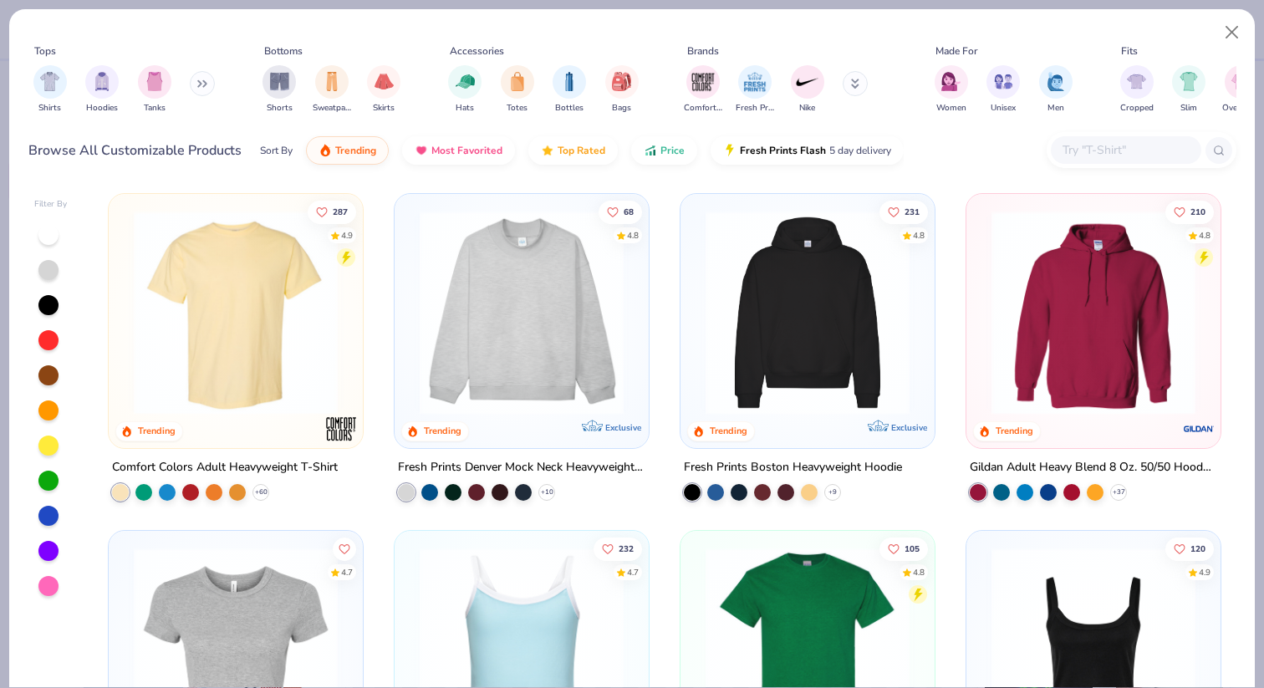
click at [1149, 151] on input "text" at bounding box center [1125, 149] width 129 height 19
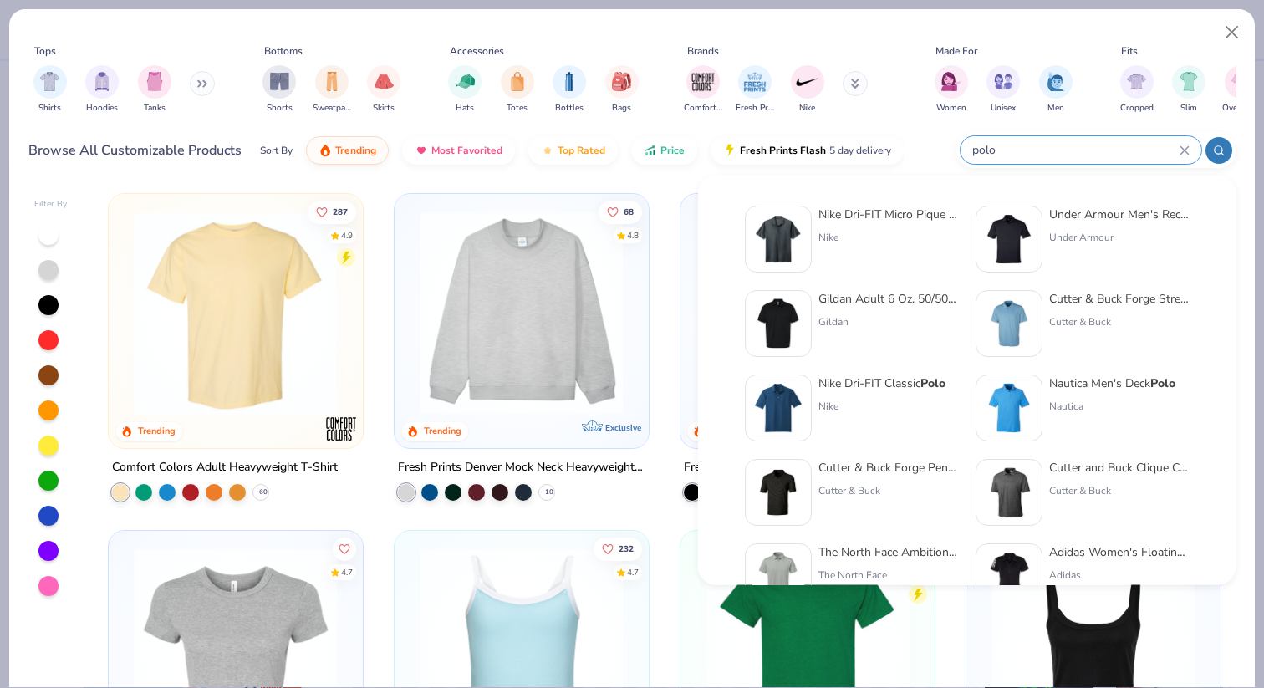
click at [1227, 154] on div at bounding box center [1219, 150] width 27 height 27
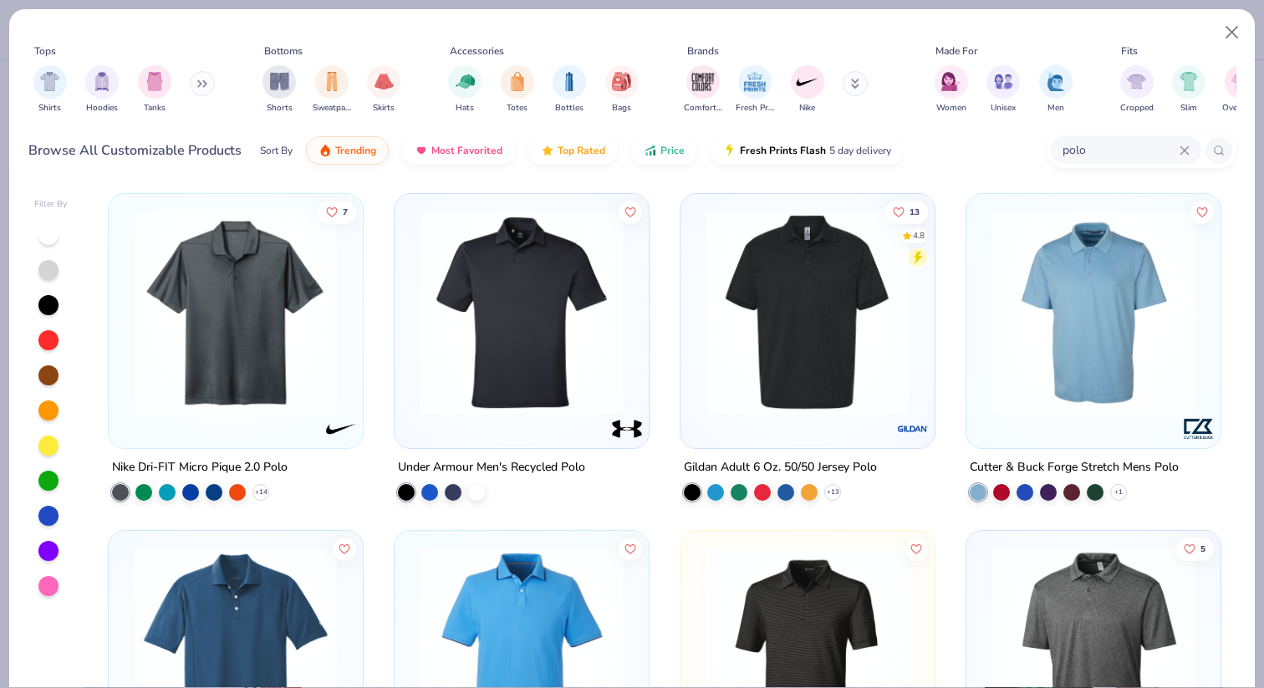
type input "polo"
click at [967, 370] on div at bounding box center [1094, 321] width 254 height 254
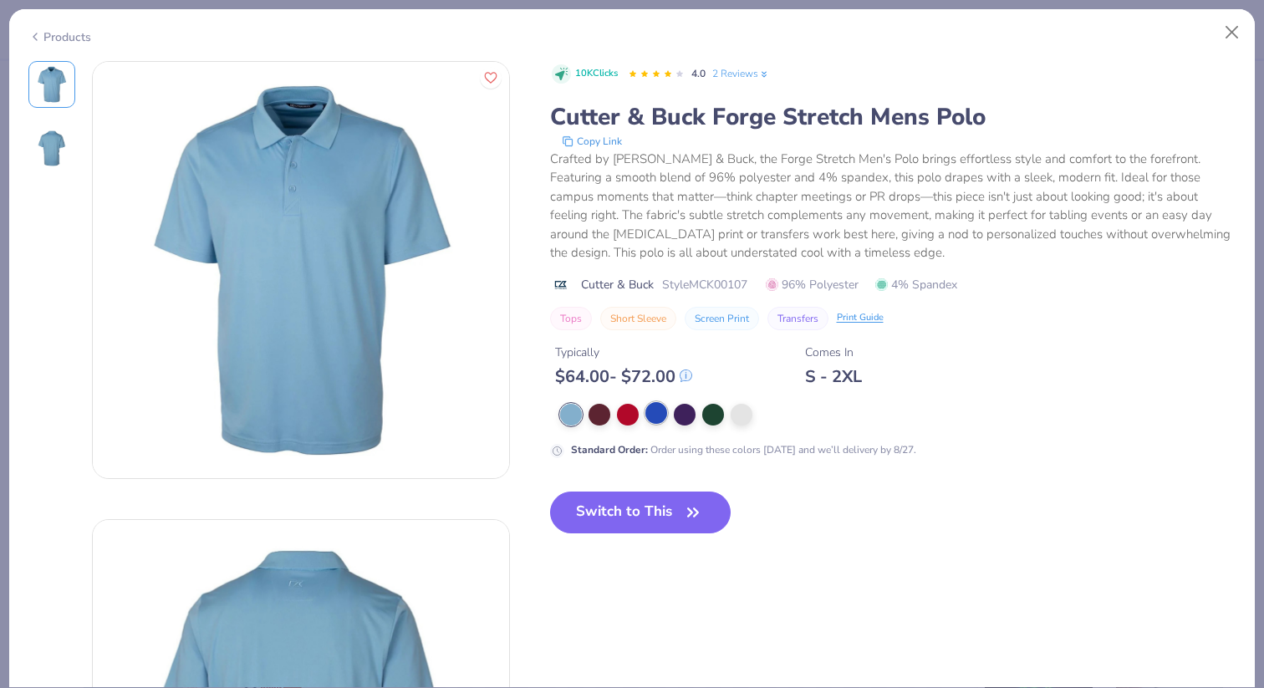
click at [656, 415] on div at bounding box center [657, 413] width 22 height 22
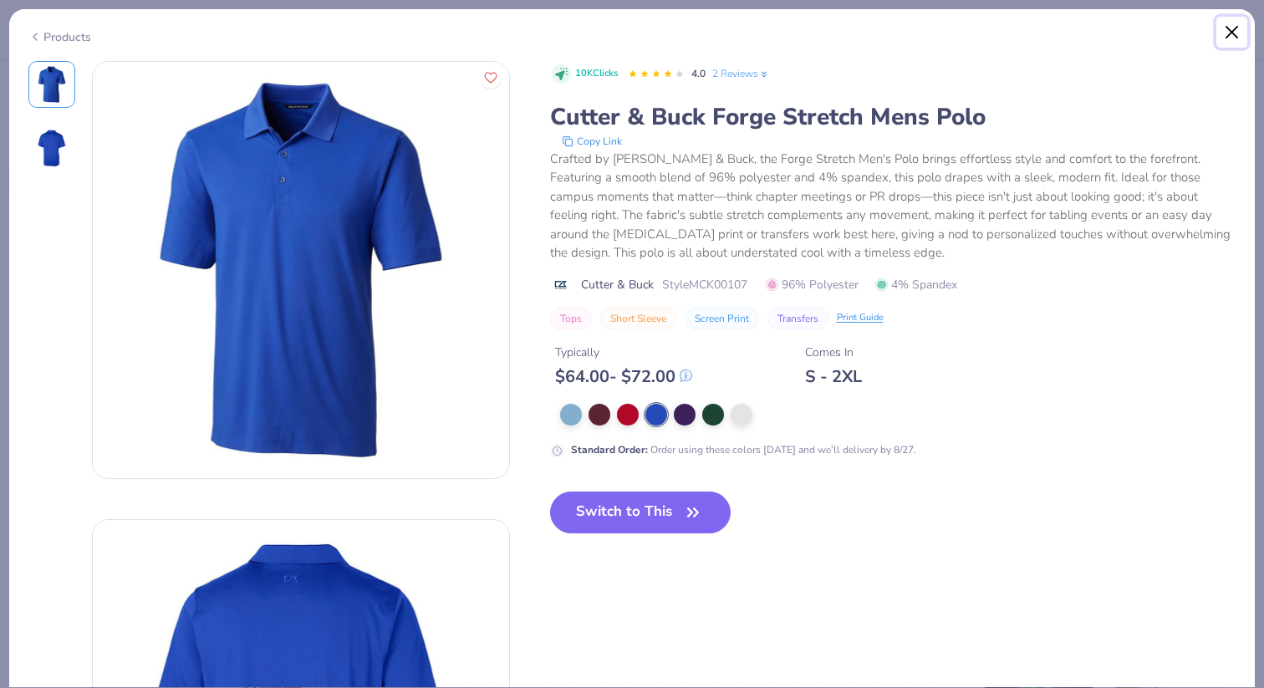
click at [1229, 33] on button "Close" at bounding box center [1233, 33] width 32 height 32
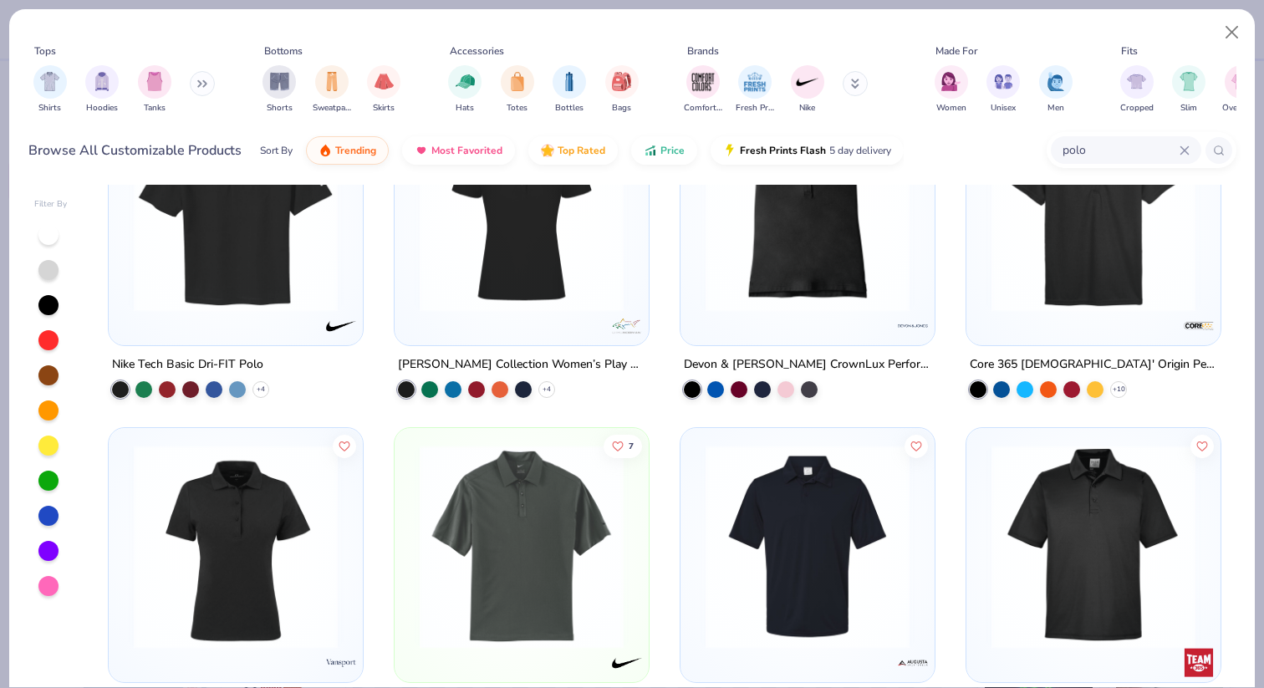
scroll to position [1114, 0]
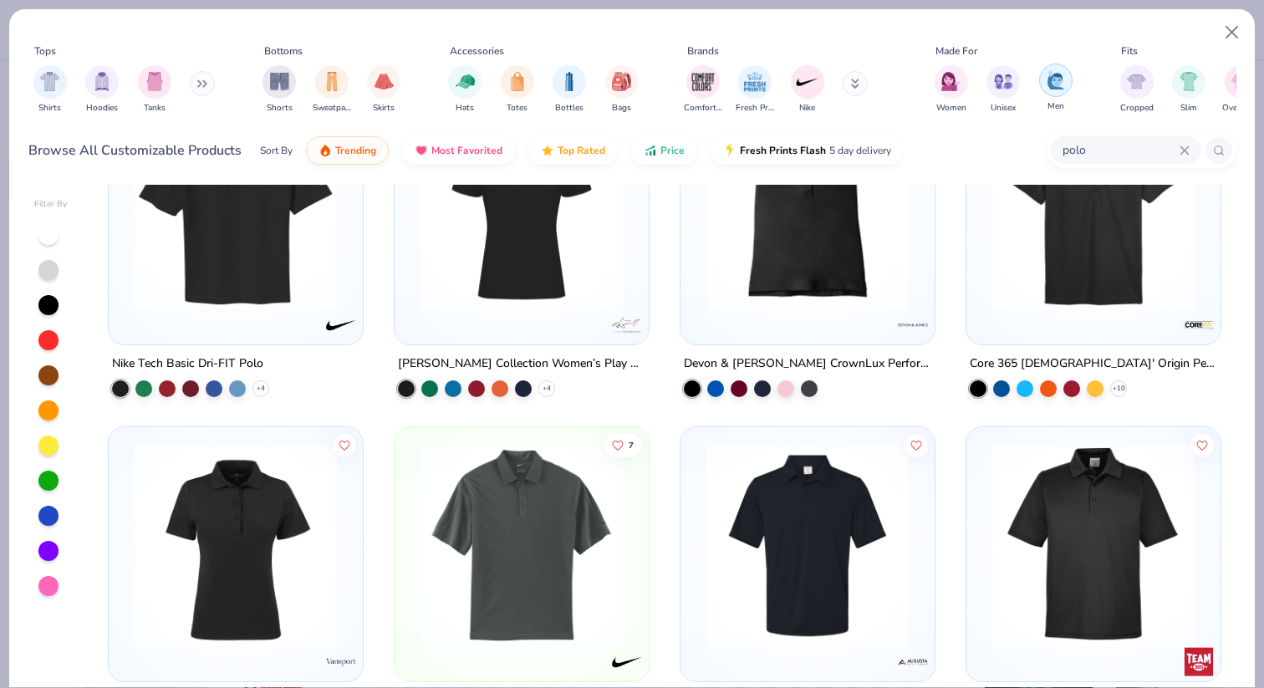
click at [1046, 79] on div "filter for Men" at bounding box center [1055, 80] width 33 height 33
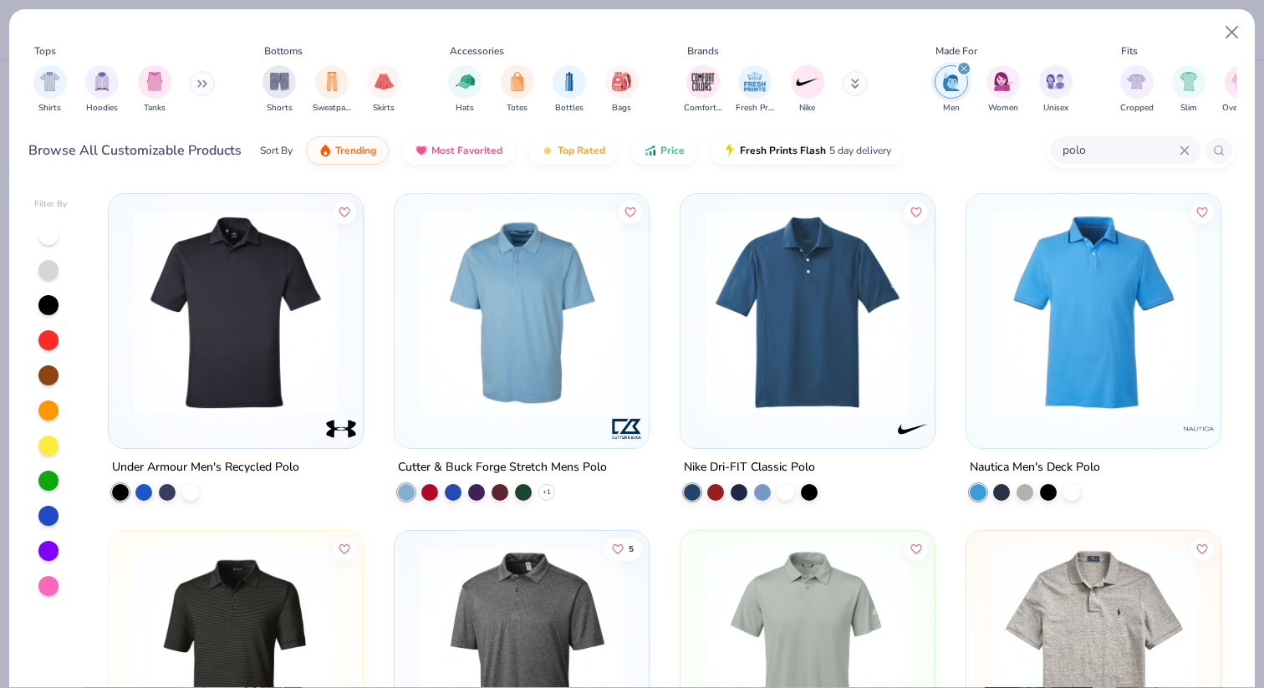
click at [769, 357] on img at bounding box center [807, 313] width 221 height 204
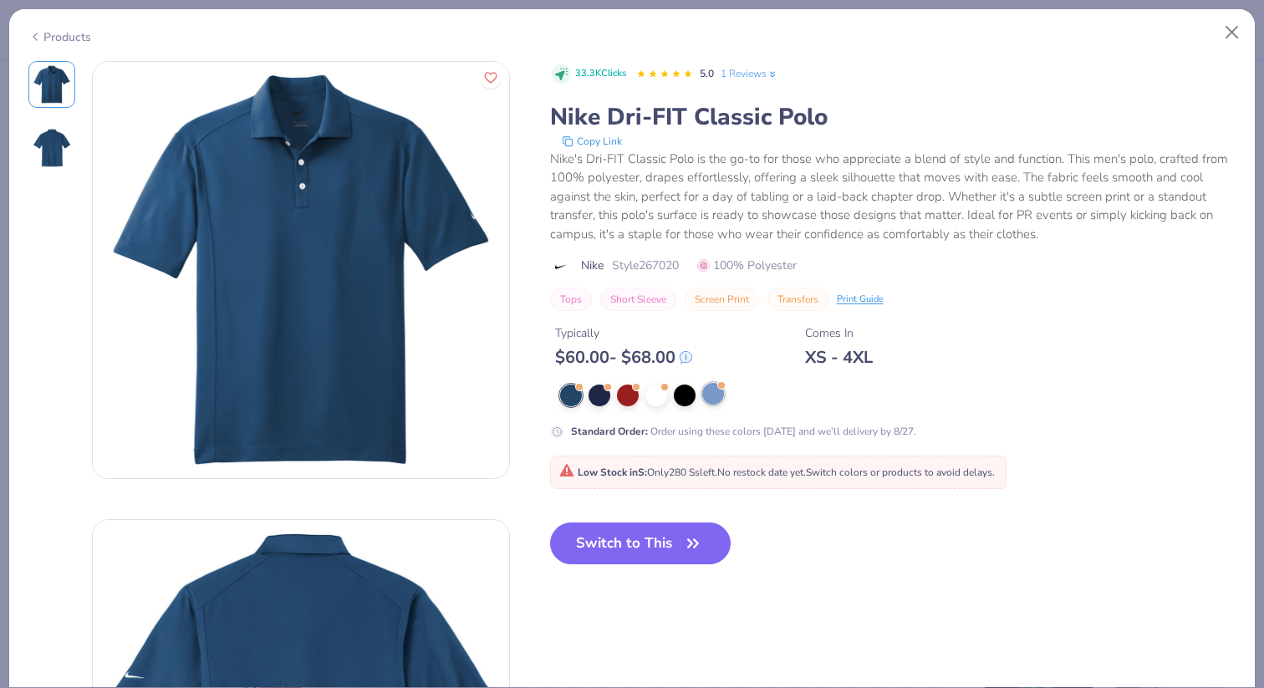
click at [718, 386] on div at bounding box center [721, 385] width 7 height 7
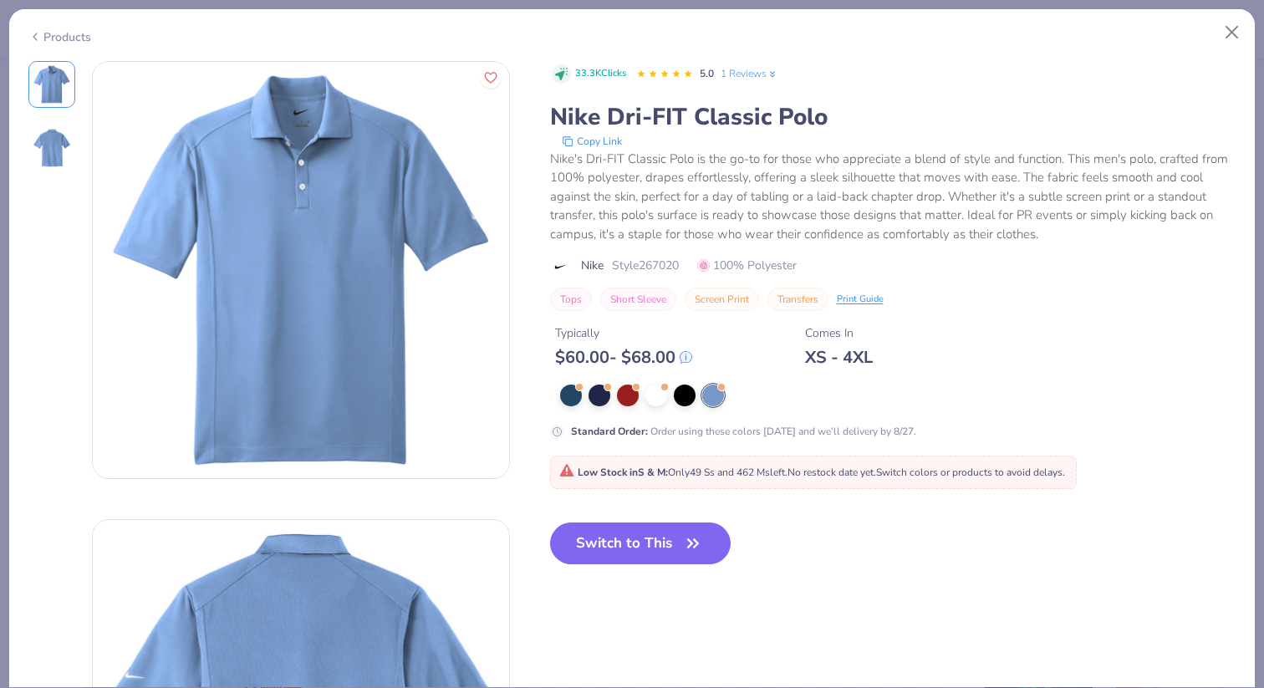
click at [1259, 31] on div "Products 33.3K Clicks 5.0 1 Reviews Nike Dri-FIT Classic Polo Copy Link Nike's …" at bounding box center [632, 344] width 1264 height 688
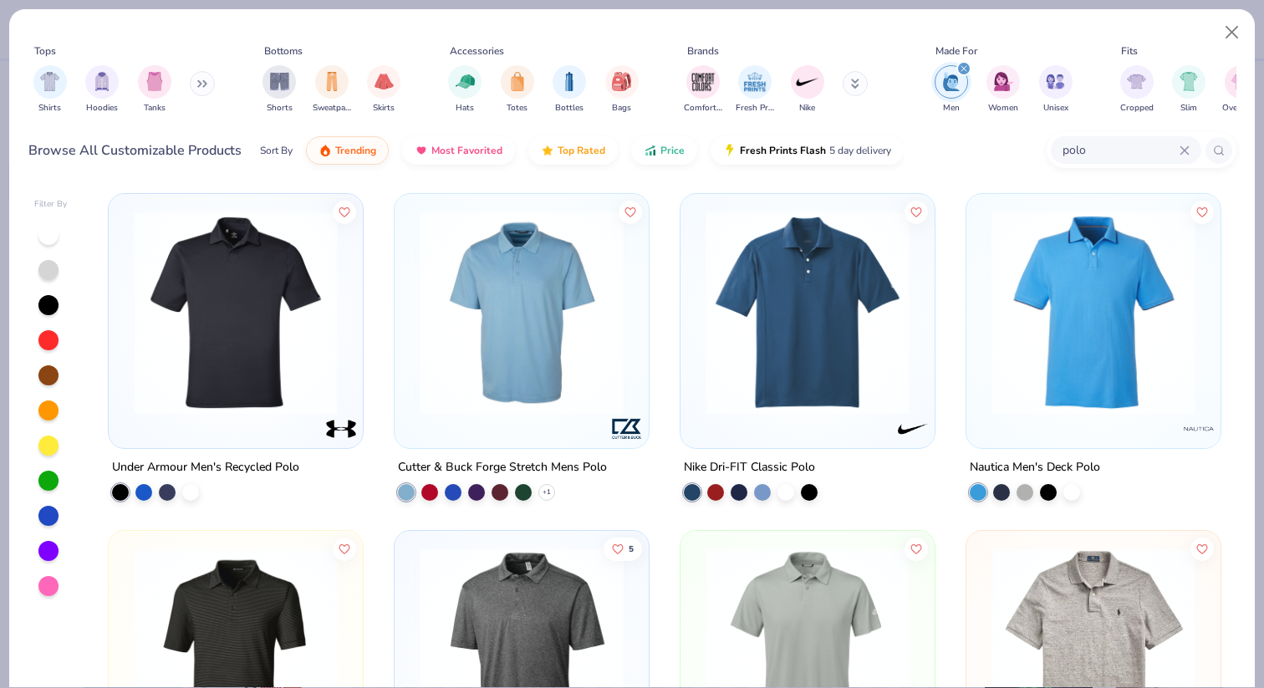
click at [570, 359] on img at bounding box center [521, 313] width 221 height 204
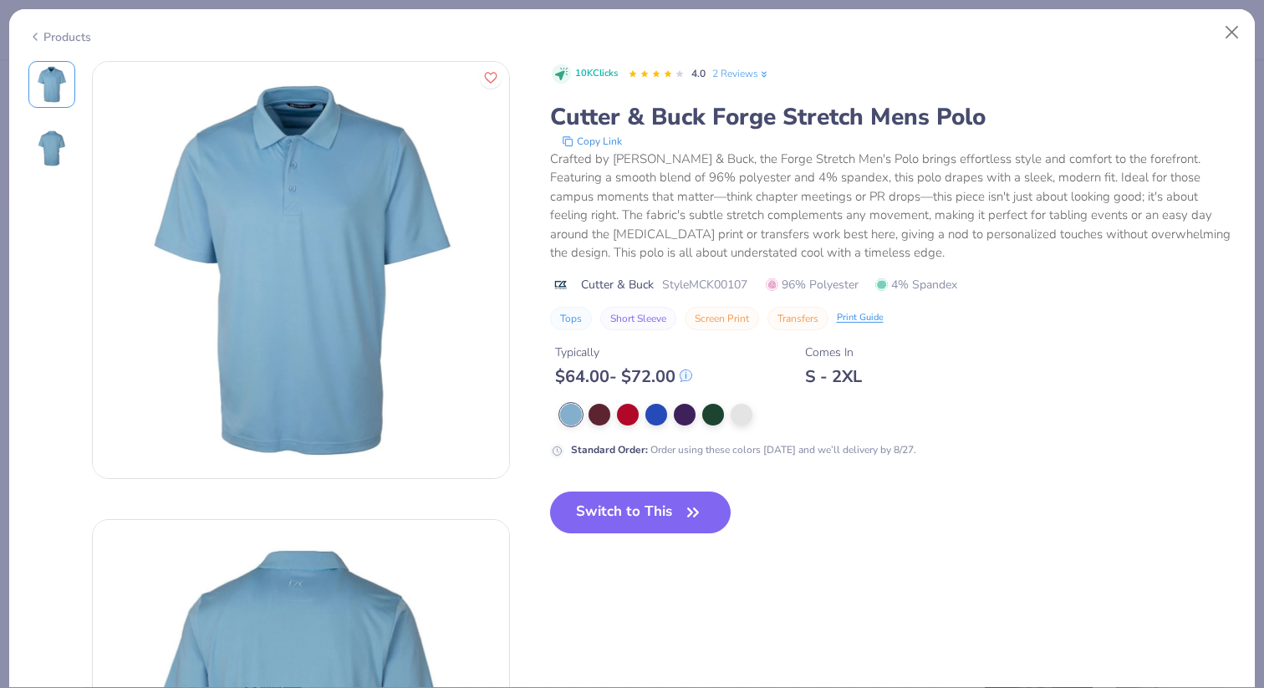
click at [747, 66] on link "2 Reviews" at bounding box center [741, 73] width 58 height 15
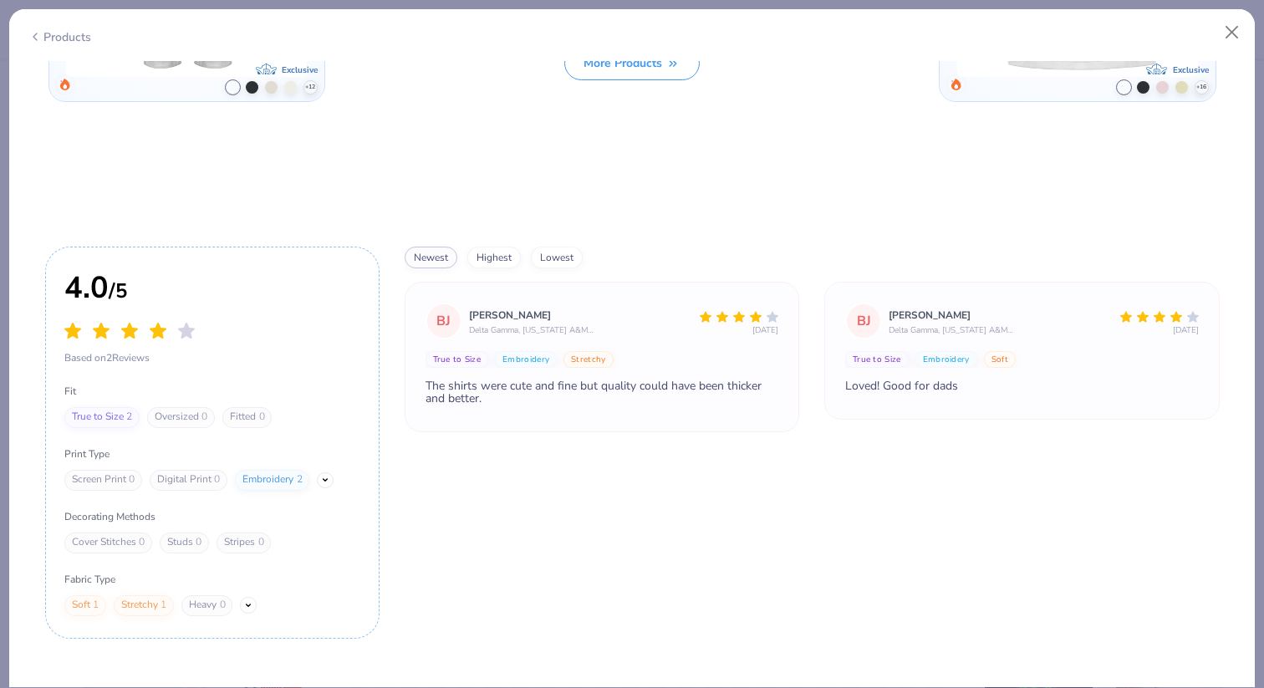
scroll to position [2314, 0]
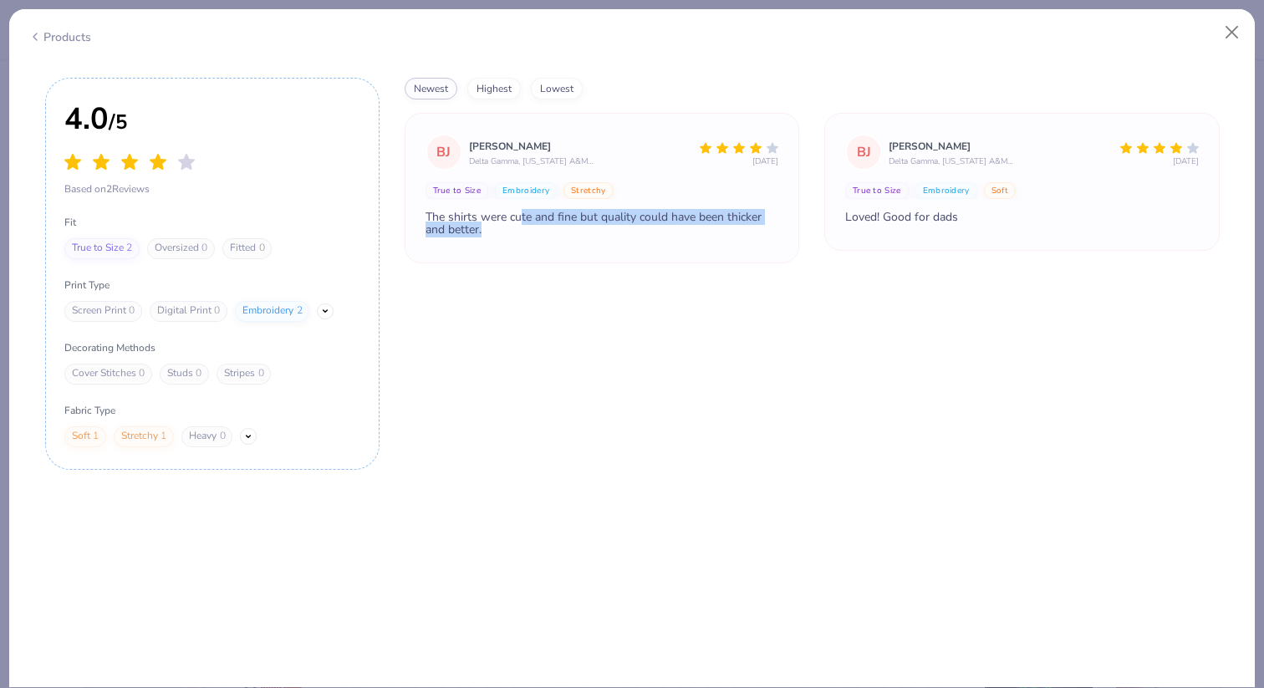
drag, startPoint x: 523, startPoint y: 216, endPoint x: 539, endPoint y: 225, distance: 19.1
click at [539, 225] on div "The shirts were cute and fine but quality could have been thicker and better." at bounding box center [603, 223] width 354 height 25
click at [553, 244] on div "[PERSON_NAME] [PERSON_NAME] Delta Gamma, [US_STATE] A&M University [DATE] True …" at bounding box center [603, 188] width 396 height 151
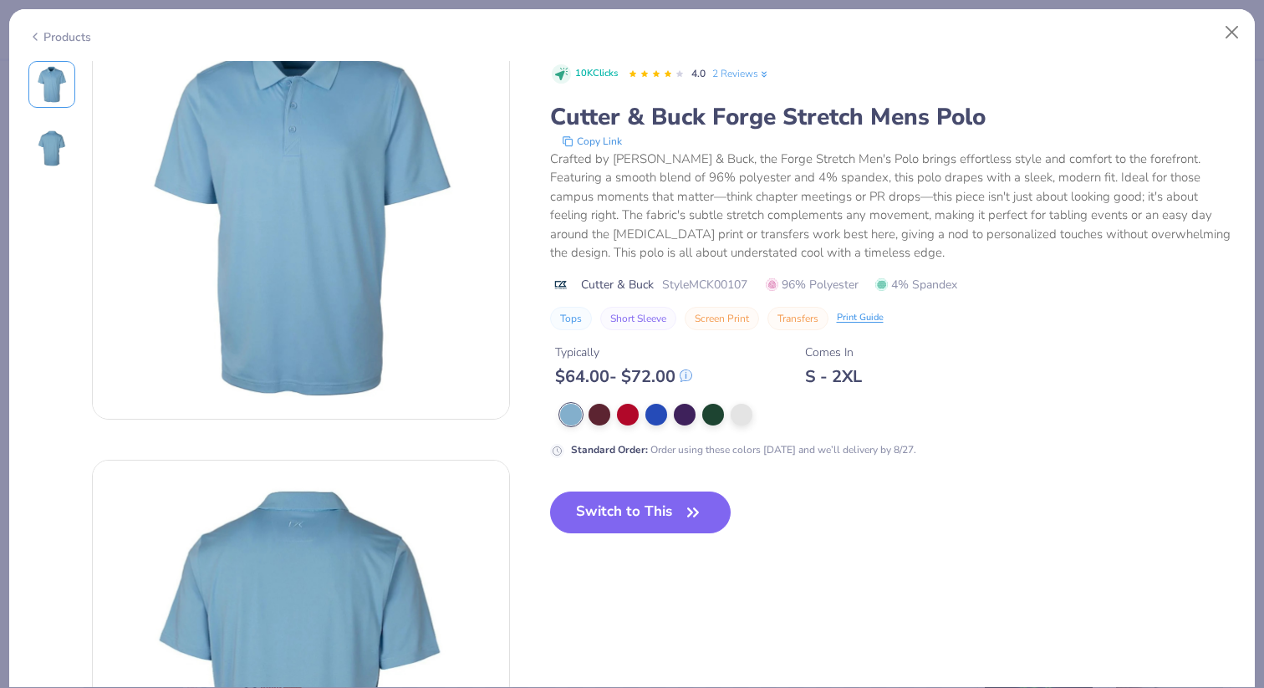
scroll to position [58, 0]
click at [1224, 38] on button "Close" at bounding box center [1233, 33] width 32 height 32
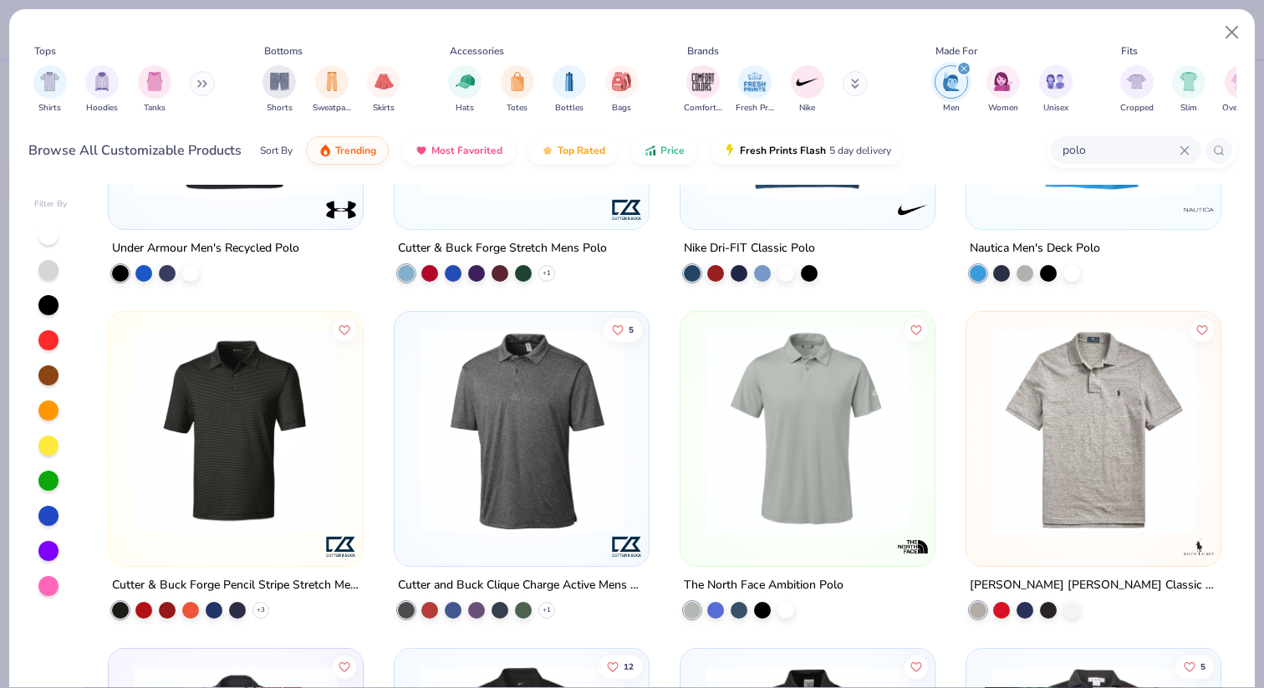
scroll to position [221, 0]
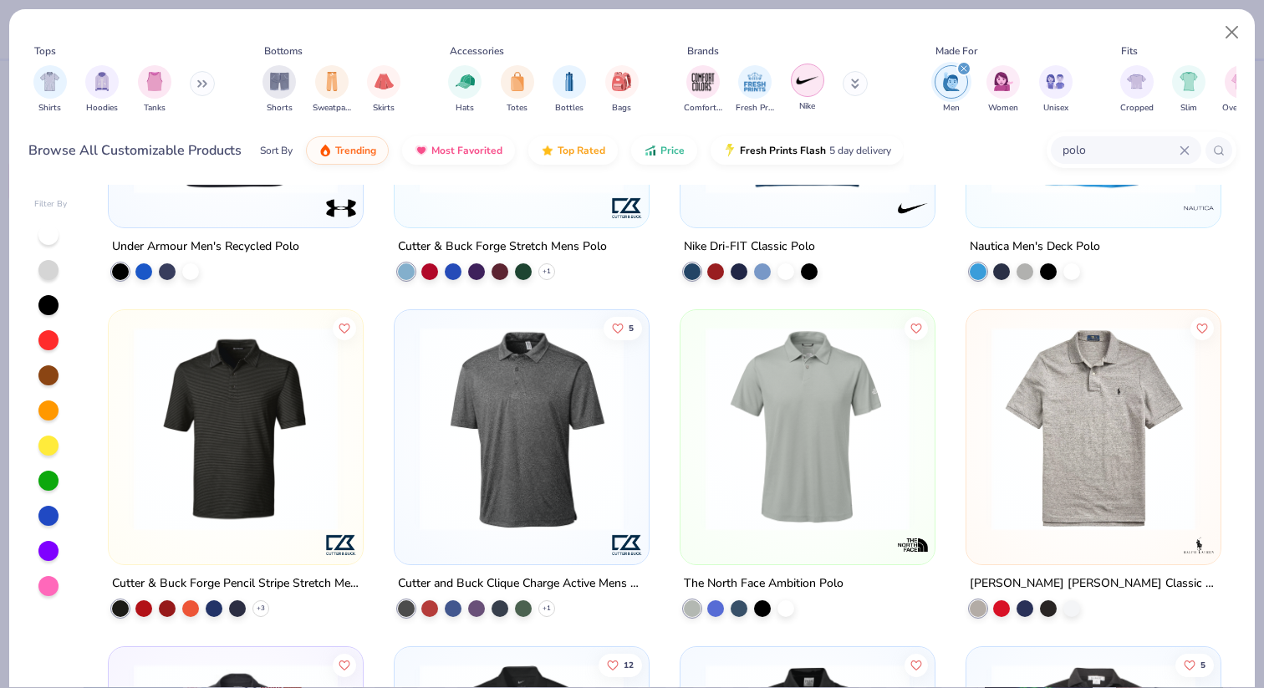
click at [809, 92] on img "filter for Nike" at bounding box center [807, 80] width 25 height 25
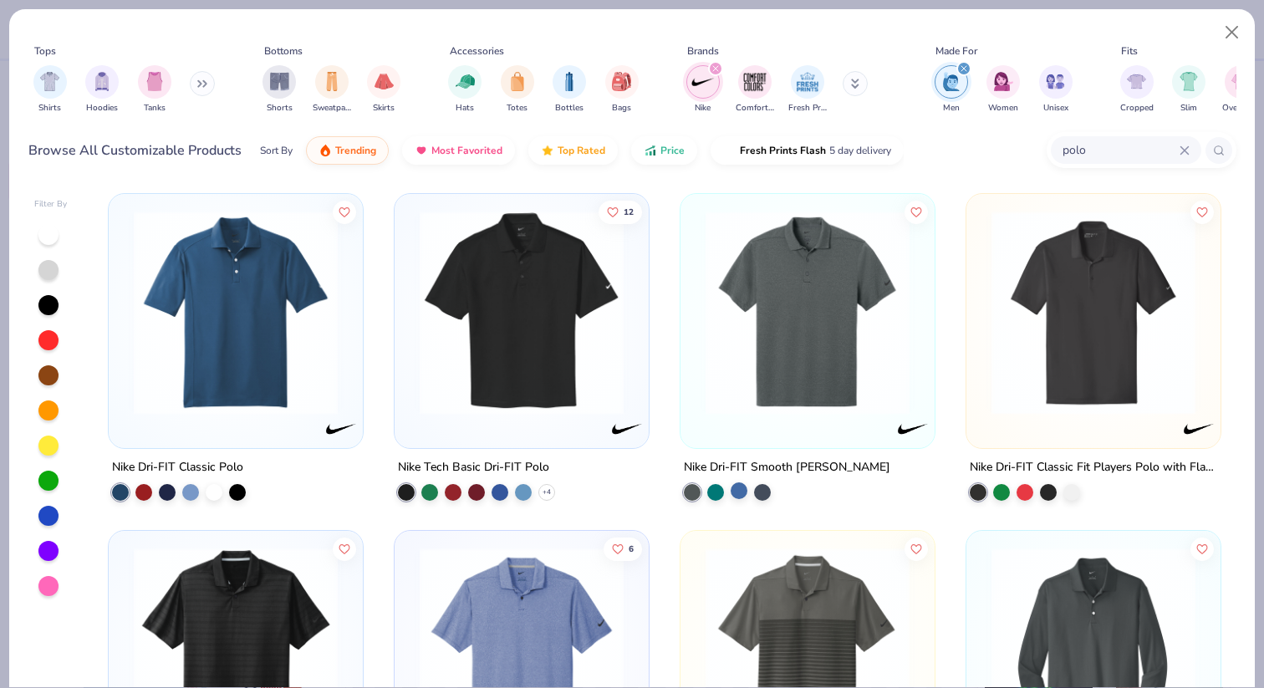
click at [737, 483] on div at bounding box center [739, 491] width 17 height 17
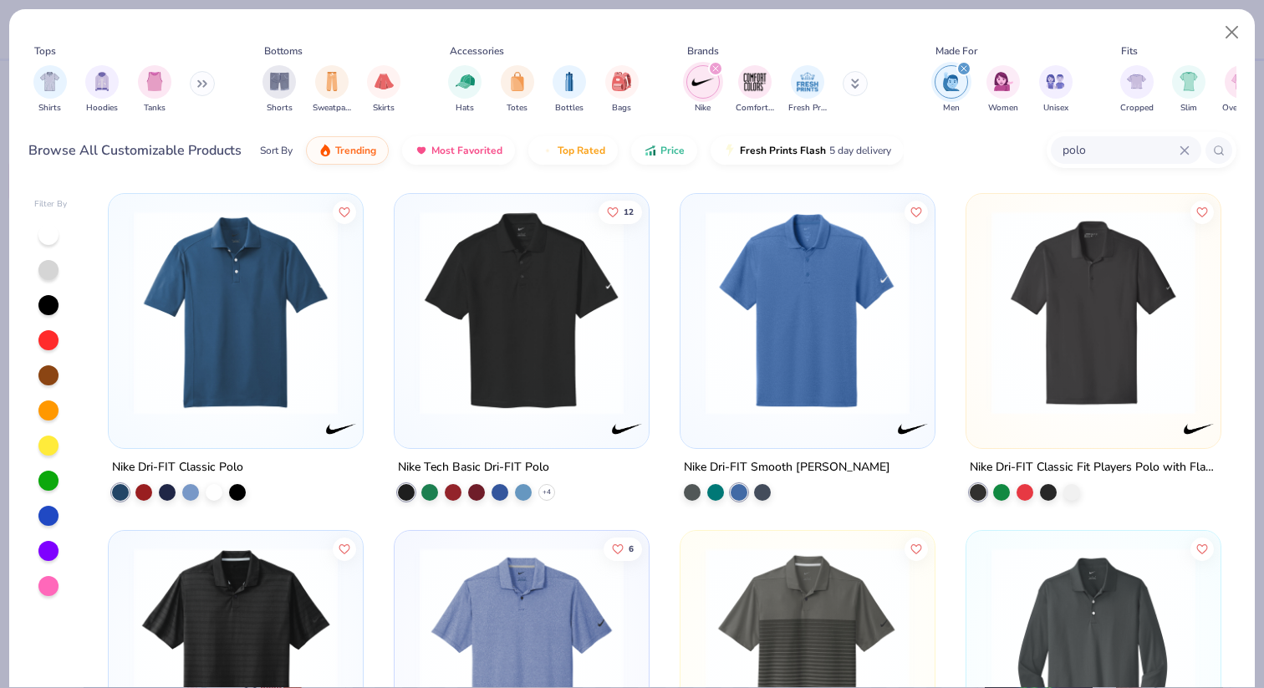
click at [786, 396] on img at bounding box center [807, 313] width 221 height 204
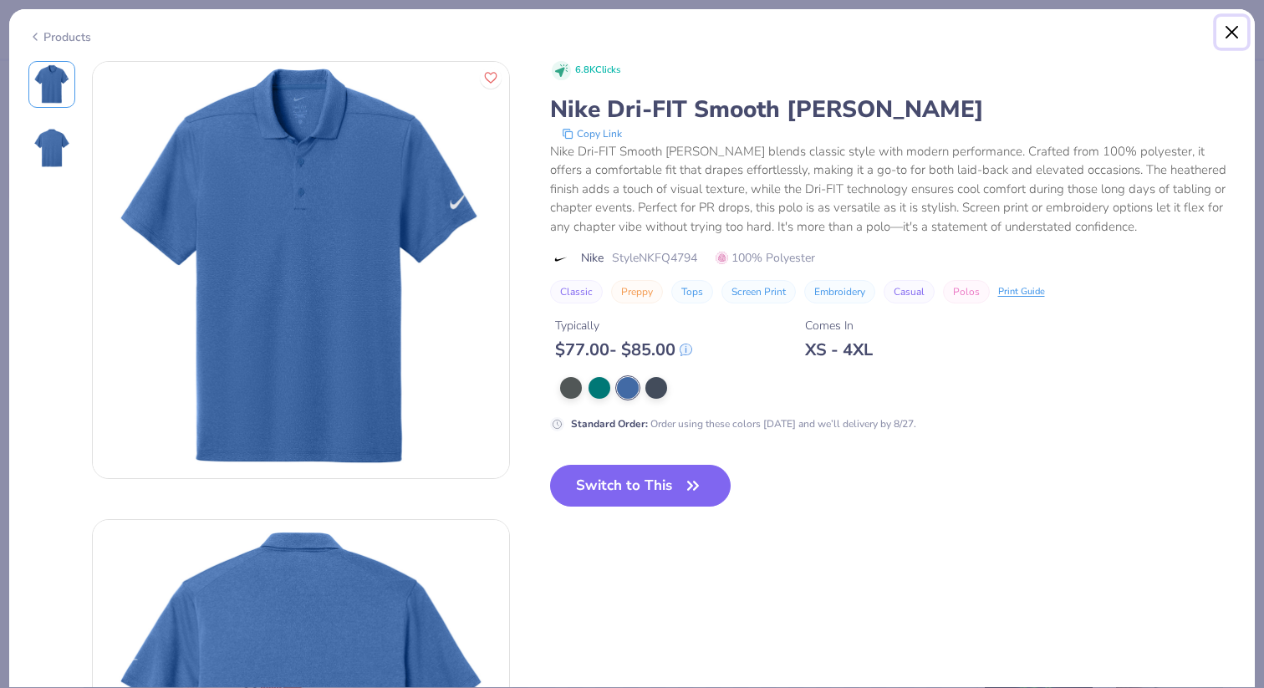
click at [1243, 39] on button "Close" at bounding box center [1233, 33] width 32 height 32
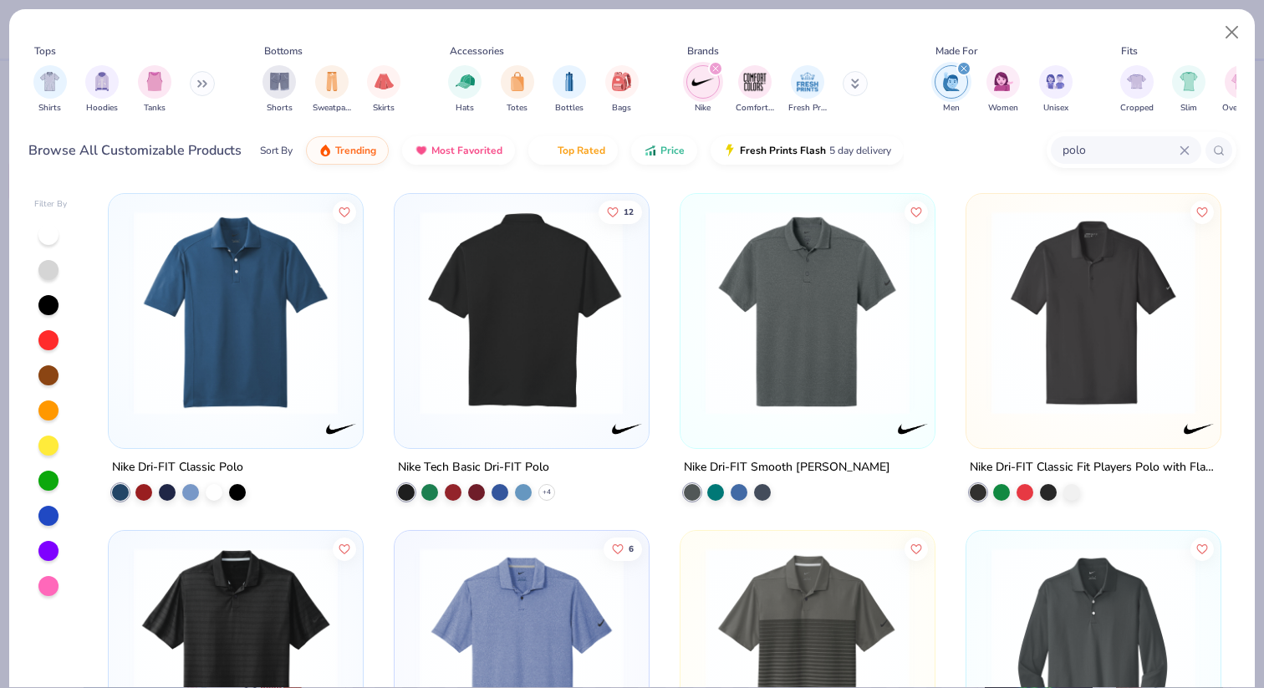
click at [468, 353] on img at bounding box center [521, 313] width 221 height 204
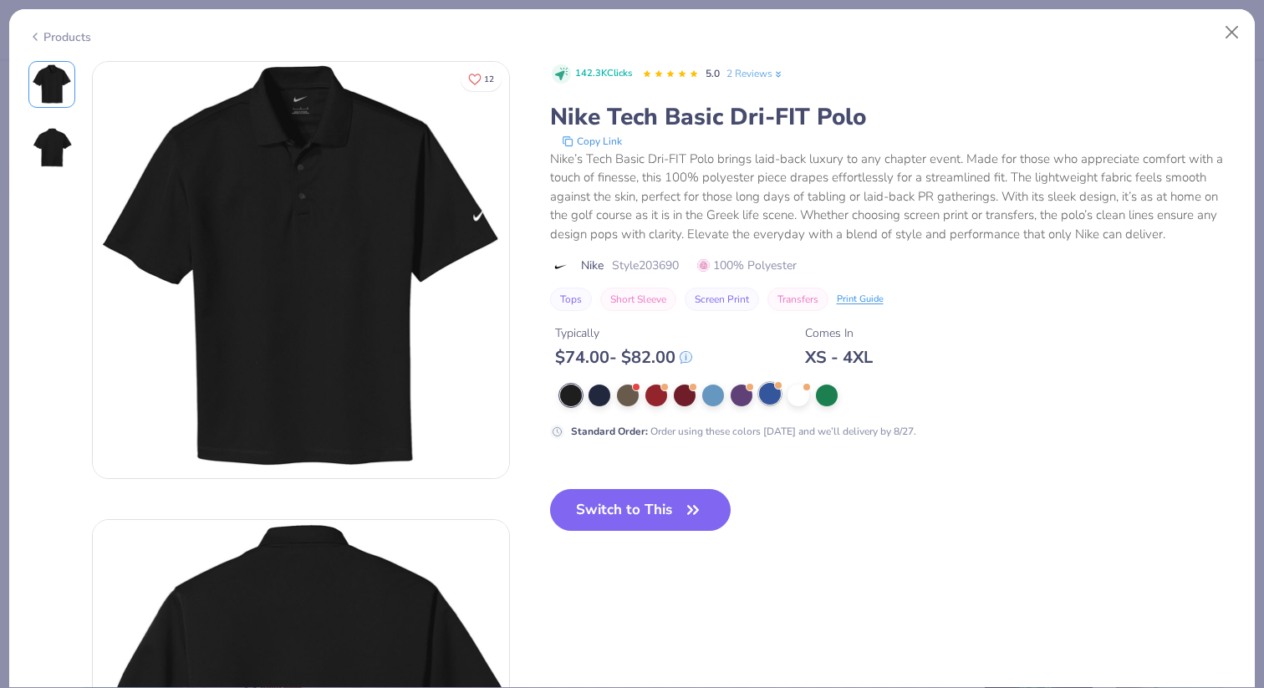
click at [775, 401] on div at bounding box center [770, 394] width 22 height 22
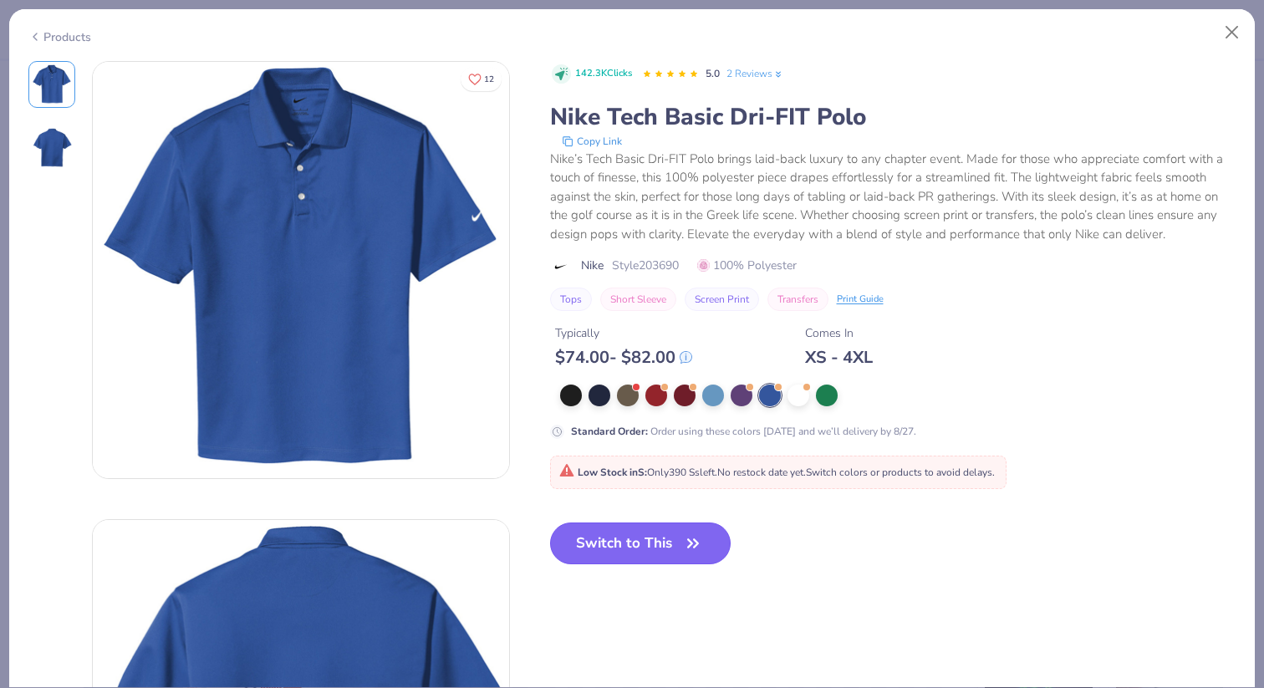
click at [654, 541] on button "Switch to This" at bounding box center [640, 544] width 181 height 42
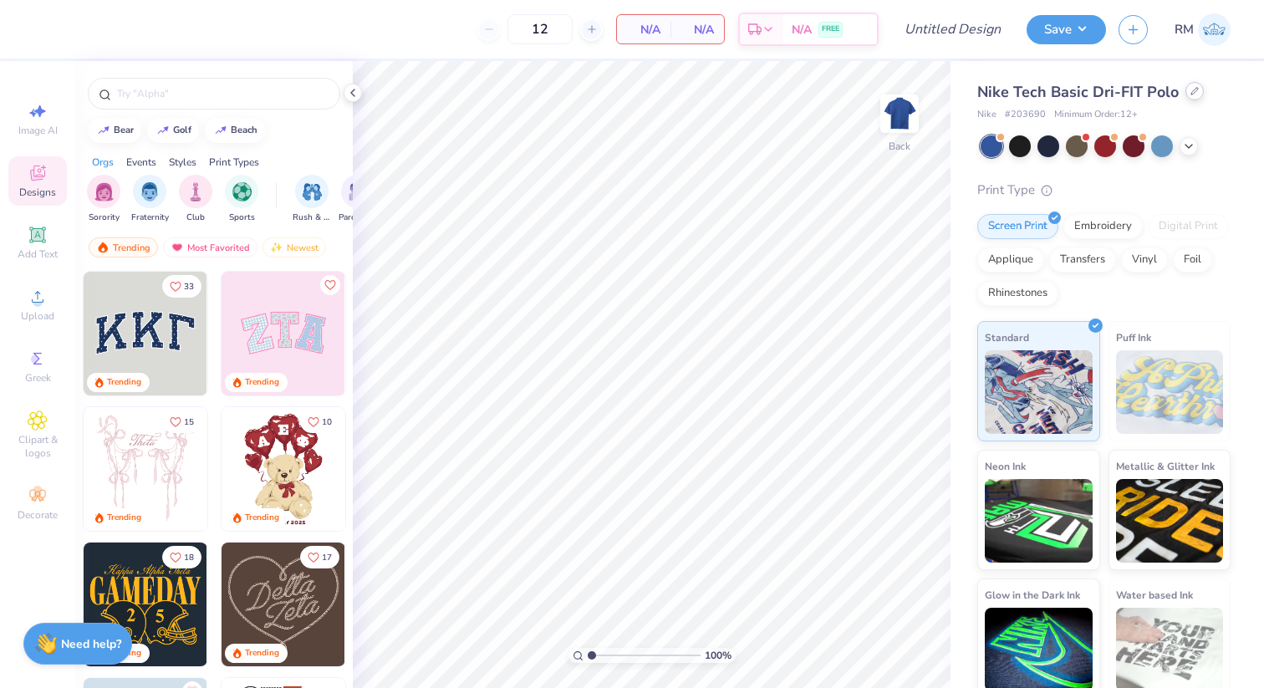
click at [1186, 88] on div at bounding box center [1195, 91] width 18 height 18
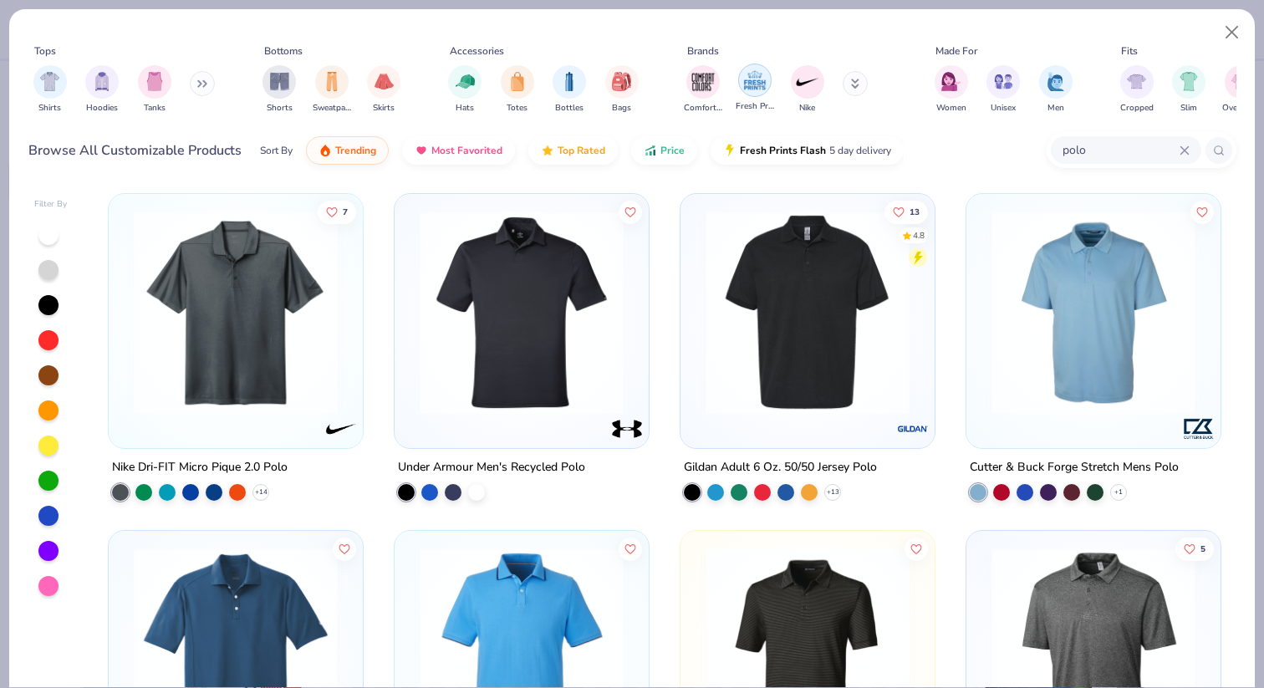
click at [807, 75] on img "filter for Nike" at bounding box center [807, 81] width 25 height 25
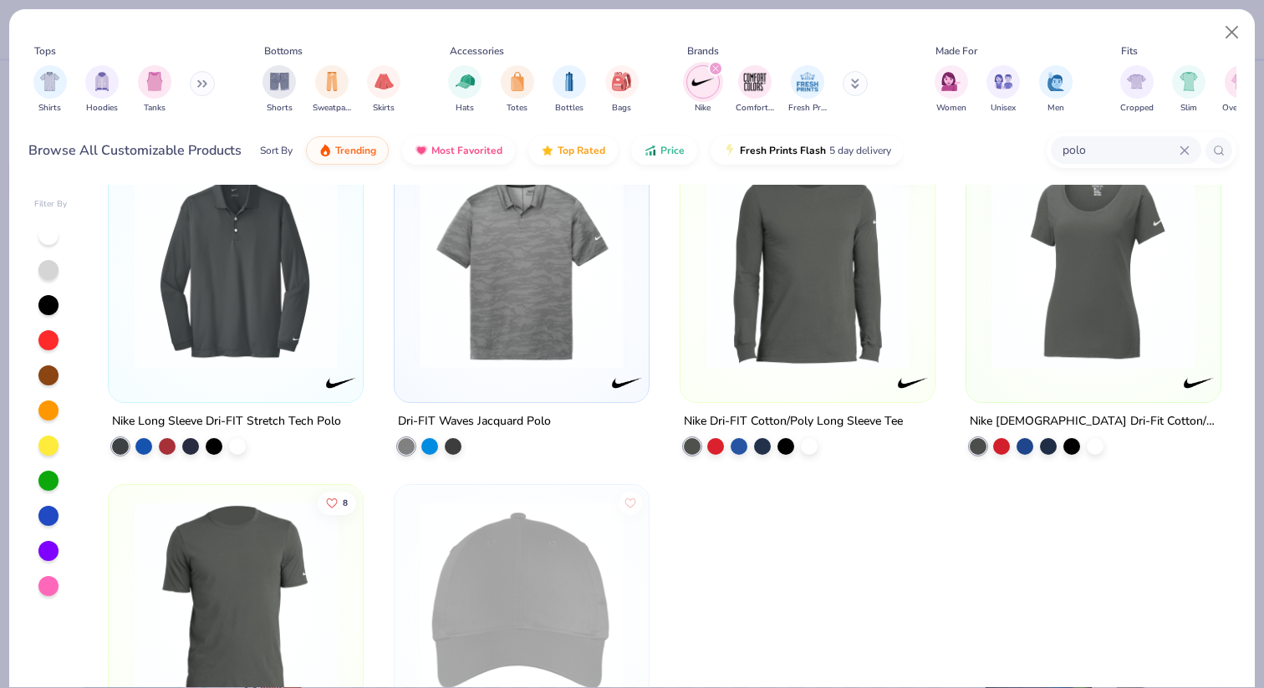
scroll to position [1396, 0]
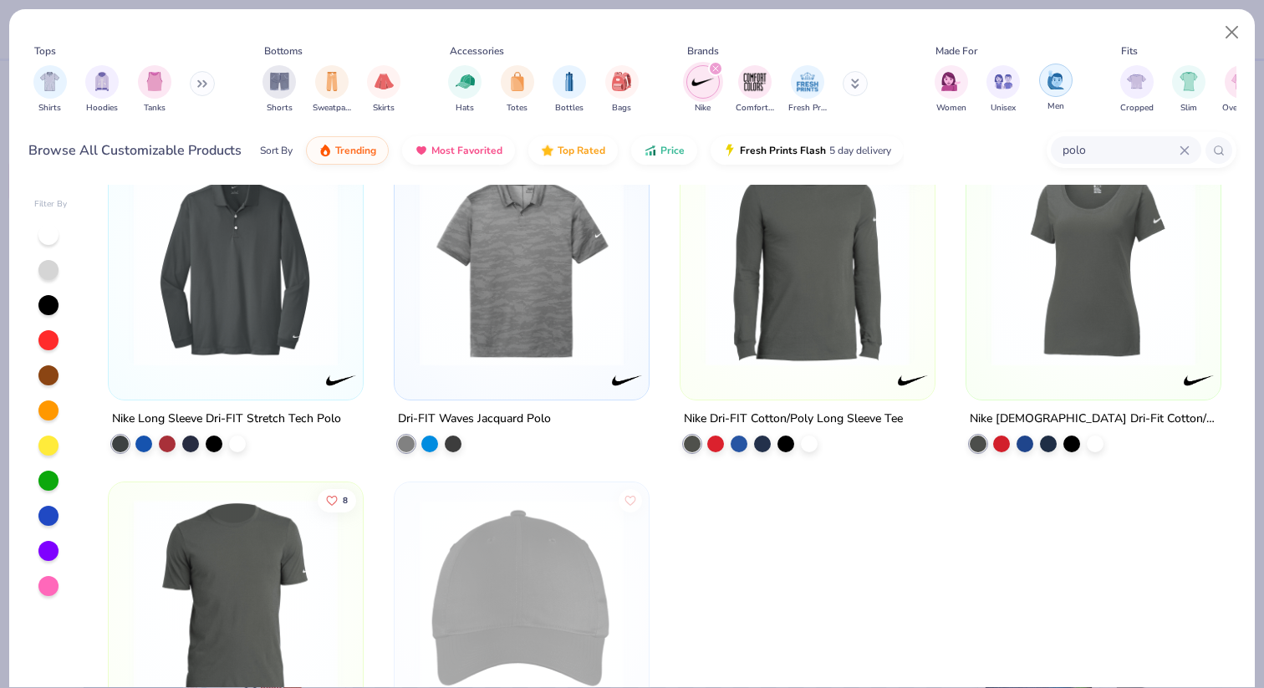
click at [1055, 79] on img "filter for Men" at bounding box center [1056, 79] width 18 height 19
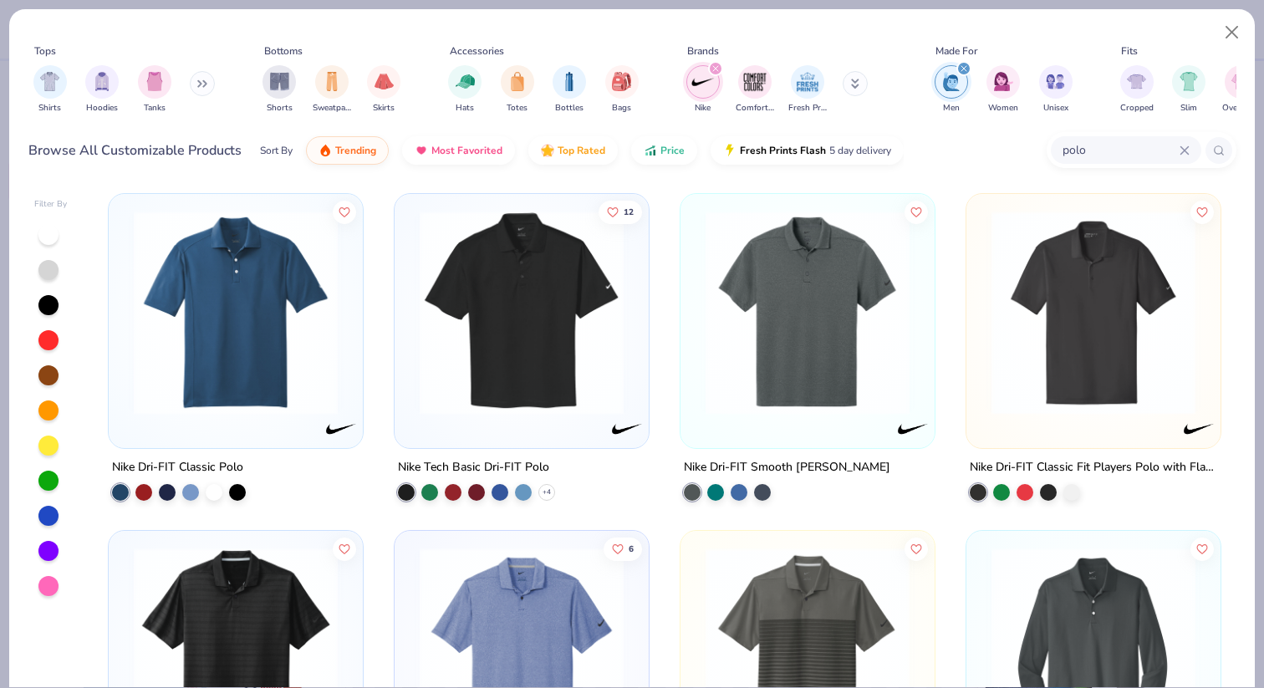
click at [795, 386] on img at bounding box center [807, 313] width 221 height 204
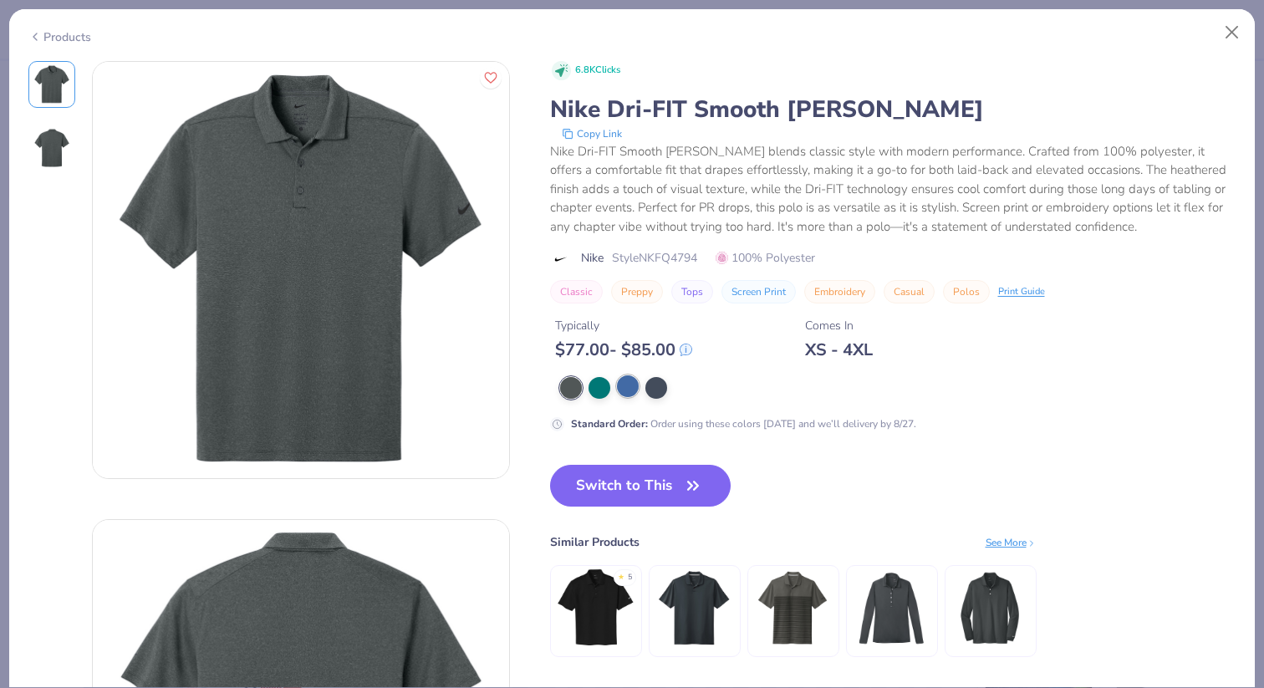
click at [634, 384] on div at bounding box center [628, 386] width 22 height 22
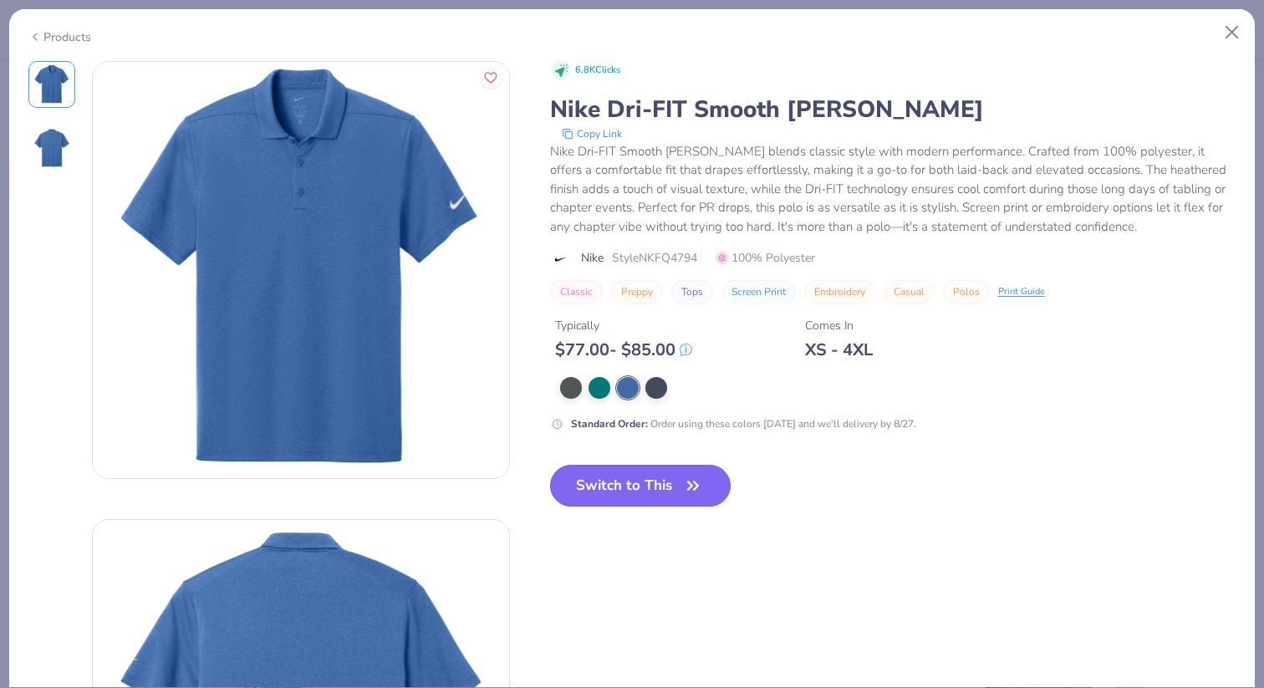
click at [686, 485] on icon "button" at bounding box center [693, 485] width 23 height 23
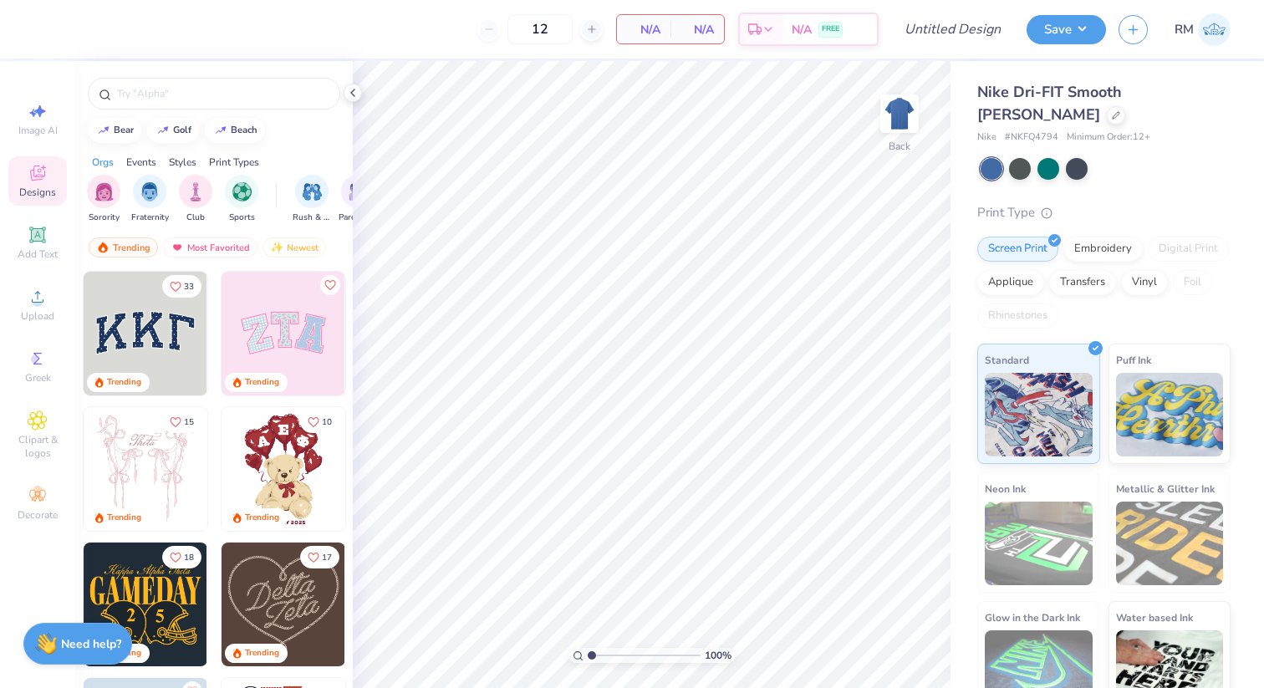
click at [1002, 169] on div at bounding box center [992, 169] width 22 height 22
click at [1020, 169] on div at bounding box center [1020, 167] width 22 height 22
click at [1107, 110] on div at bounding box center [1116, 114] width 18 height 18
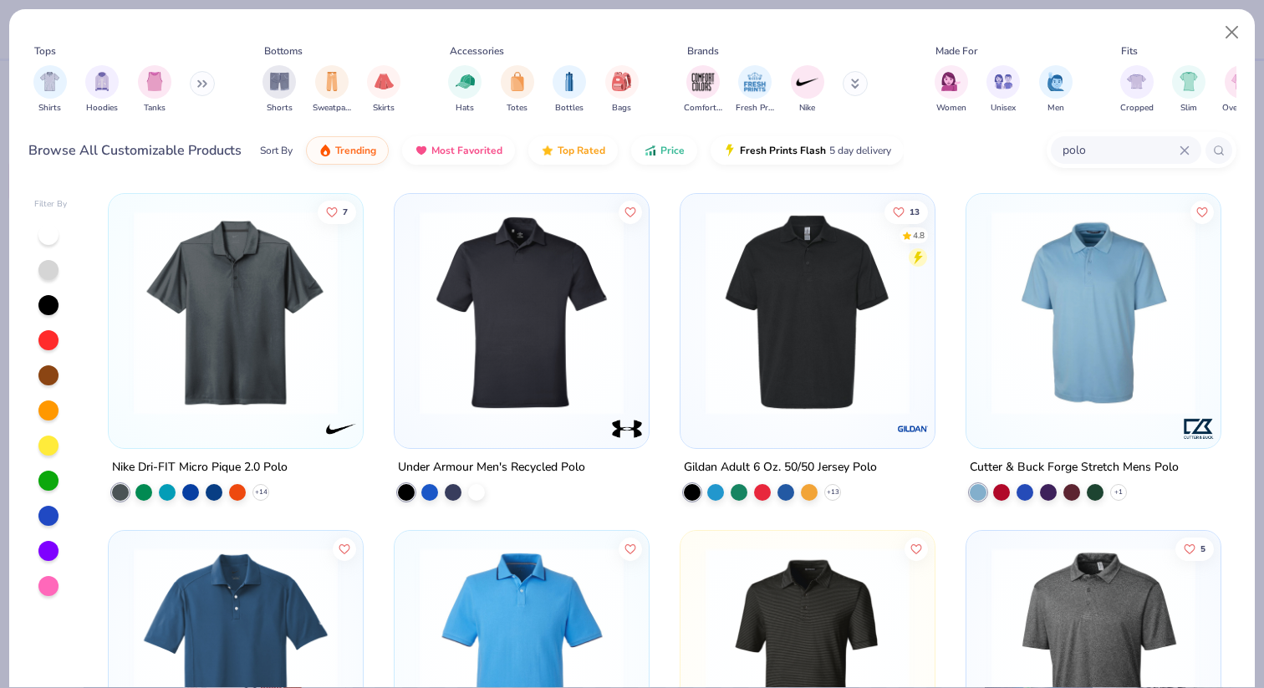
scroll to position [18, 0]
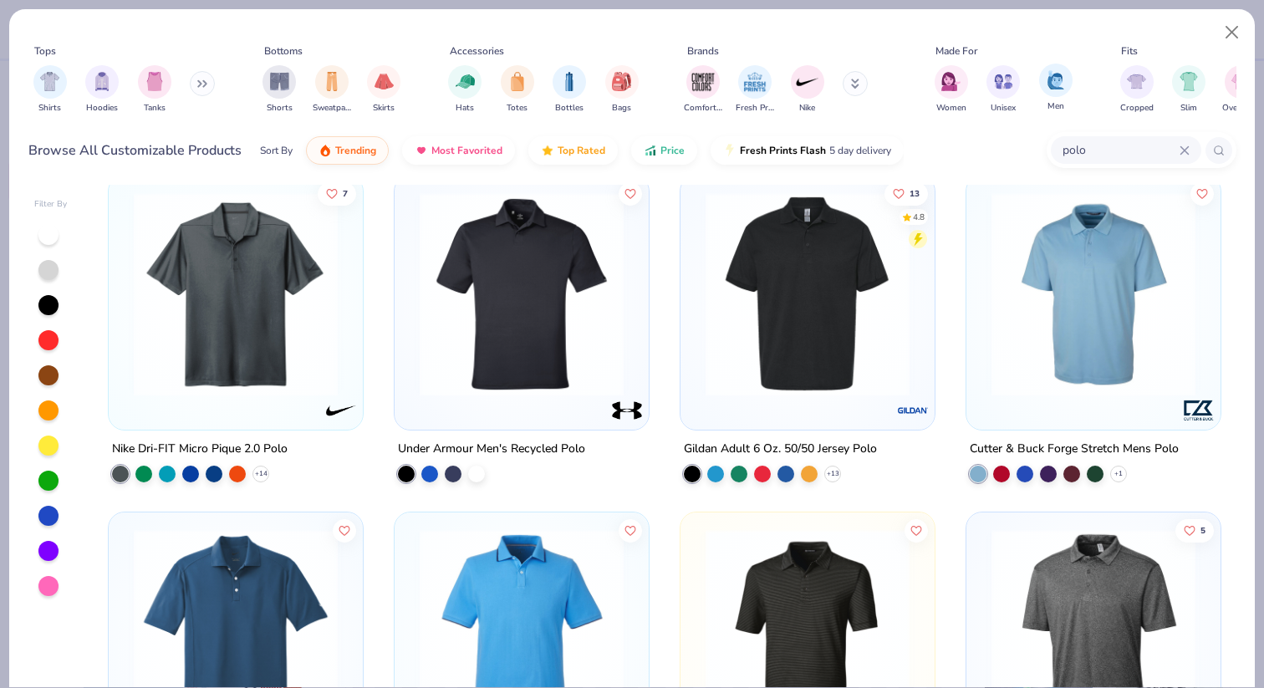
click at [1039, 89] on div "Men" at bounding box center [1055, 88] width 33 height 49
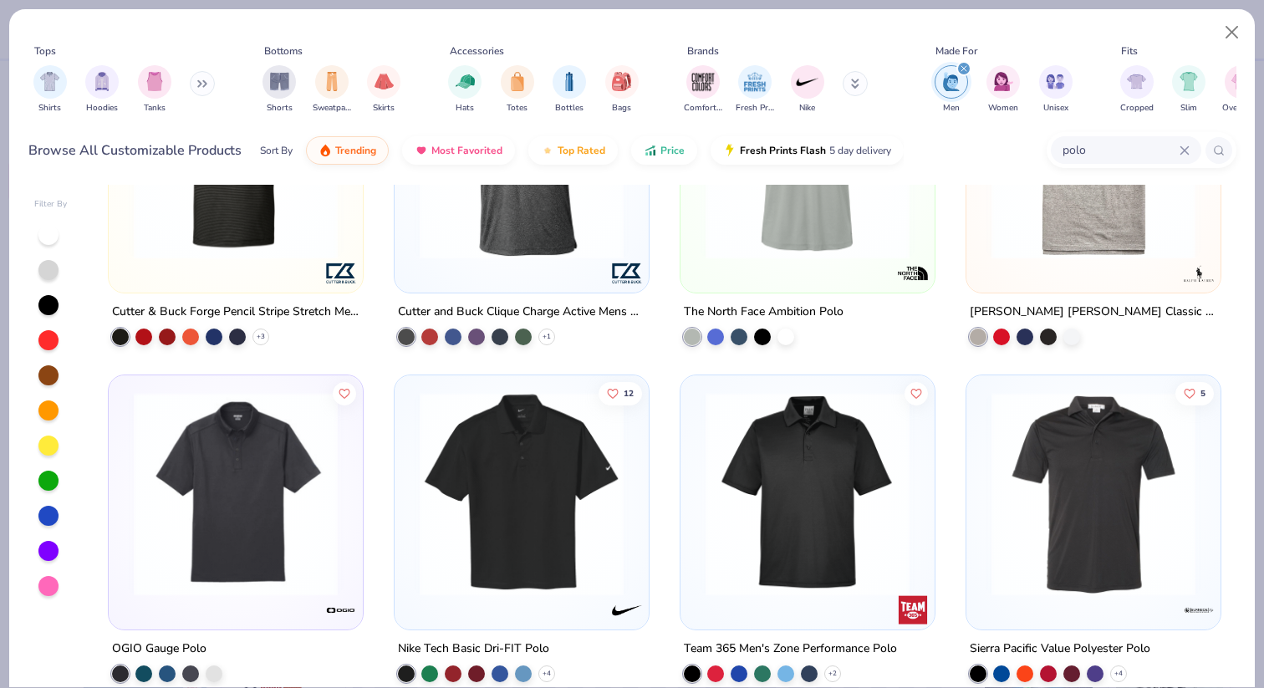
scroll to position [539, 0]
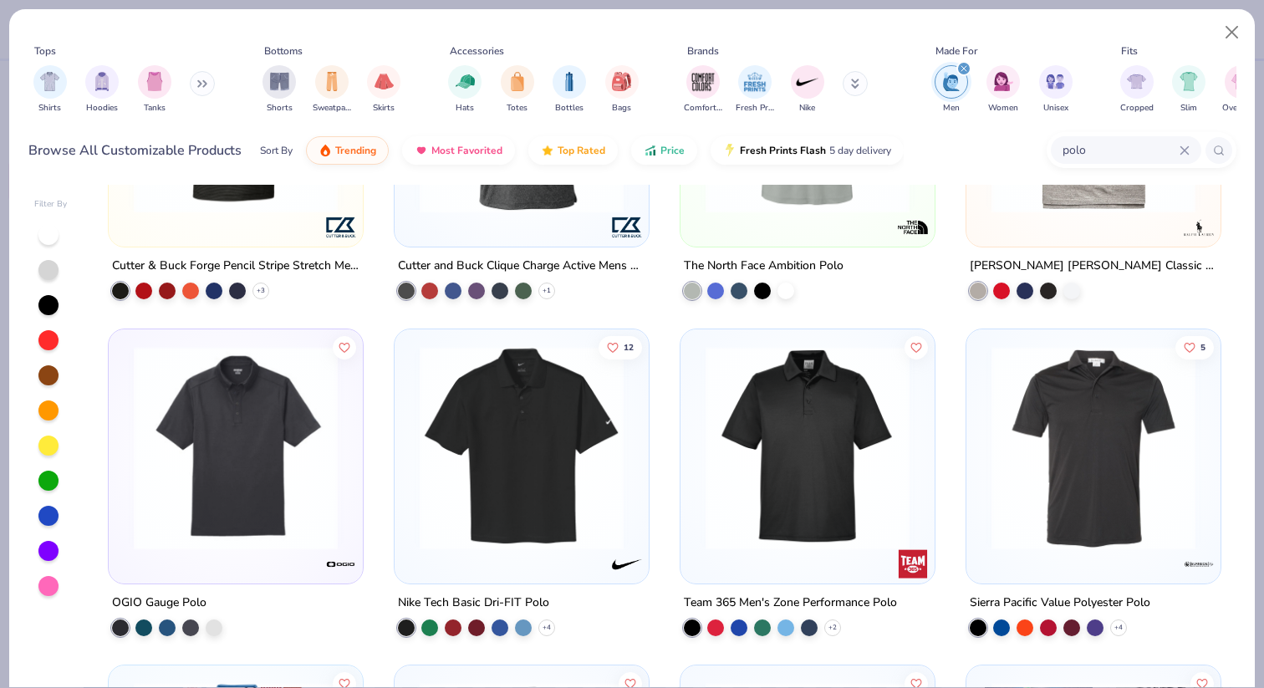
click at [554, 452] on img at bounding box center [521, 447] width 221 height 204
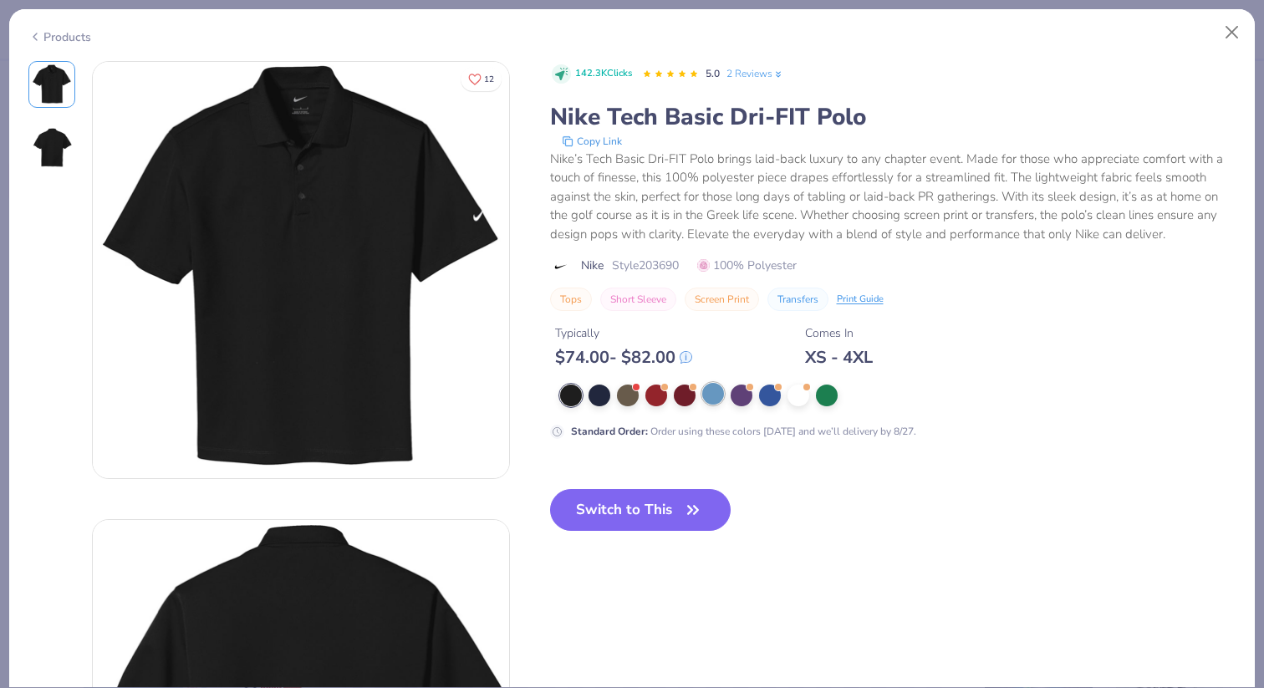
click at [705, 400] on div at bounding box center [713, 394] width 22 height 22
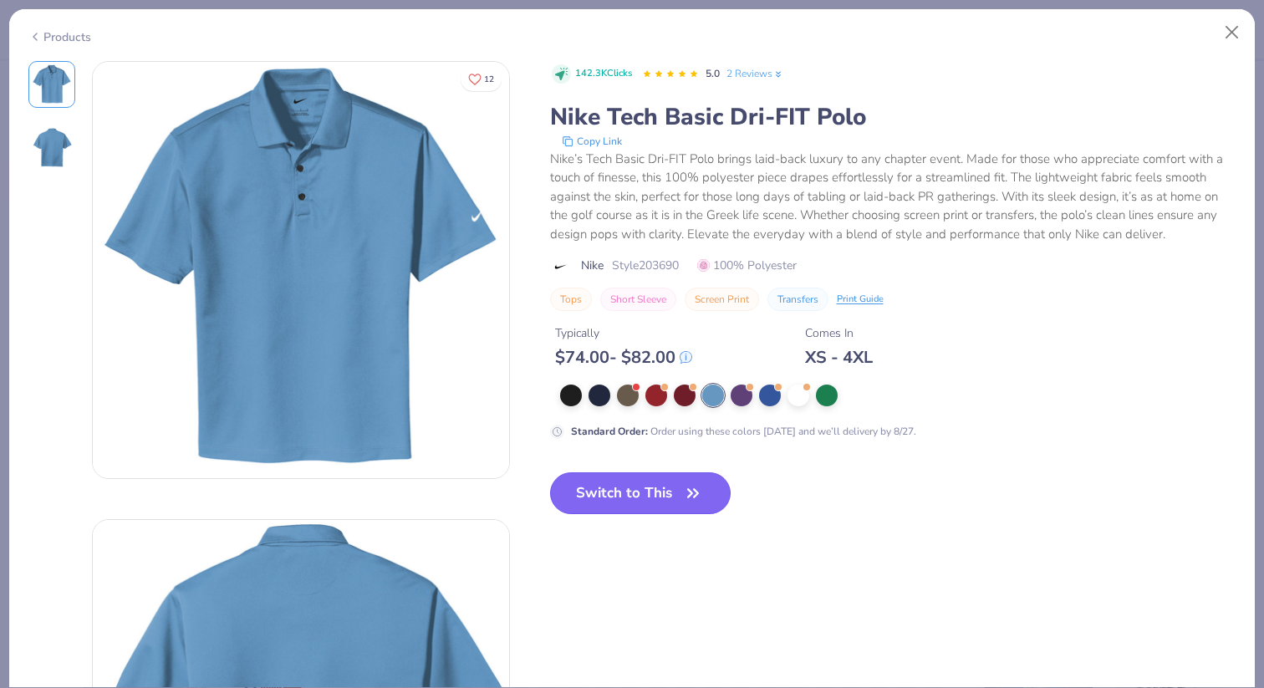
click at [656, 509] on button "Switch to This" at bounding box center [640, 493] width 181 height 42
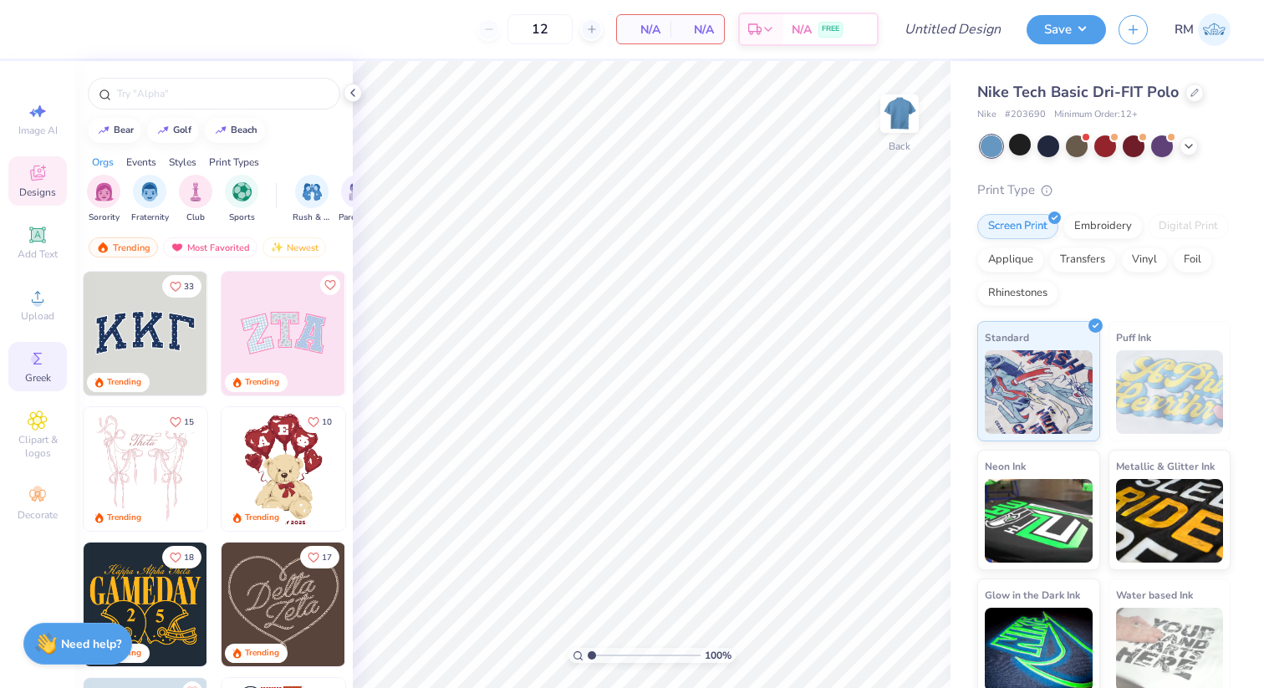
click at [43, 370] on div "Greek" at bounding box center [37, 366] width 59 height 49
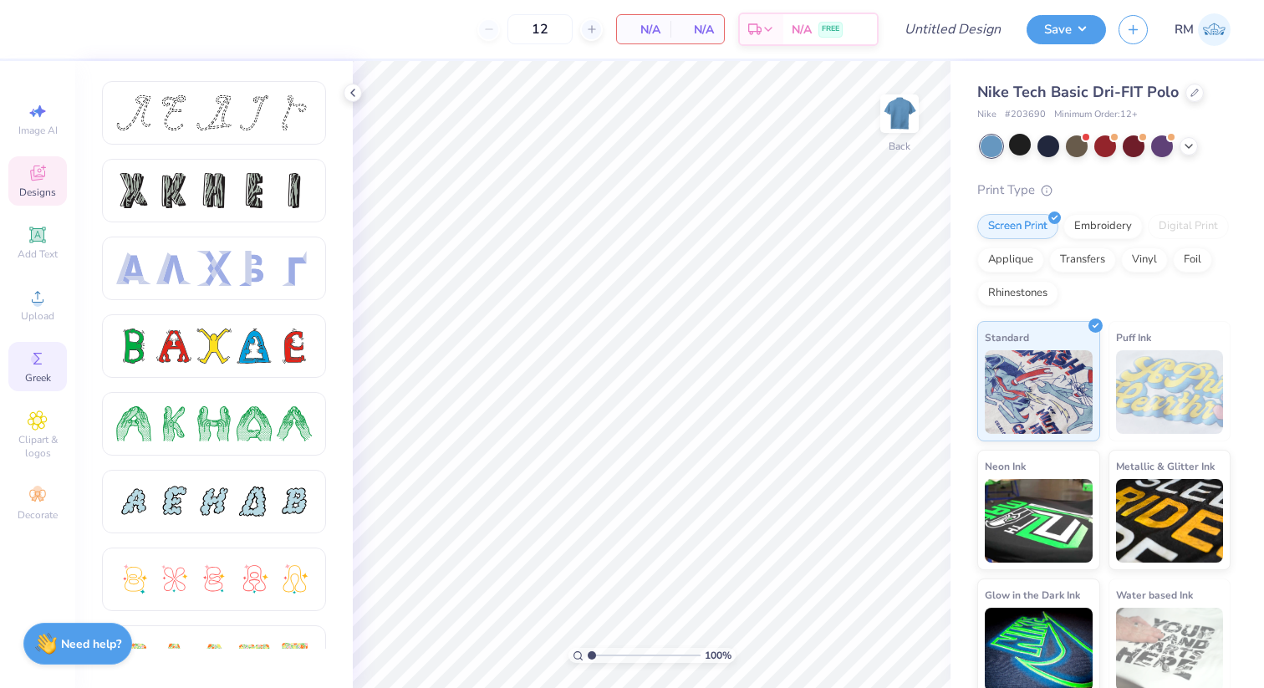
click at [42, 163] on icon at bounding box center [38, 173] width 20 height 20
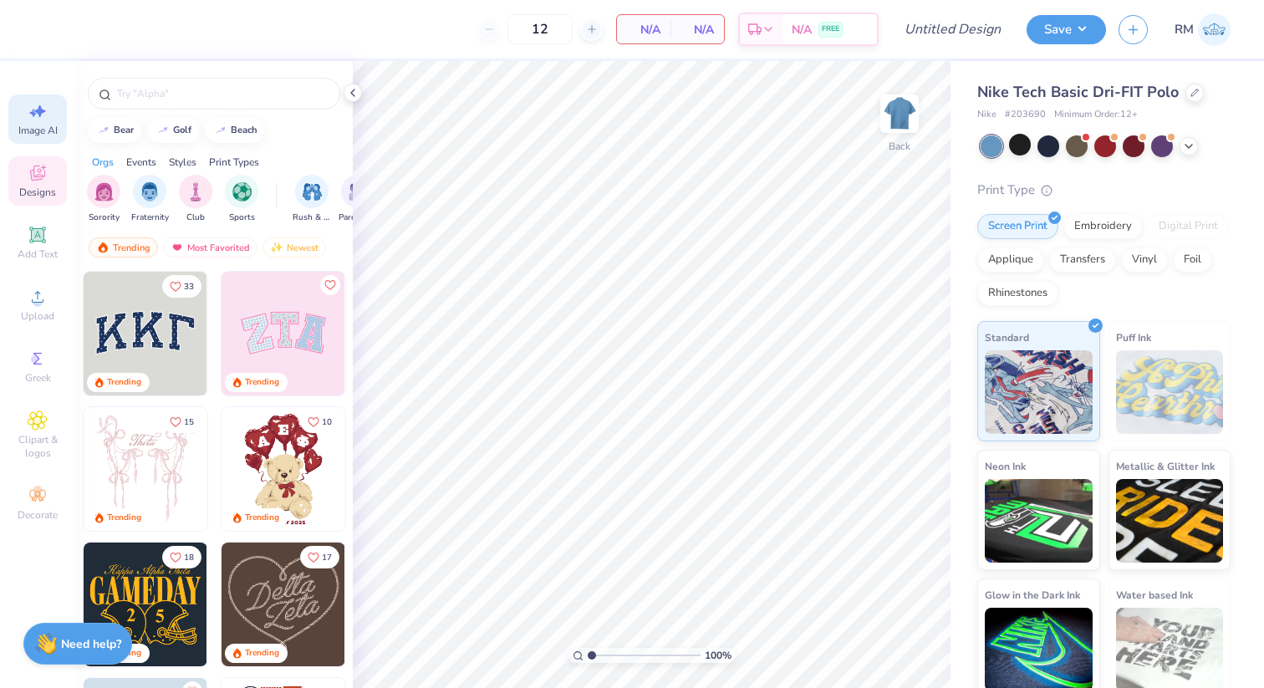
click at [33, 134] on span "Image AI" at bounding box center [37, 130] width 39 height 13
select select "4"
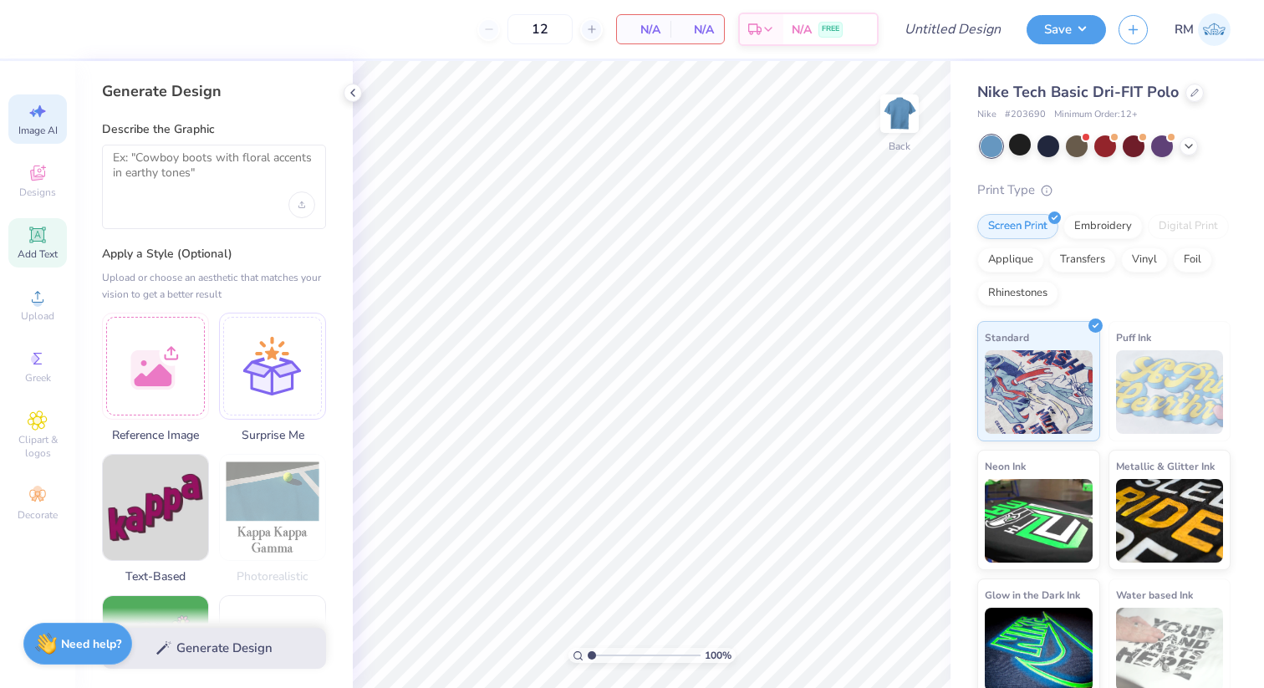
click at [34, 221] on div "Add Text" at bounding box center [37, 242] width 59 height 49
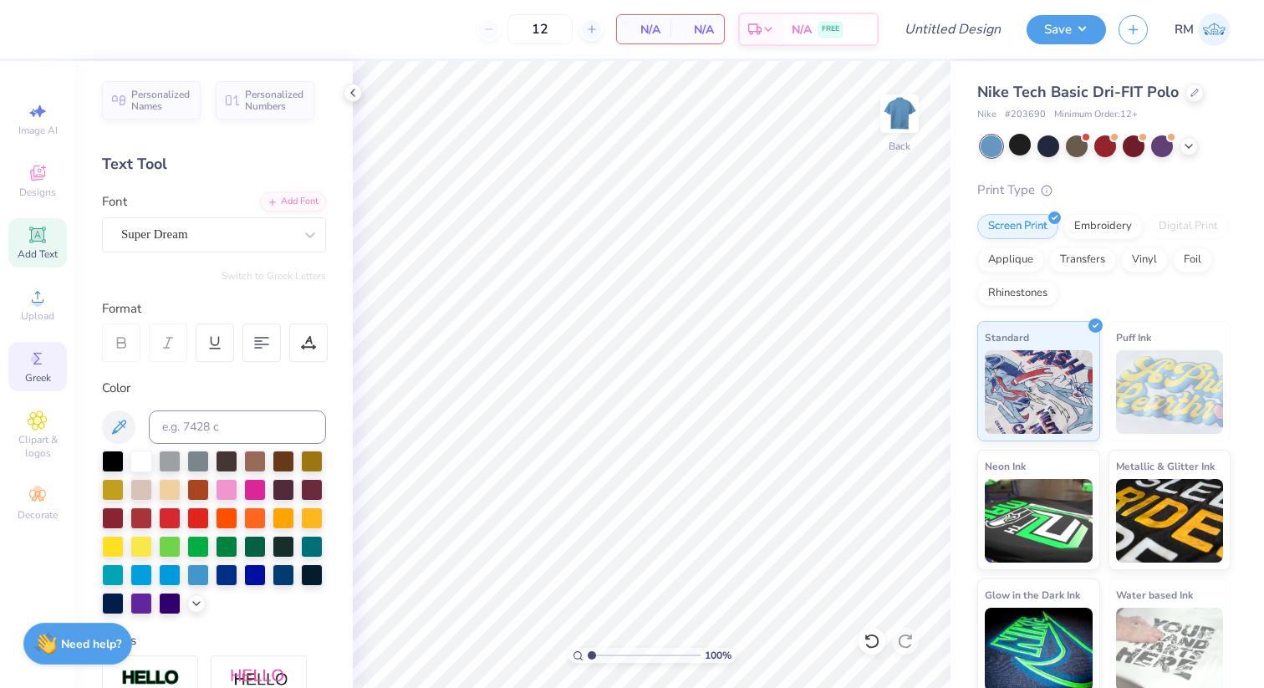
click at [43, 371] on span "Greek" at bounding box center [38, 377] width 26 height 13
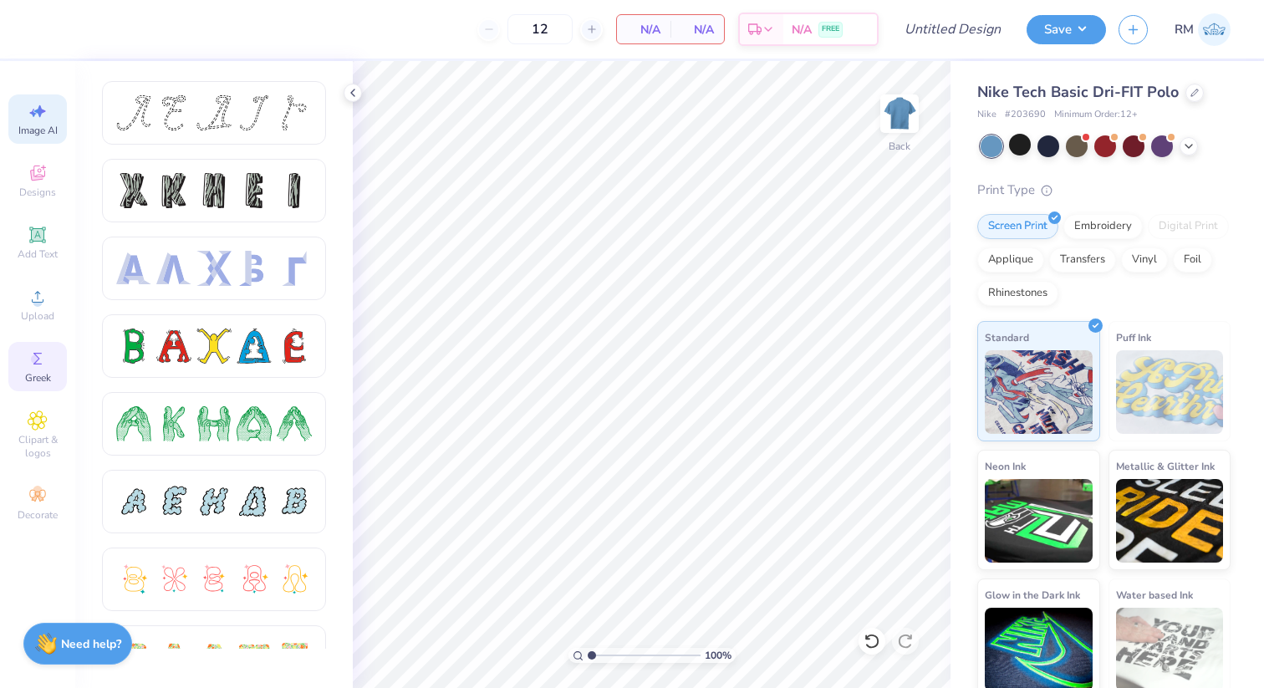
click at [35, 125] on span "Image AI" at bounding box center [37, 130] width 39 height 13
select select "4"
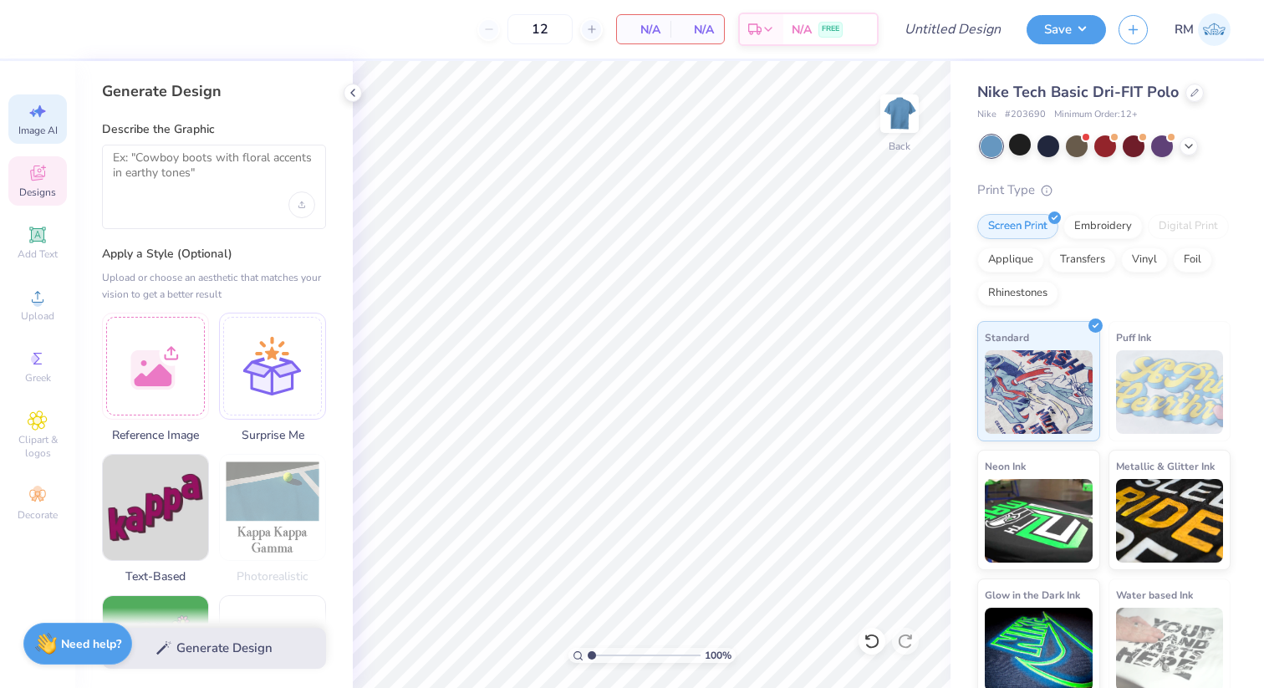
click at [39, 166] on icon at bounding box center [38, 173] width 20 height 20
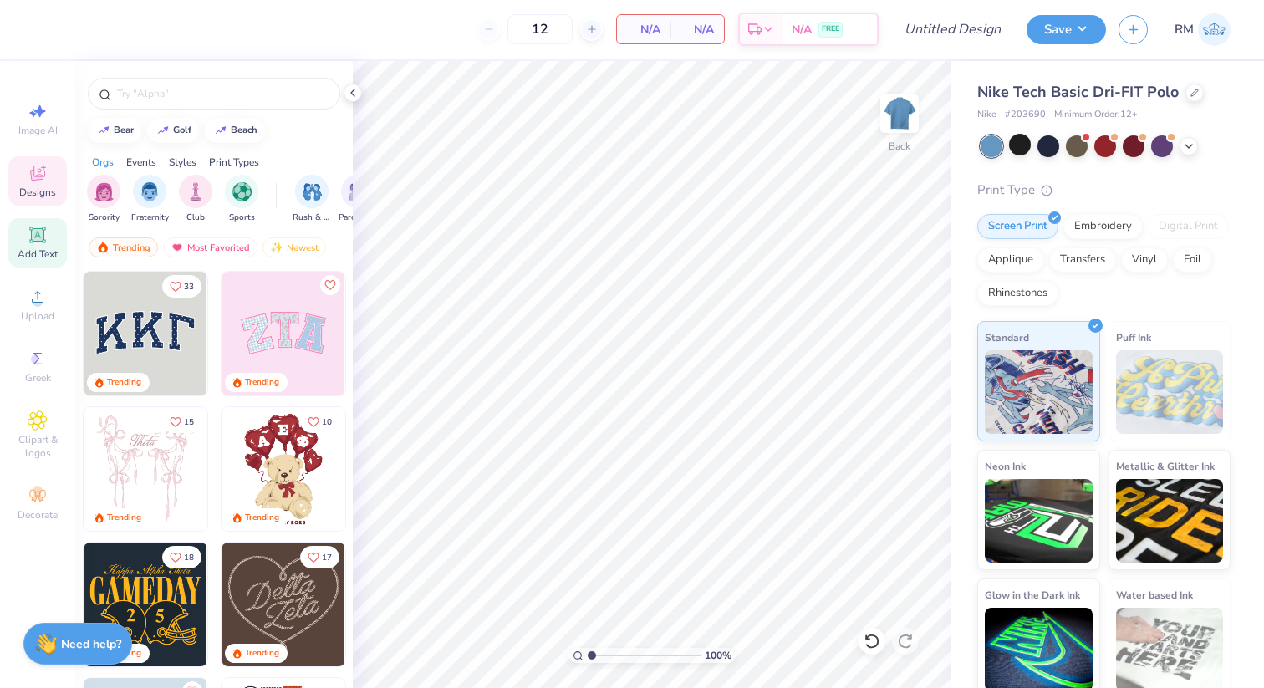
click at [38, 238] on icon at bounding box center [37, 234] width 13 height 13
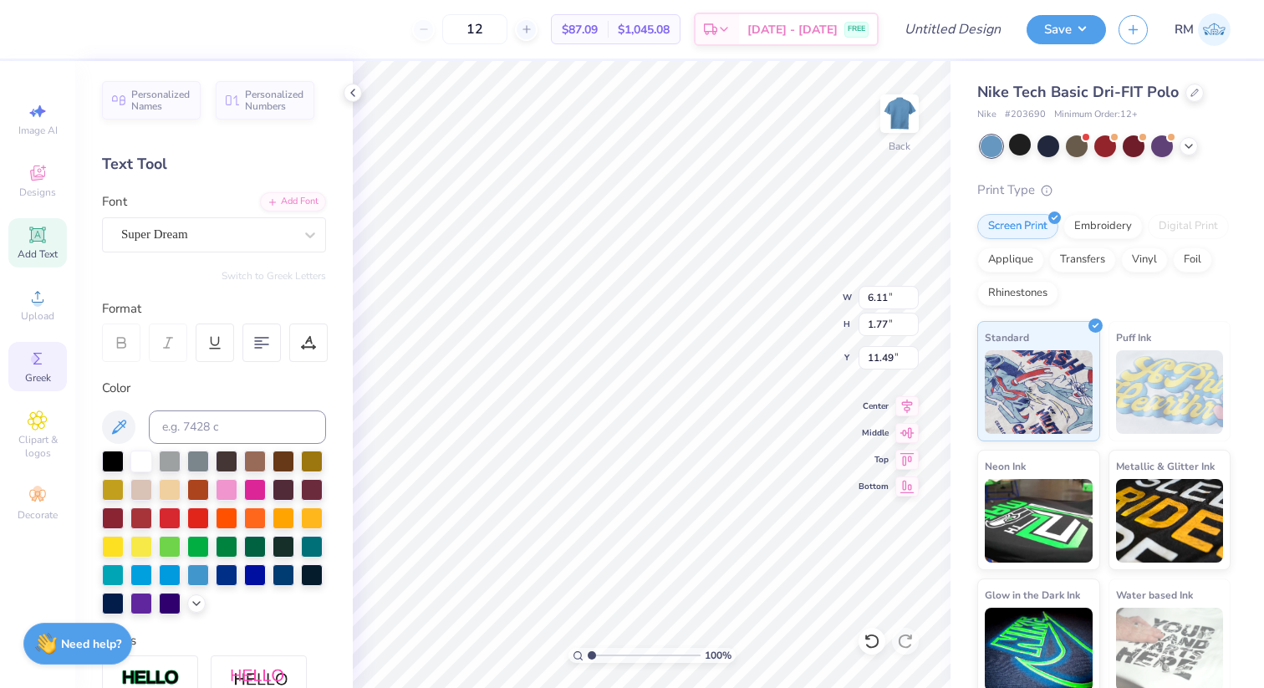
click at [39, 354] on icon at bounding box center [38, 359] width 20 height 20
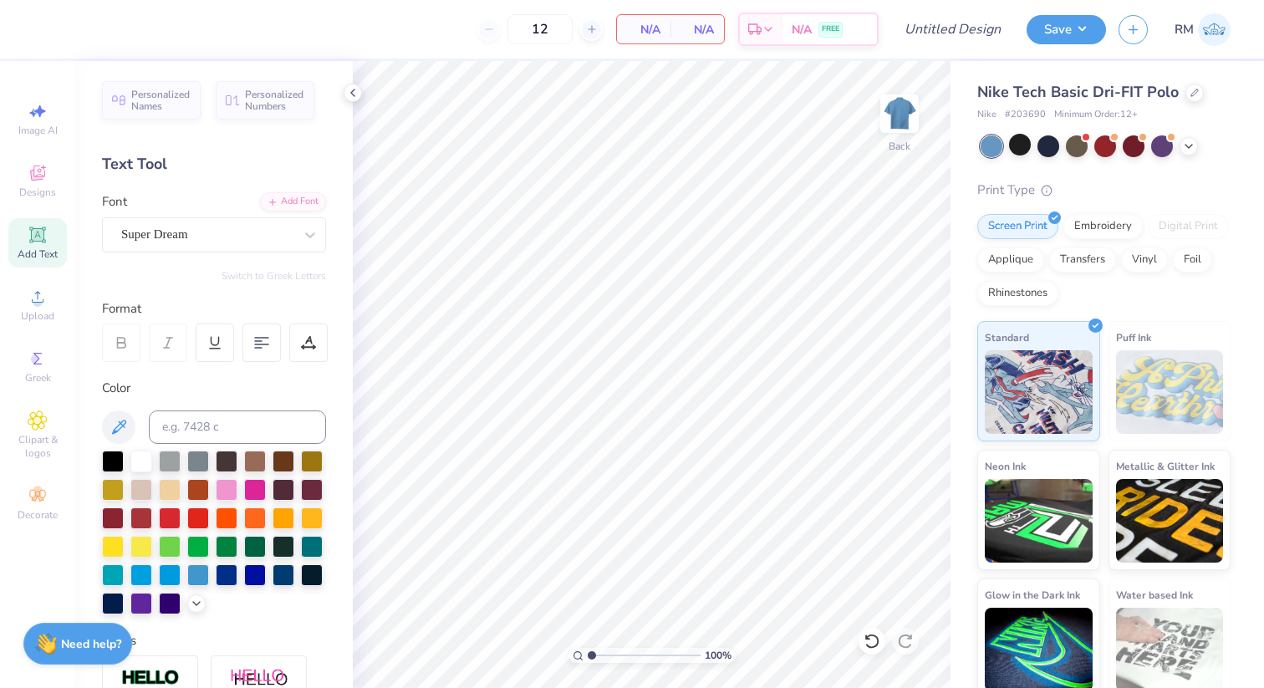
drag, startPoint x: 554, startPoint y: 26, endPoint x: 506, endPoint y: 26, distance: 48.5
click at [506, 26] on div "12" at bounding box center [539, 29] width 125 height 30
type input "100"
click at [36, 188] on span "Designs" at bounding box center [37, 192] width 37 height 13
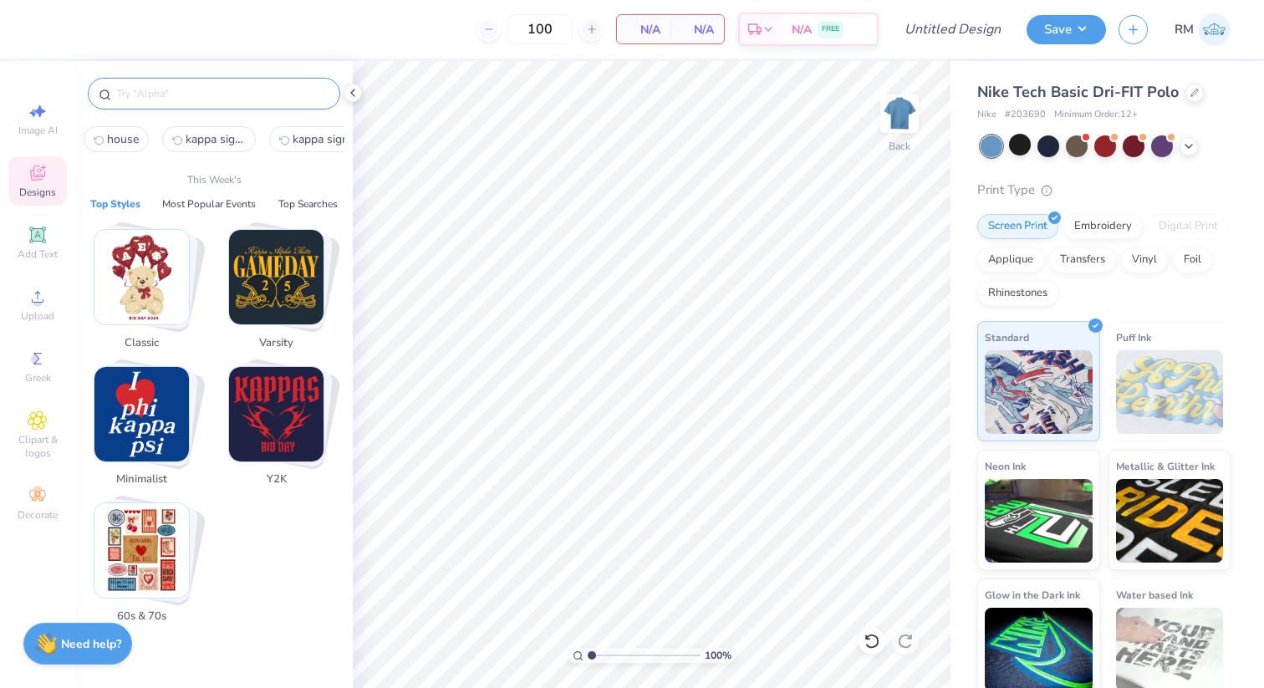
click at [207, 101] on input "text" at bounding box center [222, 93] width 214 height 17
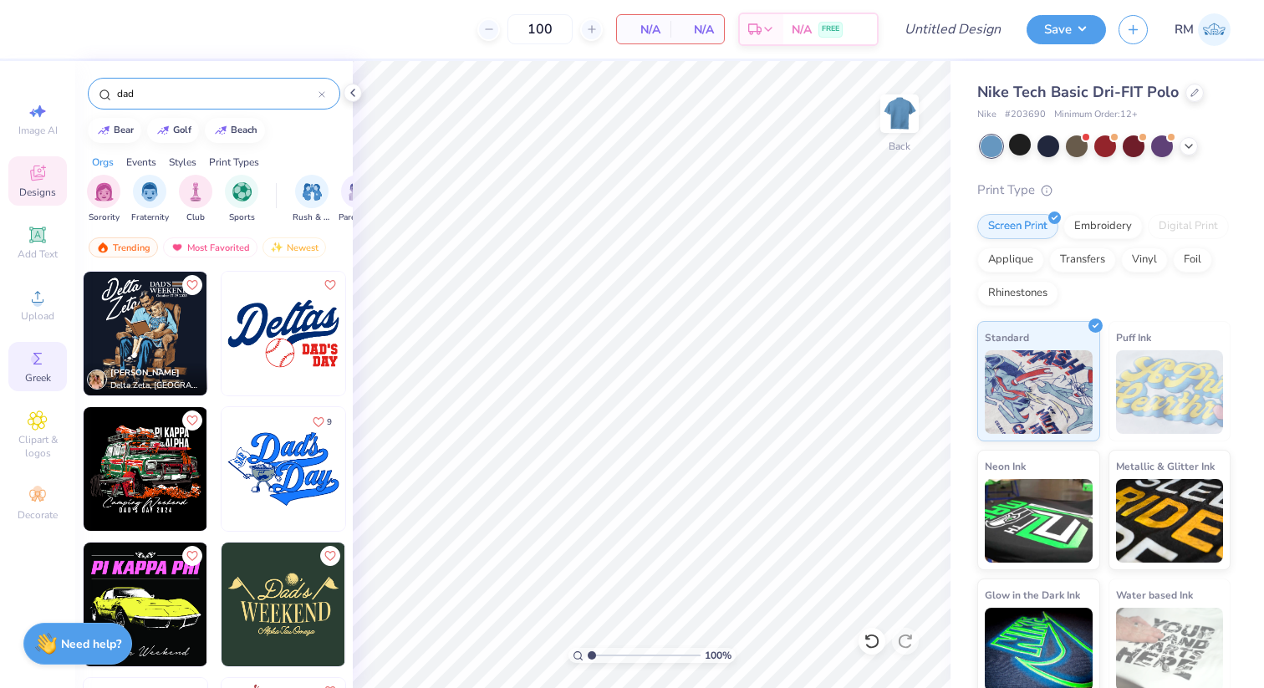
type input "dad"
click at [42, 368] on icon at bounding box center [38, 359] width 20 height 20
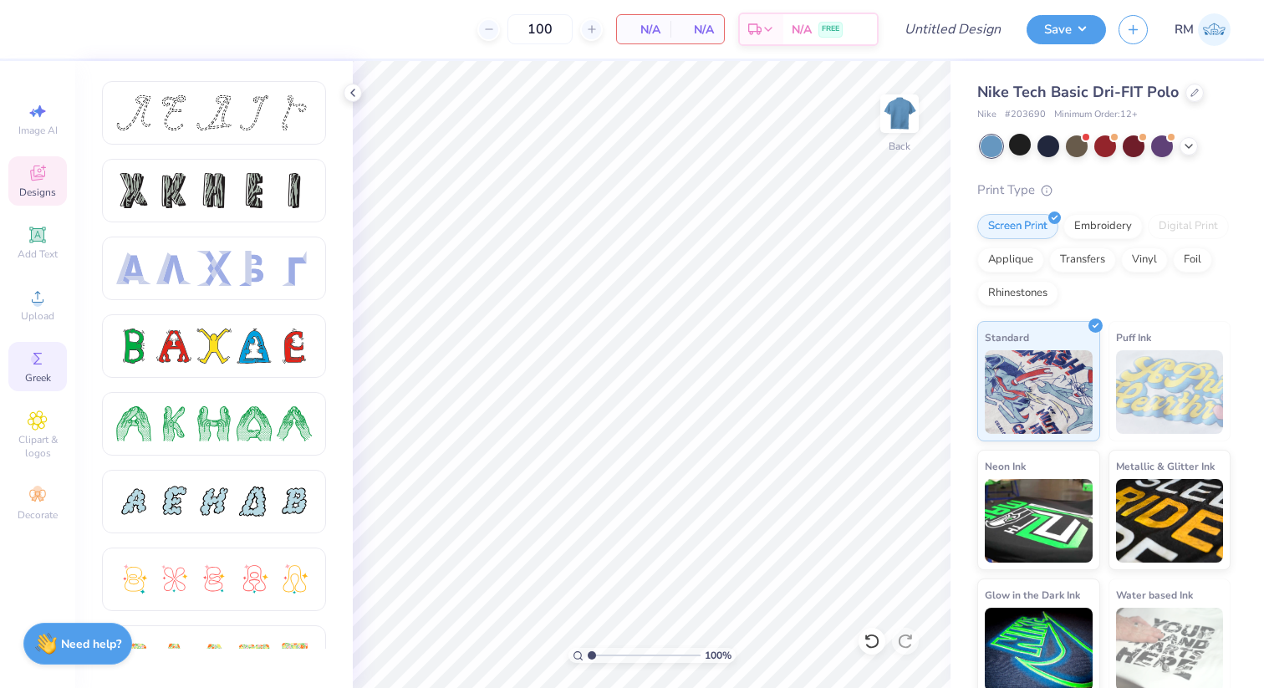
click at [47, 171] on icon at bounding box center [38, 173] width 20 height 20
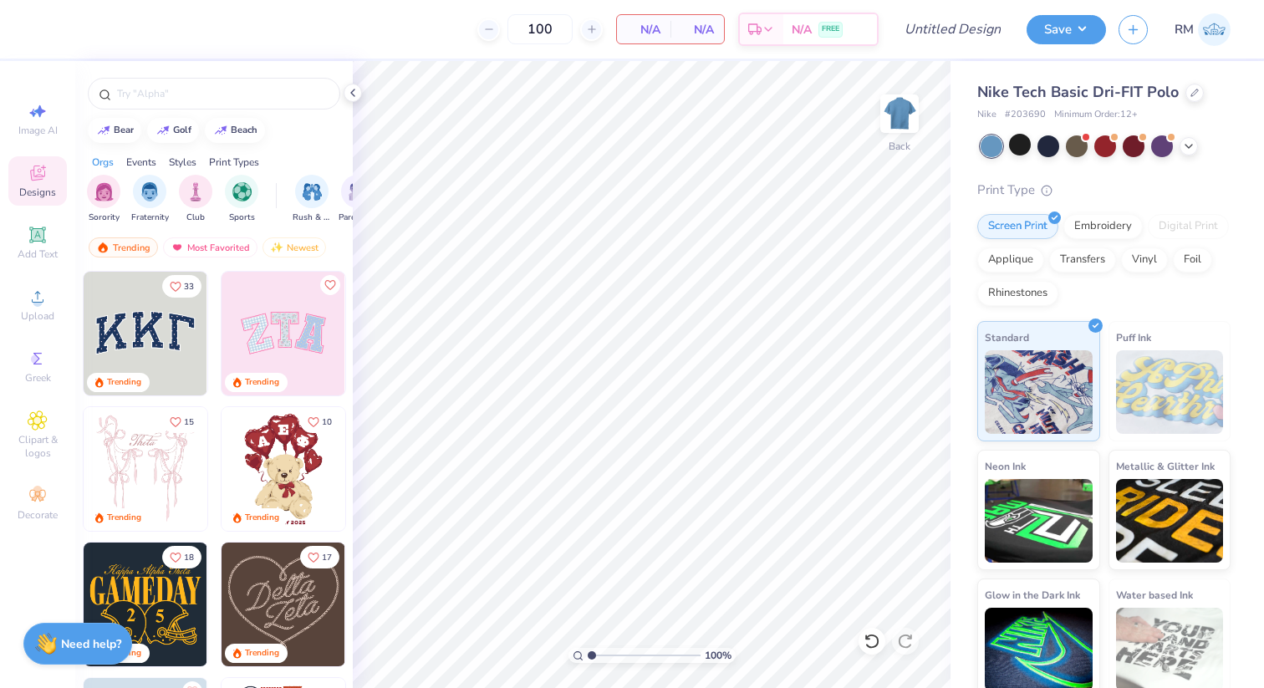
click at [25, 183] on div "Designs" at bounding box center [37, 180] width 59 height 49
